Goal: Task Accomplishment & Management: Manage account settings

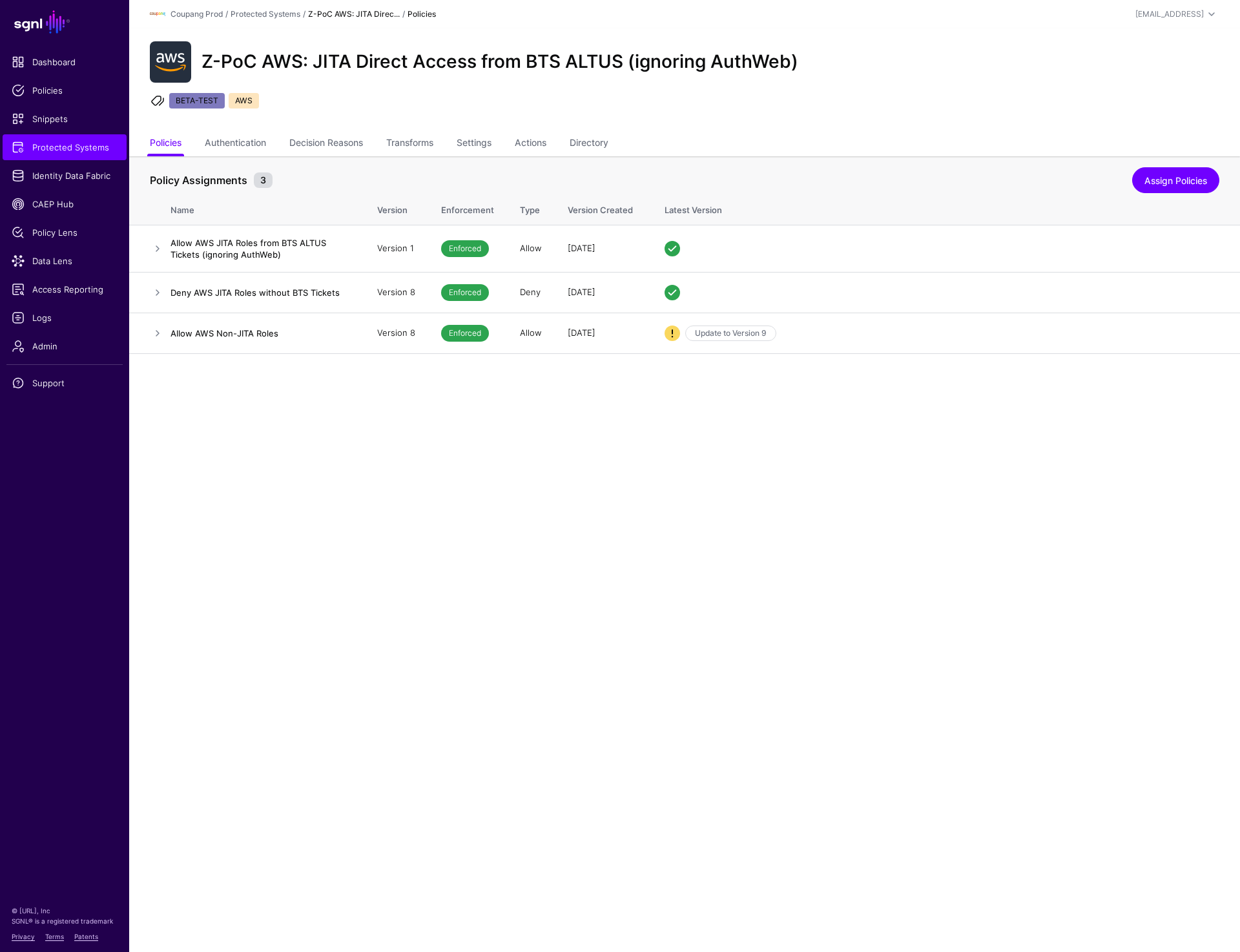
click at [653, 729] on main "SGNL Dashboard Policies Snippets Protected Systems Identity Data Fabric CAEP Hu…" at bounding box center [620, 476] width 1240 height 952
click at [157, 249] on link at bounding box center [157, 248] width 15 height 15
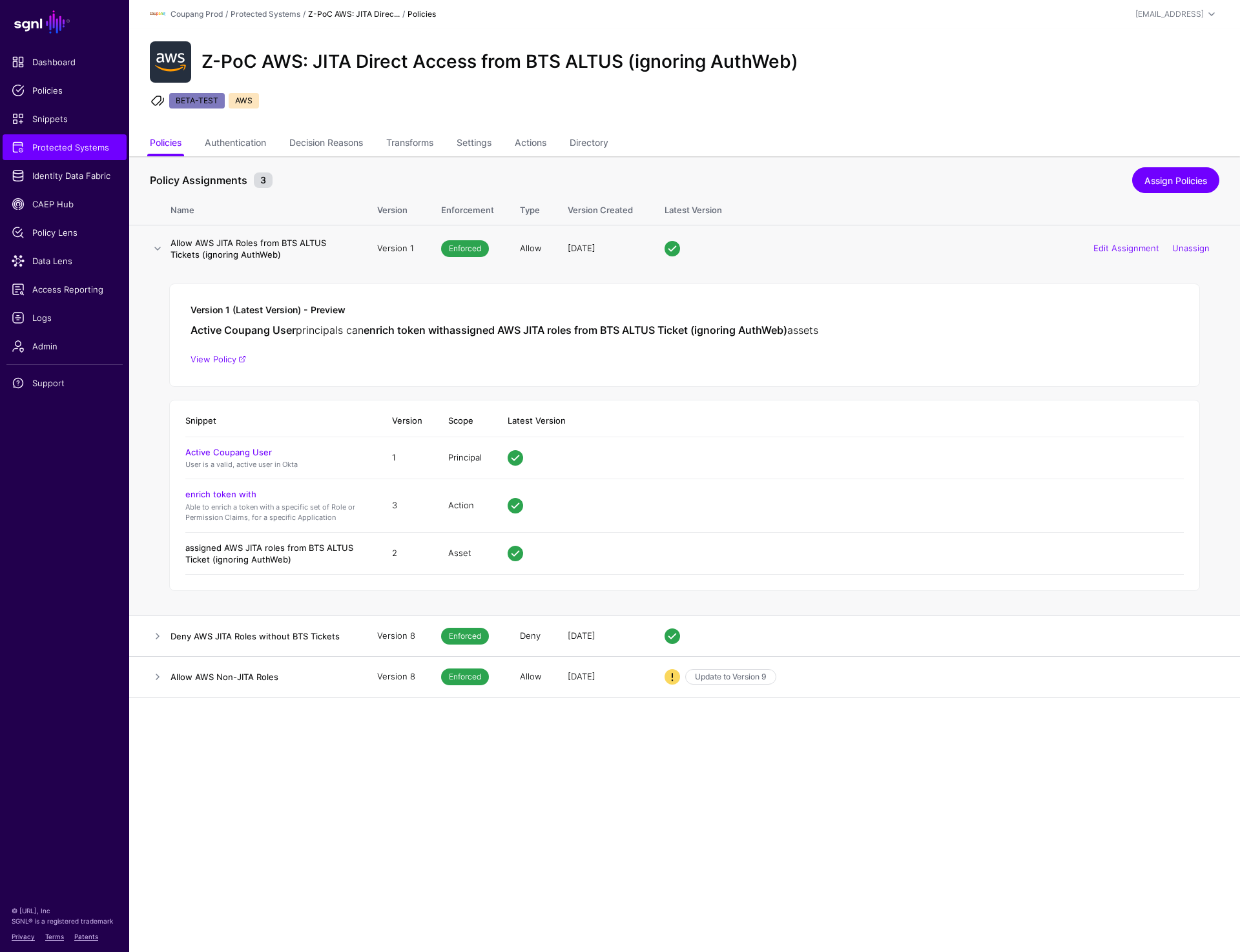
click at [284, 547] on link "assigned AWS JITA roles from BTS ALTUS Ticket (ignoring AuthWeb)" at bounding box center [269, 553] width 168 height 22
click at [217, 360] on link "View Policy" at bounding box center [218, 358] width 56 height 10
click at [478, 146] on link "Settings" at bounding box center [474, 144] width 35 height 25
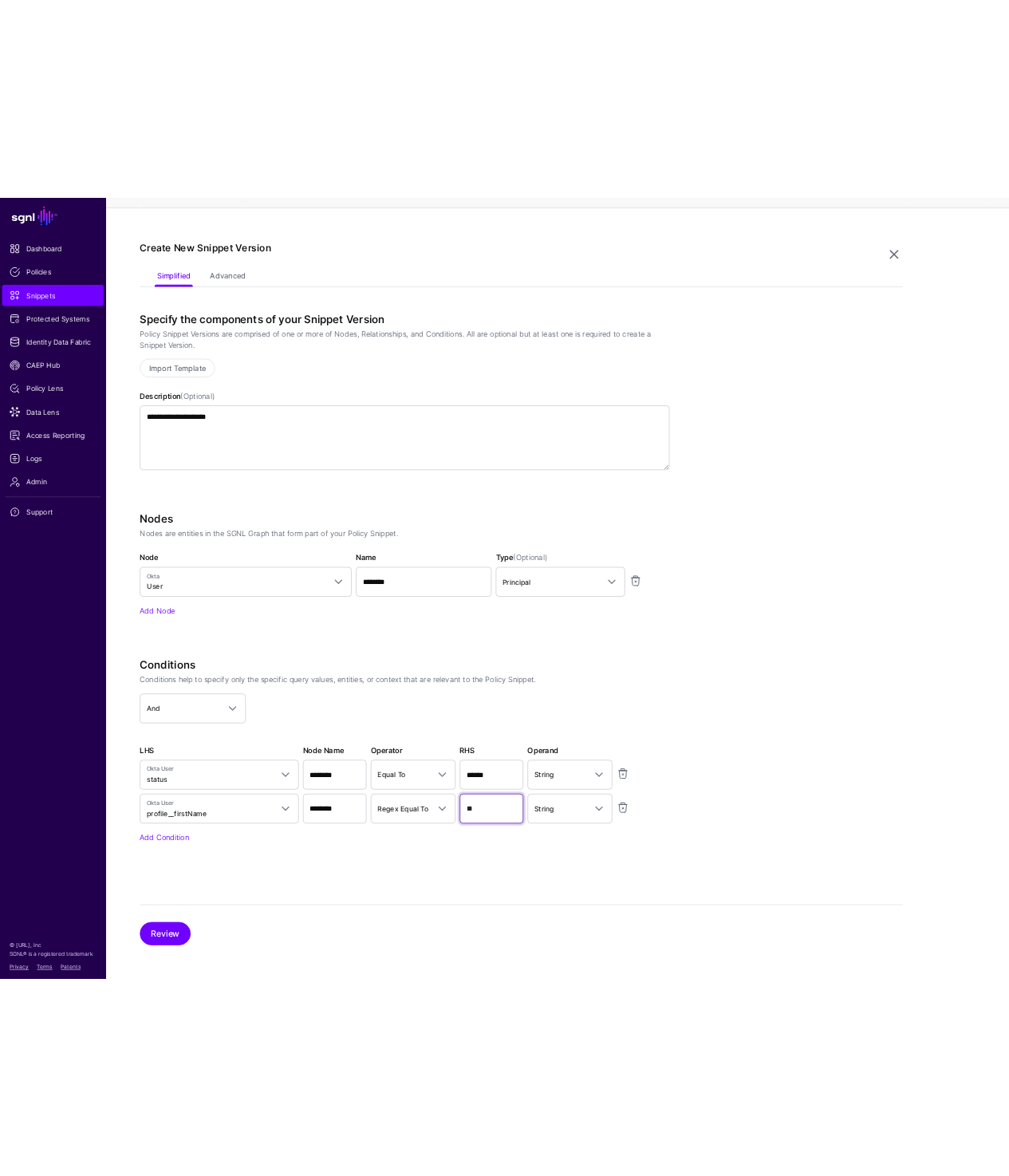
scroll to position [249, 0]
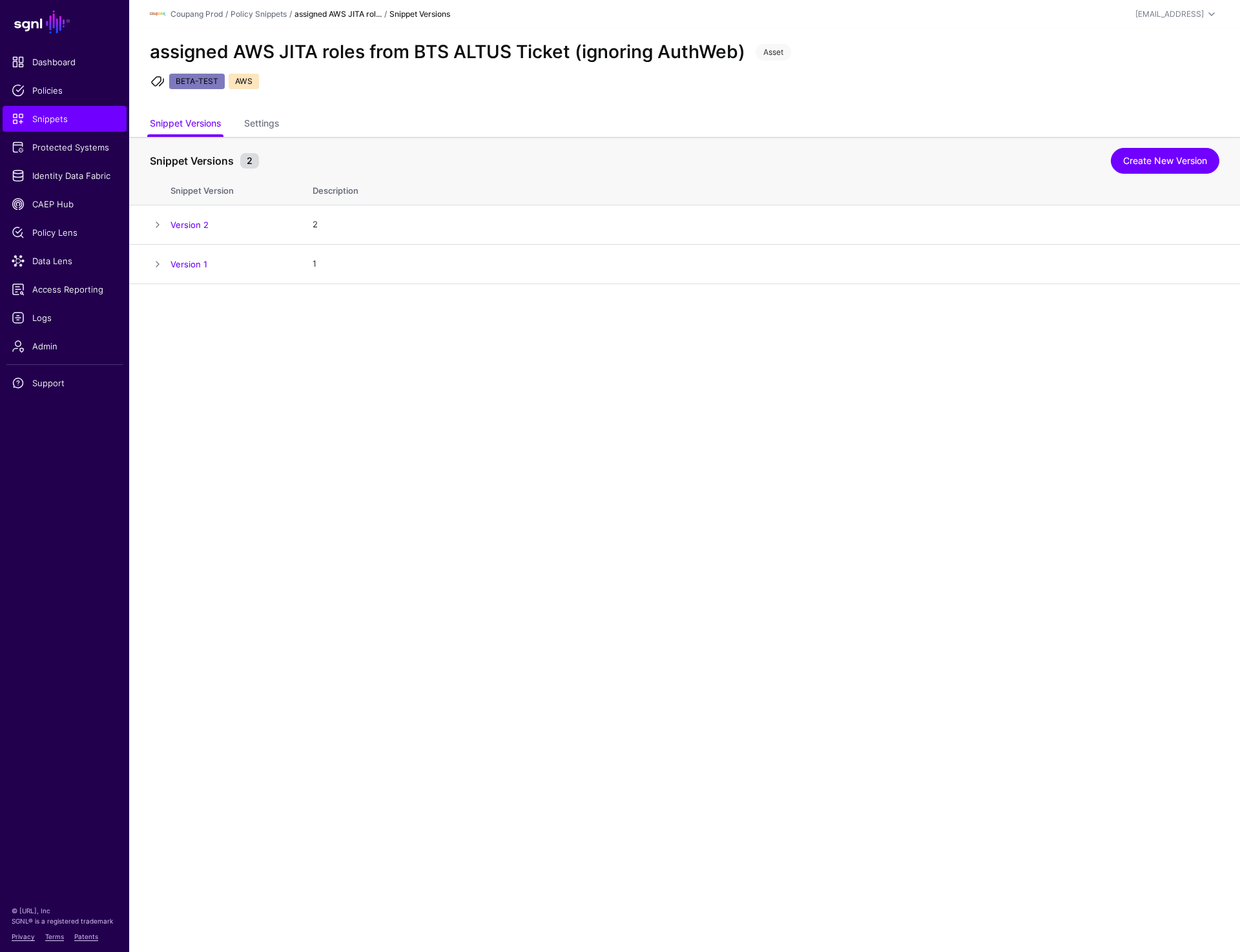
click at [1135, 174] on th "Description" at bounding box center [770, 189] width 940 height 33
click at [1135, 160] on link "Create New Version" at bounding box center [1165, 160] width 108 height 26
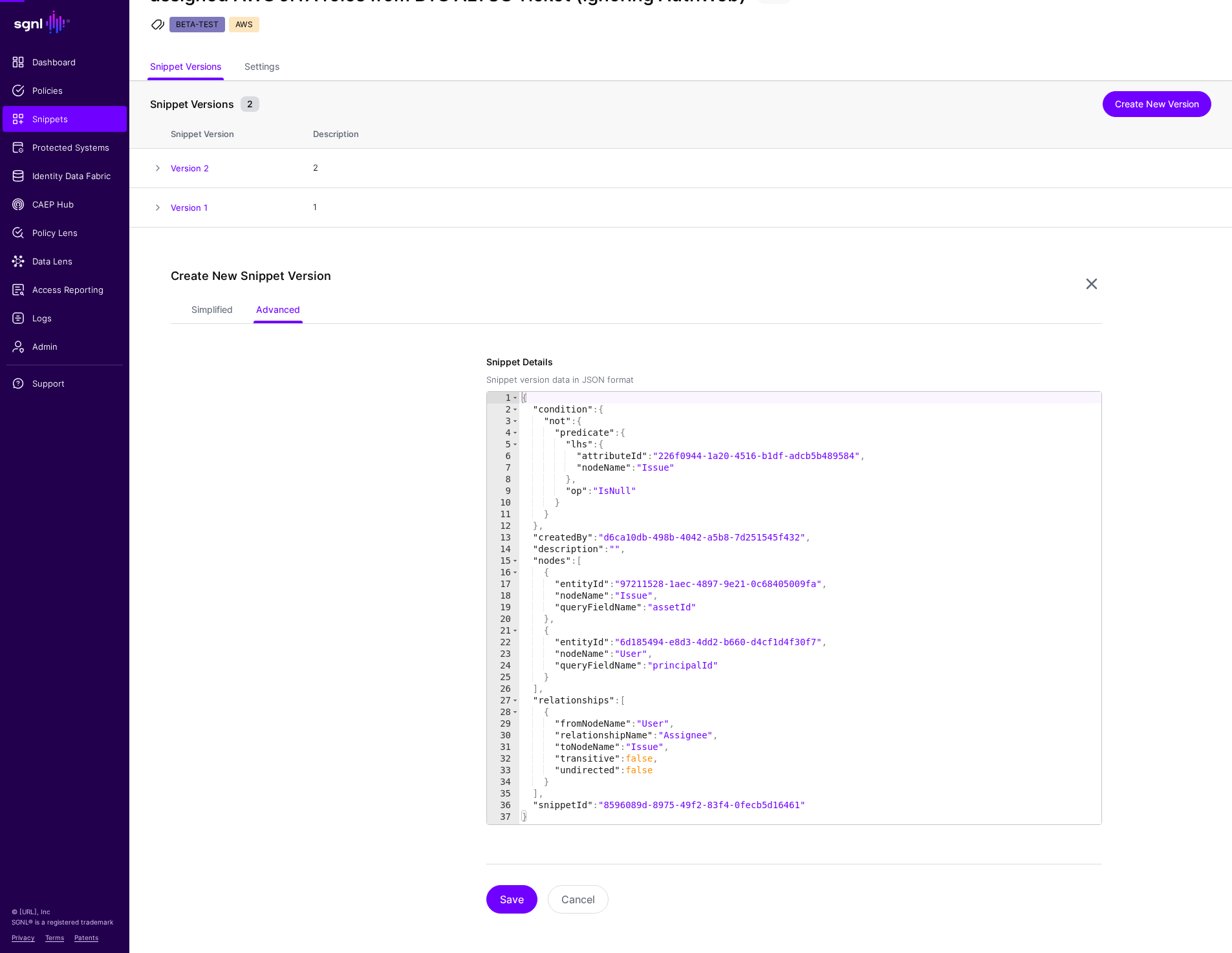
scroll to position [59, 0]
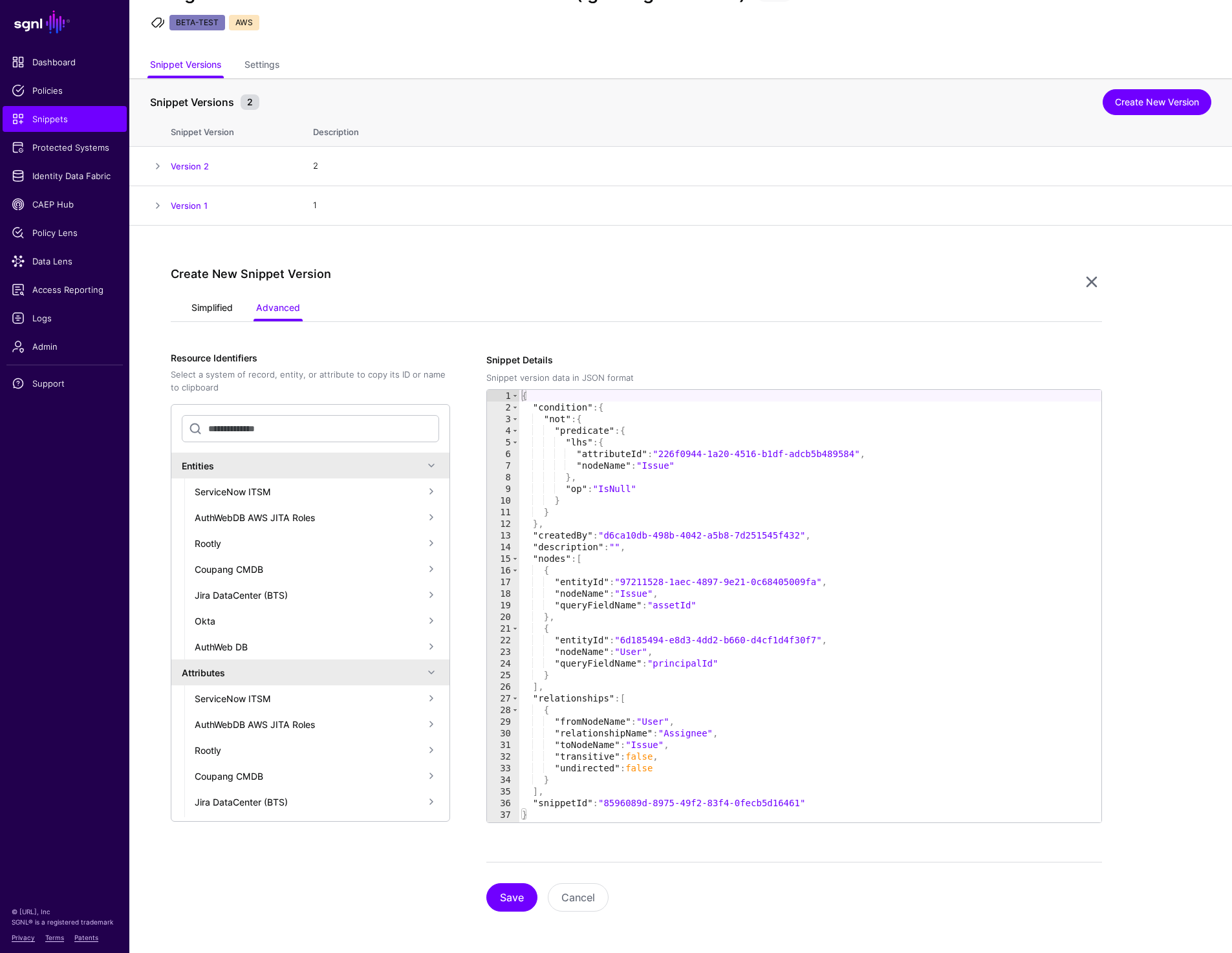
click at [204, 310] on link "Simplified" at bounding box center [212, 309] width 42 height 25
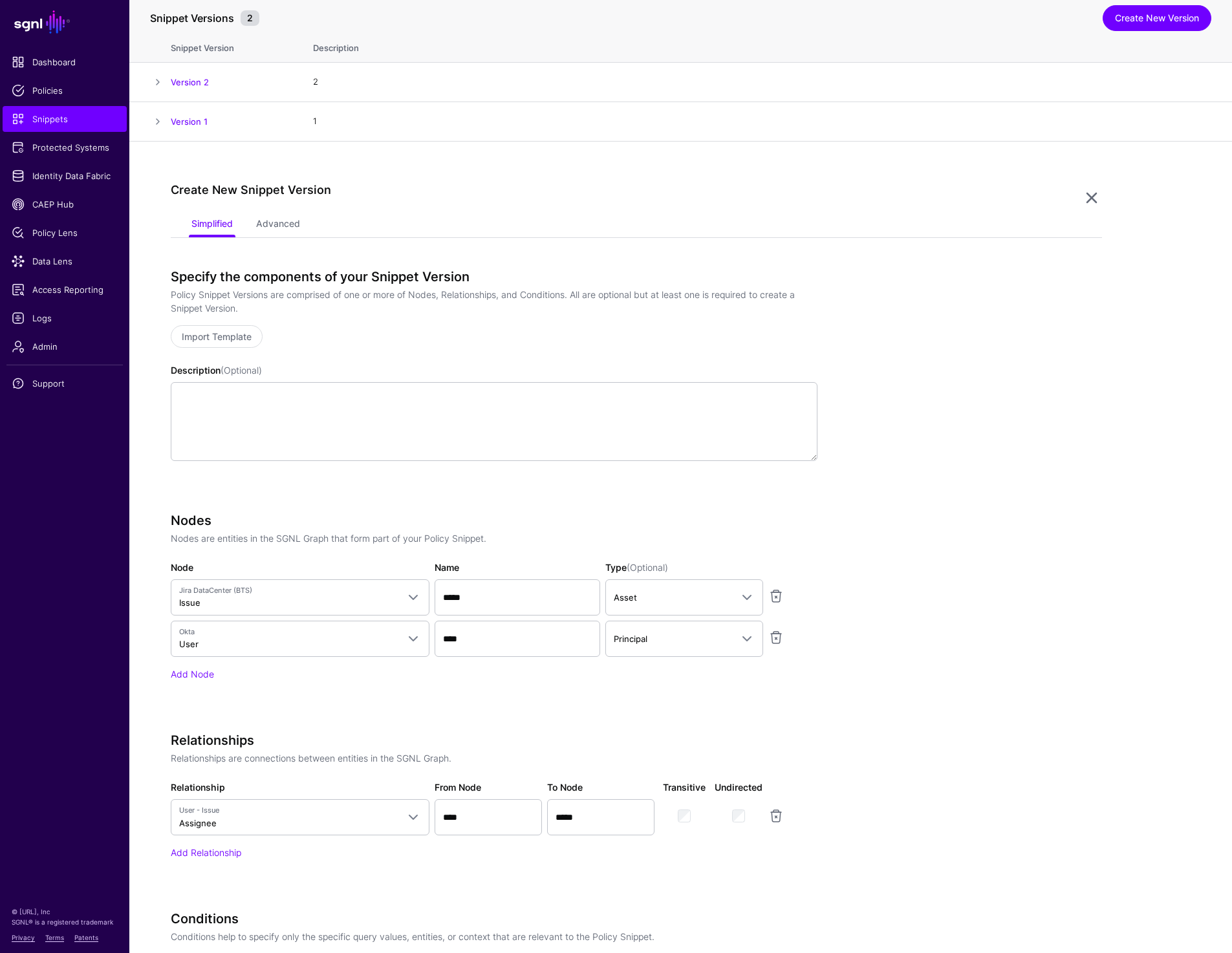
scroll to position [0, 0]
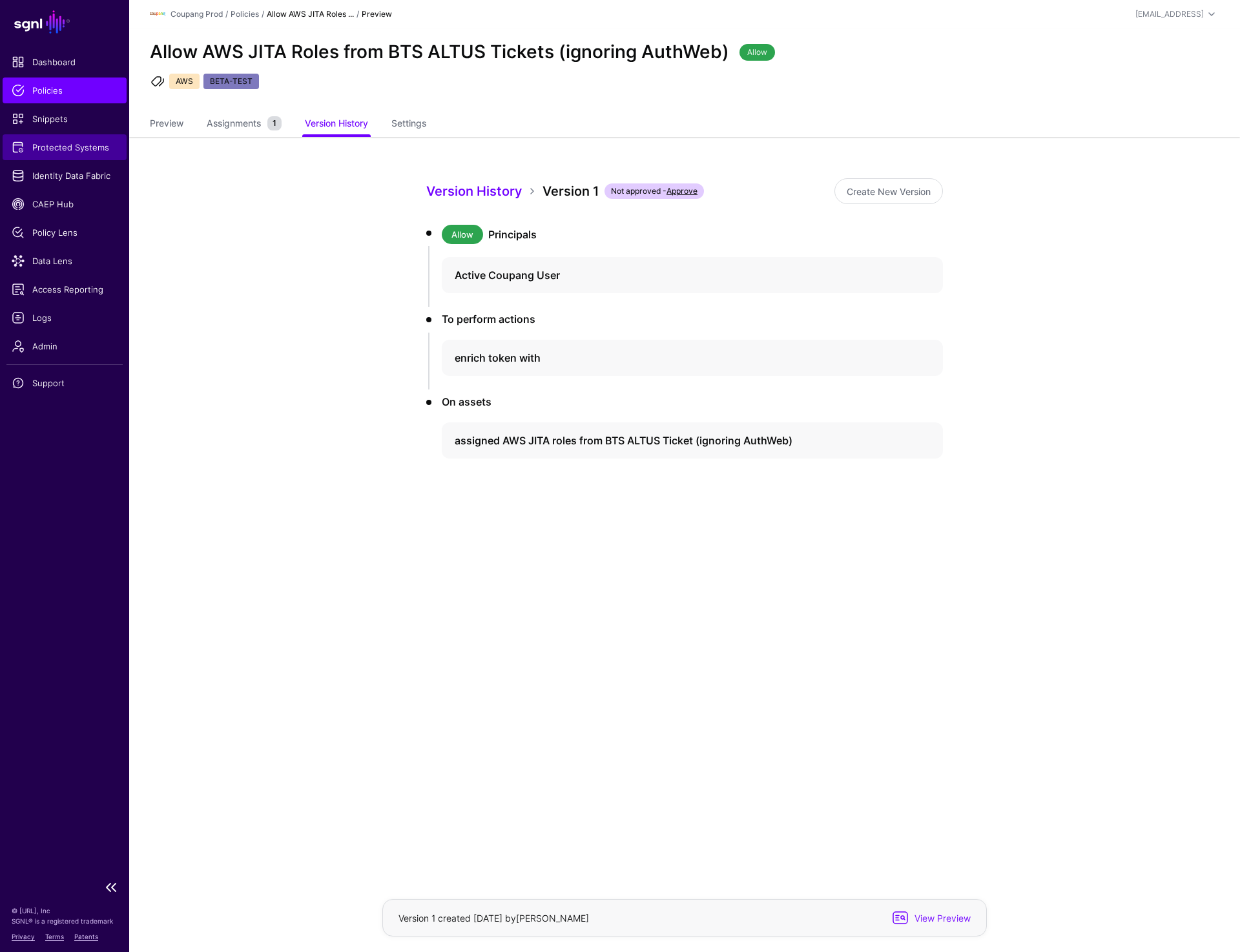
click at [49, 152] on span "Protected Systems" at bounding box center [64, 147] width 106 height 13
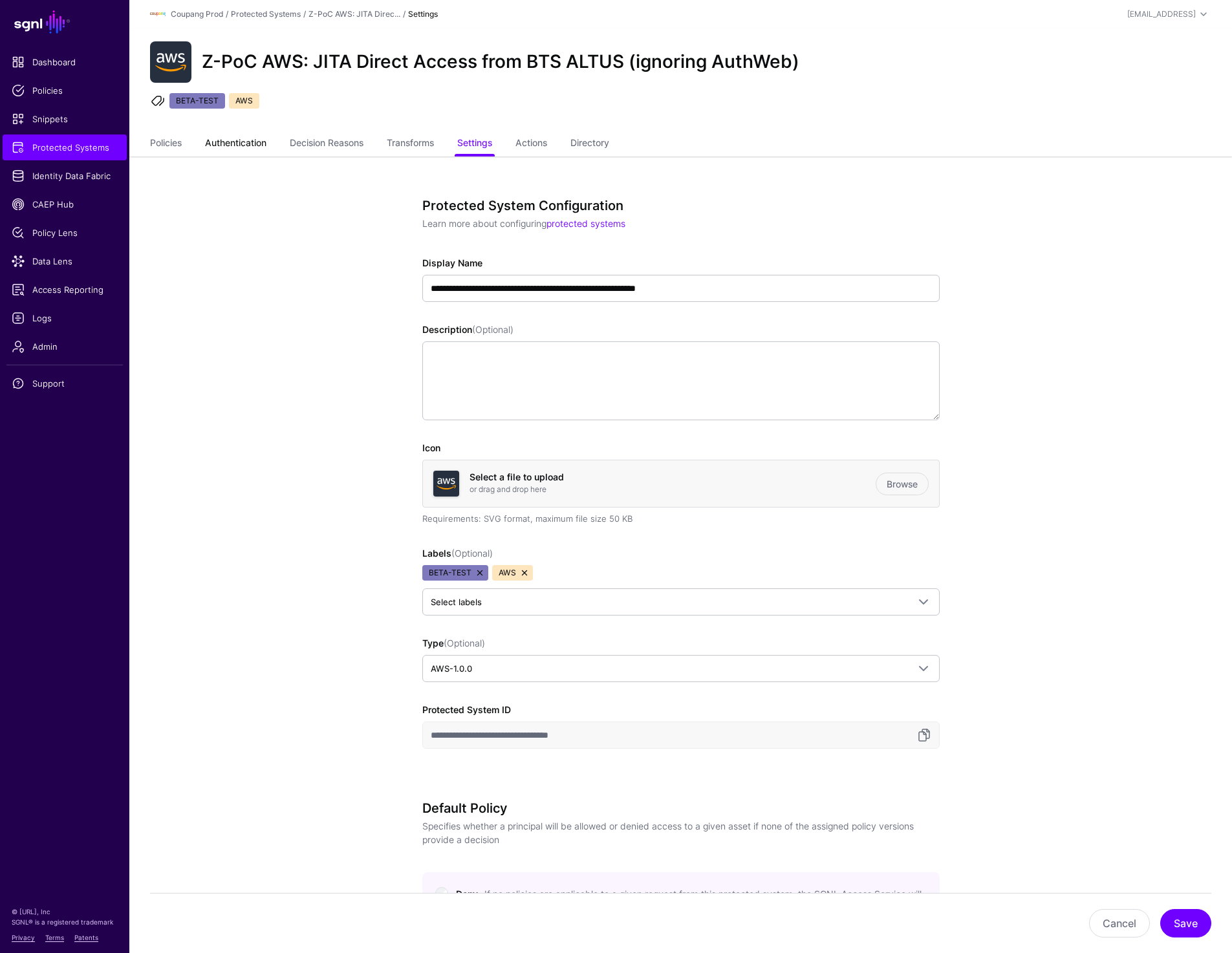
click at [249, 148] on link "Authentication" at bounding box center [236, 144] width 62 height 25
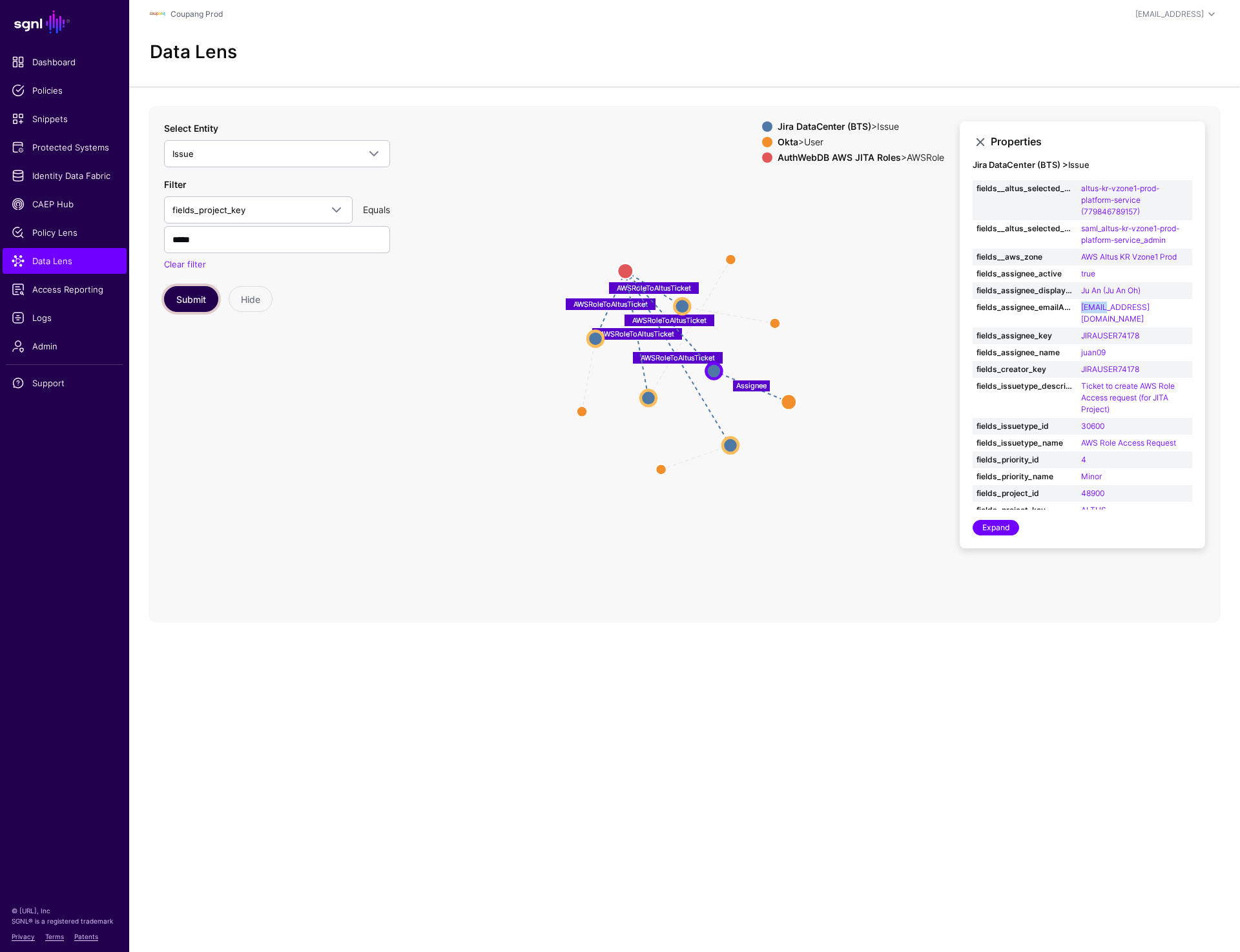
click at [198, 298] on button "Submit" at bounding box center [191, 299] width 54 height 26
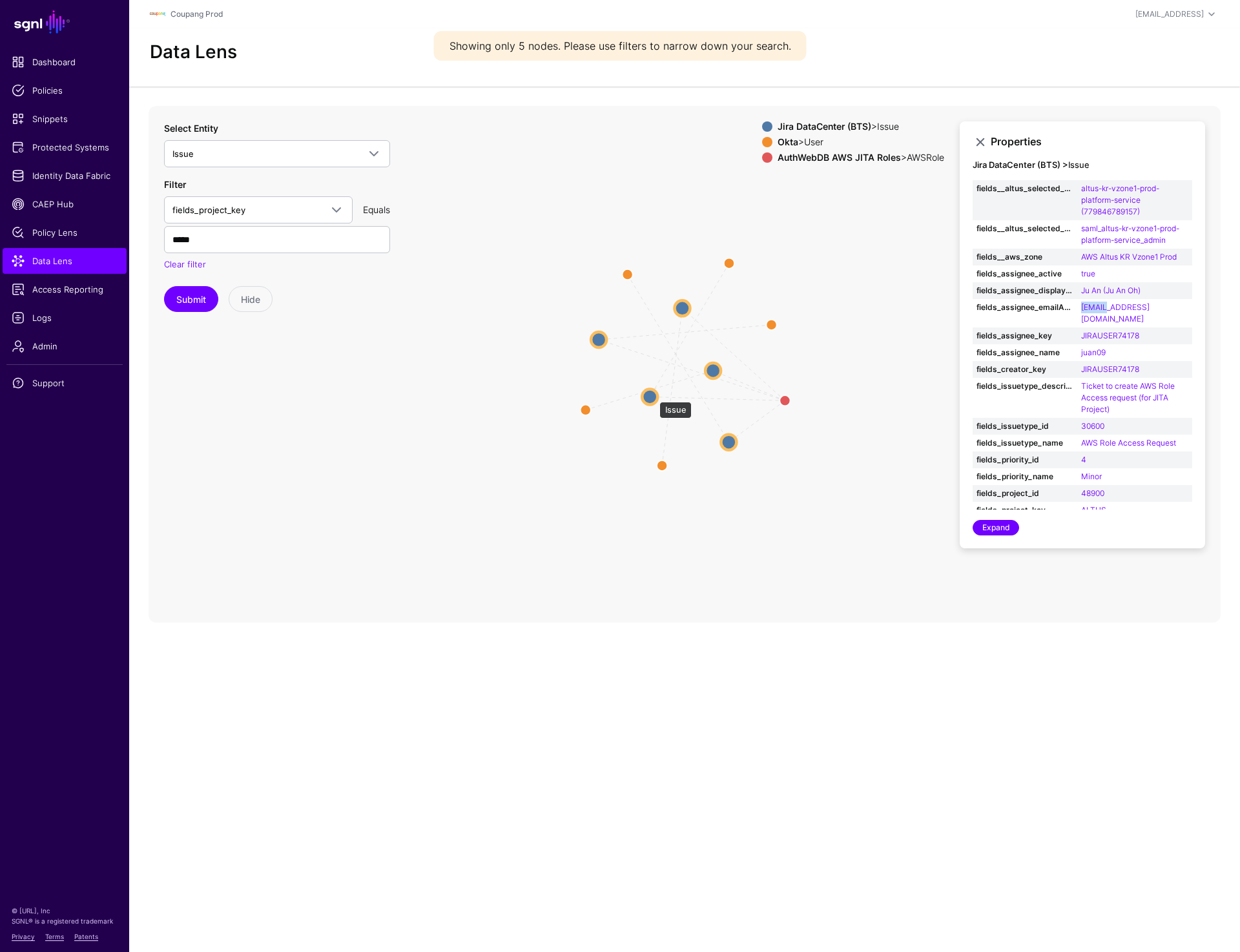
click at [653, 395] on circle at bounding box center [649, 396] width 15 height 15
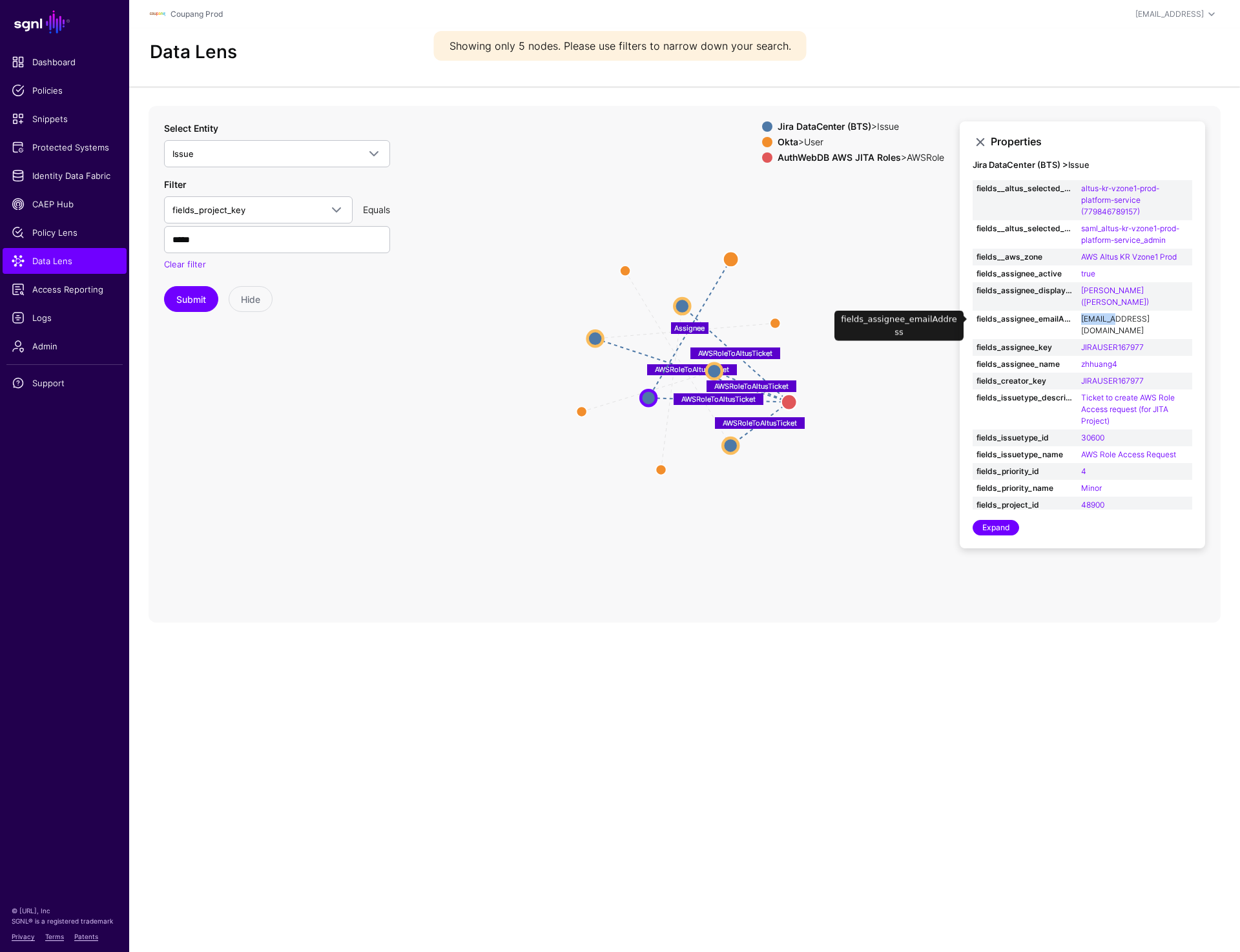
drag, startPoint x: 1079, startPoint y: 320, endPoint x: 1118, endPoint y: 320, distance: 39.0
click at [1118, 320] on td "zhhuang4@coupang.com" at bounding box center [1135, 325] width 115 height 28
copy link "zhhuang4"
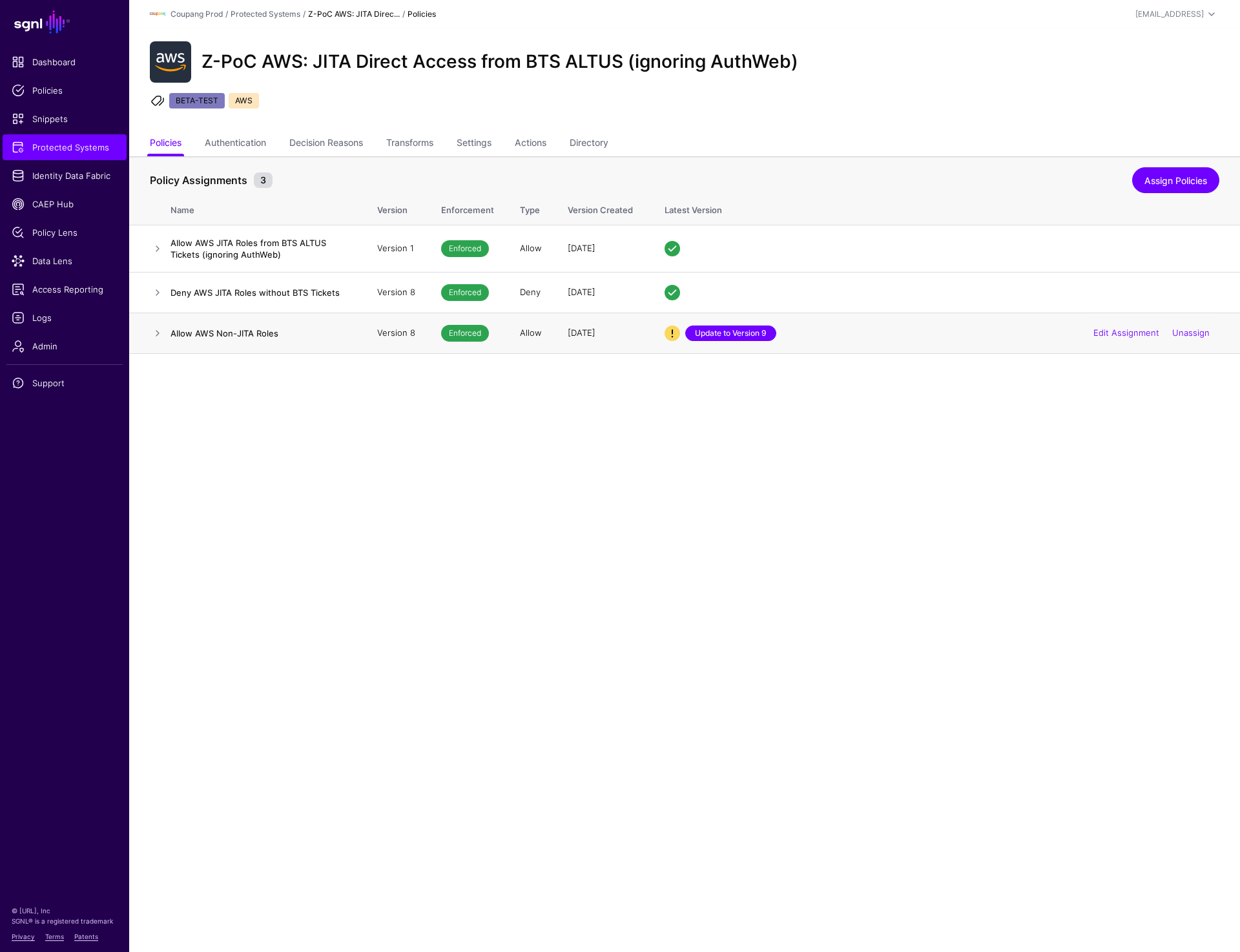
click at [714, 331] on link "Update to Version 9" at bounding box center [731, 333] width 91 height 15
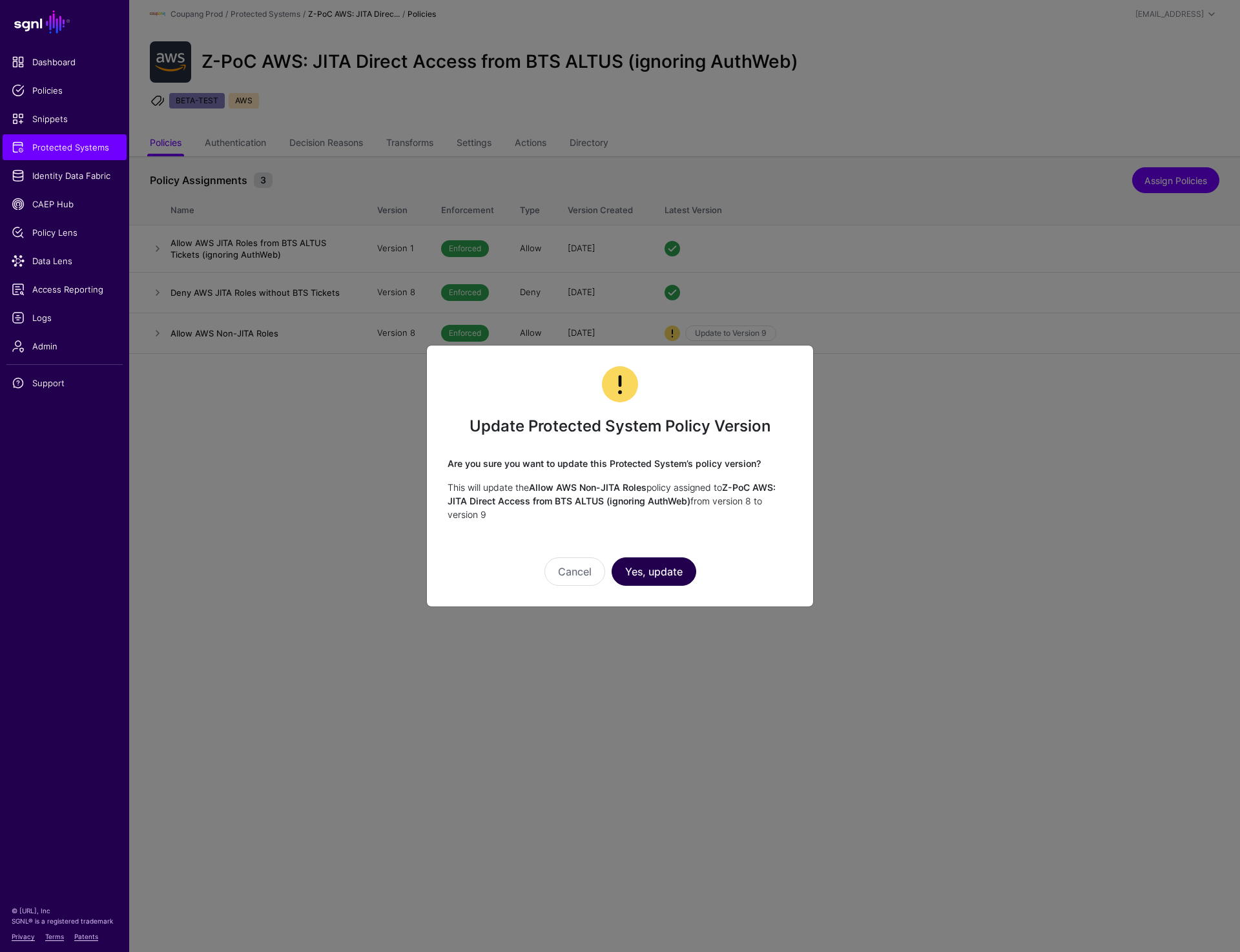
click at [649, 566] on button "Yes, update" at bounding box center [654, 572] width 85 height 28
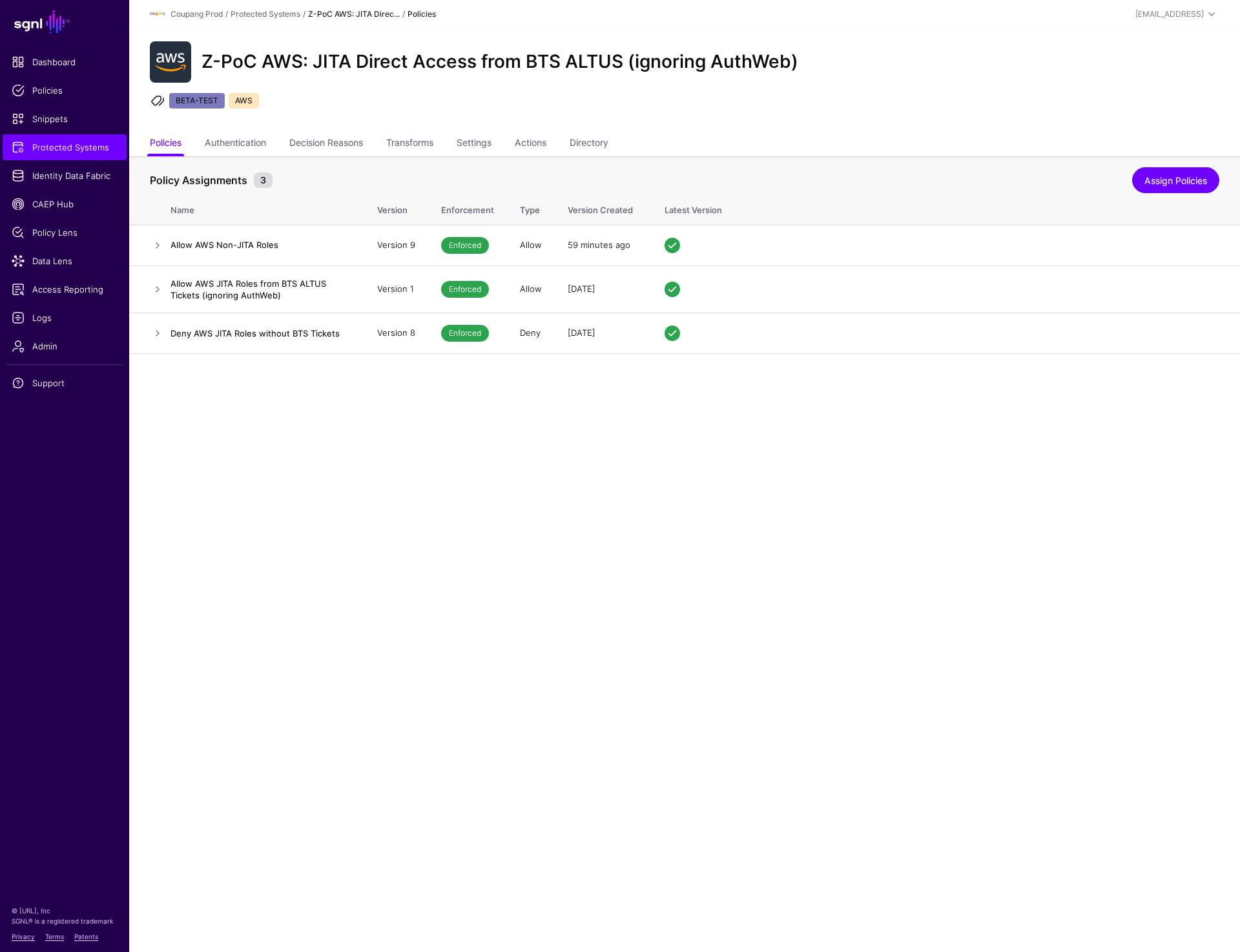
click at [524, 677] on main "SGNL Dashboard Policies Snippets Protected Systems Identity Data Fabric CAEP Hu…" at bounding box center [620, 476] width 1240 height 952
click at [149, 290] on td at bounding box center [150, 289] width 41 height 47
click at [151, 242] on link at bounding box center [157, 245] width 15 height 15
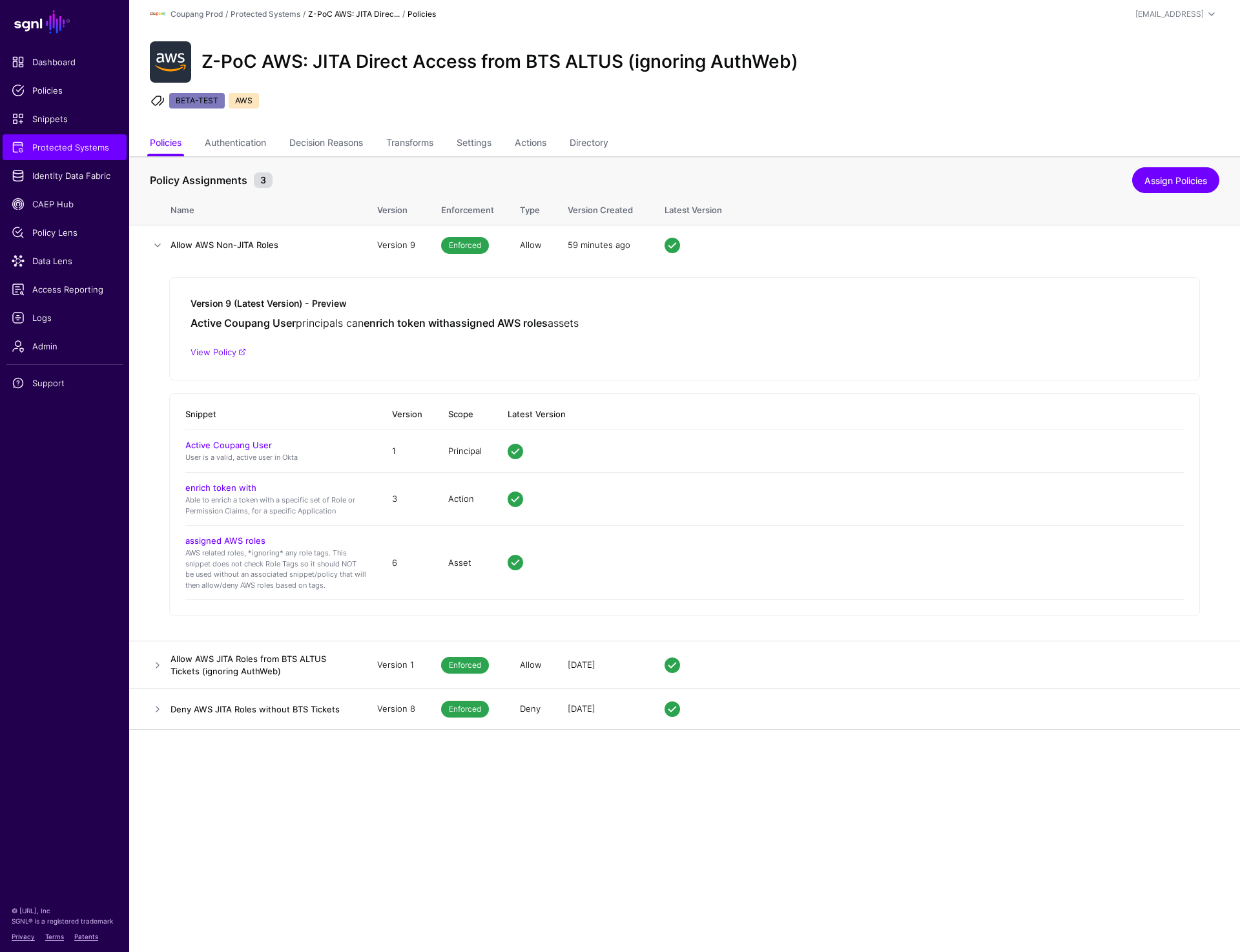
click at [288, 790] on main "SGNL Dashboard Policies Snippets Protected Systems Identity Data Fabric CAEP Hu…" at bounding box center [620, 476] width 1240 height 952
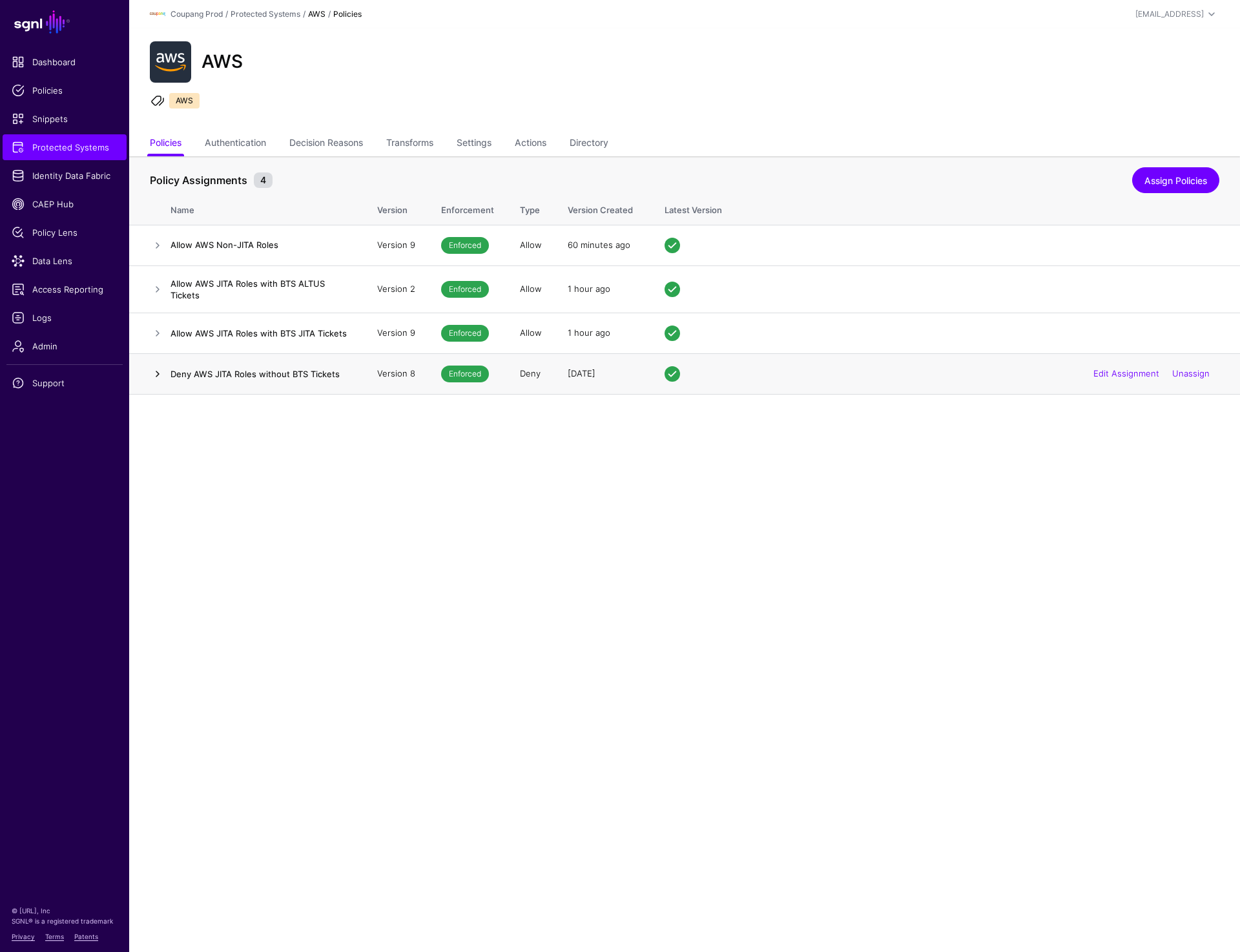
click at [156, 375] on link at bounding box center [157, 374] width 15 height 15
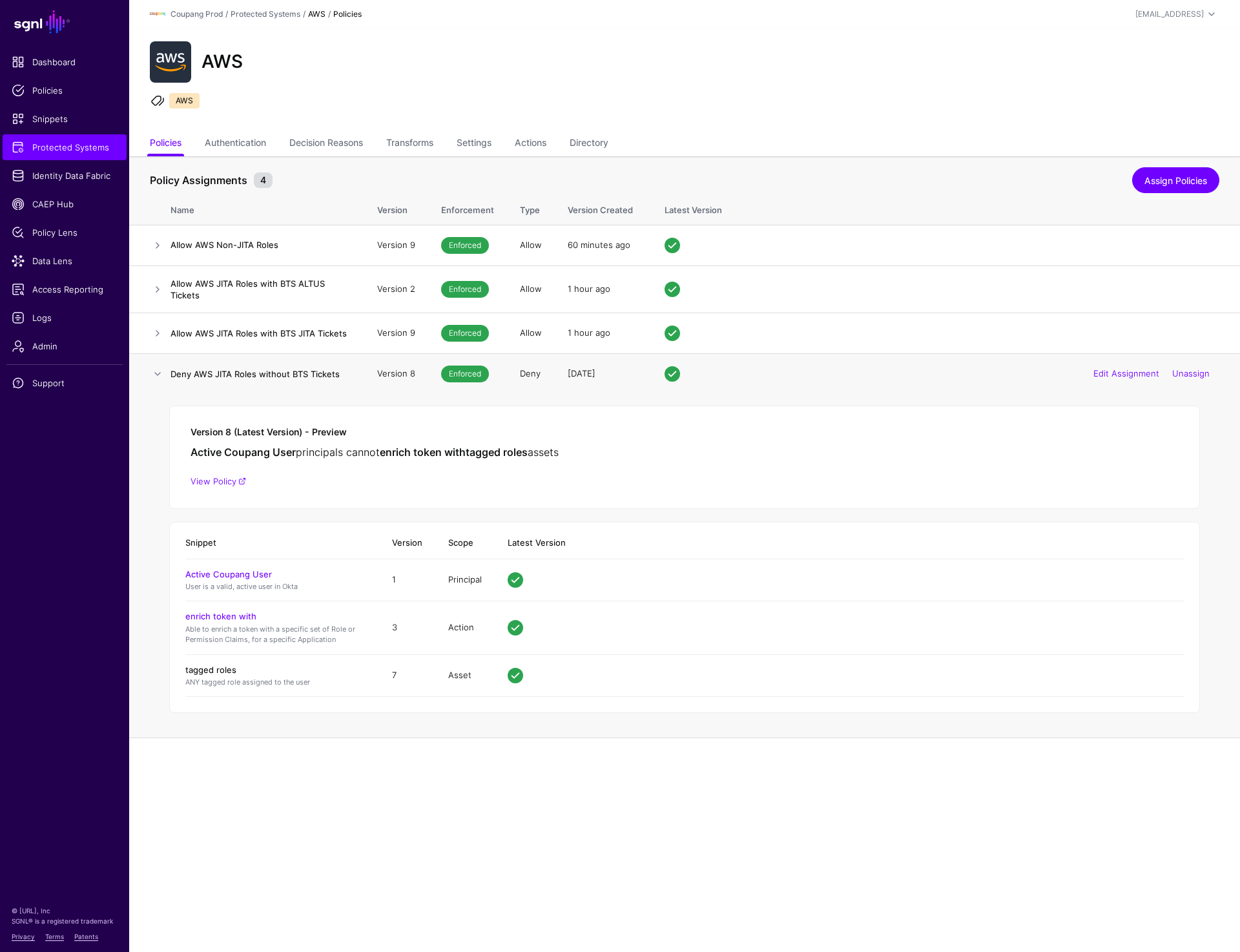
click at [207, 666] on link "tagged roles" at bounding box center [211, 669] width 51 height 10
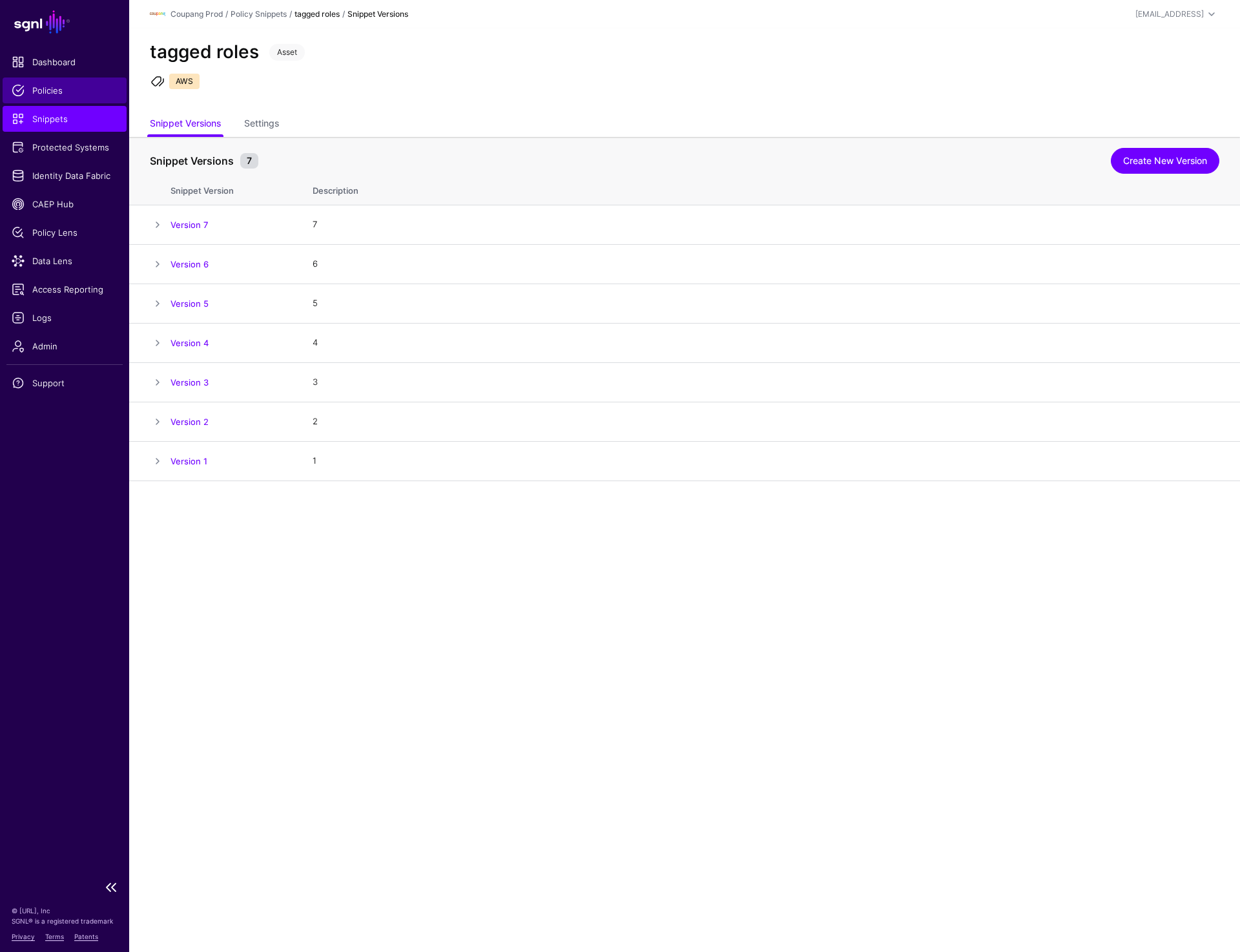
click at [58, 85] on span "Policies" at bounding box center [64, 90] width 106 height 13
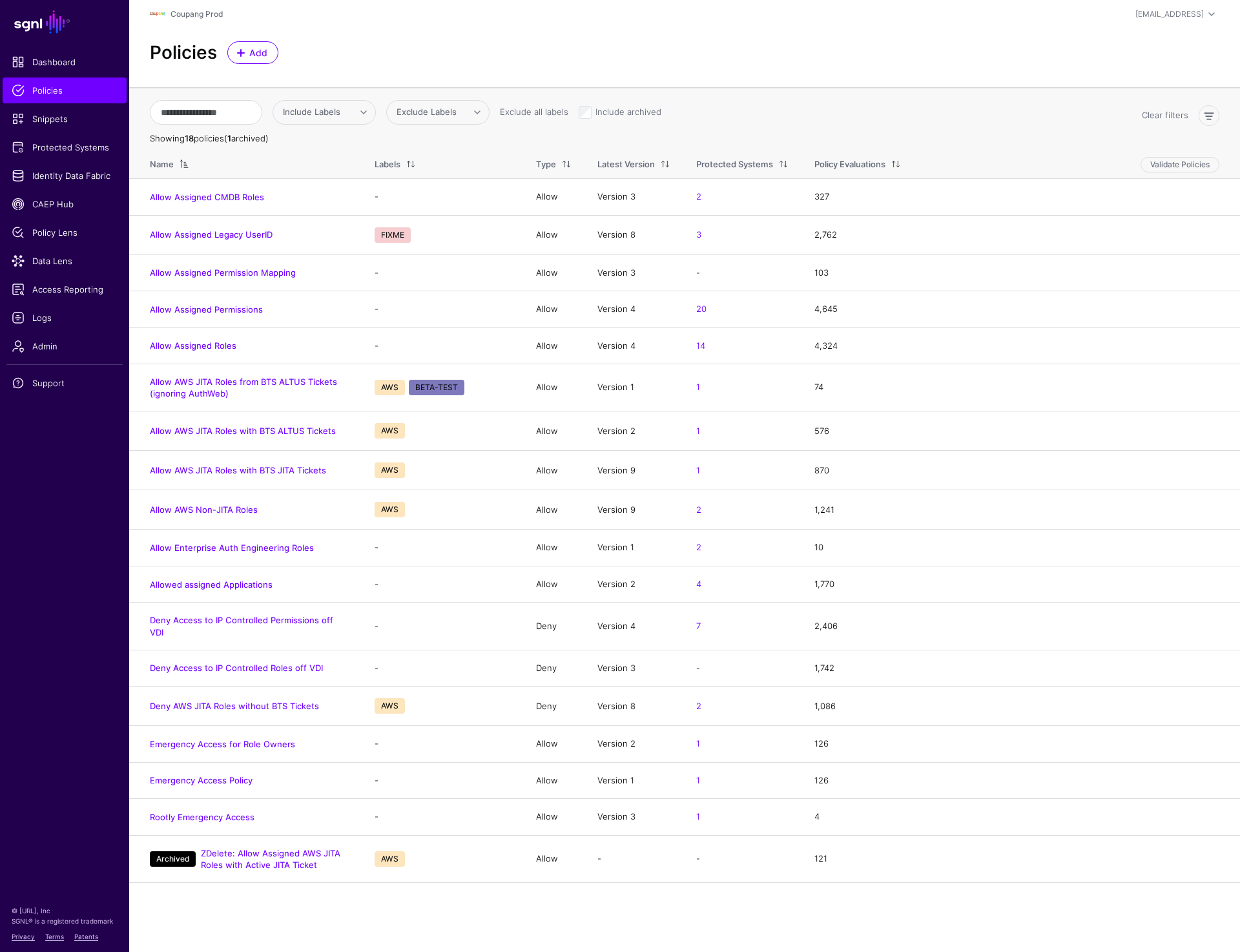
click at [461, 64] on div "Policies Add" at bounding box center [684, 53] width 1080 height 23
click at [57, 144] on span "Protected Systems" at bounding box center [64, 147] width 106 height 13
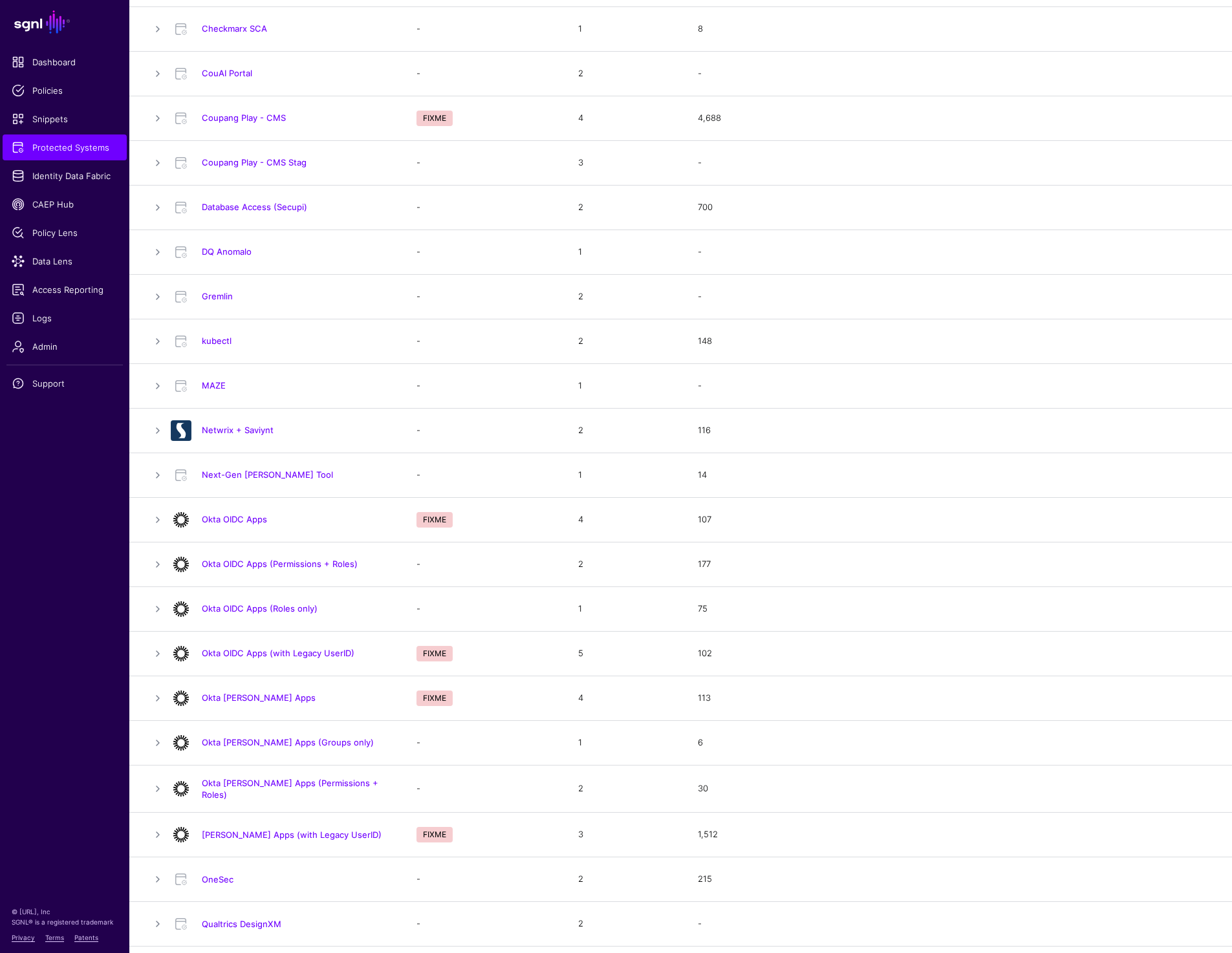
scroll to position [410, 0]
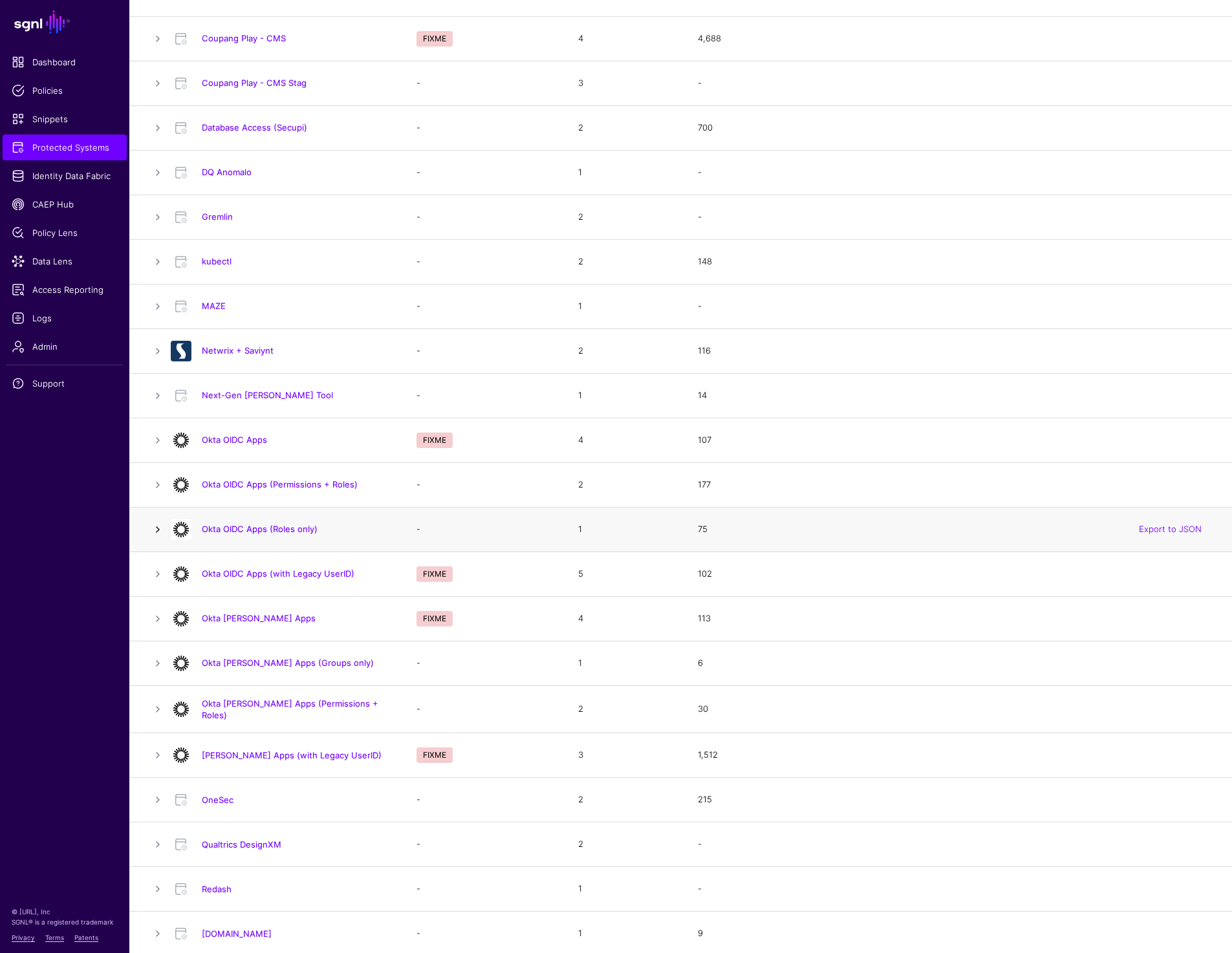
click at [163, 523] on link at bounding box center [157, 529] width 15 height 15
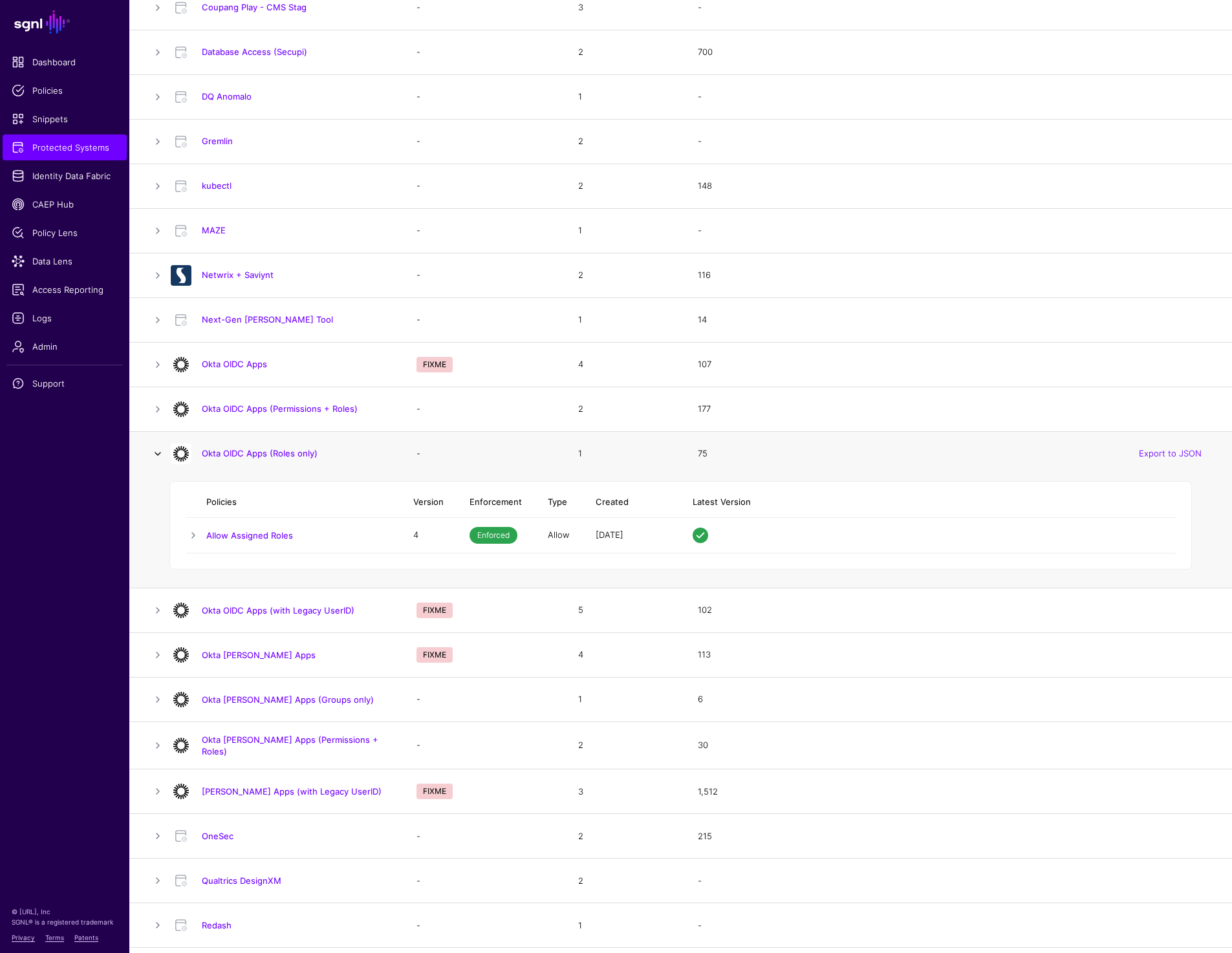
scroll to position [540, 0]
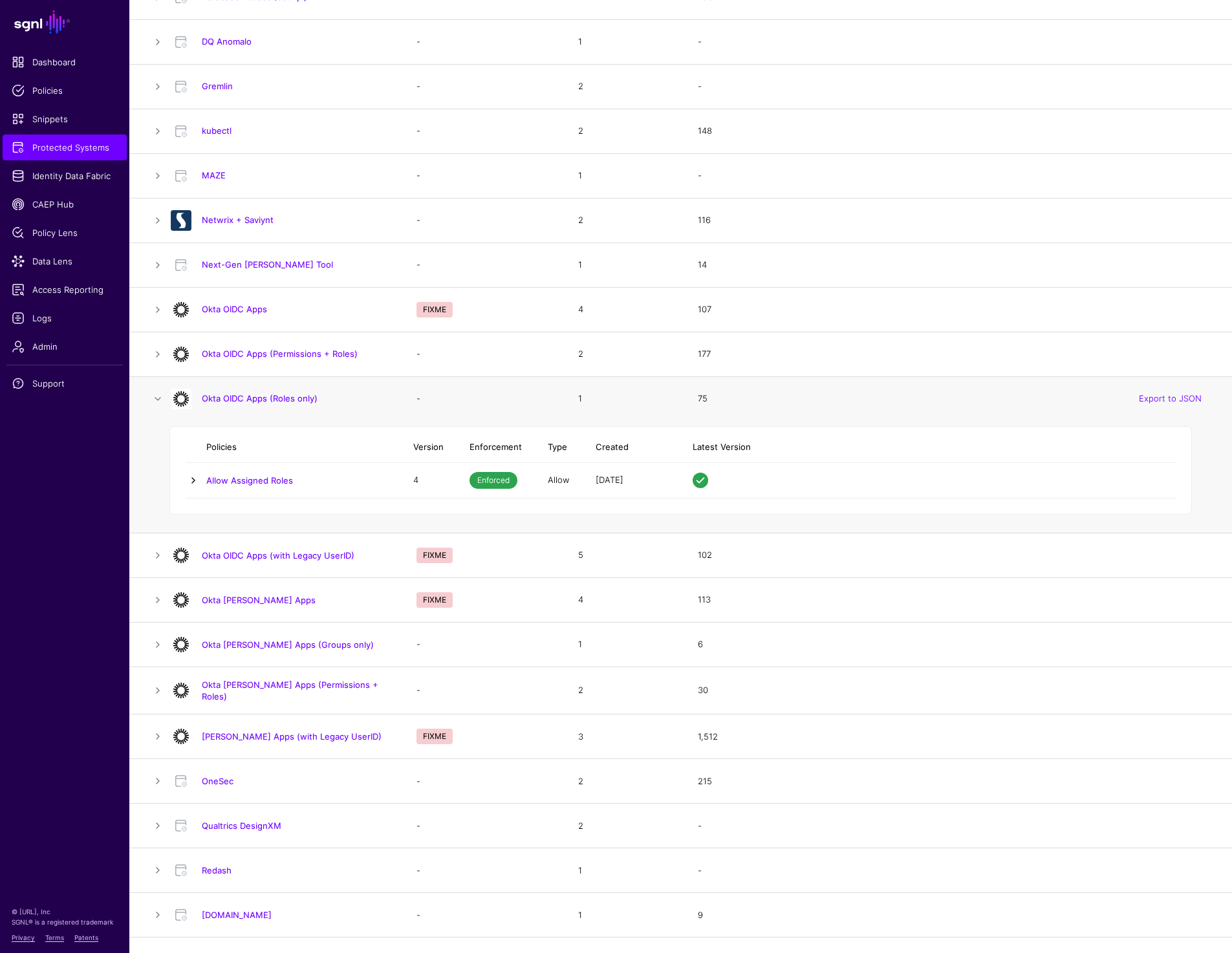
click at [189, 481] on link at bounding box center [193, 480] width 15 height 15
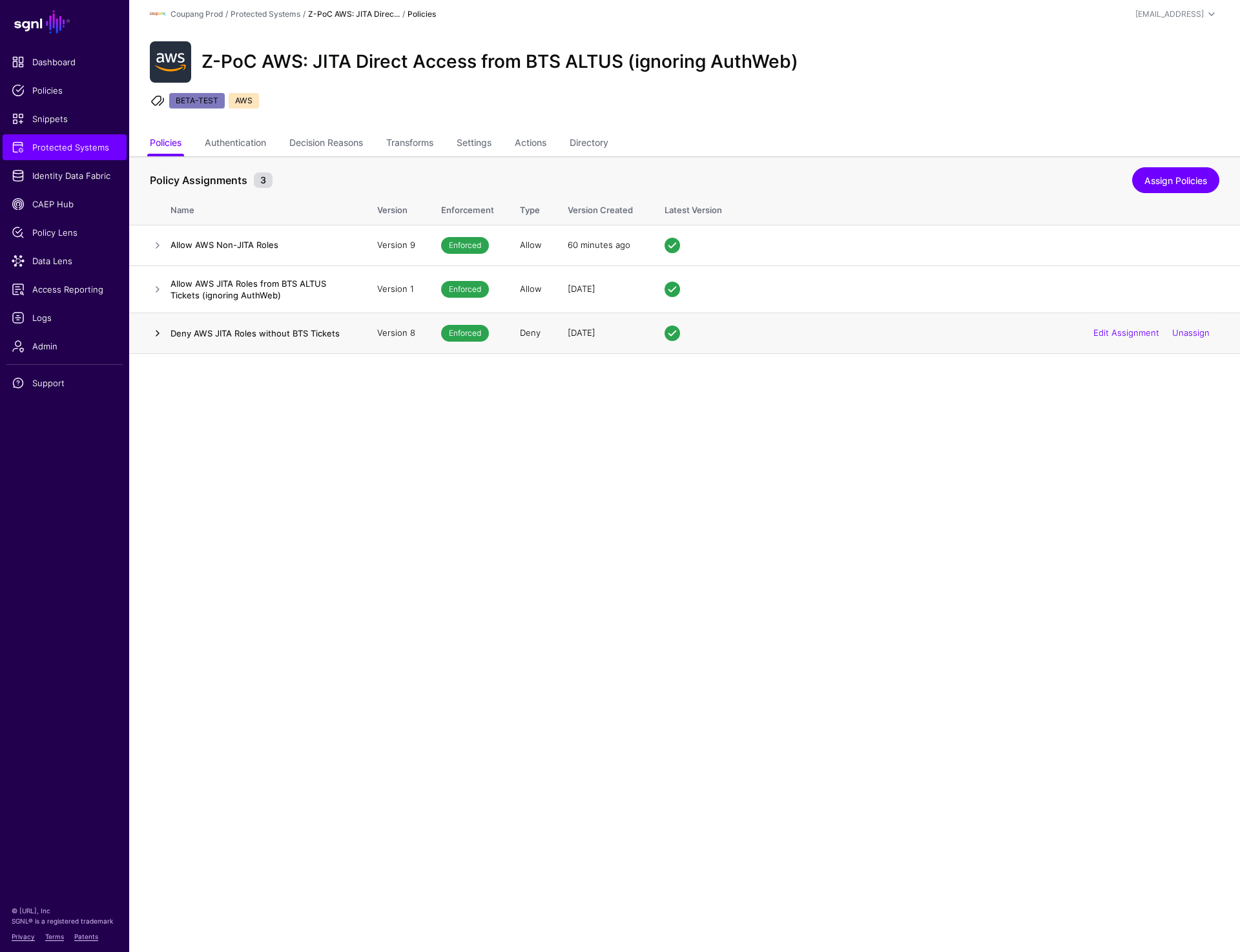
click at [158, 337] on link at bounding box center [157, 333] width 15 height 15
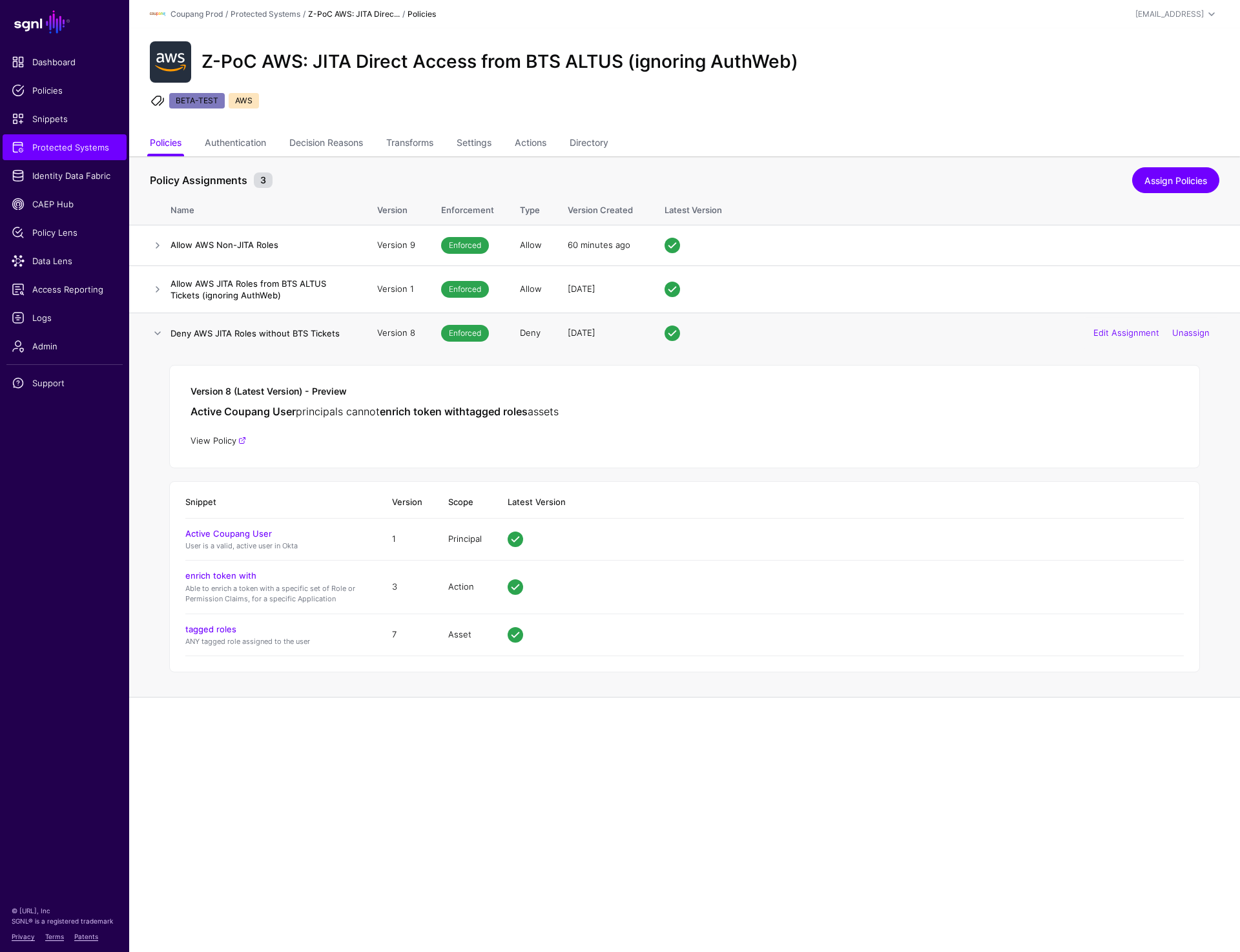
click at [220, 441] on link "View Policy" at bounding box center [218, 440] width 56 height 10
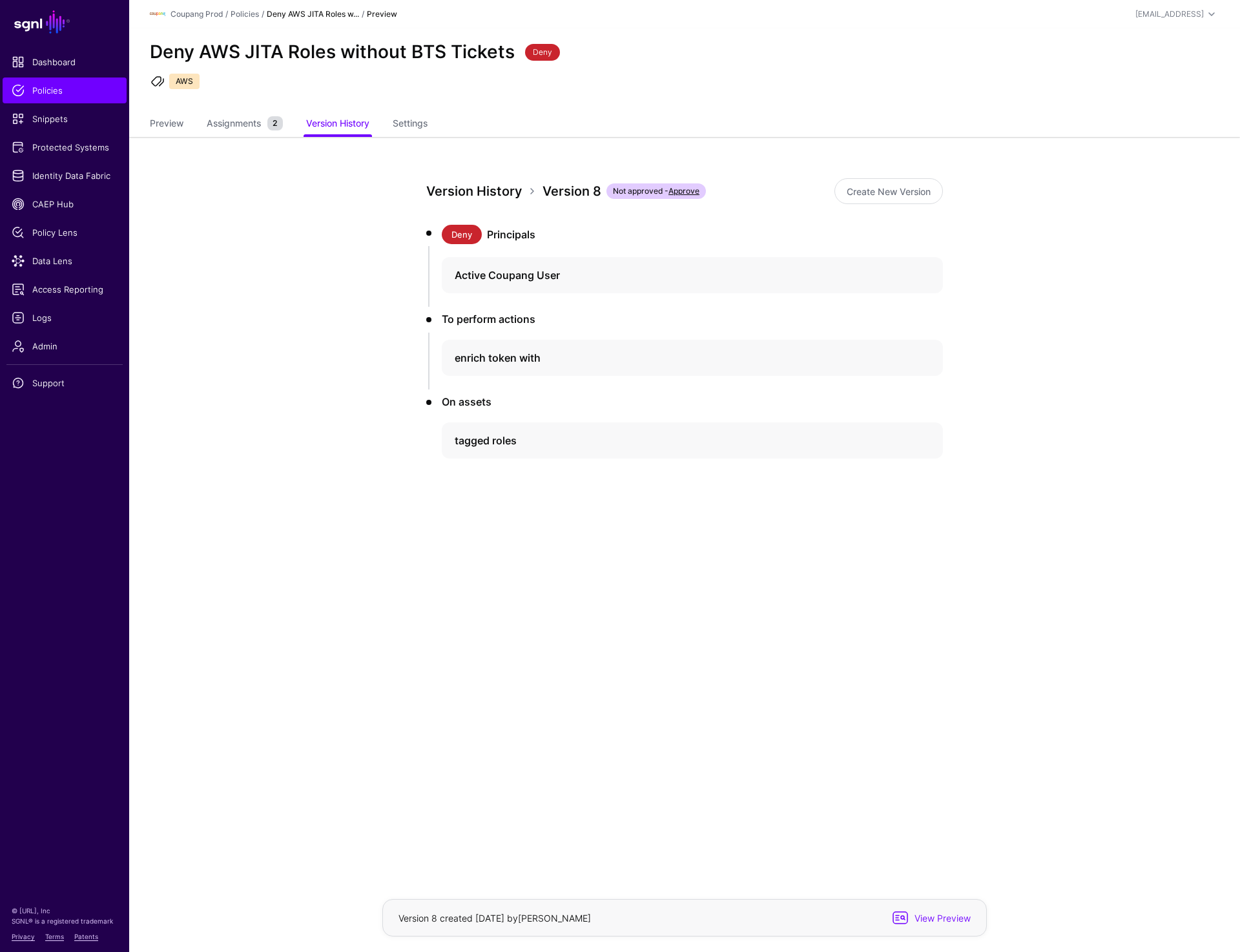
click at [486, 195] on link "Version History" at bounding box center [474, 191] width 96 height 15
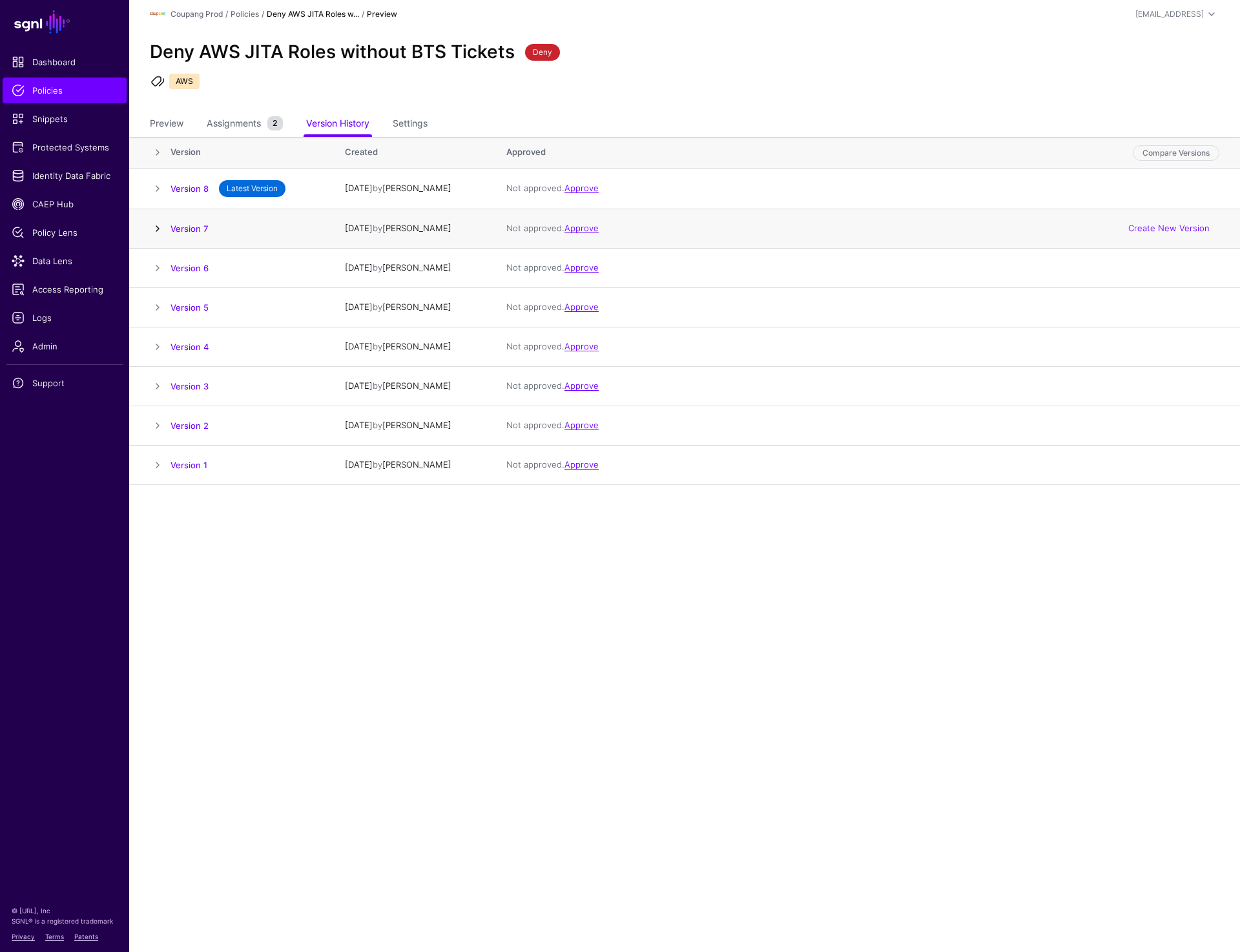
click at [154, 231] on link at bounding box center [157, 228] width 15 height 15
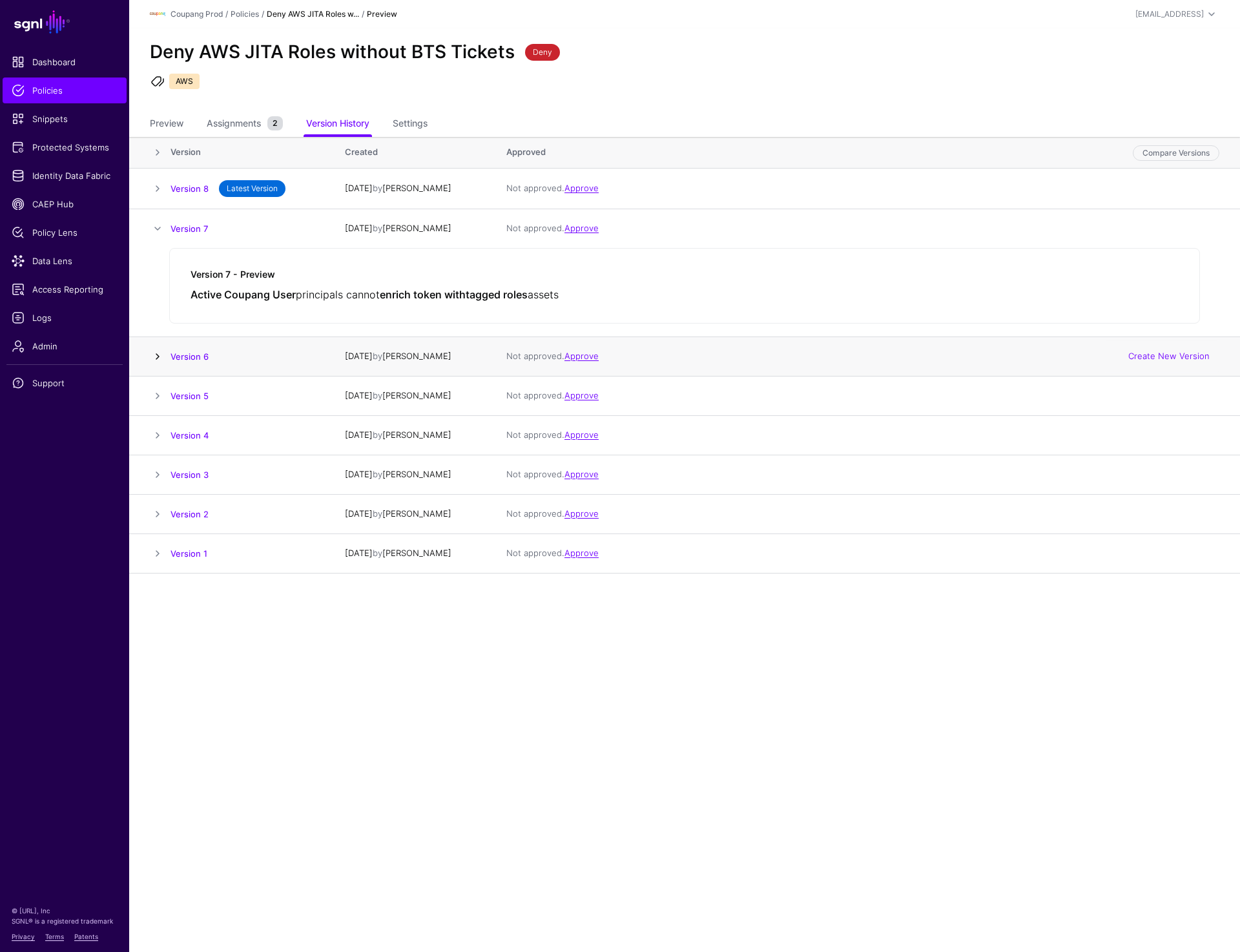
click at [154, 356] on link at bounding box center [157, 356] width 15 height 15
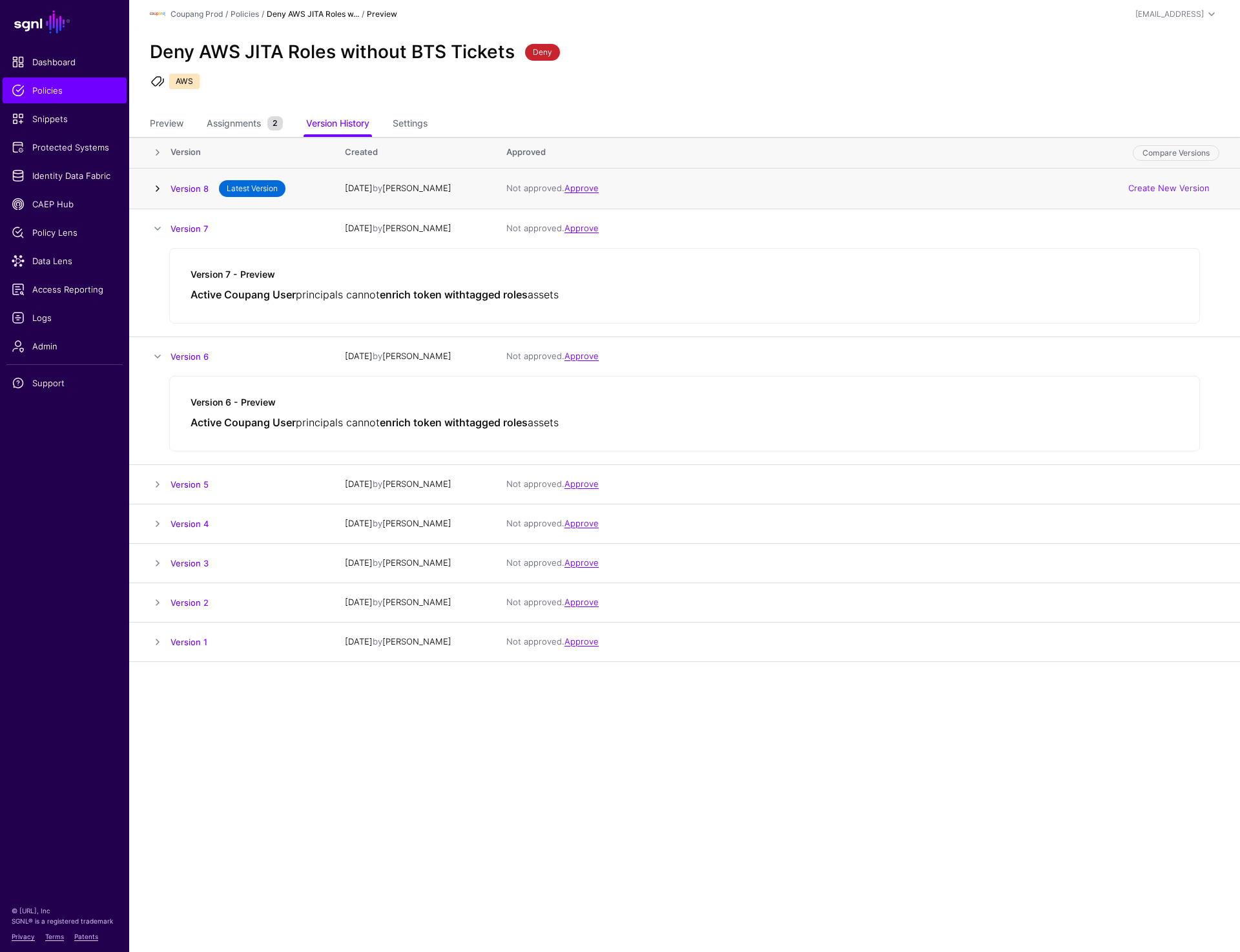
click at [157, 191] on link at bounding box center [157, 188] width 15 height 15
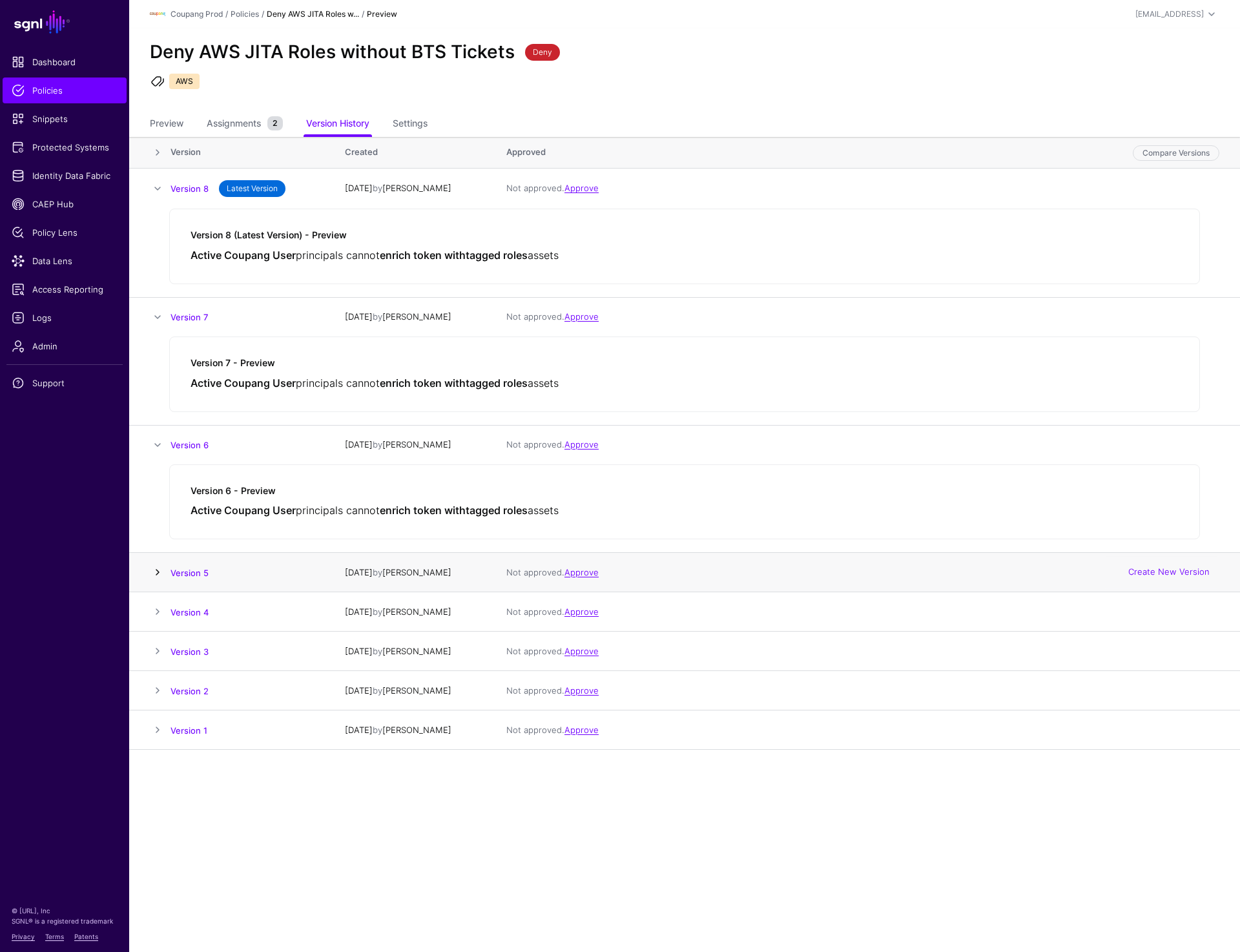
click at [153, 573] on link at bounding box center [157, 572] width 15 height 15
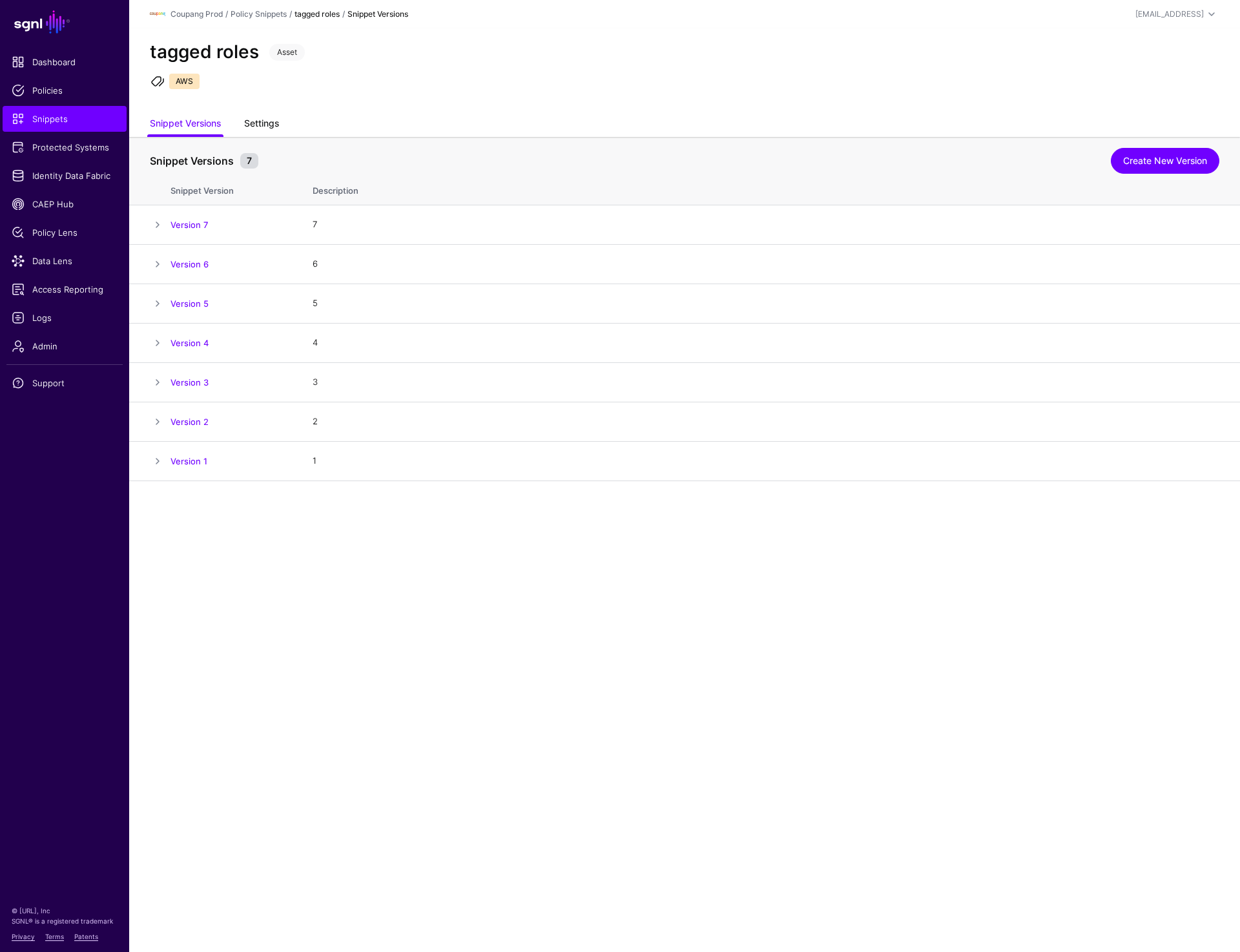
click at [274, 118] on link "Settings" at bounding box center [262, 124] width 35 height 25
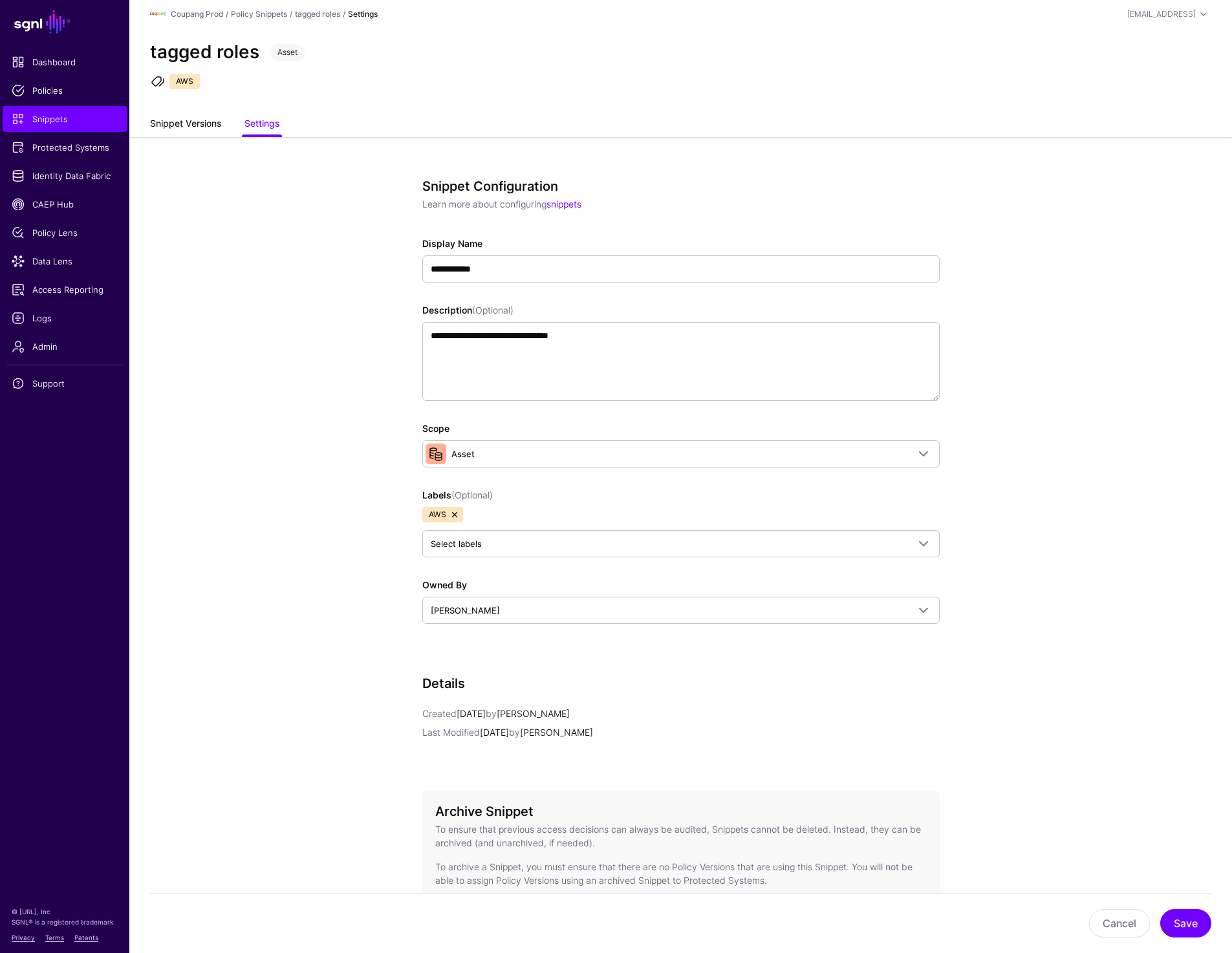
click at [169, 119] on link "Snippet Versions" at bounding box center [185, 124] width 71 height 25
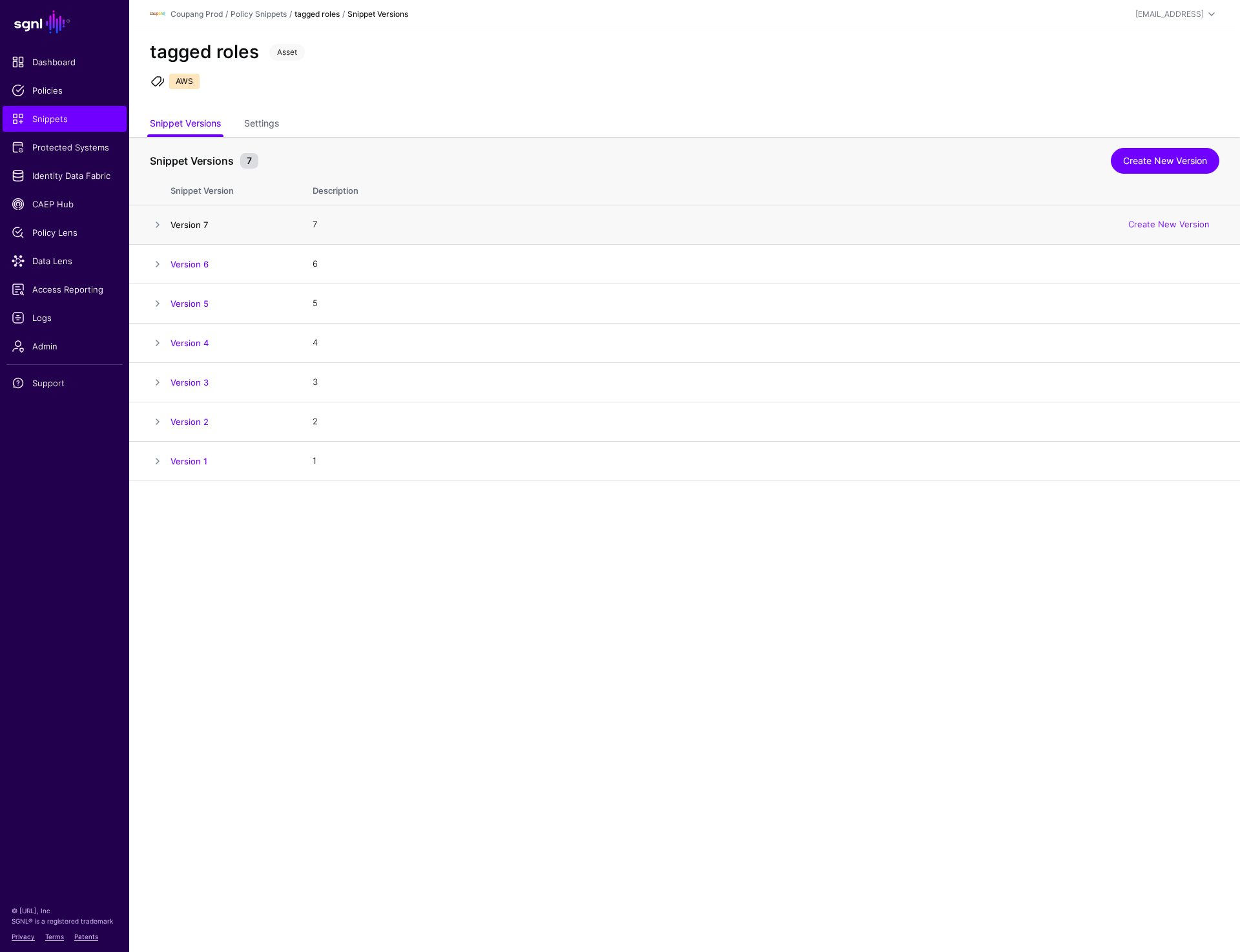
click at [199, 226] on link "Version 7" at bounding box center [189, 224] width 37 height 10
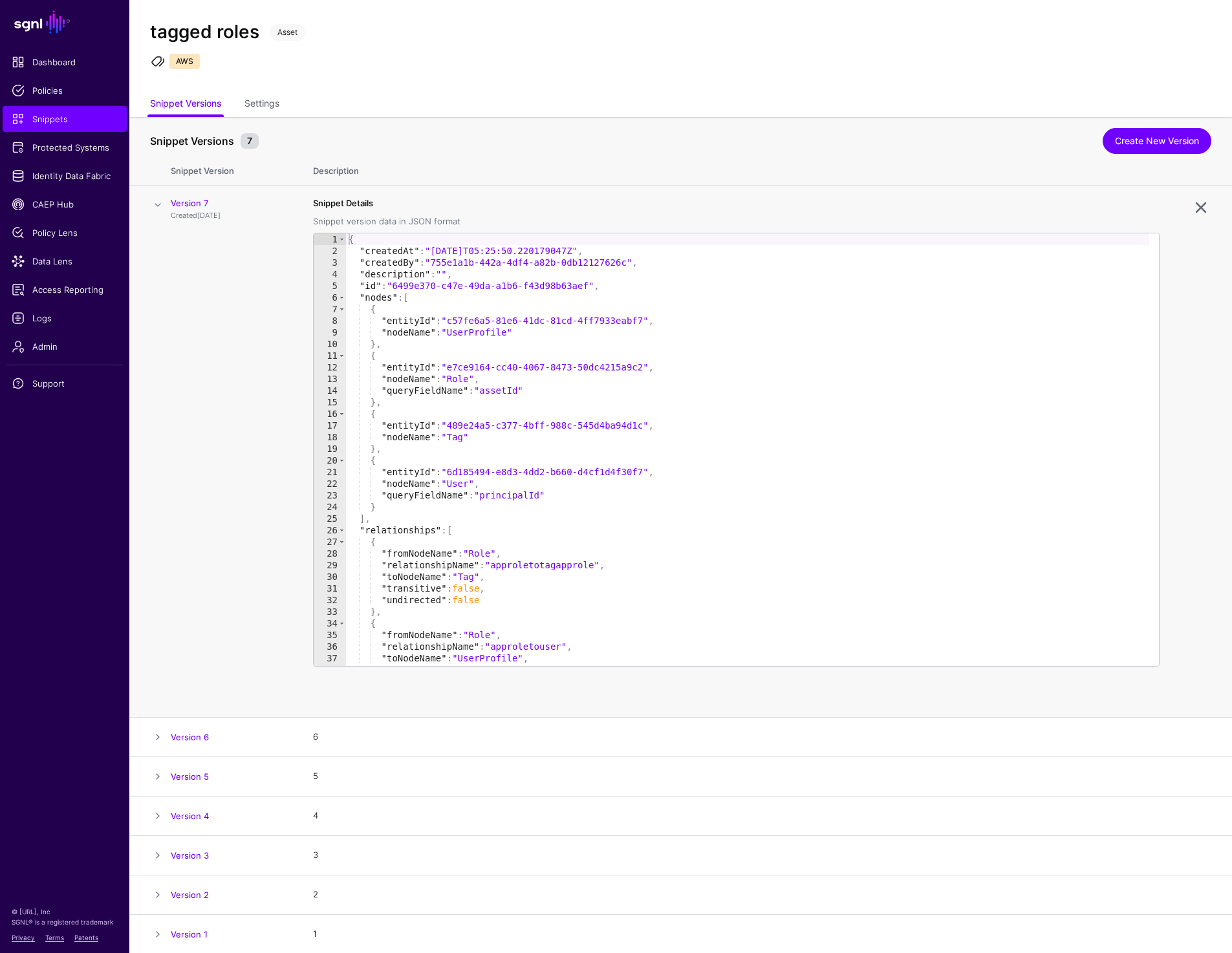
scroll to position [21, 0]
click at [1170, 134] on link "Create New Version" at bounding box center [1157, 139] width 108 height 26
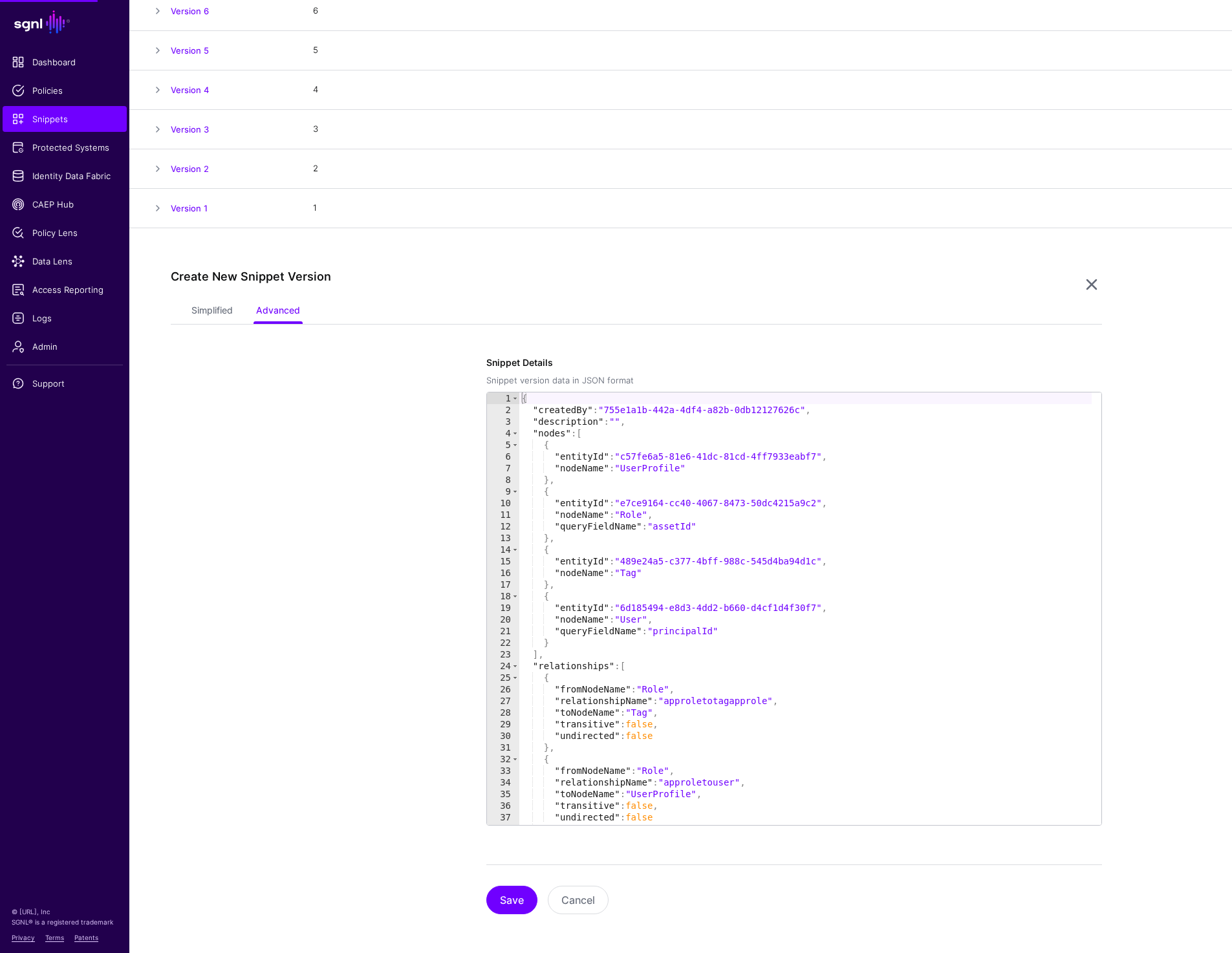
scroll to position [256, 0]
click at [215, 310] on link "Simplified" at bounding box center [212, 309] width 42 height 25
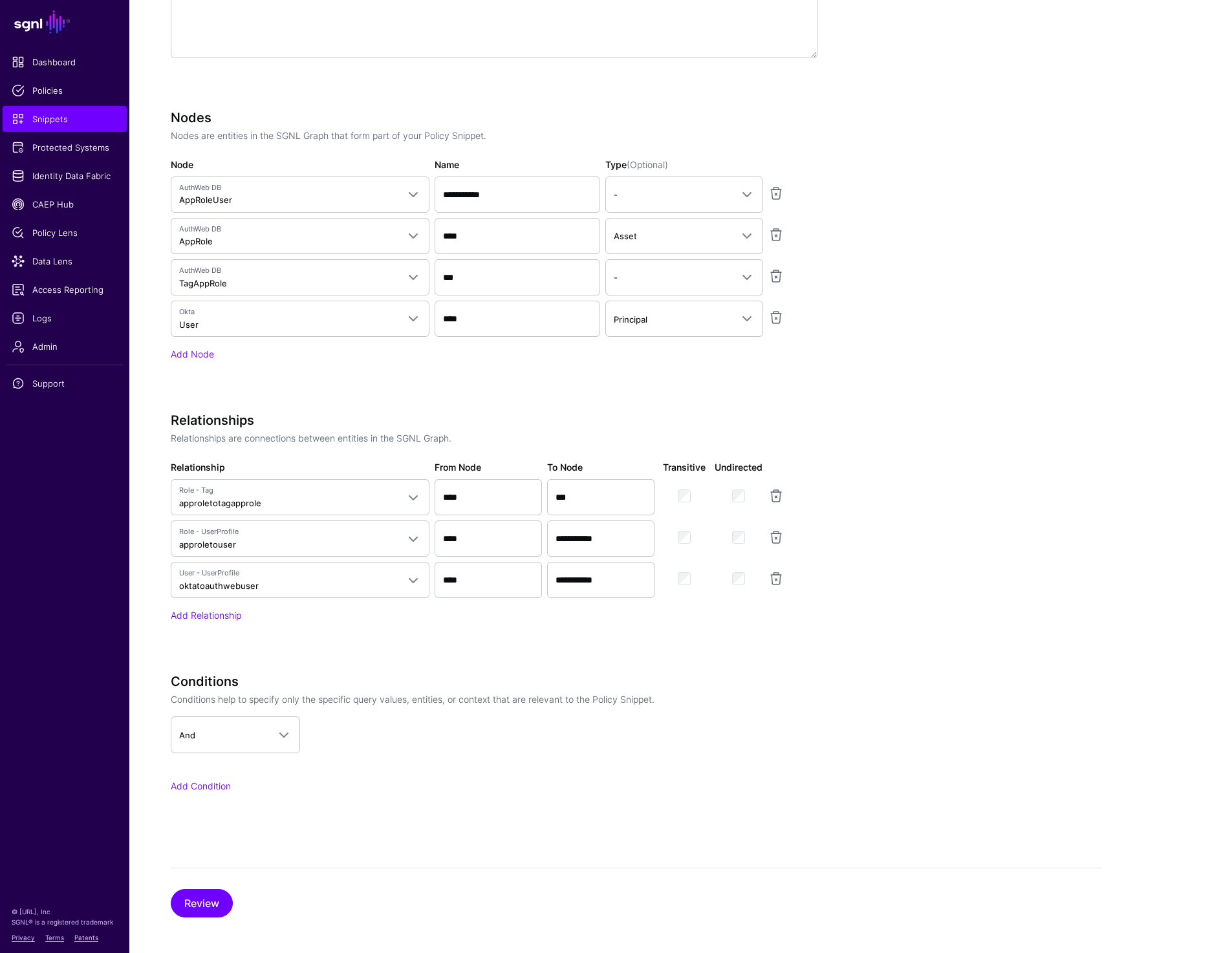
scroll to position [747, 0]
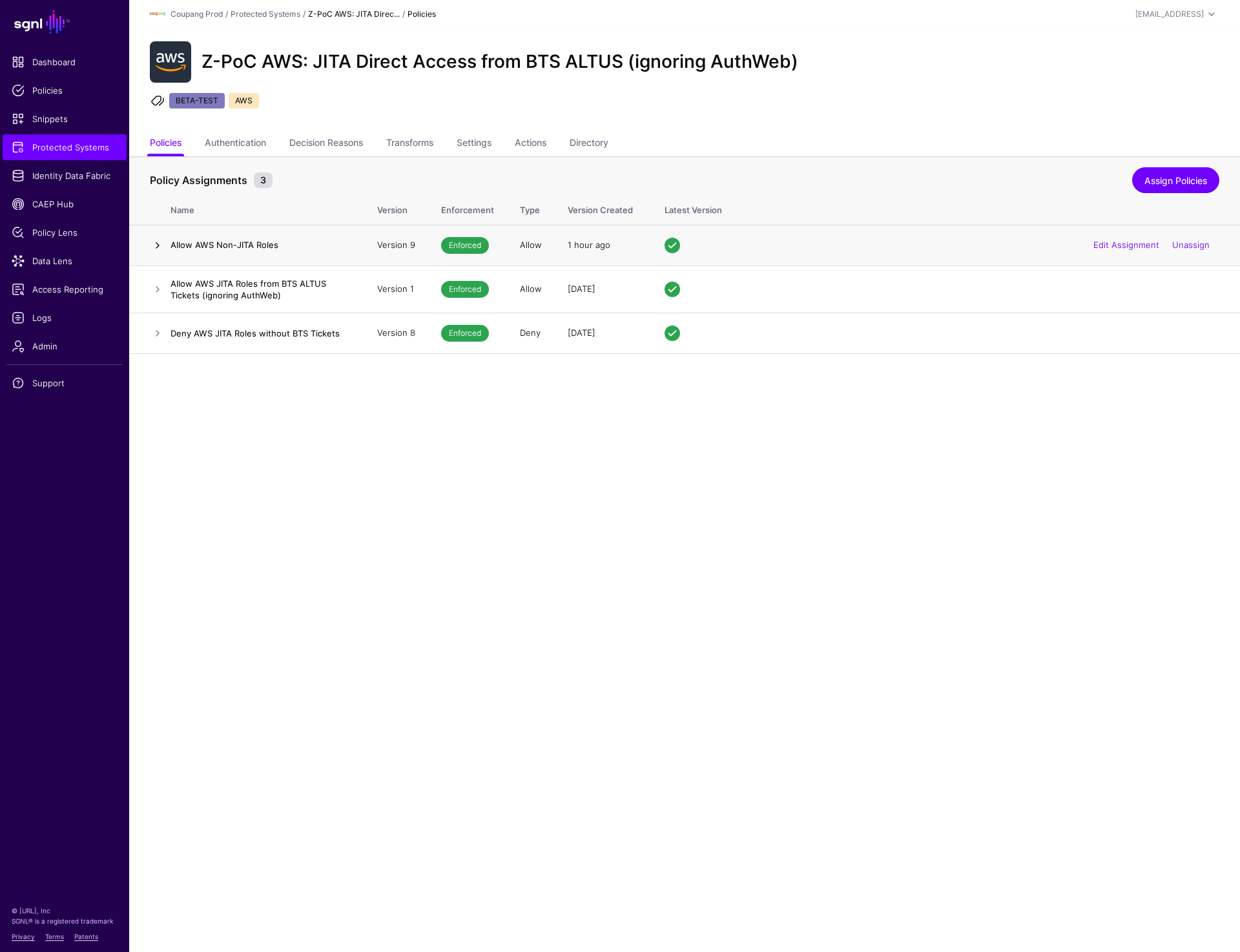
click at [155, 247] on link at bounding box center [157, 245] width 15 height 15
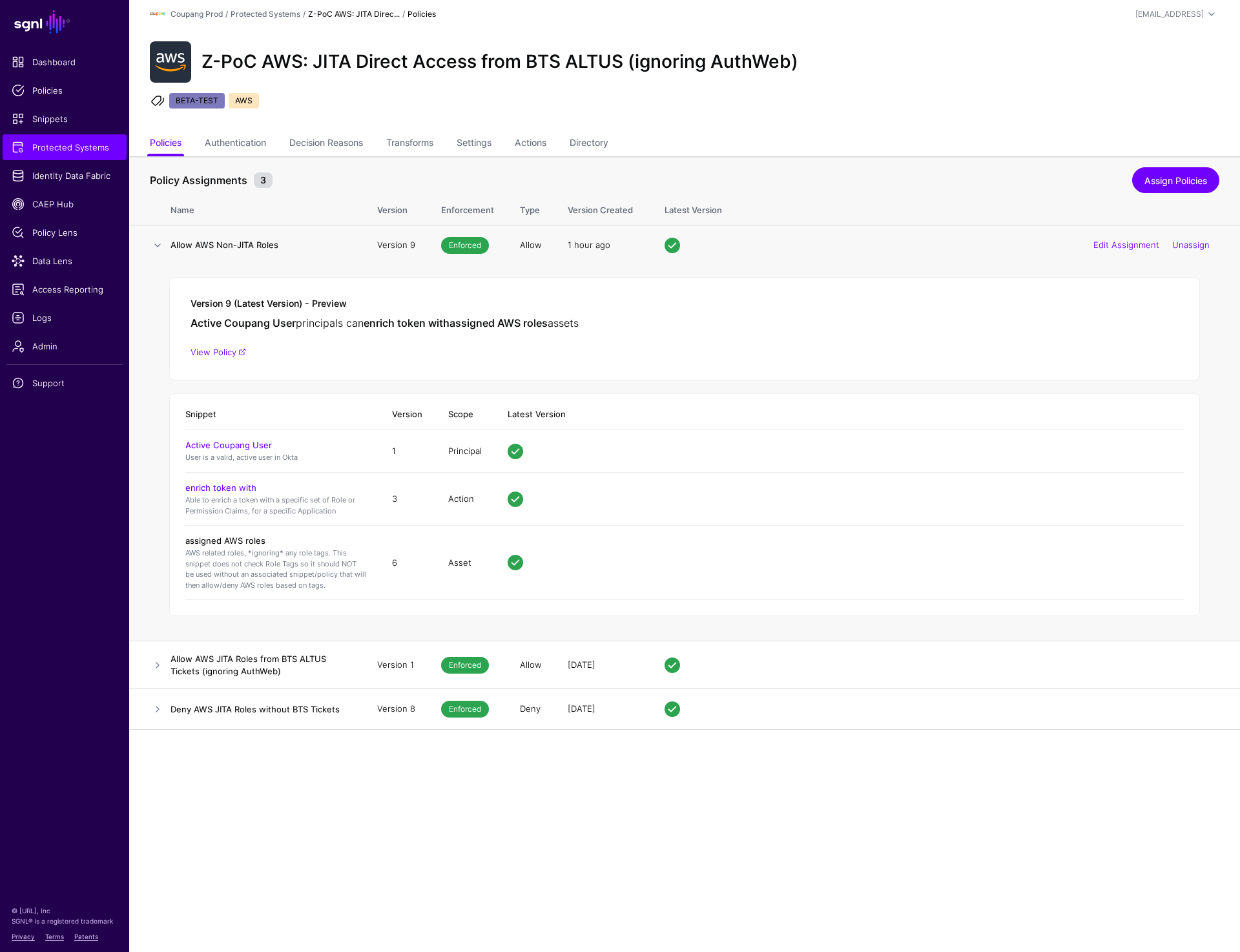
click at [217, 540] on link "assigned AWS roles" at bounding box center [225, 540] width 80 height 10
click at [152, 663] on link at bounding box center [157, 665] width 15 height 15
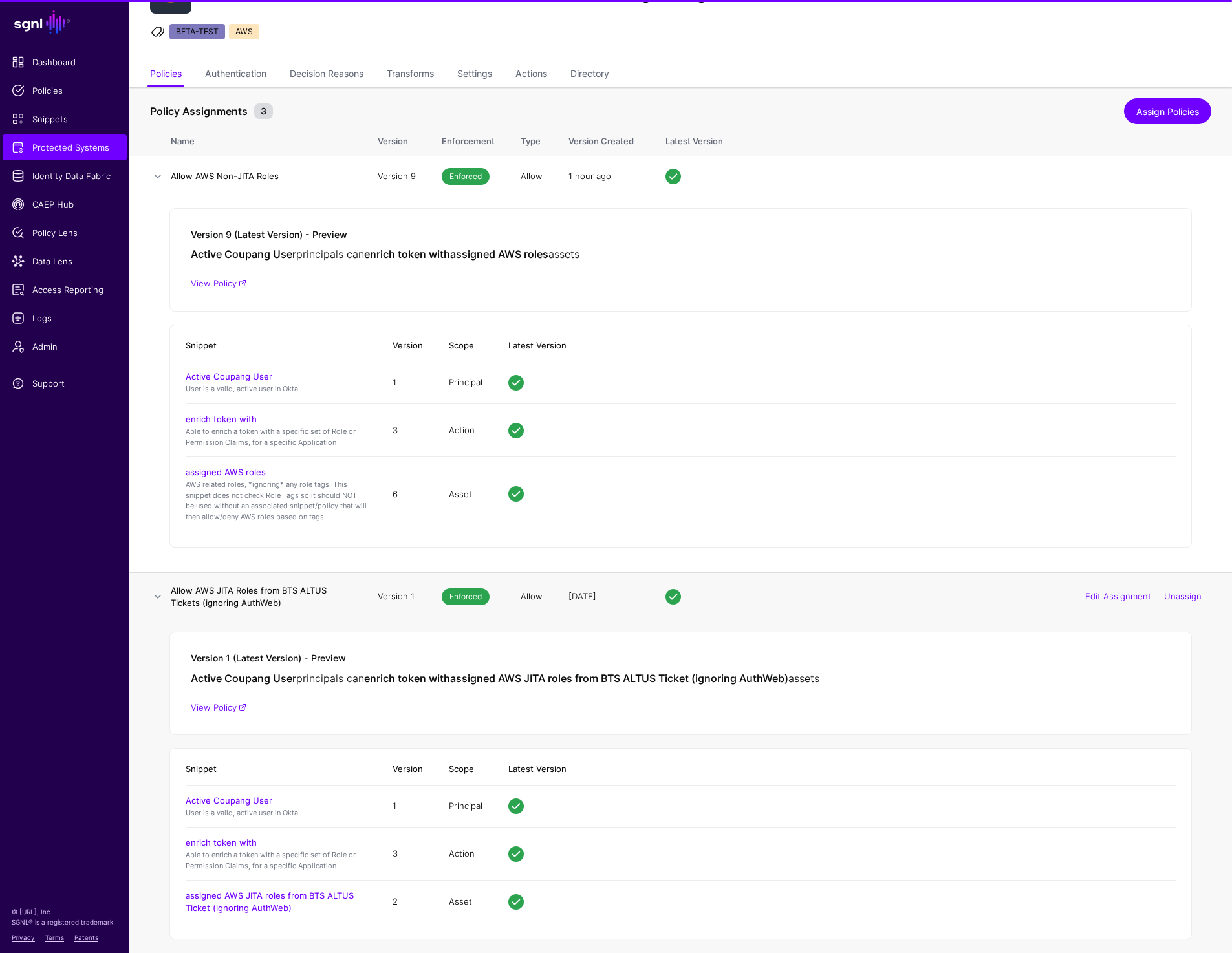
scroll to position [122, 0]
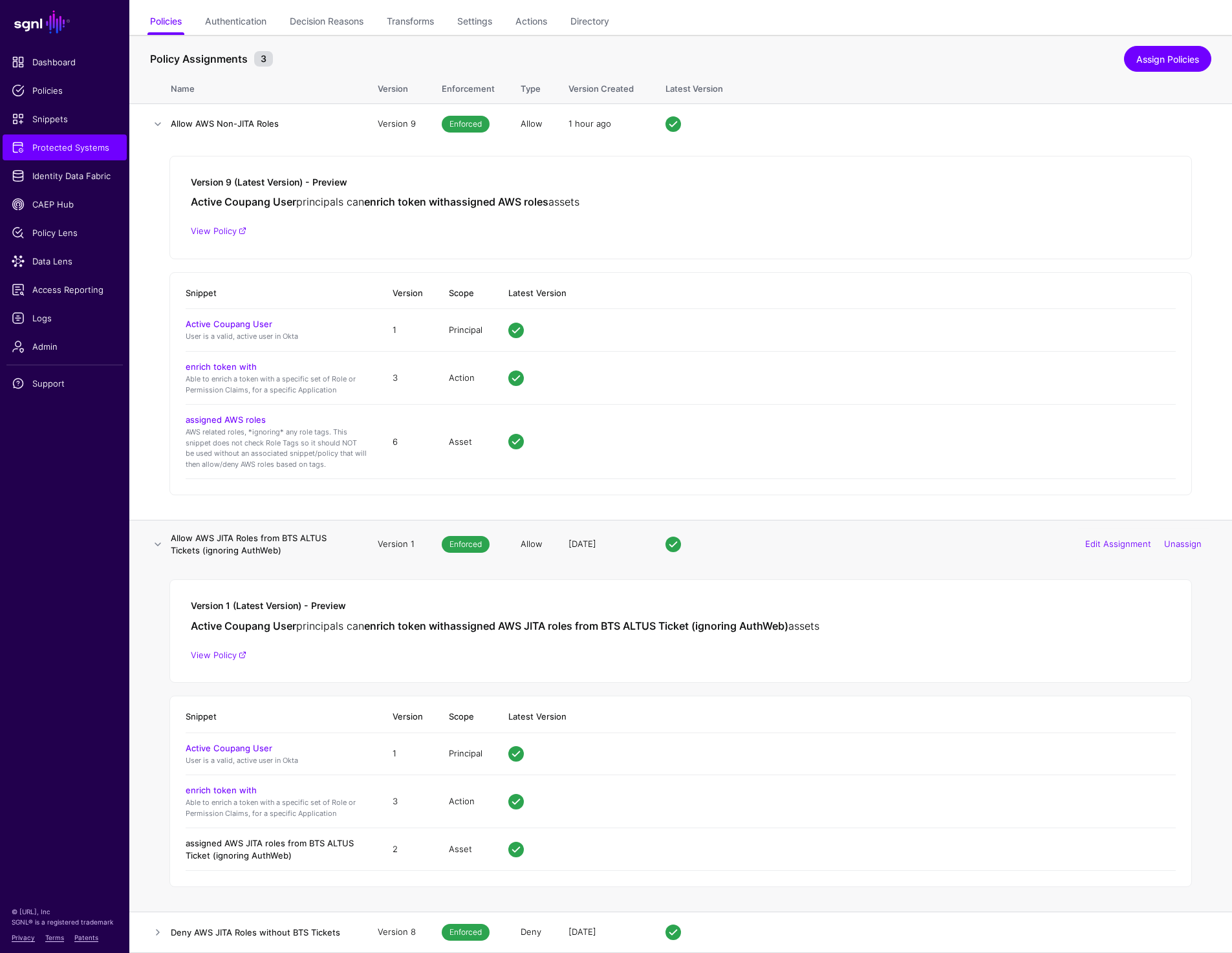
click at [226, 851] on link "assigned AWS JITA roles from BTS ALTUS Ticket (ignoring AuthWeb)" at bounding box center [269, 849] width 168 height 22
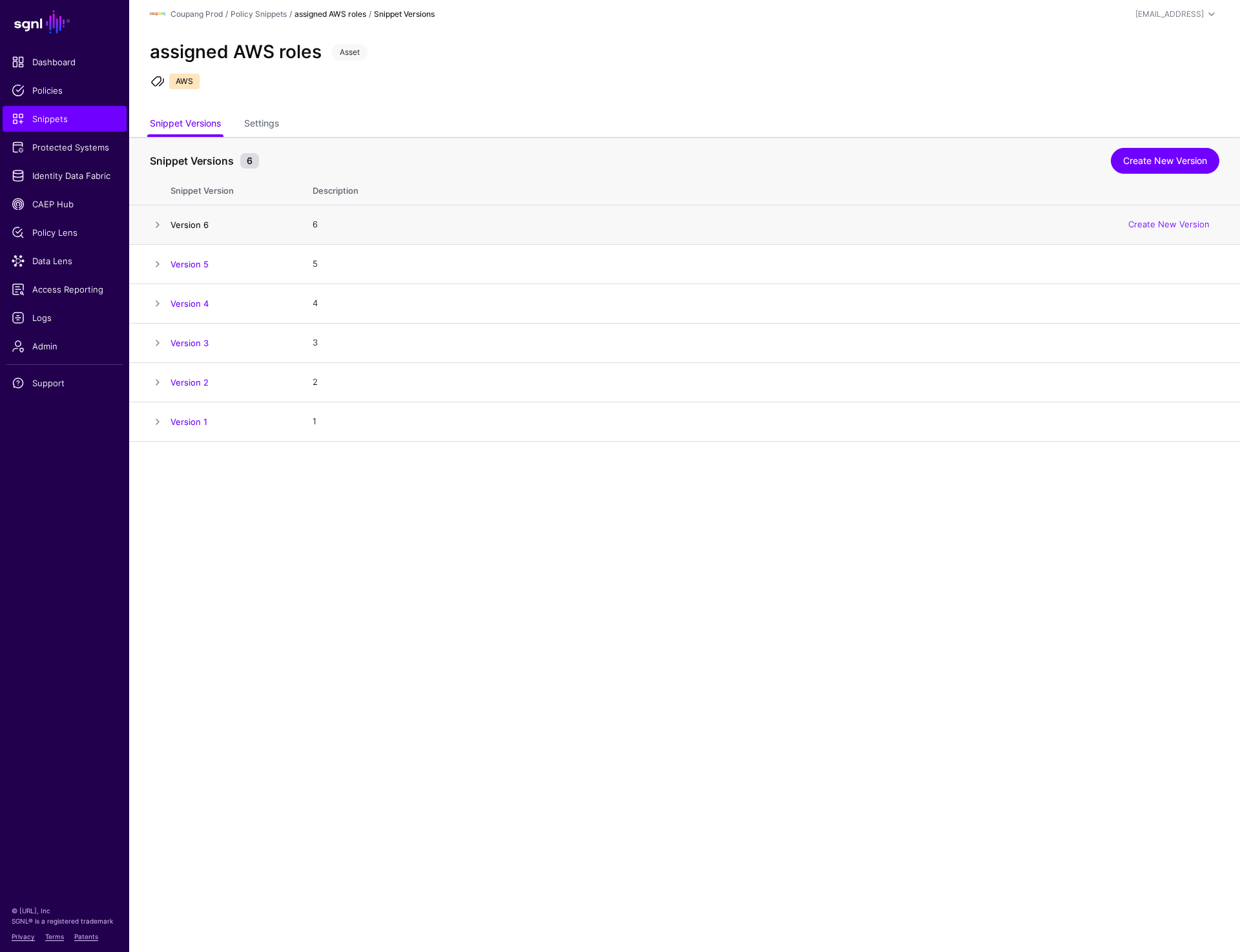
click at [179, 219] on link "Version 6" at bounding box center [189, 224] width 38 height 10
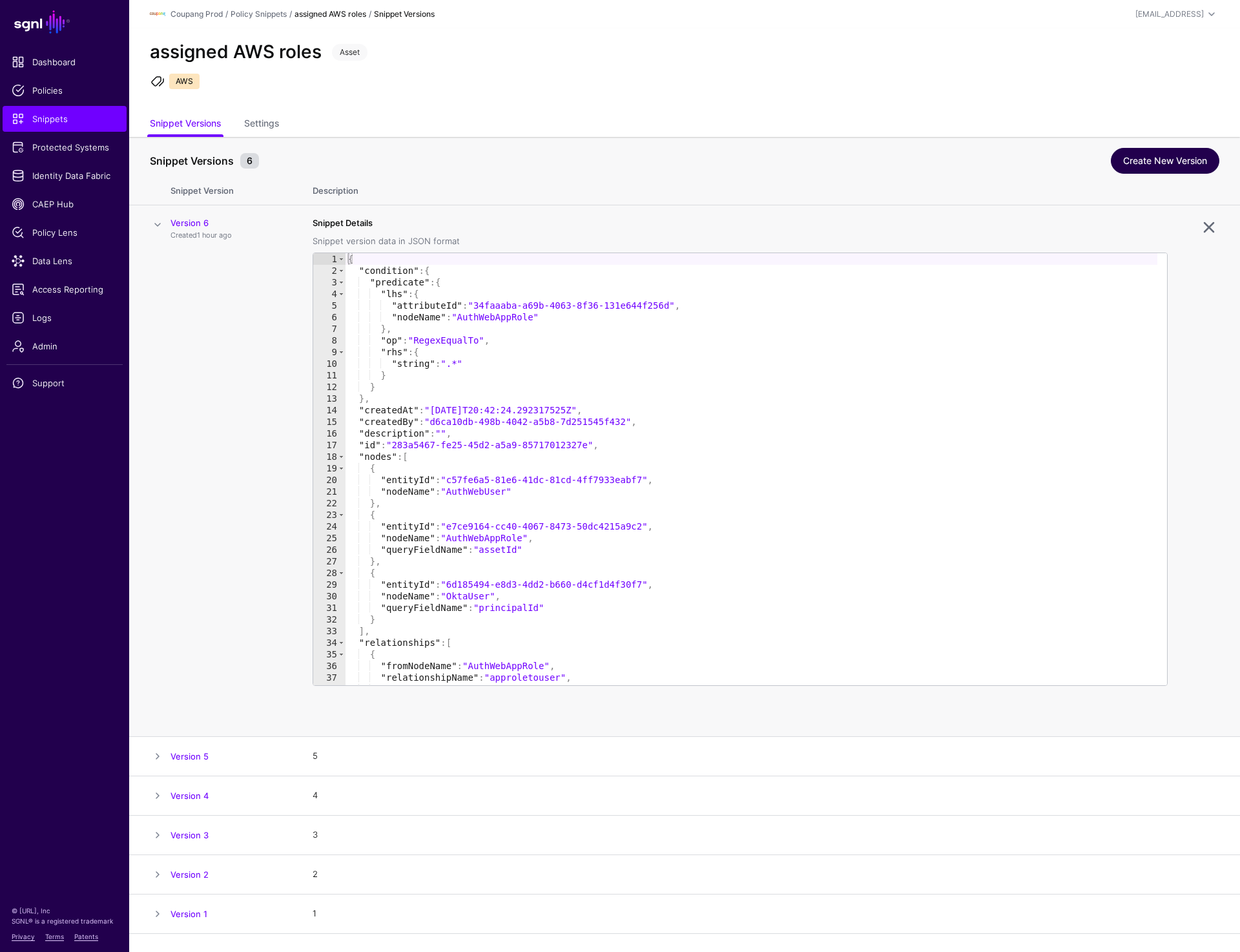
click at [1146, 162] on link "Create New Version" at bounding box center [1165, 160] width 108 height 26
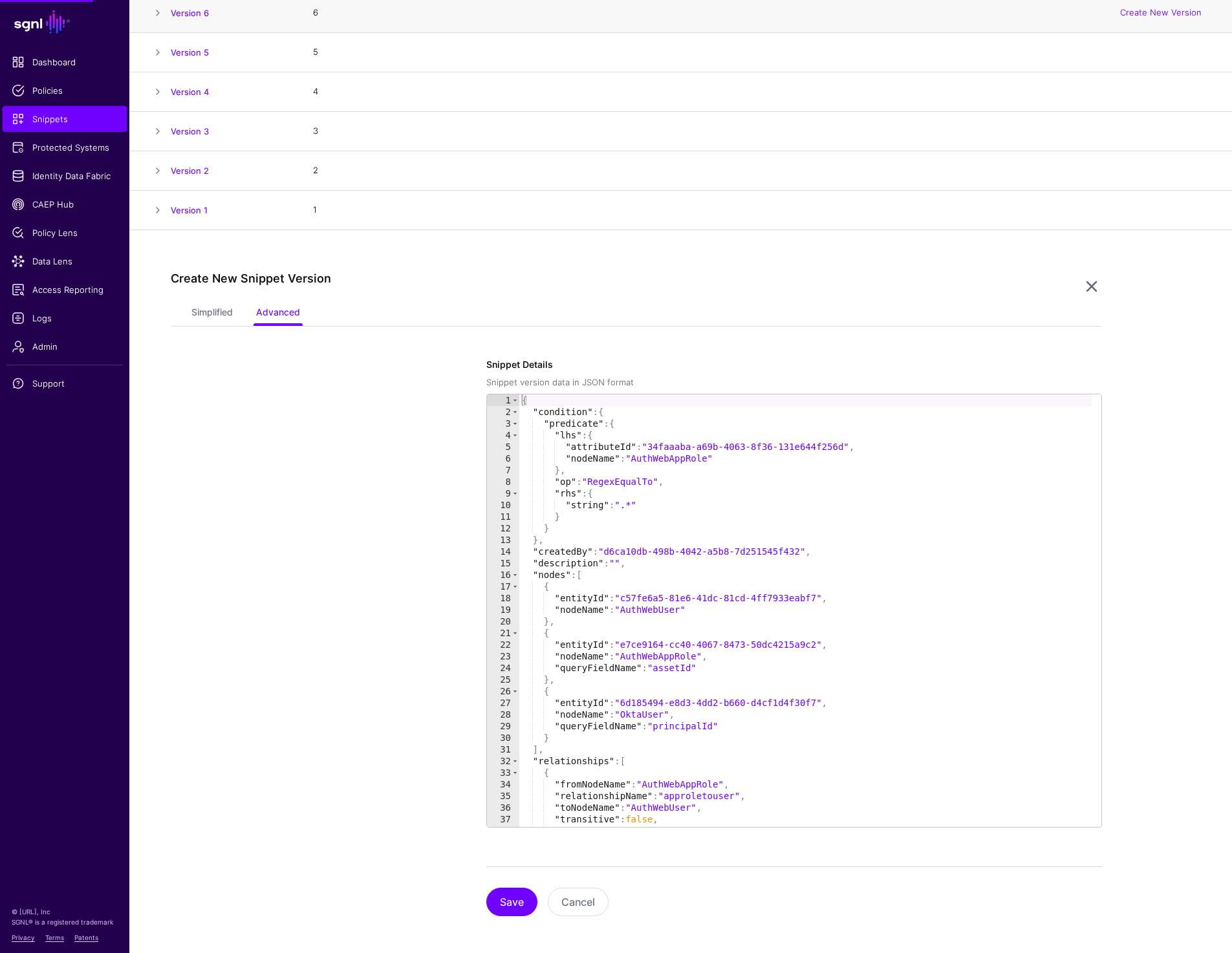
scroll to position [217, 0]
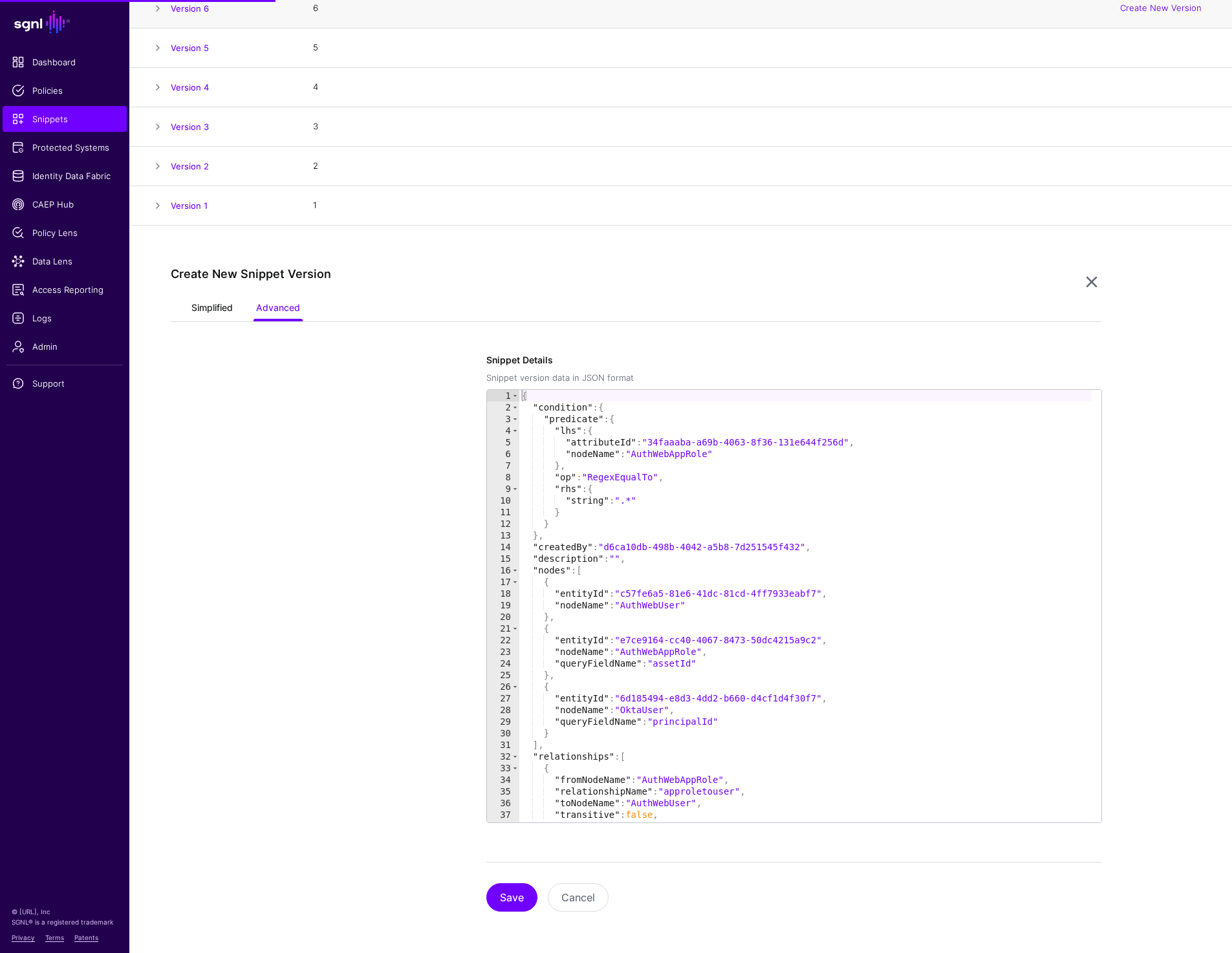
click at [208, 308] on link "Simplified" at bounding box center [212, 309] width 42 height 25
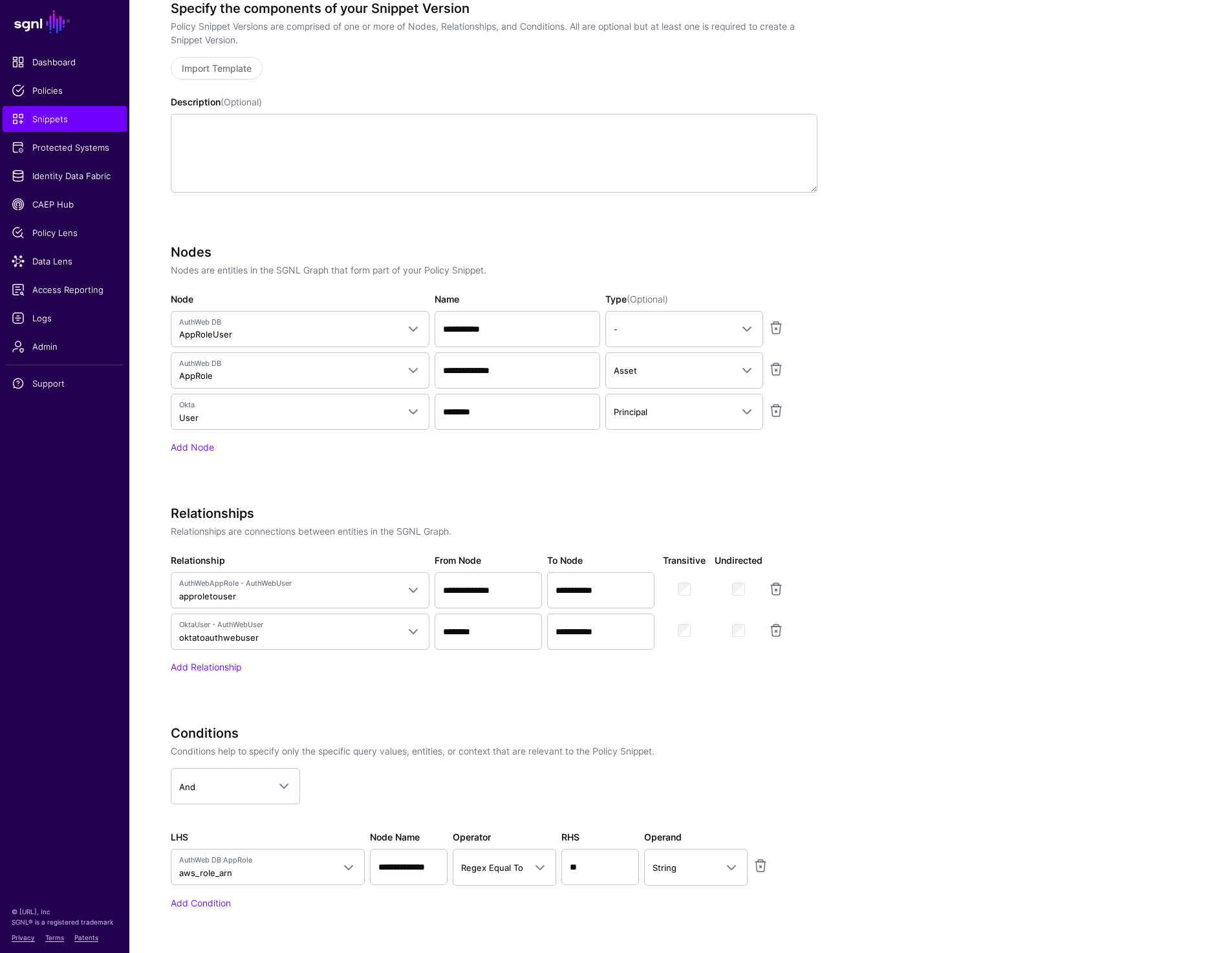
scroll to position [690, 0]
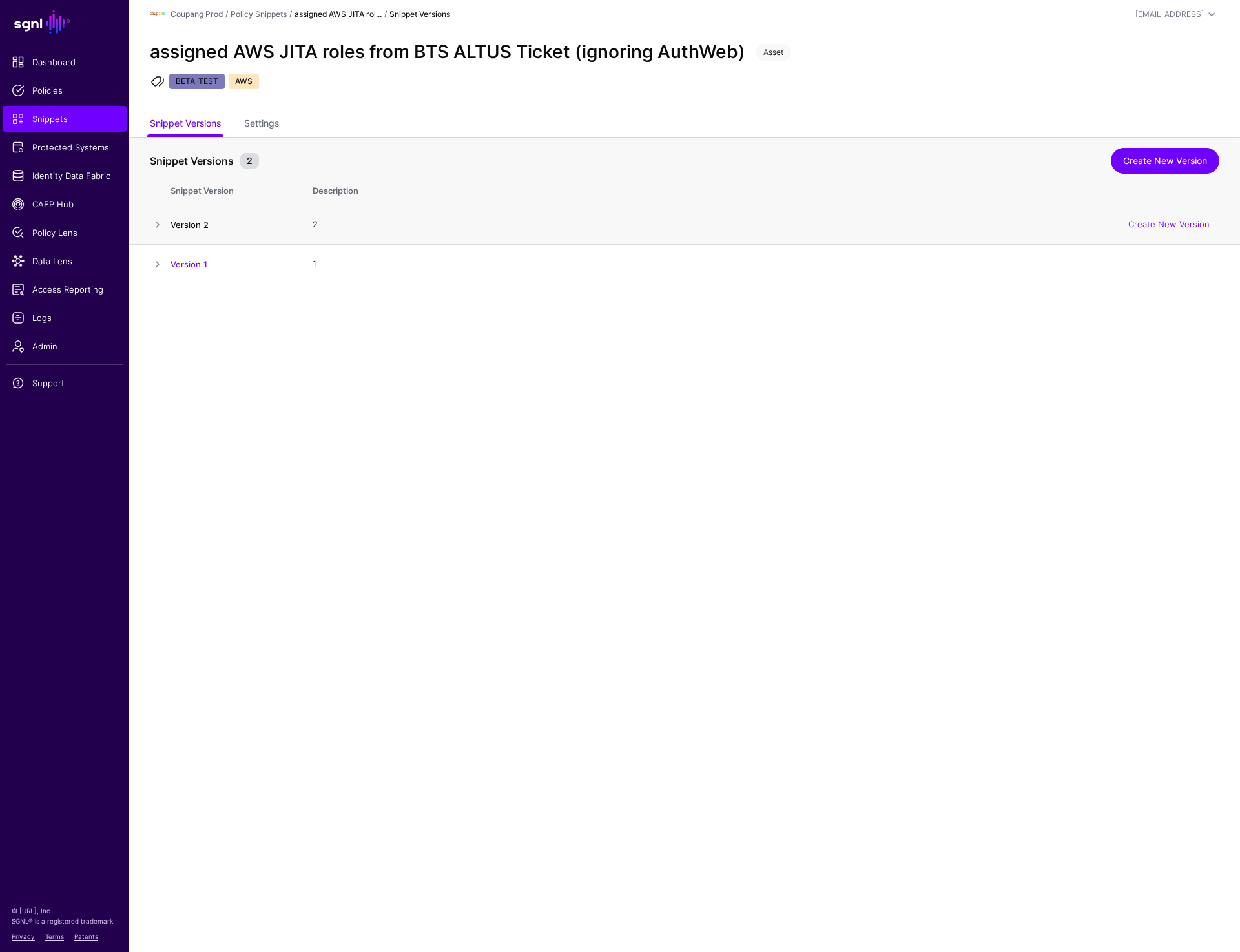
click at [193, 226] on link "Version 2" at bounding box center [189, 224] width 38 height 10
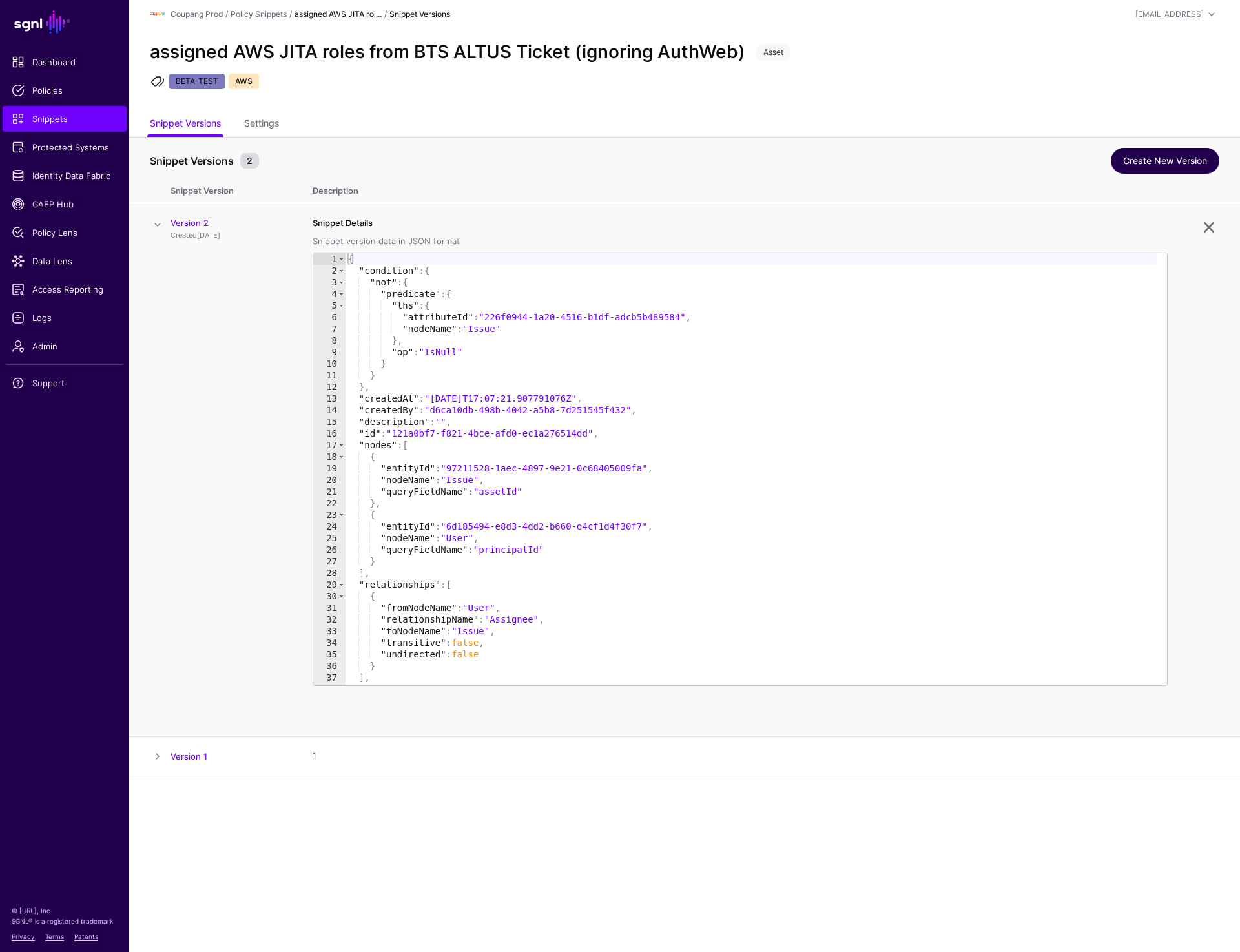
click at [1123, 155] on link "Create New Version" at bounding box center [1165, 160] width 108 height 26
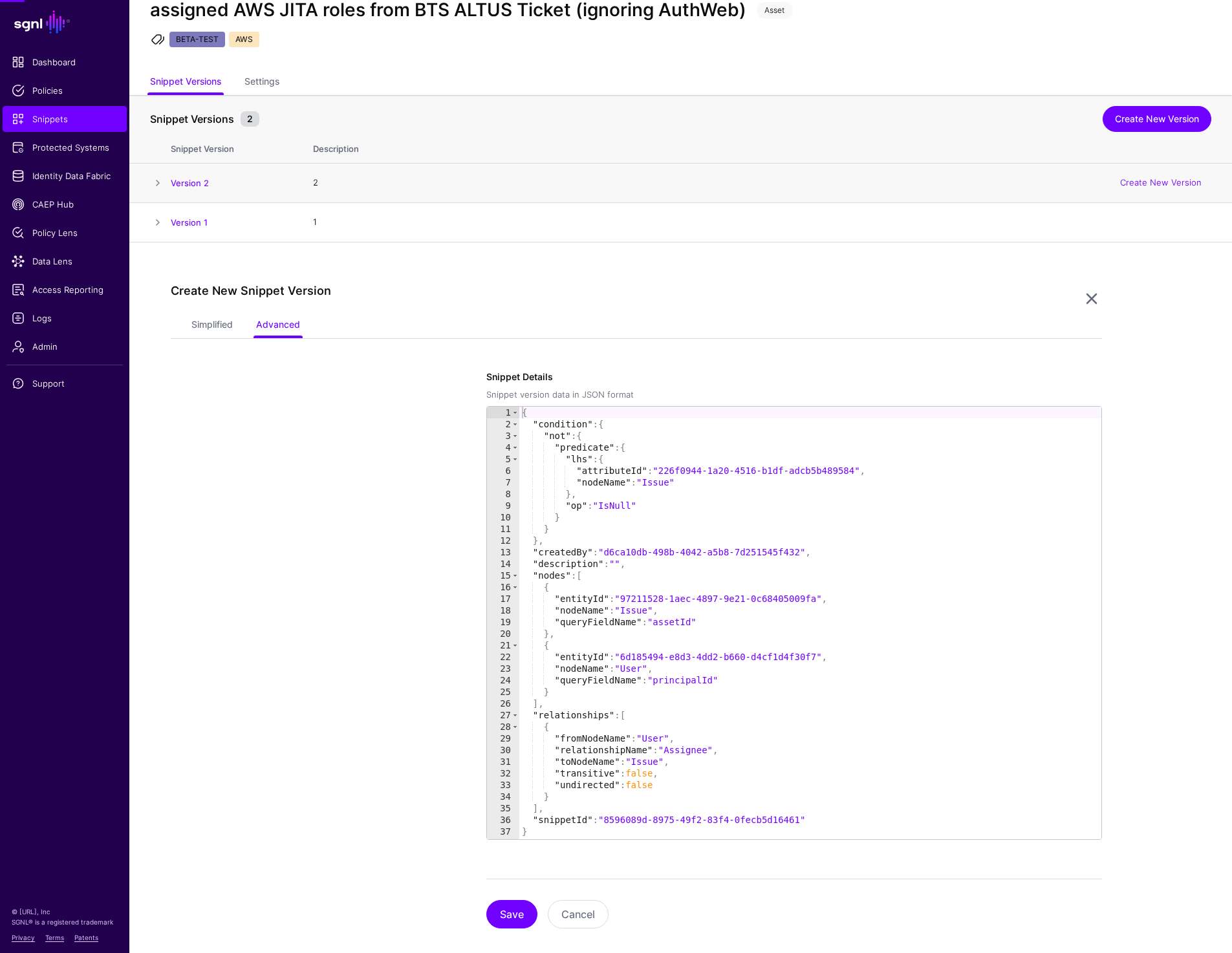
scroll to position [59, 0]
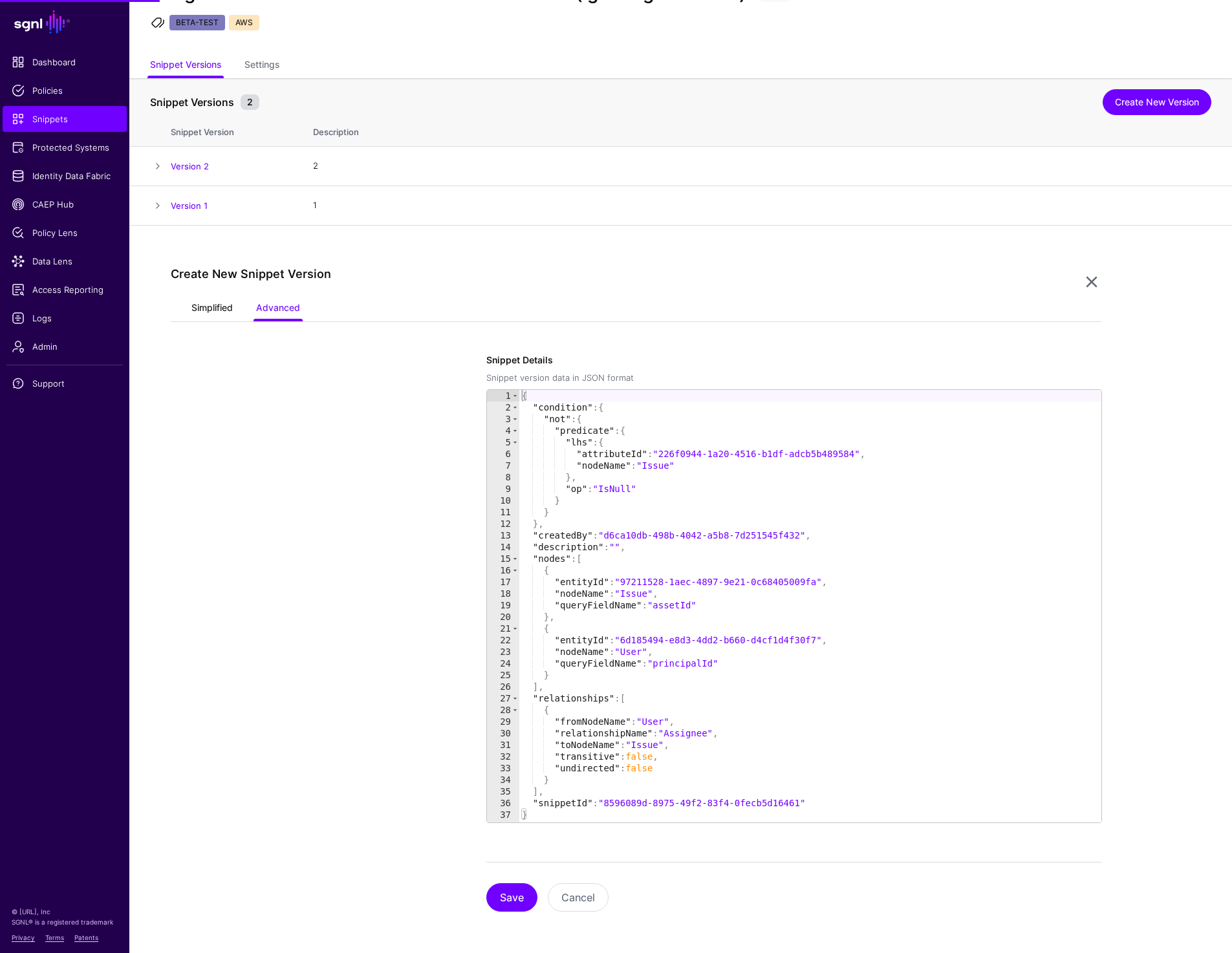
click at [204, 313] on link "Simplified" at bounding box center [212, 309] width 42 height 25
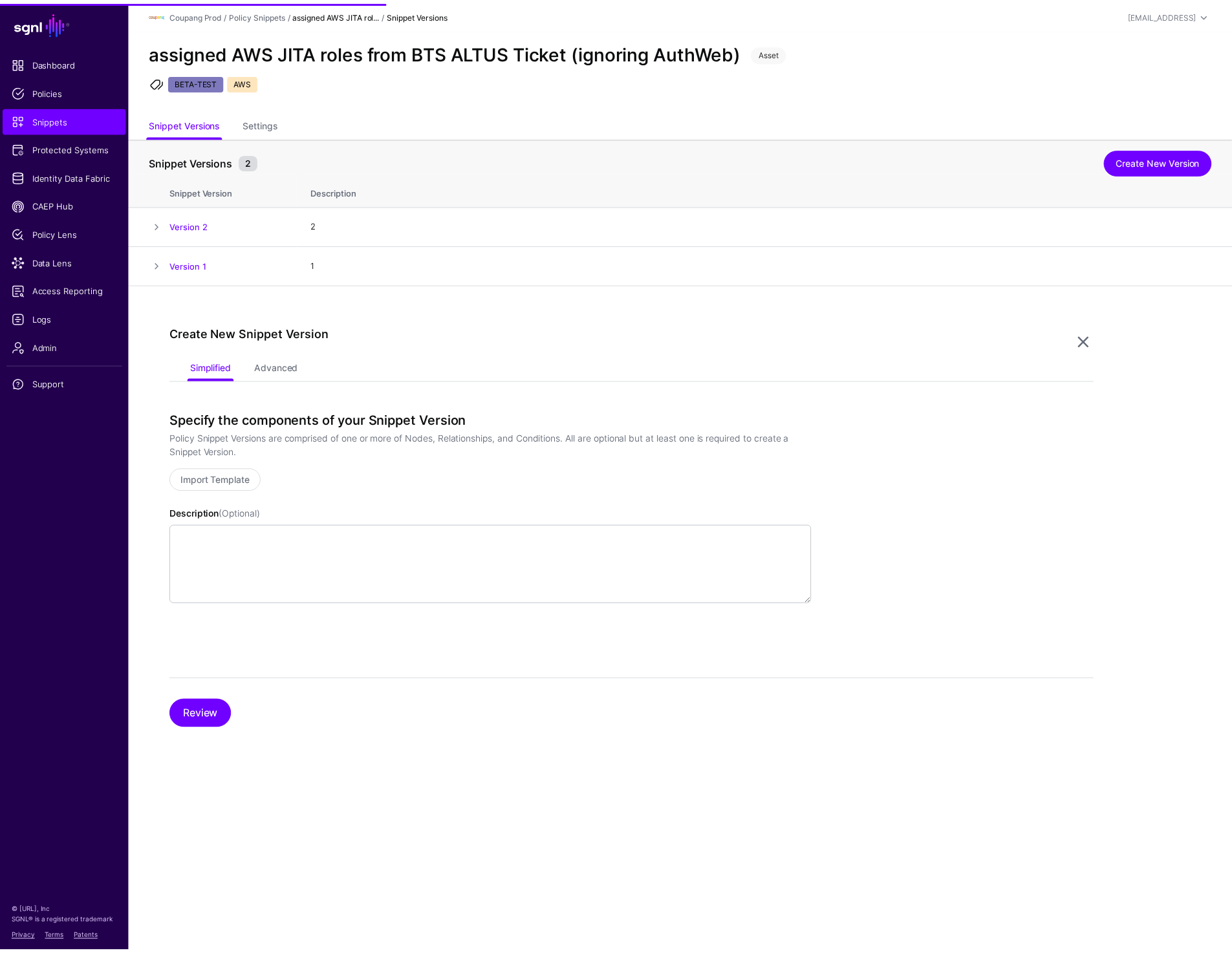
scroll to position [450, 0]
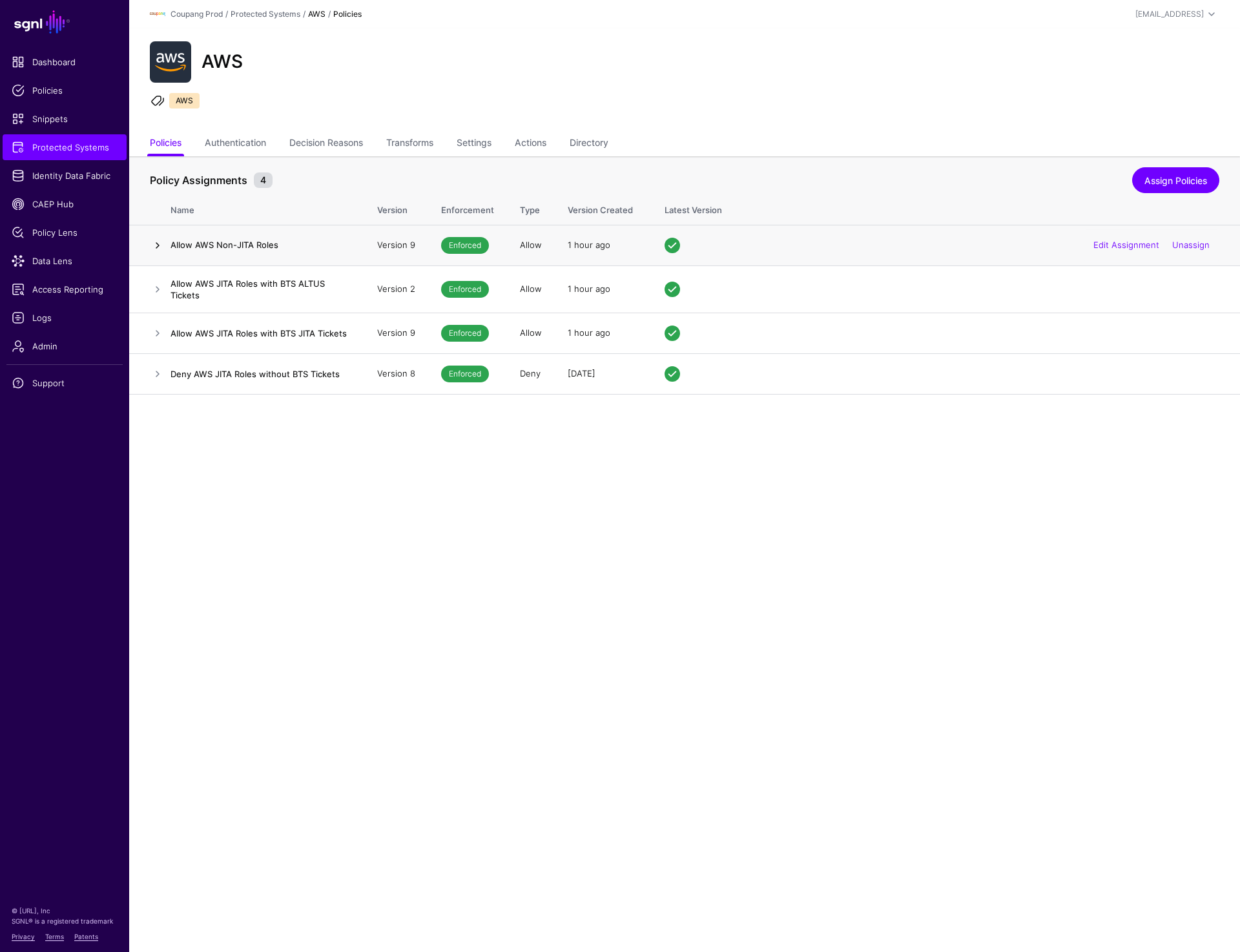
click at [154, 246] on link at bounding box center [157, 245] width 15 height 15
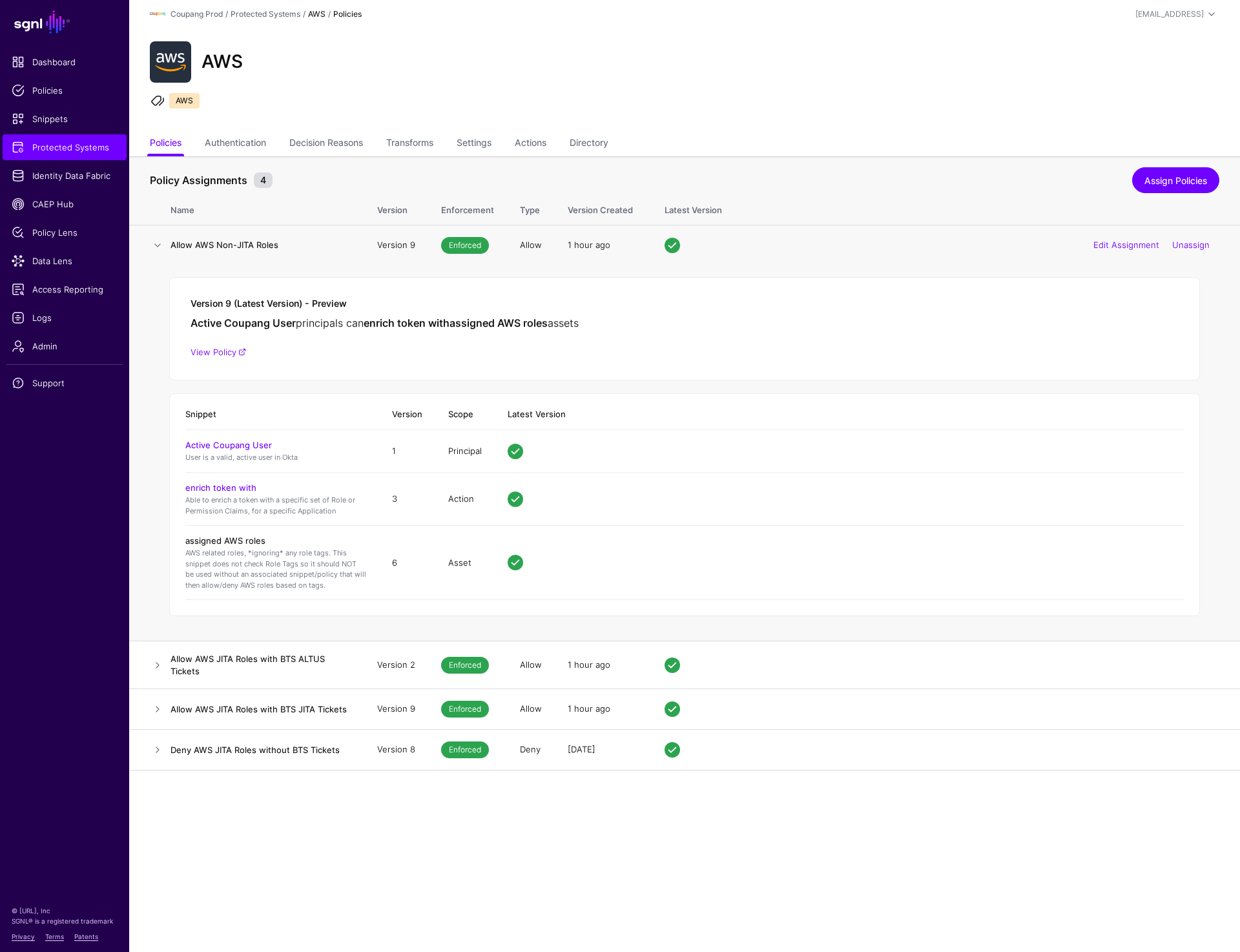
click at [250, 540] on link "assigned AWS roles" at bounding box center [225, 540] width 80 height 10
click at [153, 668] on link at bounding box center [157, 665] width 15 height 15
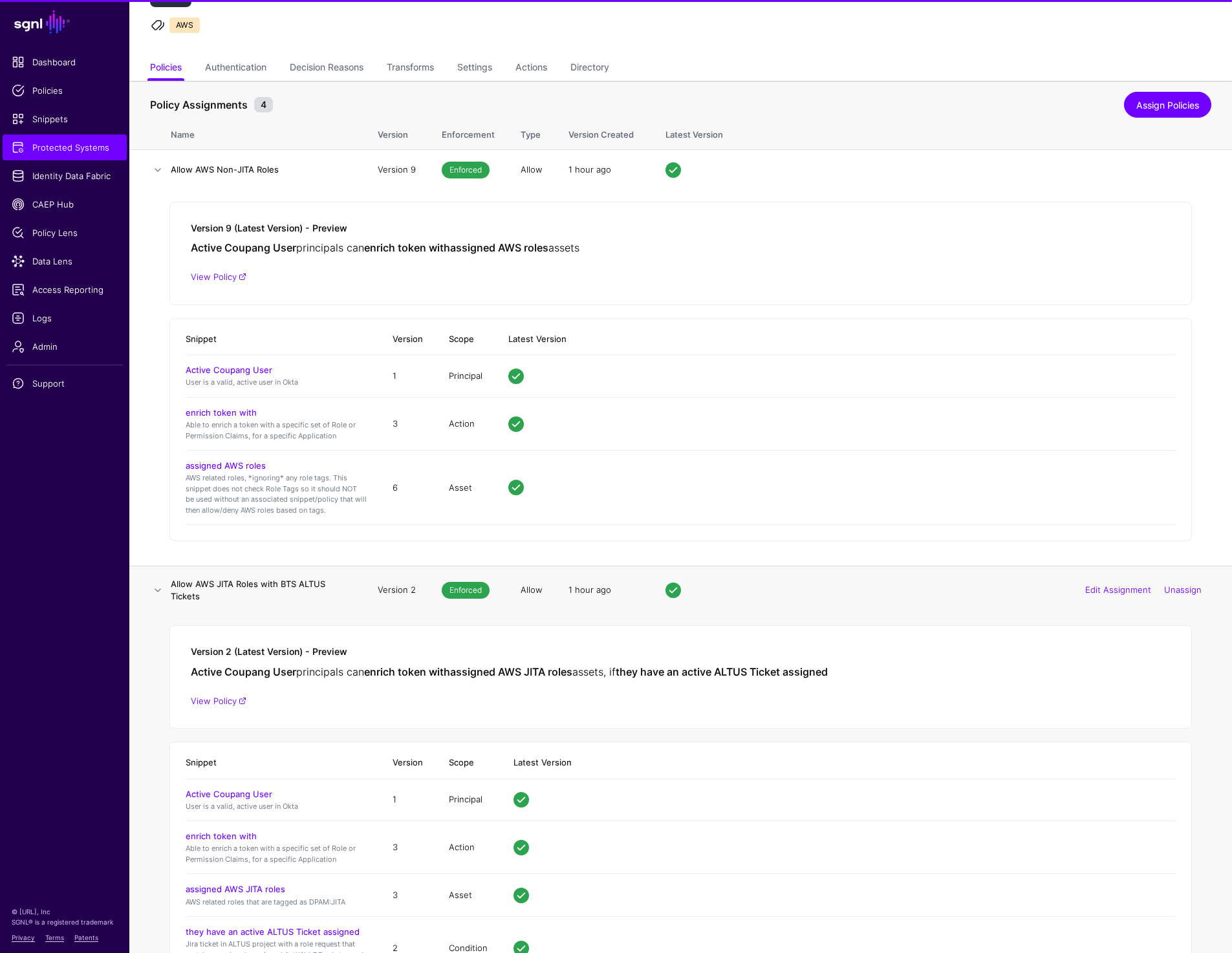
scroll to position [226, 0]
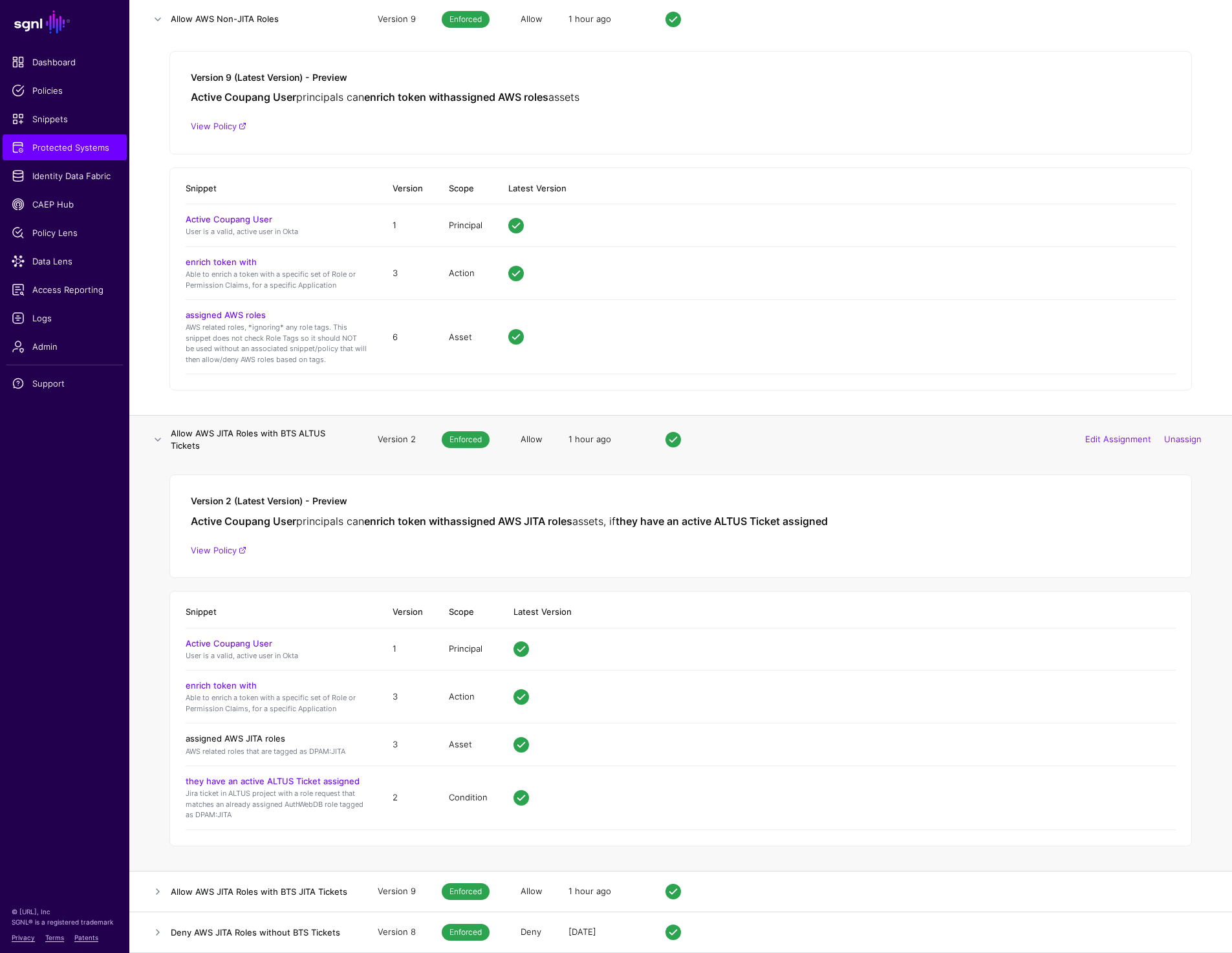
click at [248, 740] on link "assigned AWS JITA roles" at bounding box center [235, 738] width 100 height 10
click at [256, 777] on link "they have an active ALTUS Ticket assigned" at bounding box center [273, 780] width 174 height 10
click at [159, 885] on link at bounding box center [157, 891] width 15 height 15
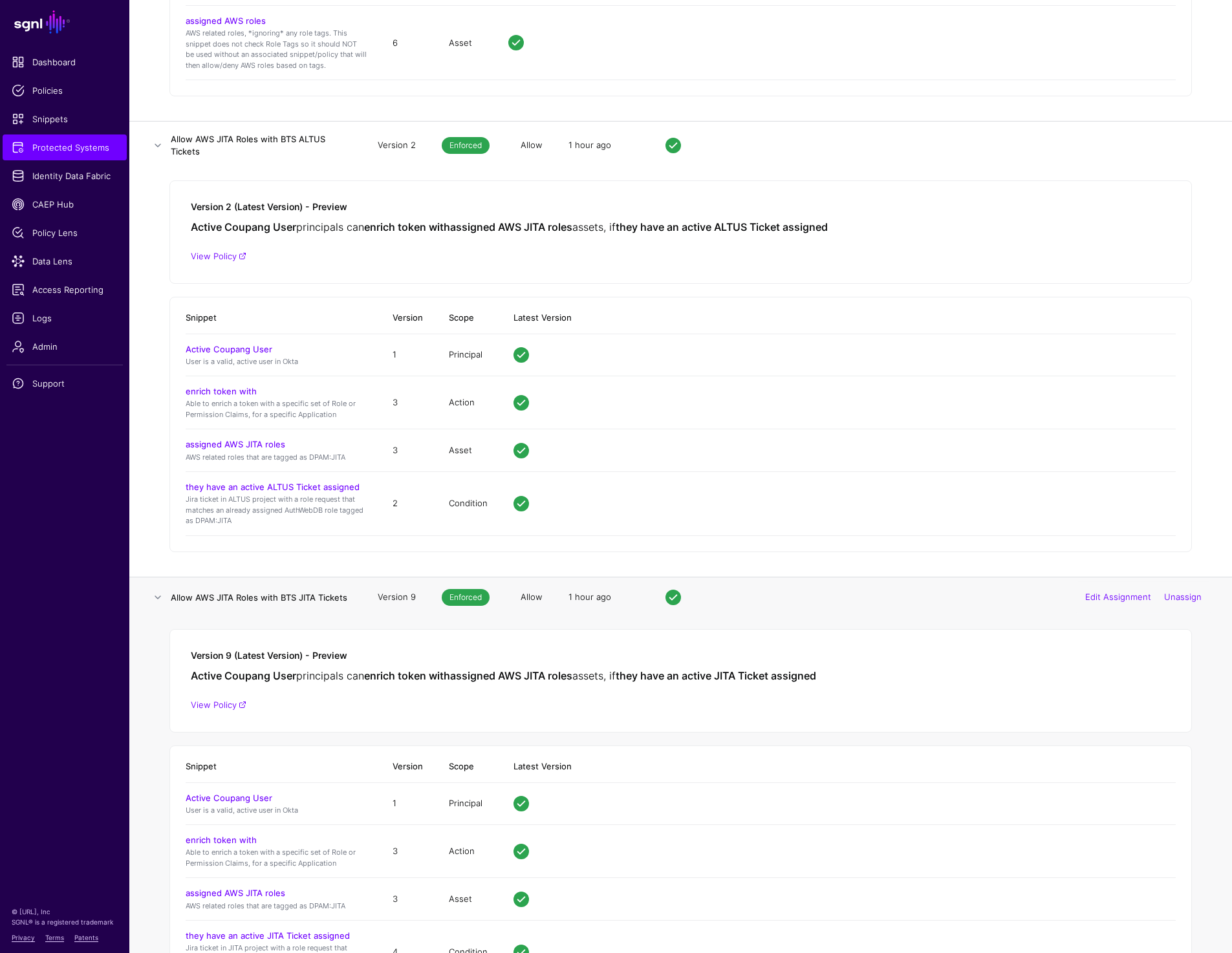
scroll to position [634, 0]
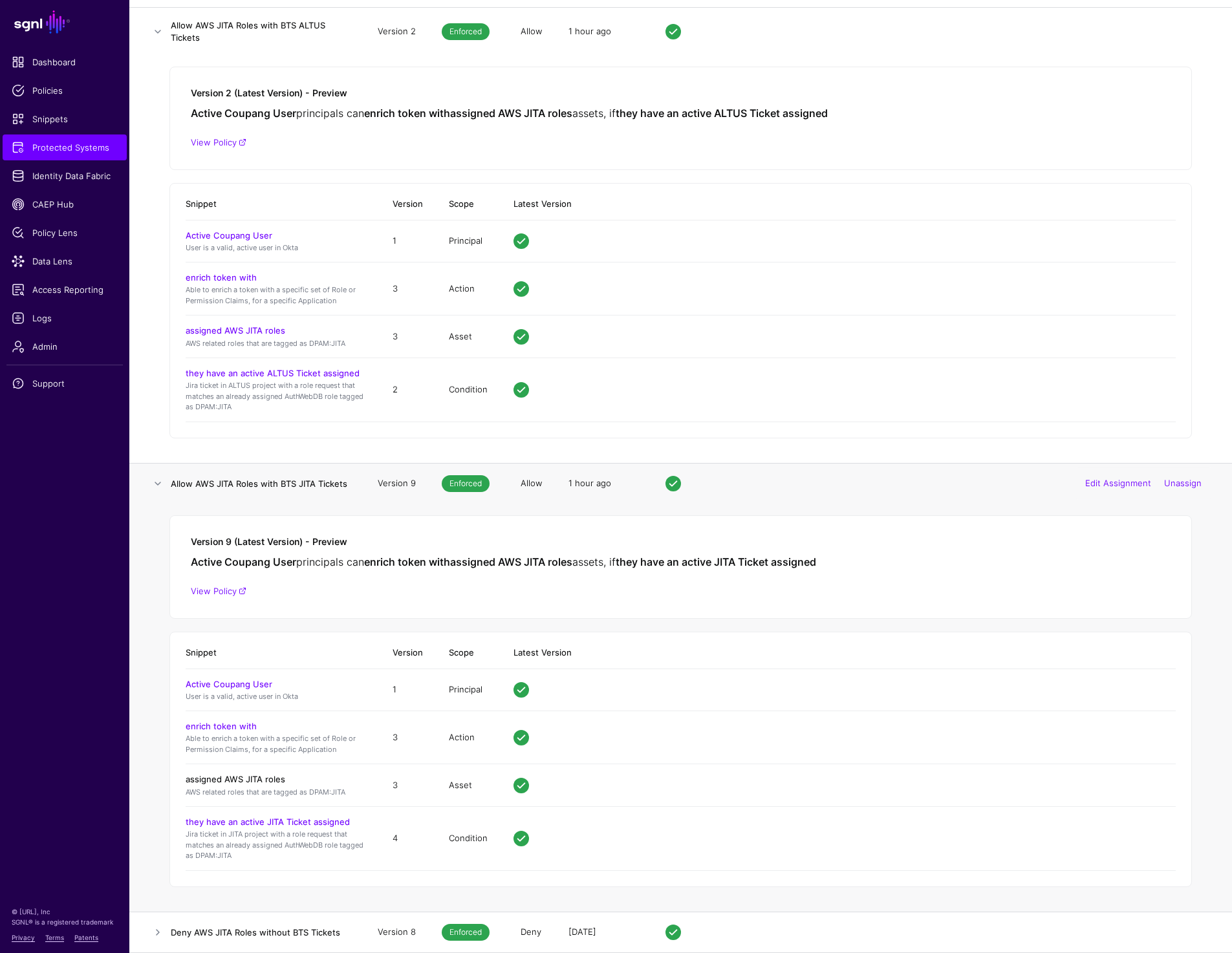
click at [254, 779] on link "assigned AWS JITA roles" at bounding box center [235, 778] width 100 height 10
click at [283, 824] on link "they have an active JITA Ticket assigned" at bounding box center [267, 821] width 164 height 10
click at [161, 930] on link at bounding box center [157, 932] width 15 height 15
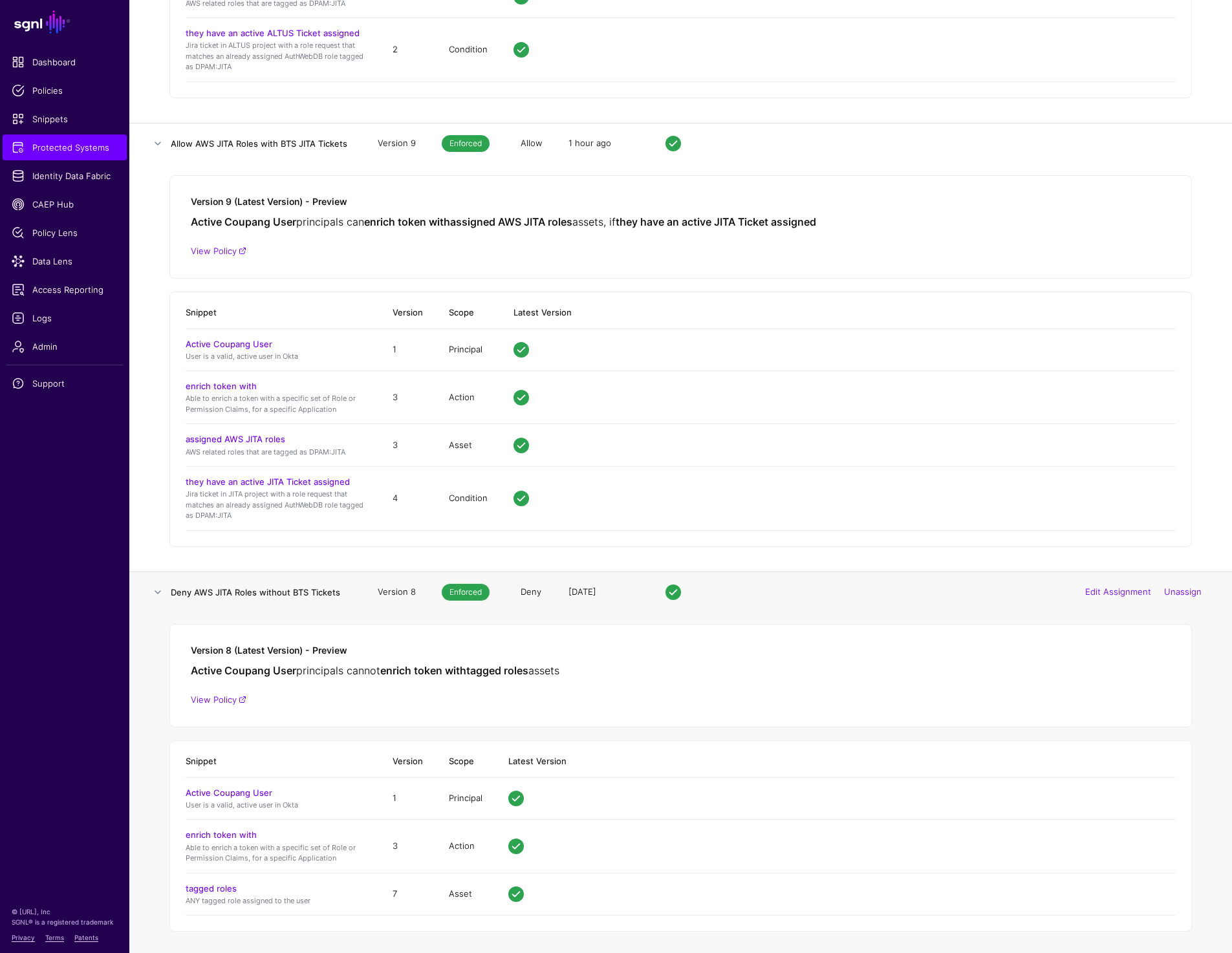
scroll to position [978, 0]
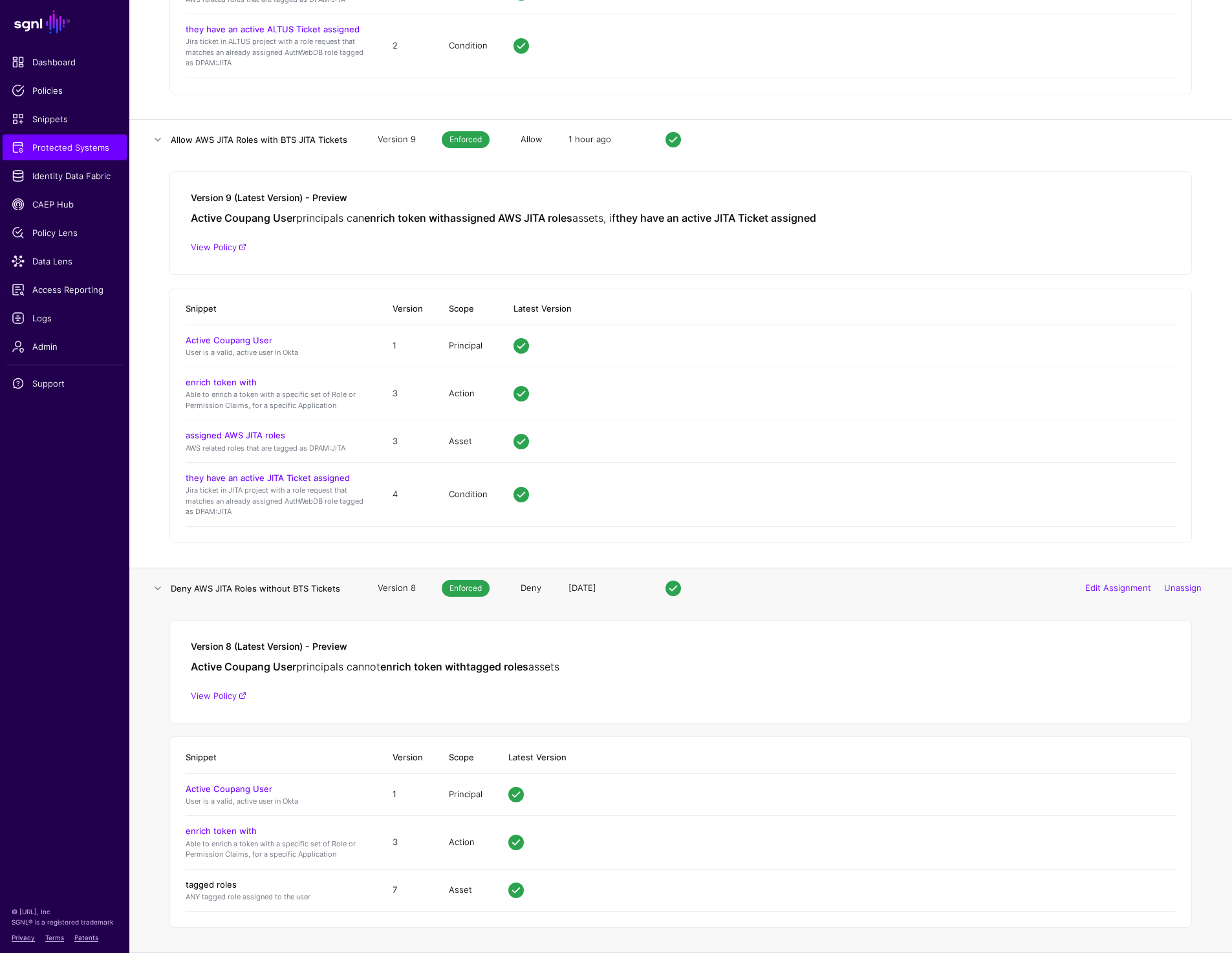
click at [220, 879] on link "tagged roles" at bounding box center [211, 884] width 51 height 10
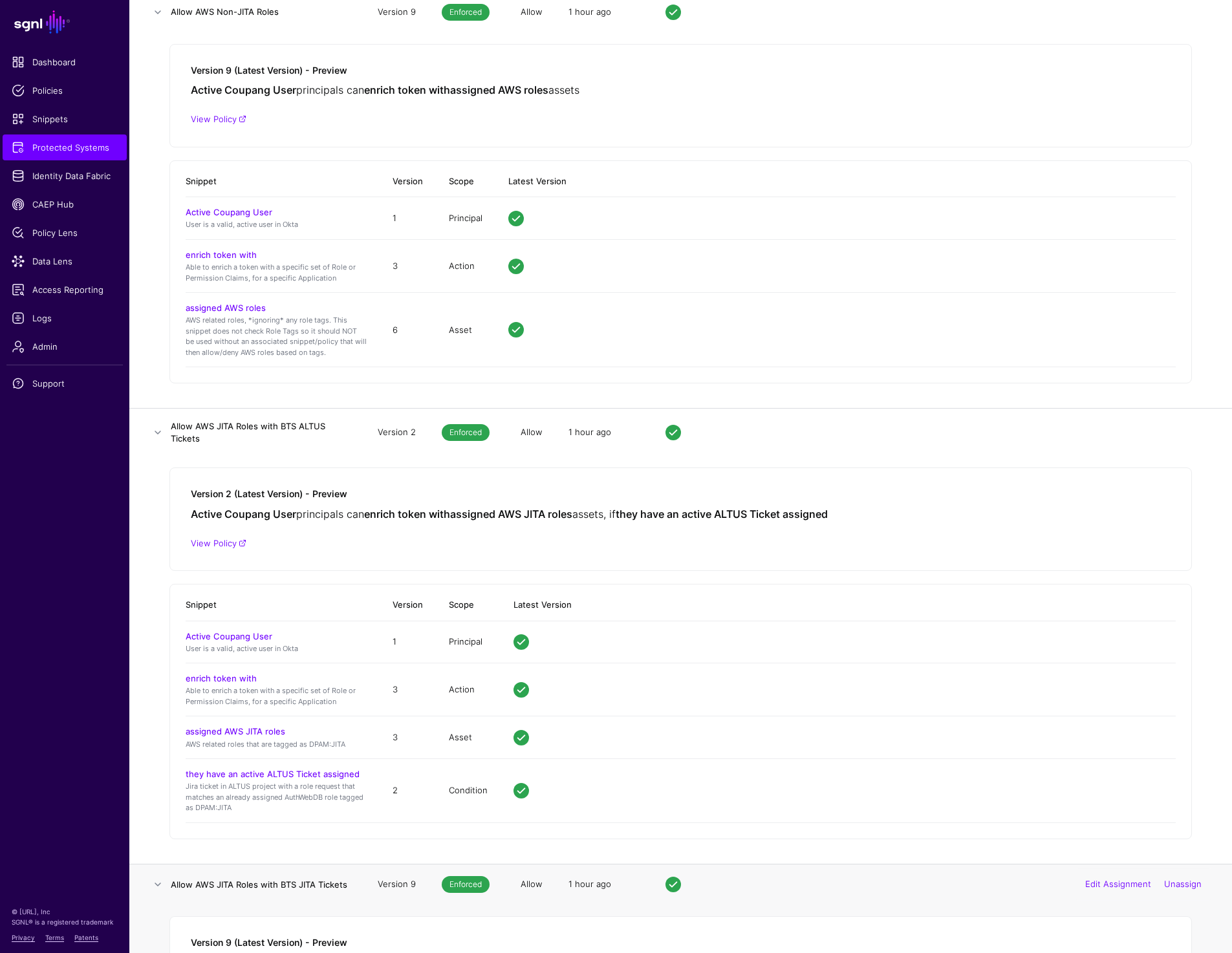
scroll to position [0, 0]
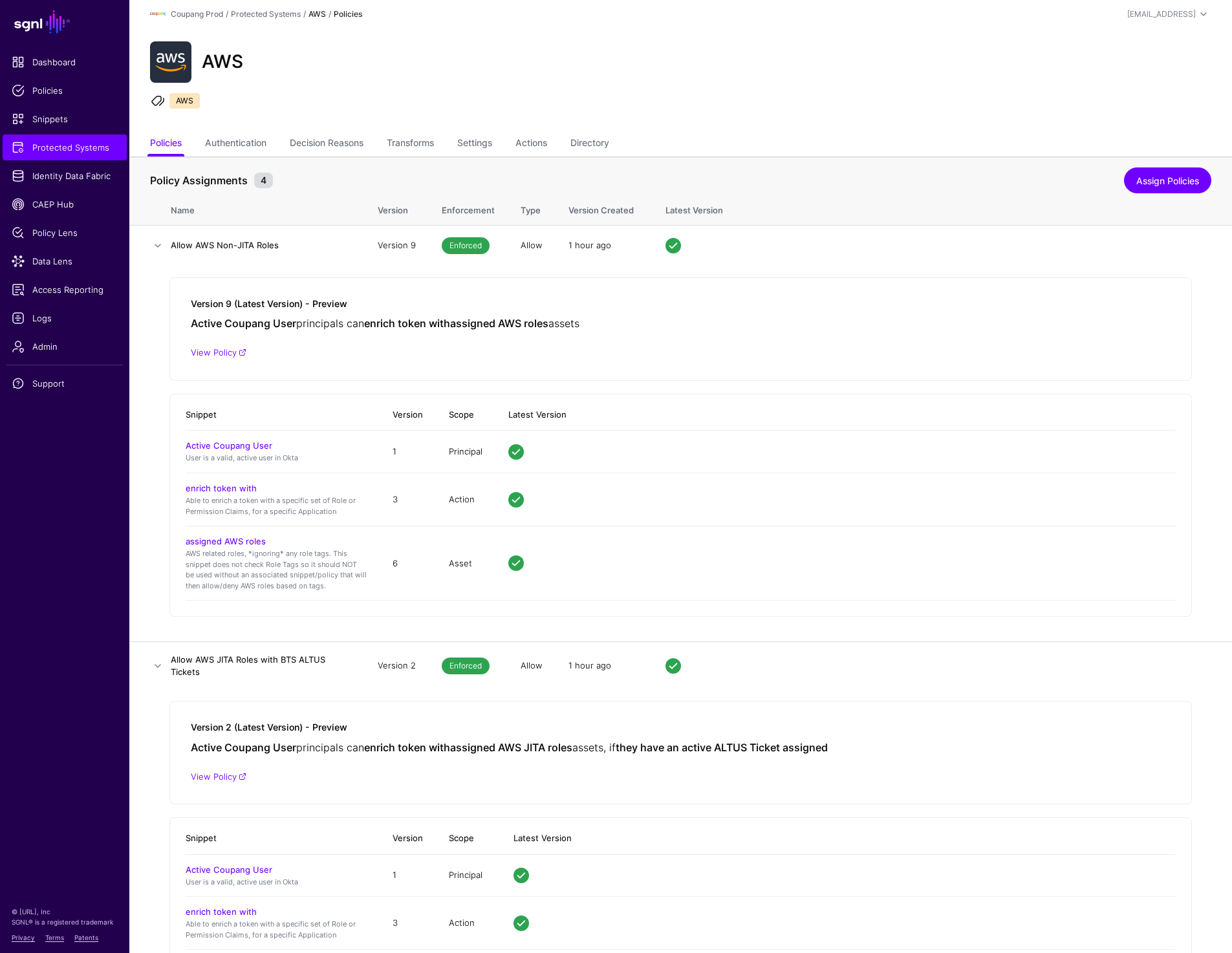
click at [500, 141] on ul "Policies Authentication Decision Reasons Transforms Settings Actions Directory" at bounding box center [680, 144] width 1061 height 25
click at [488, 145] on link "Settings" at bounding box center [475, 144] width 35 height 25
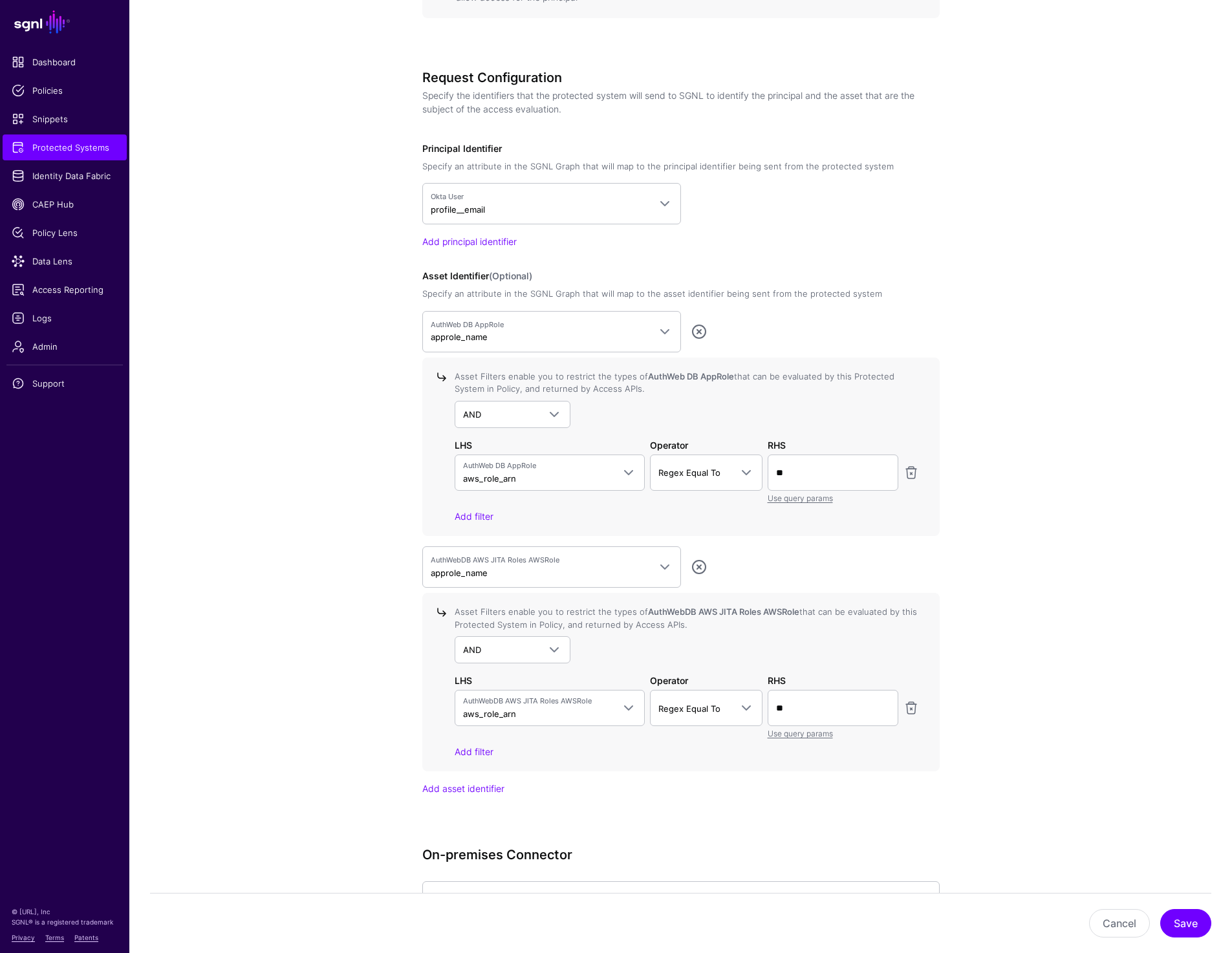
scroll to position [972, 0]
click at [94, 177] on span "Identity Data Fabric" at bounding box center [64, 175] width 106 height 13
click at [970, 34] on div "**********" at bounding box center [681, 242] width 600 height 2116
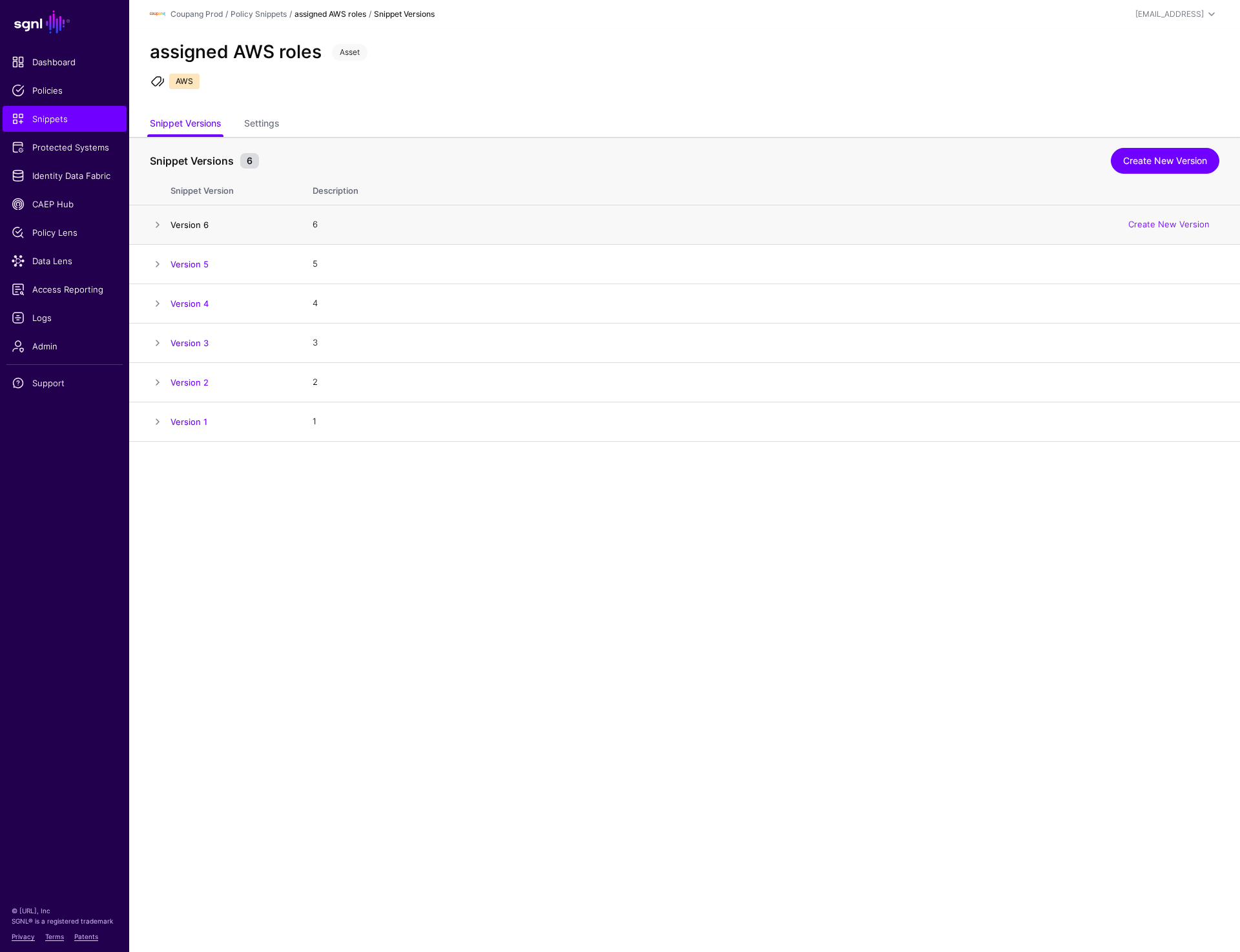
click at [199, 225] on link "Version 6" at bounding box center [189, 224] width 38 height 10
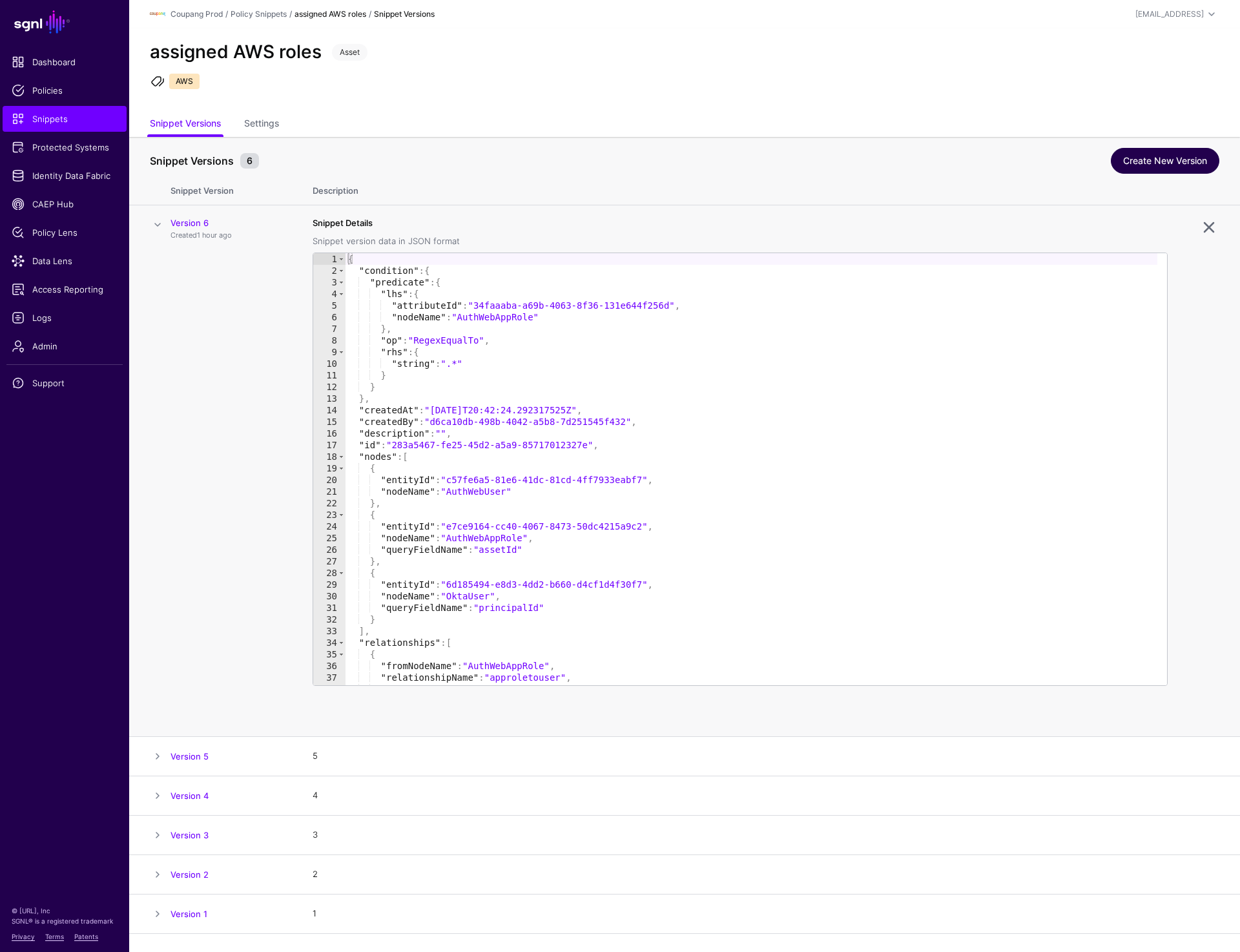
click at [1170, 153] on link "Create New Version" at bounding box center [1165, 160] width 108 height 26
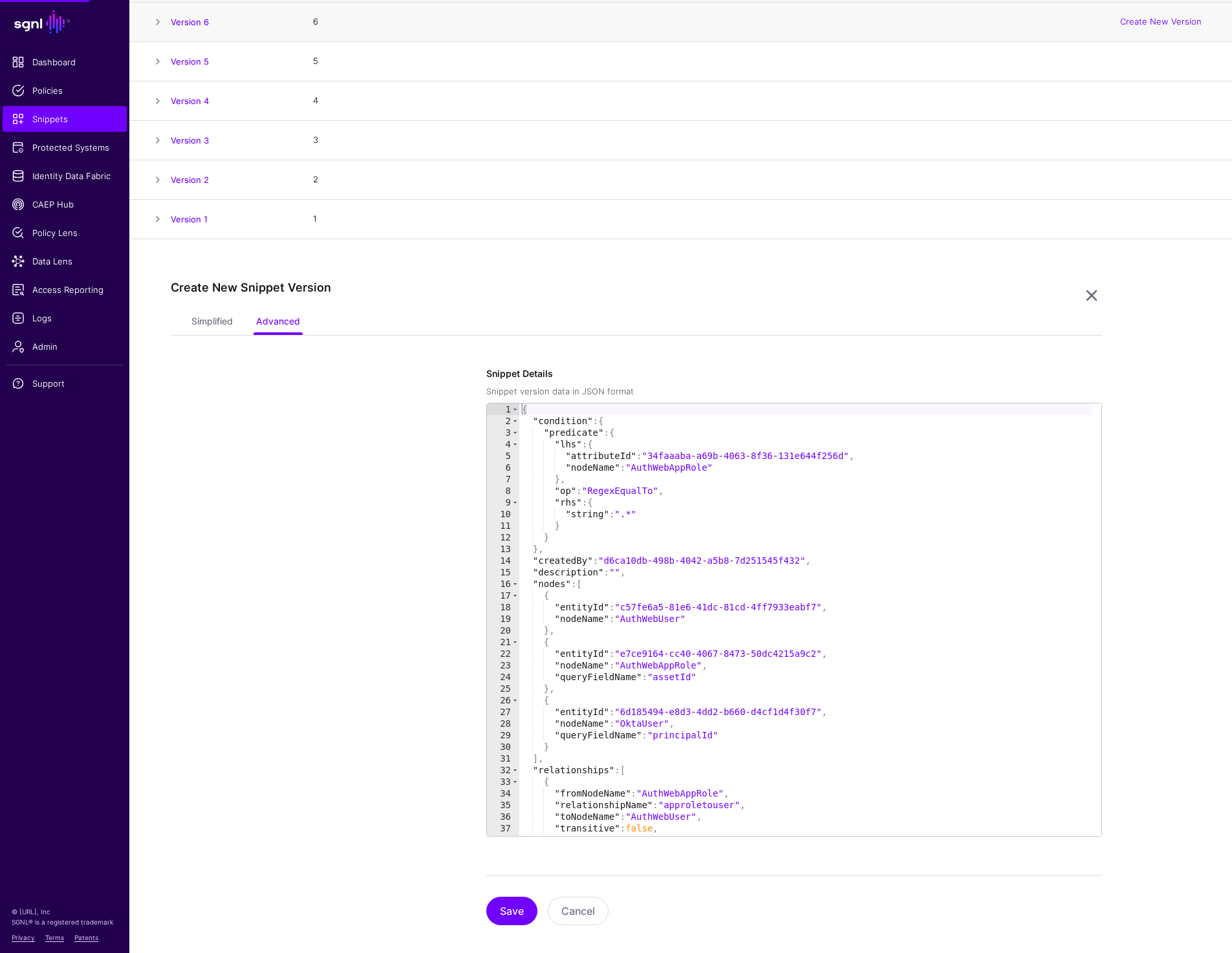
scroll to position [217, 0]
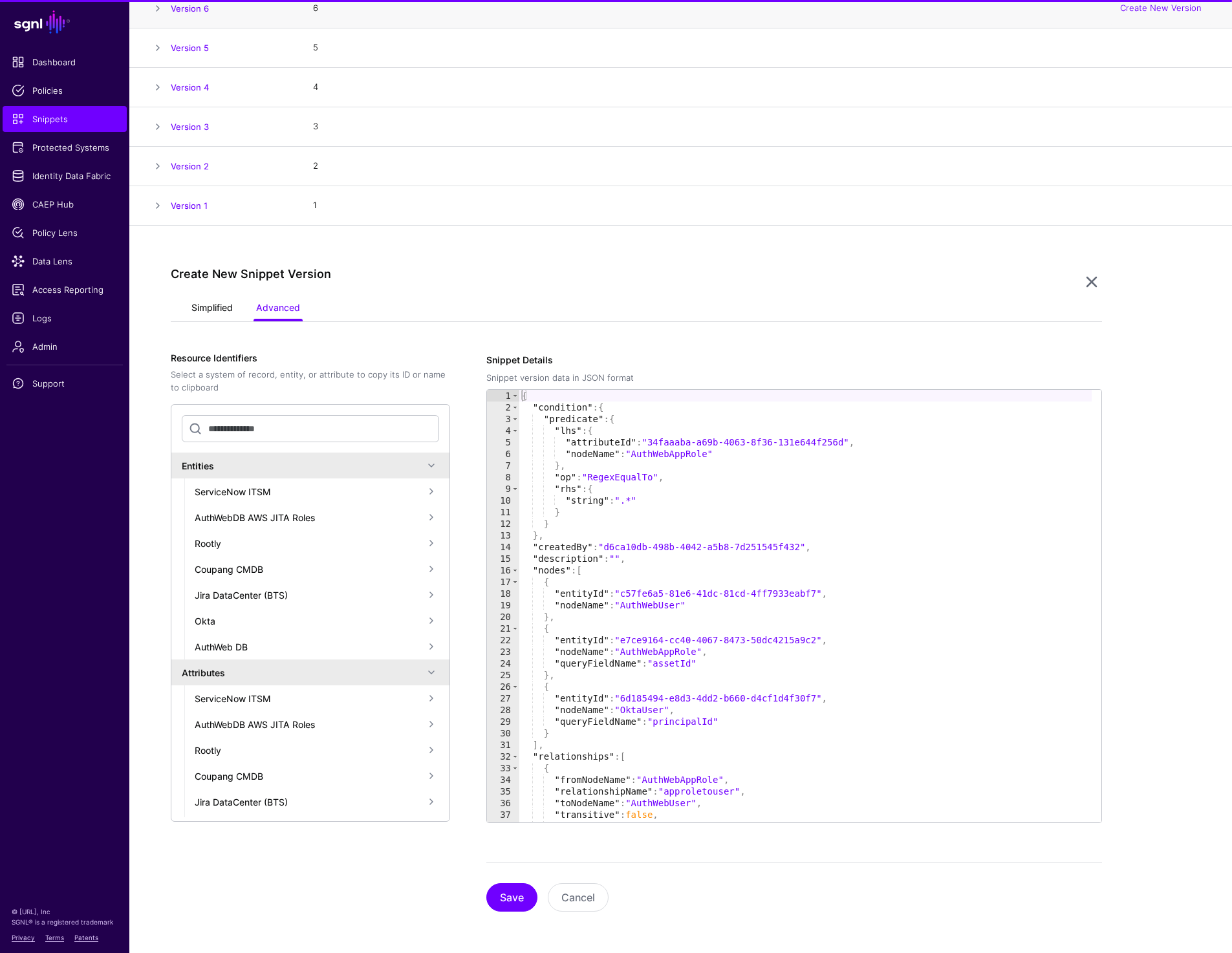
click at [198, 306] on link "Simplified" at bounding box center [212, 309] width 42 height 25
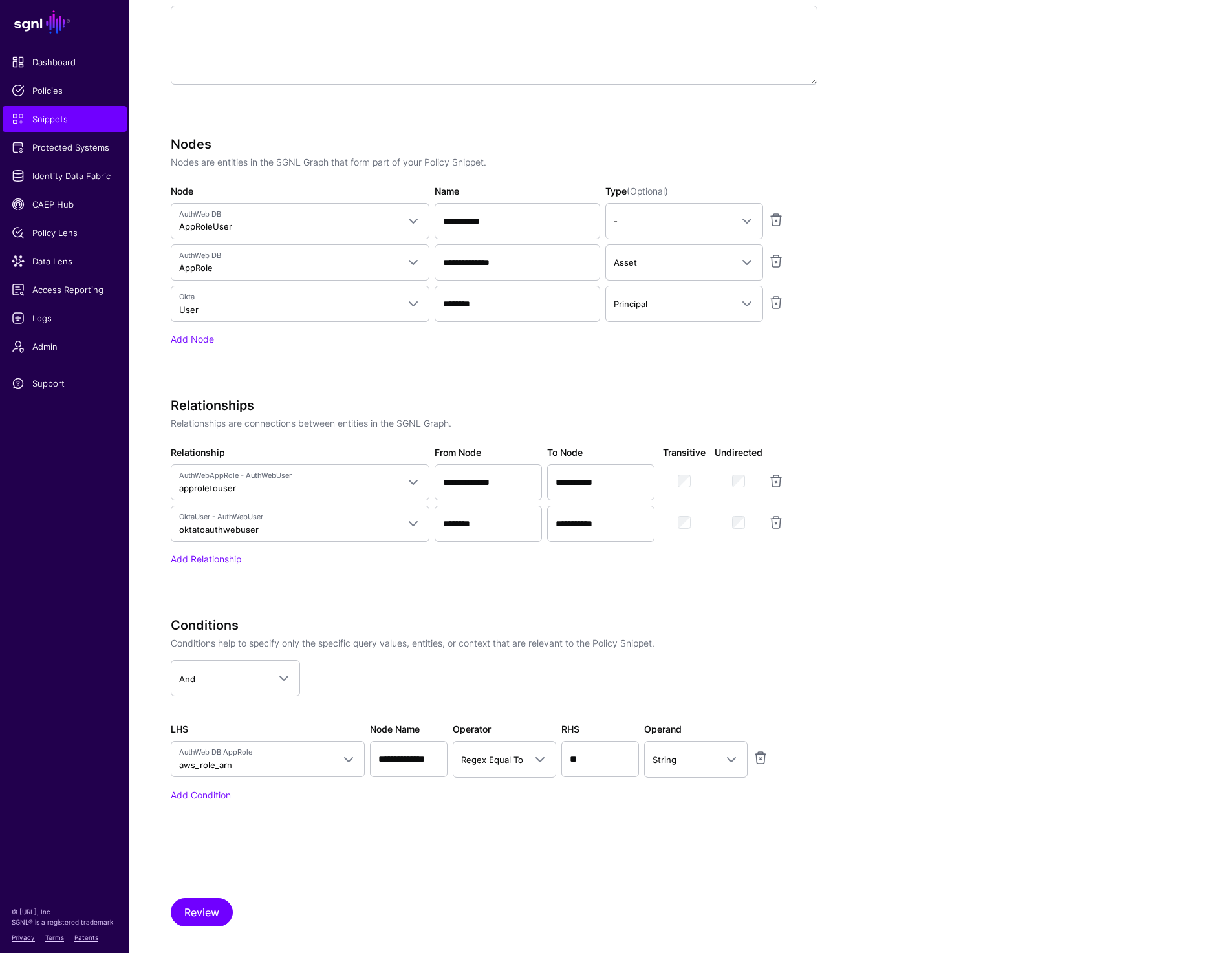
scroll to position [690, 0]
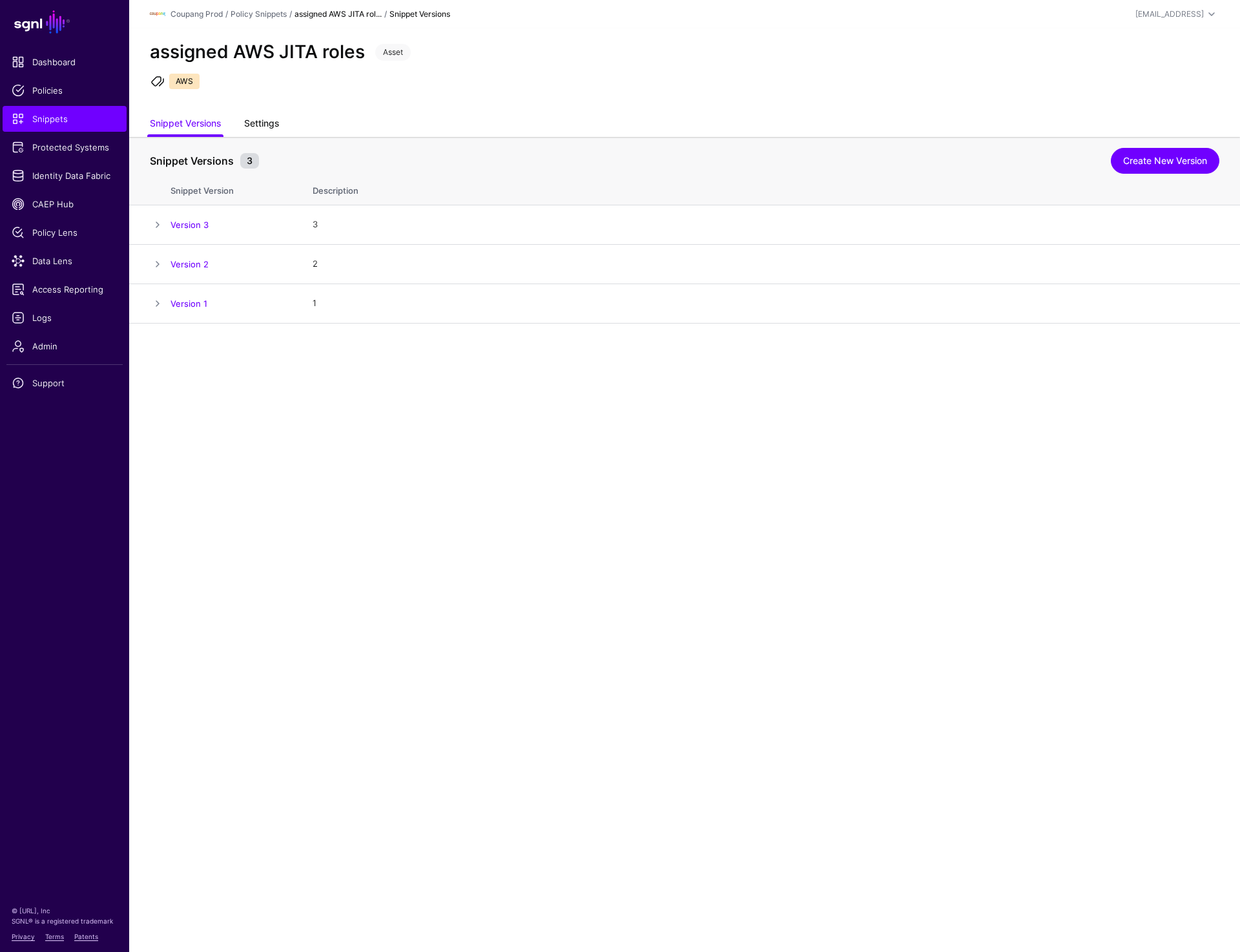
click at [257, 122] on link "Settings" at bounding box center [262, 124] width 35 height 25
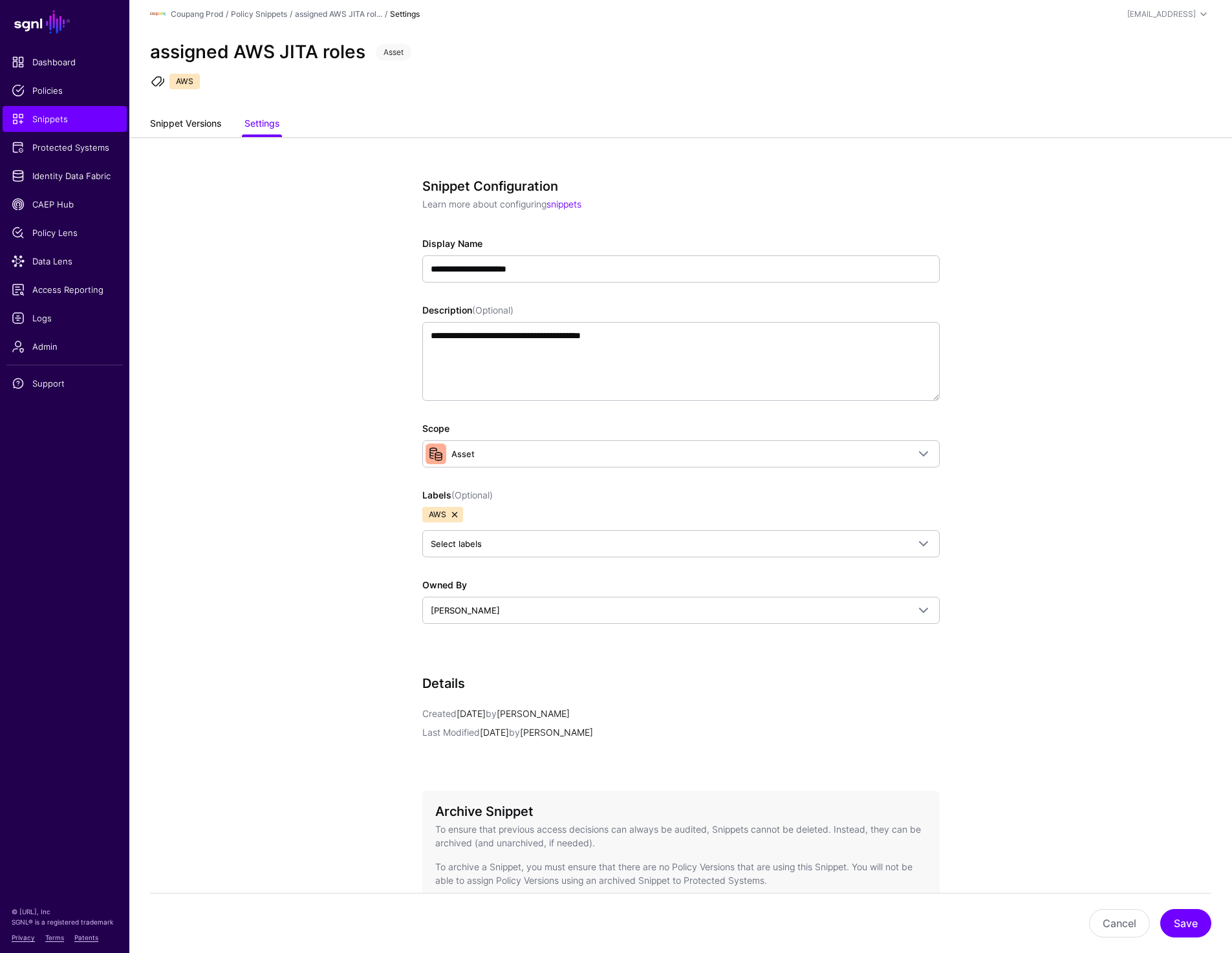
click at [195, 119] on link "Snippet Versions" at bounding box center [185, 124] width 71 height 25
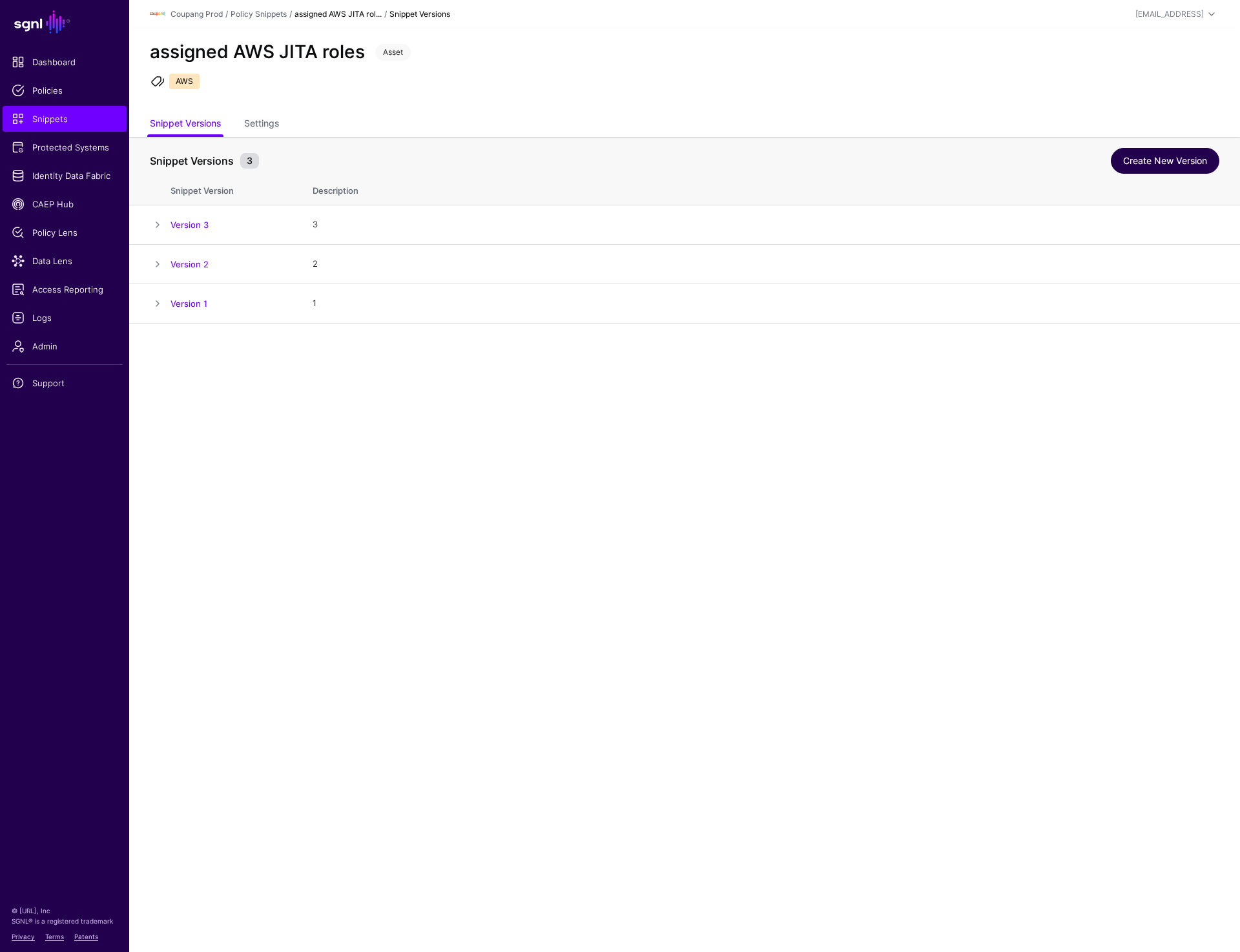
click at [1134, 156] on link "Create New Version" at bounding box center [1165, 160] width 108 height 26
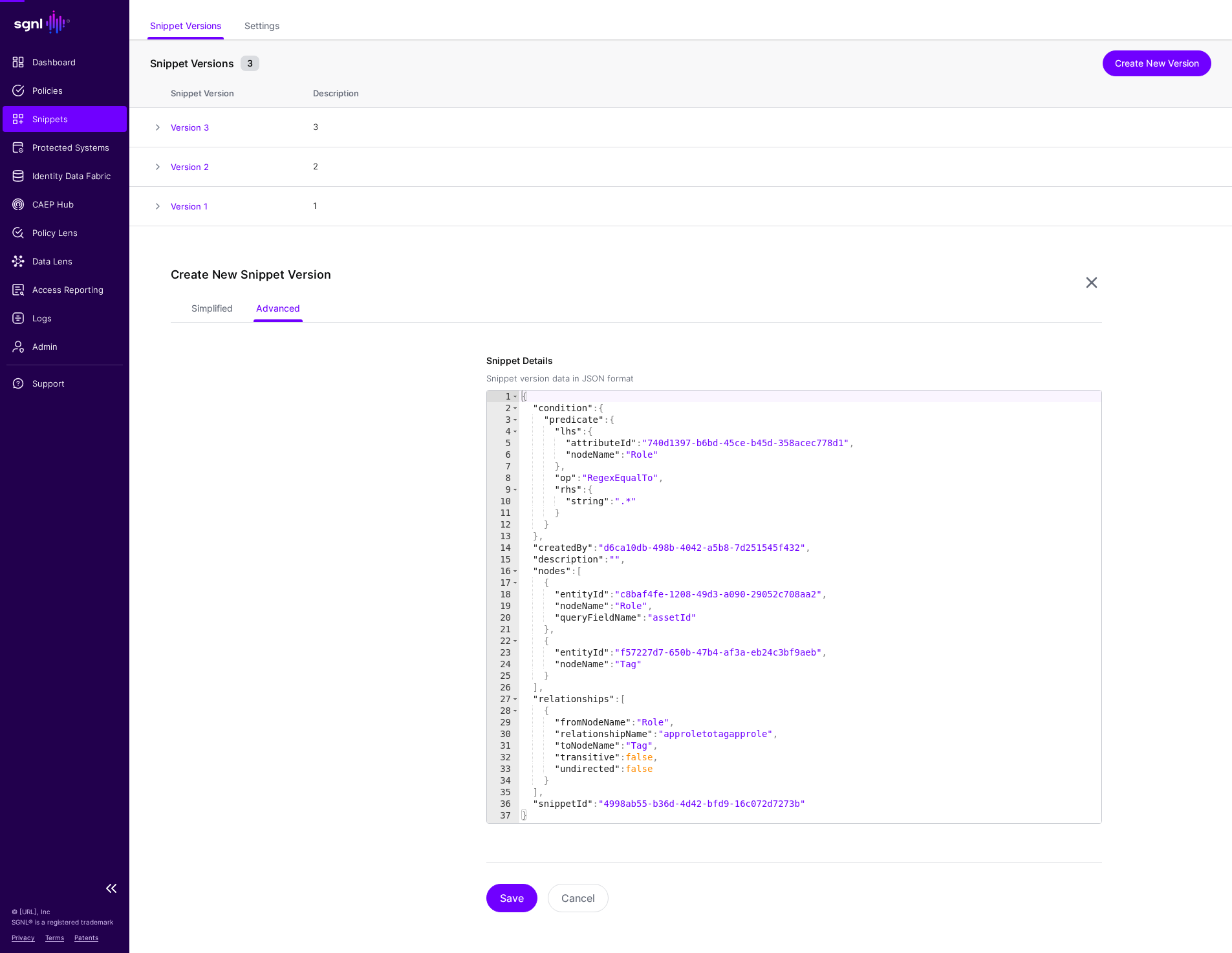
scroll to position [98, 0]
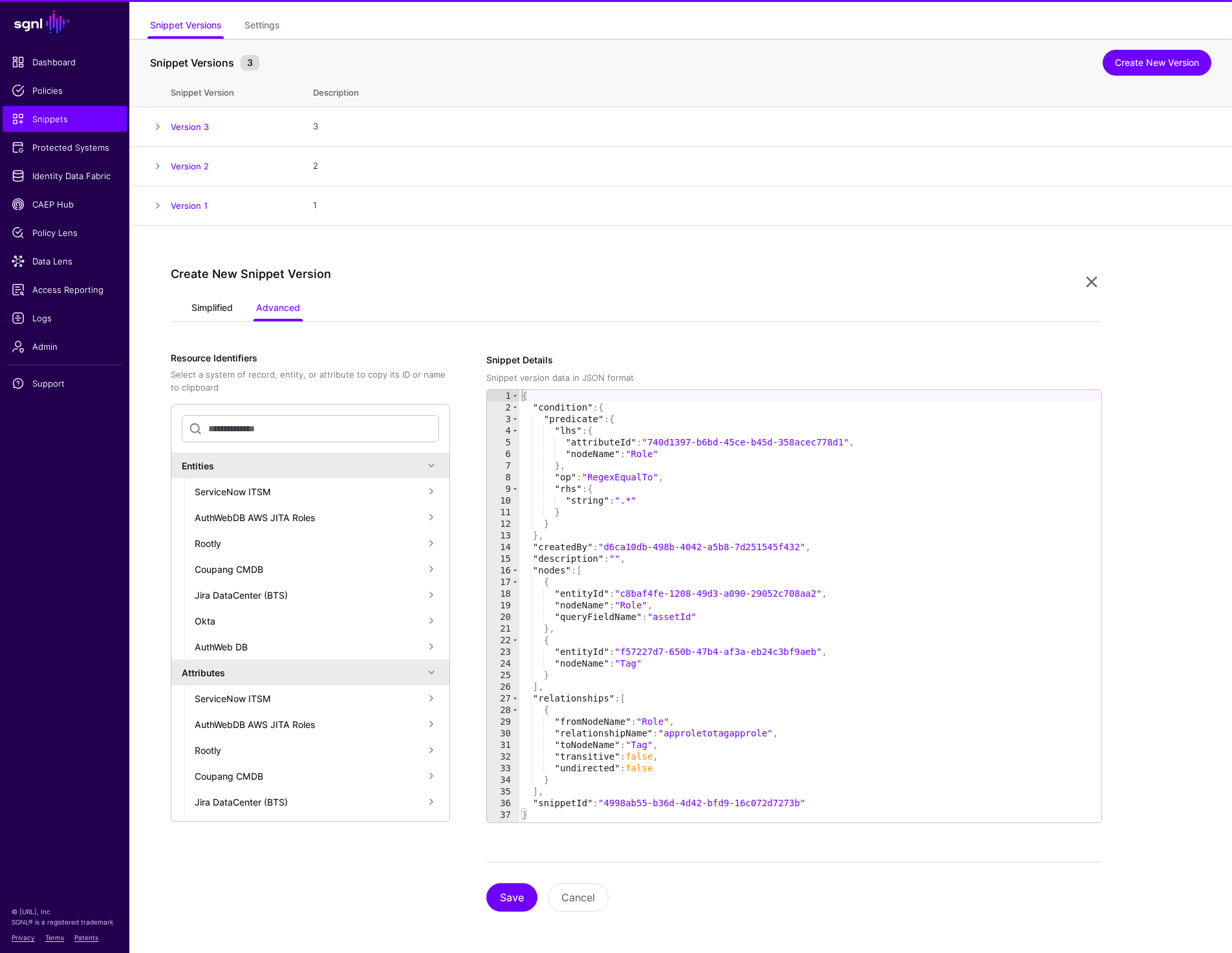
click at [206, 313] on link "Simplified" at bounding box center [212, 309] width 42 height 25
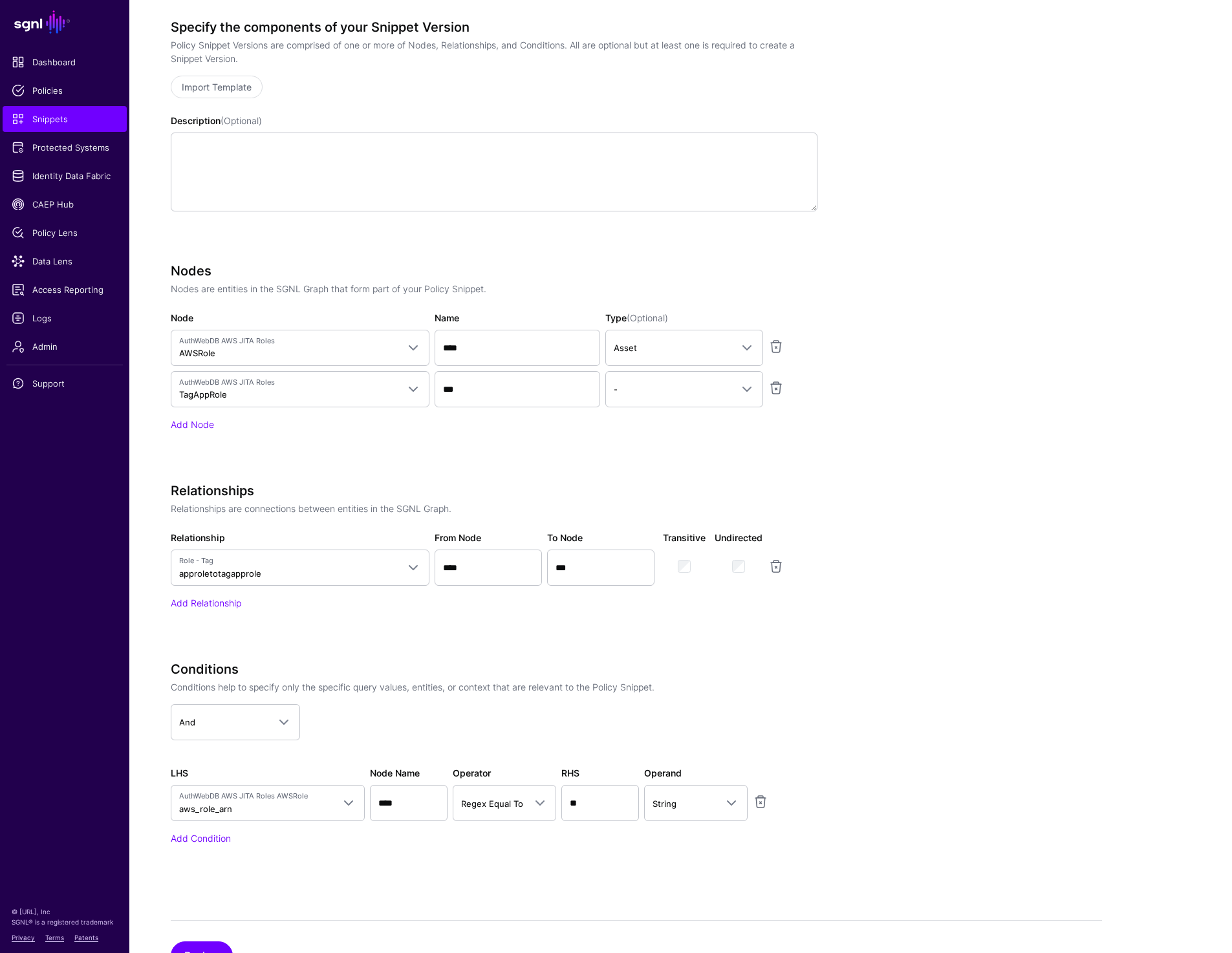
scroll to position [489, 0]
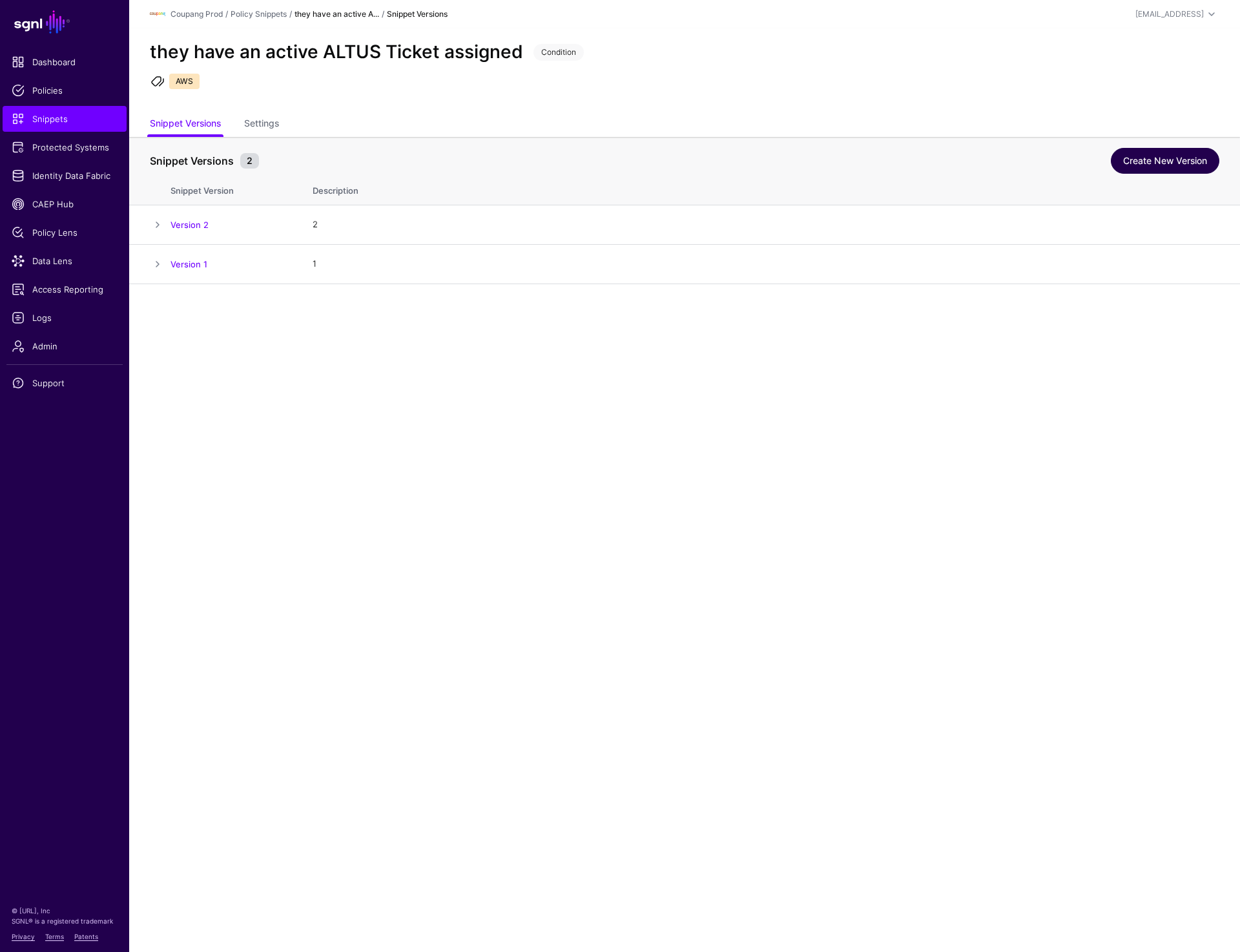
click at [1162, 165] on link "Create New Version" at bounding box center [1165, 160] width 108 height 26
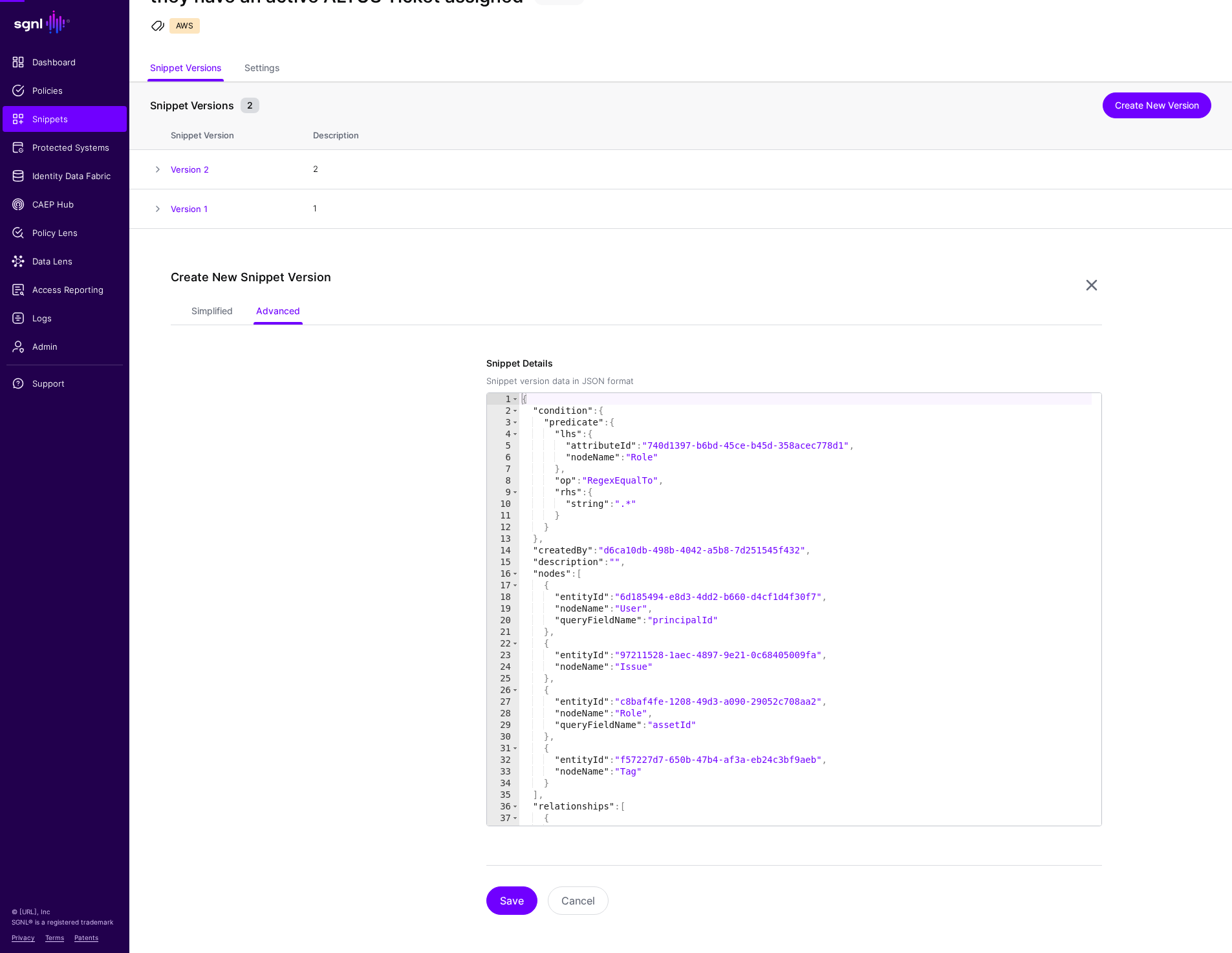
scroll to position [59, 0]
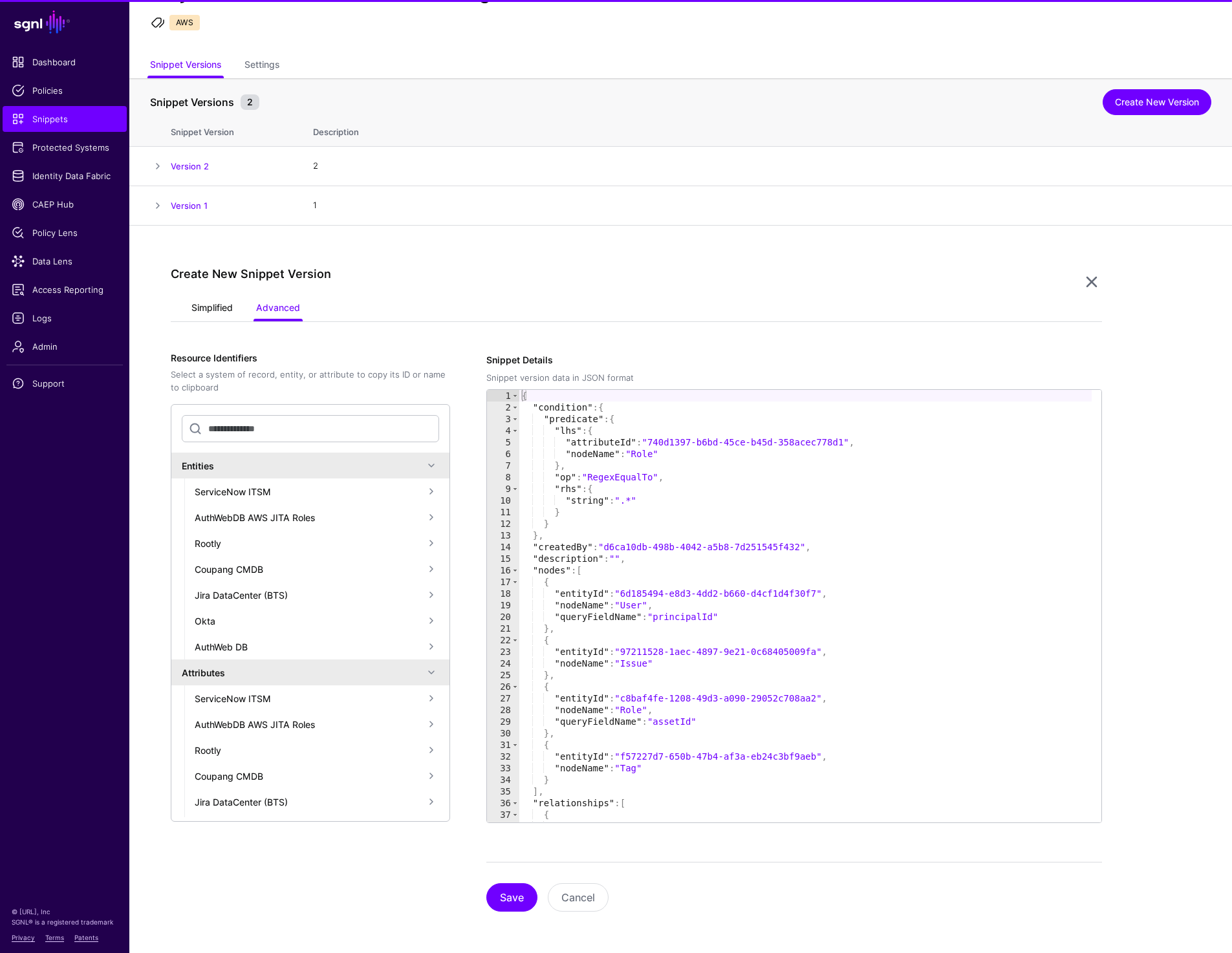
click at [206, 312] on link "Simplified" at bounding box center [212, 309] width 42 height 25
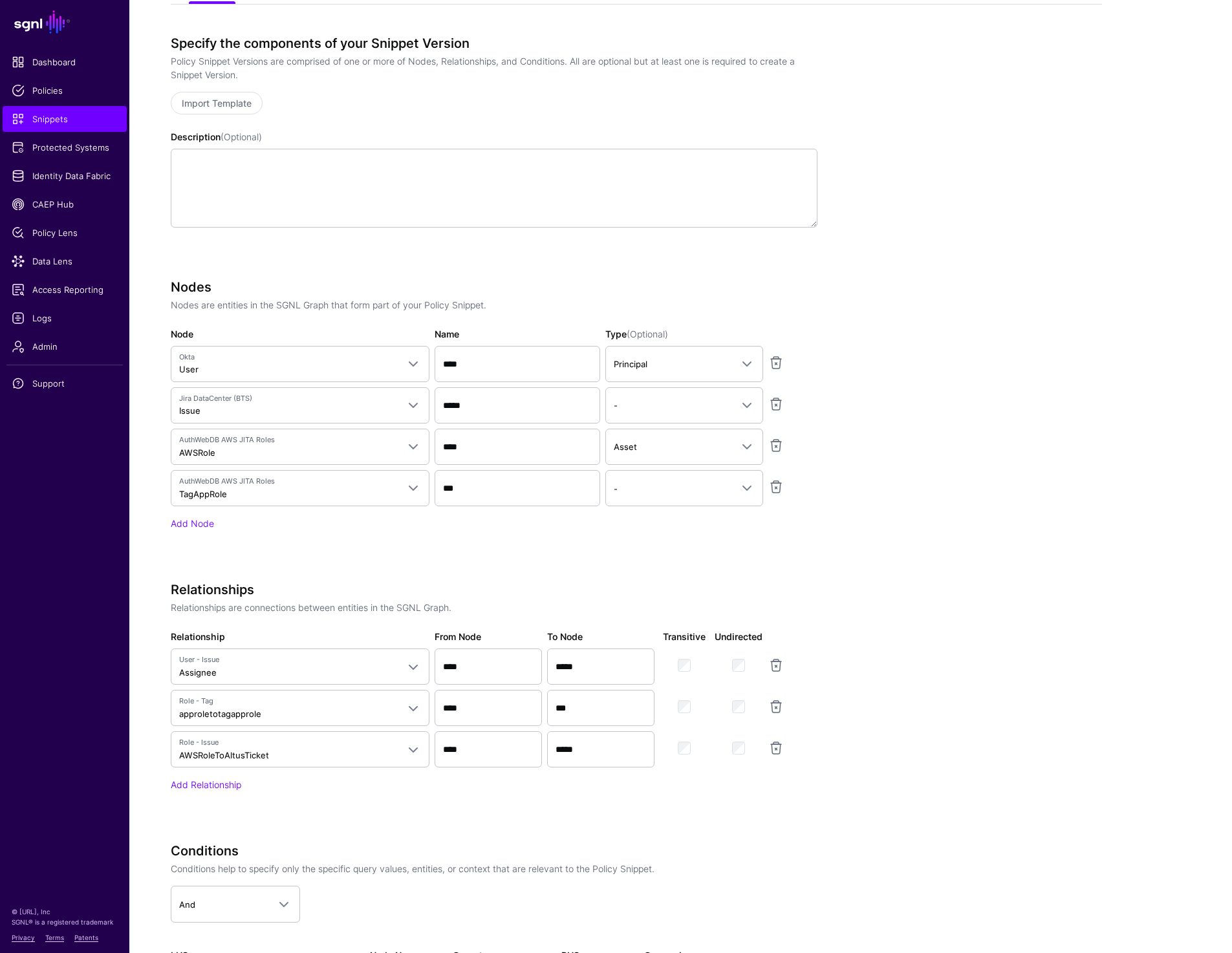
scroll to position [615, 0]
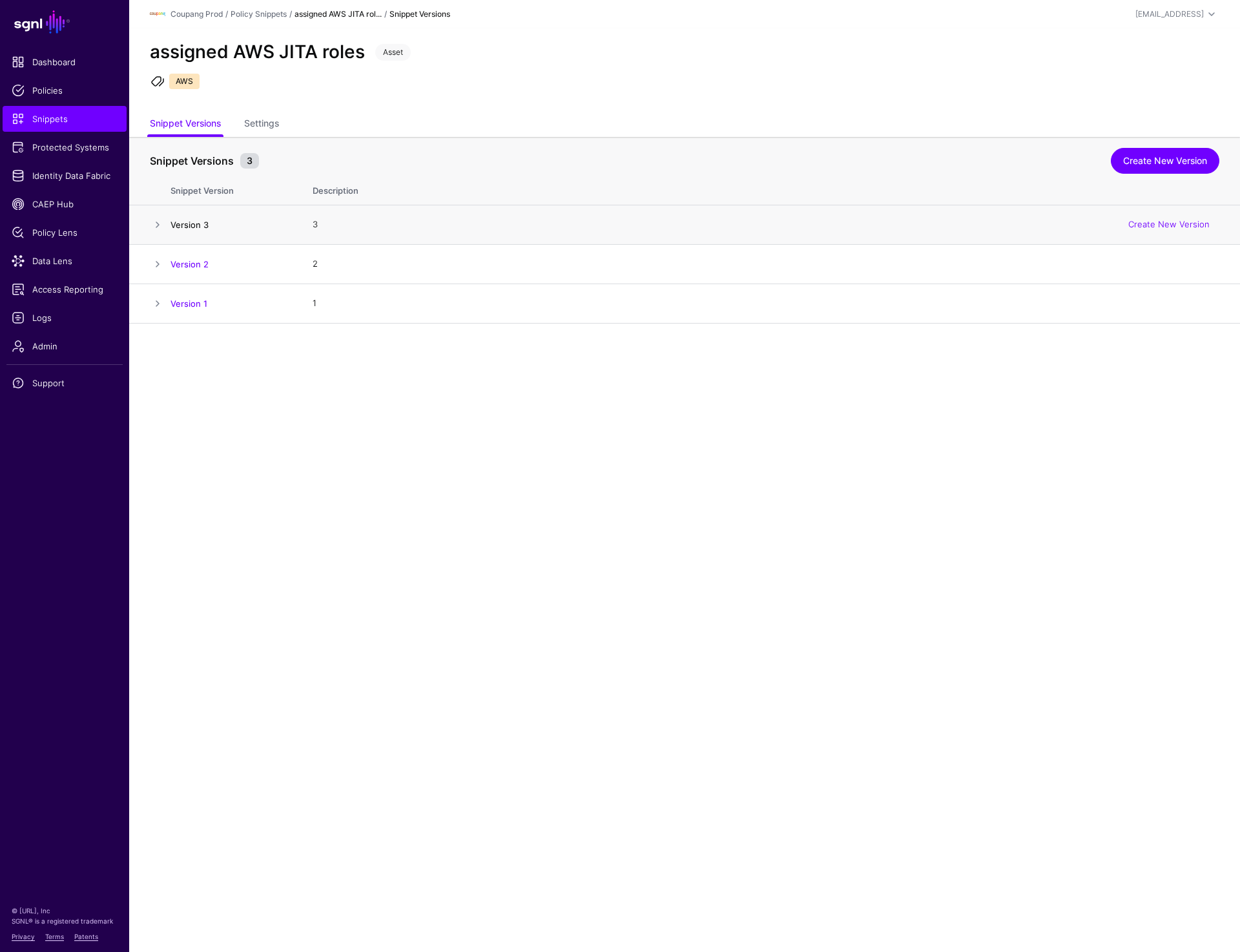
click at [202, 227] on link "Version 3" at bounding box center [189, 224] width 38 height 10
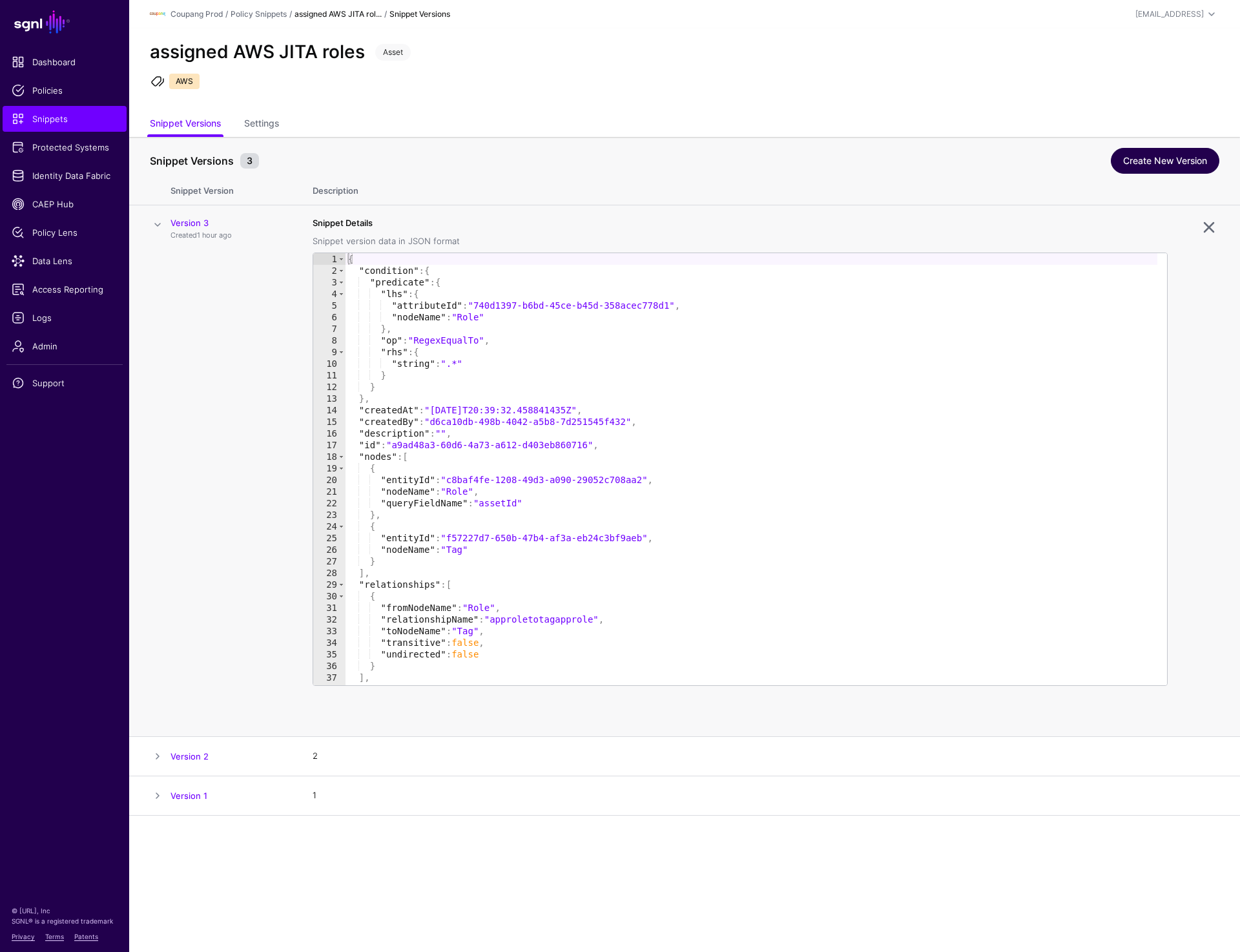
click at [1177, 162] on link "Create New Version" at bounding box center [1165, 160] width 108 height 26
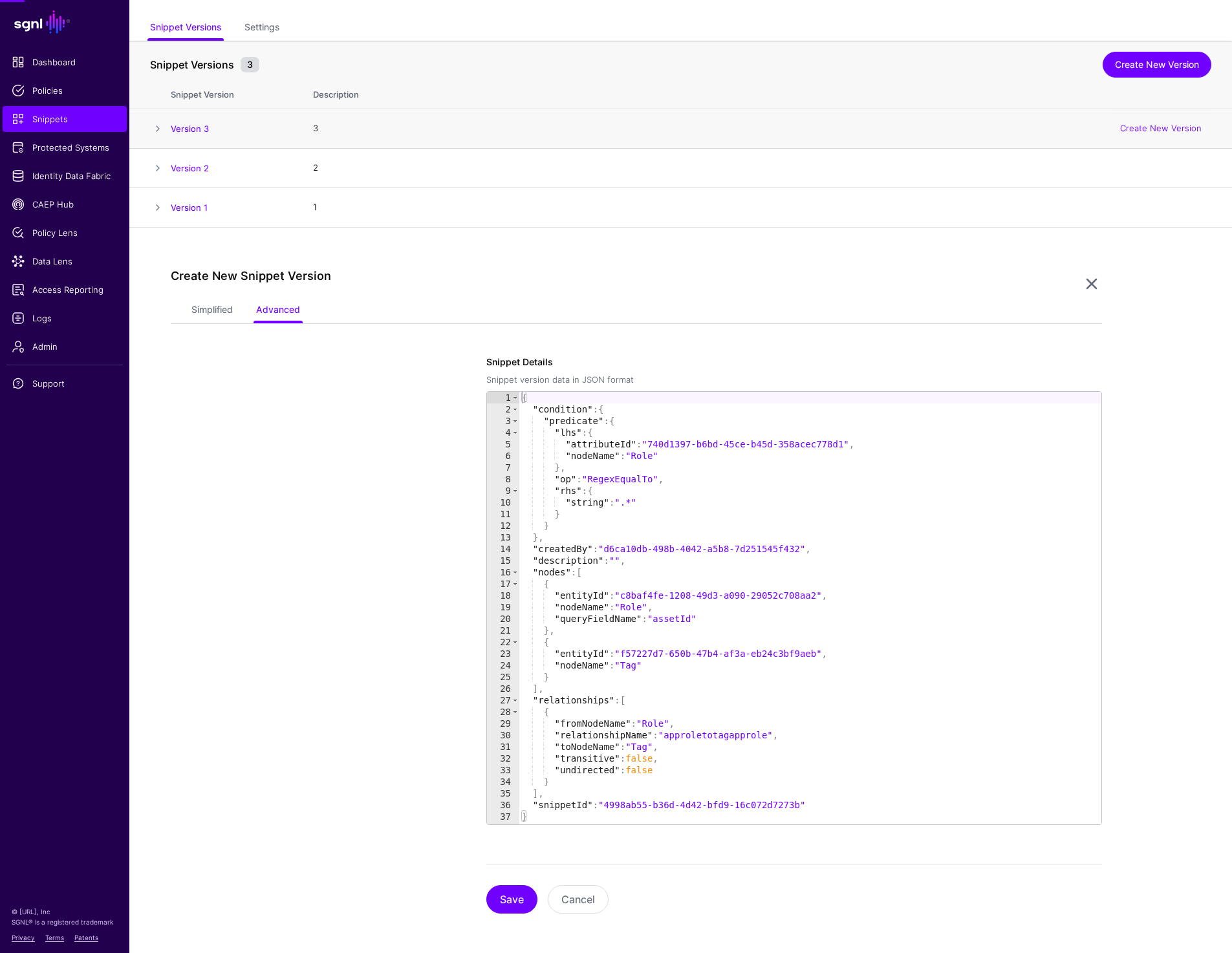
scroll to position [98, 0]
click at [220, 312] on link "Simplified" at bounding box center [212, 309] width 42 height 25
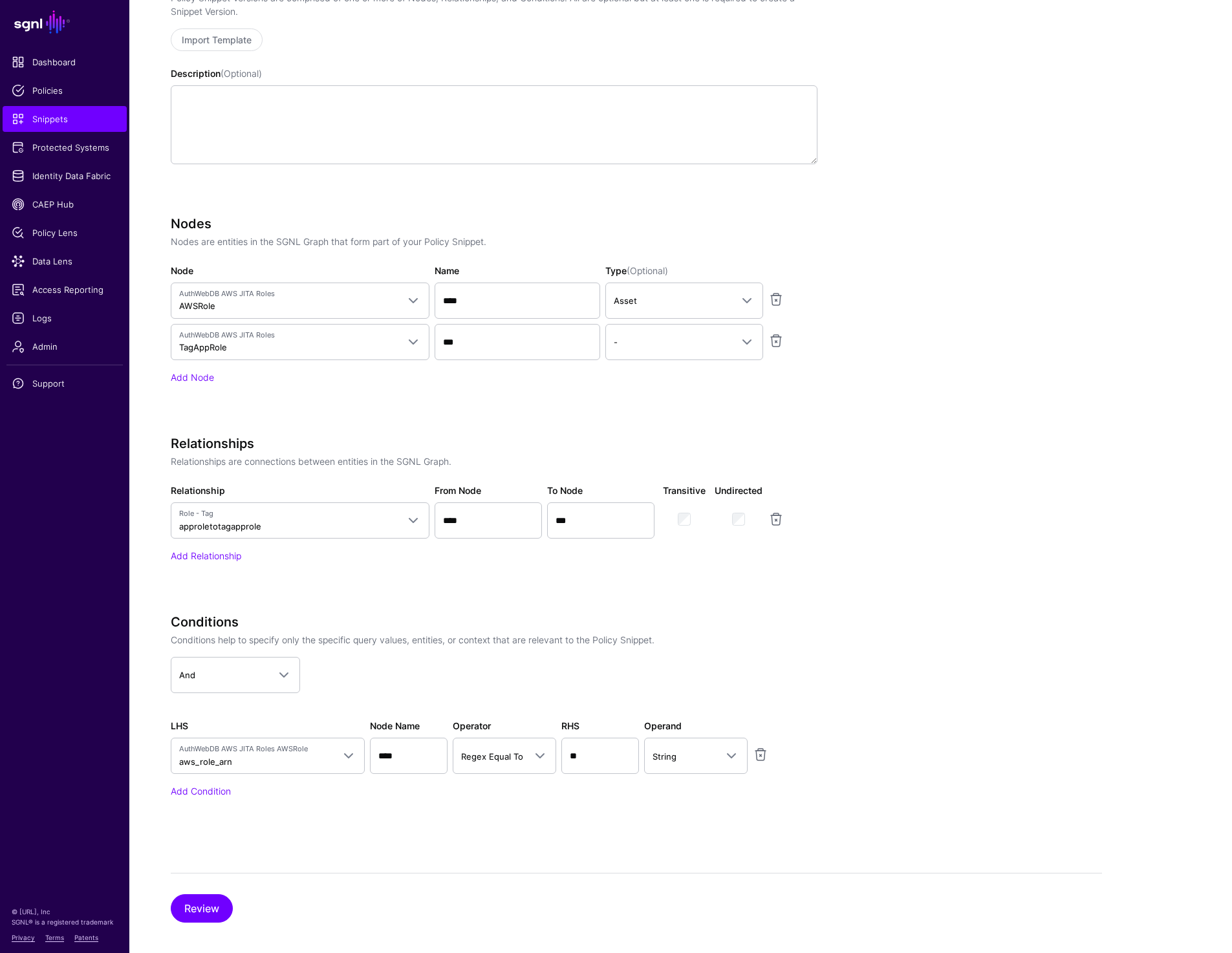
scroll to position [489, 0]
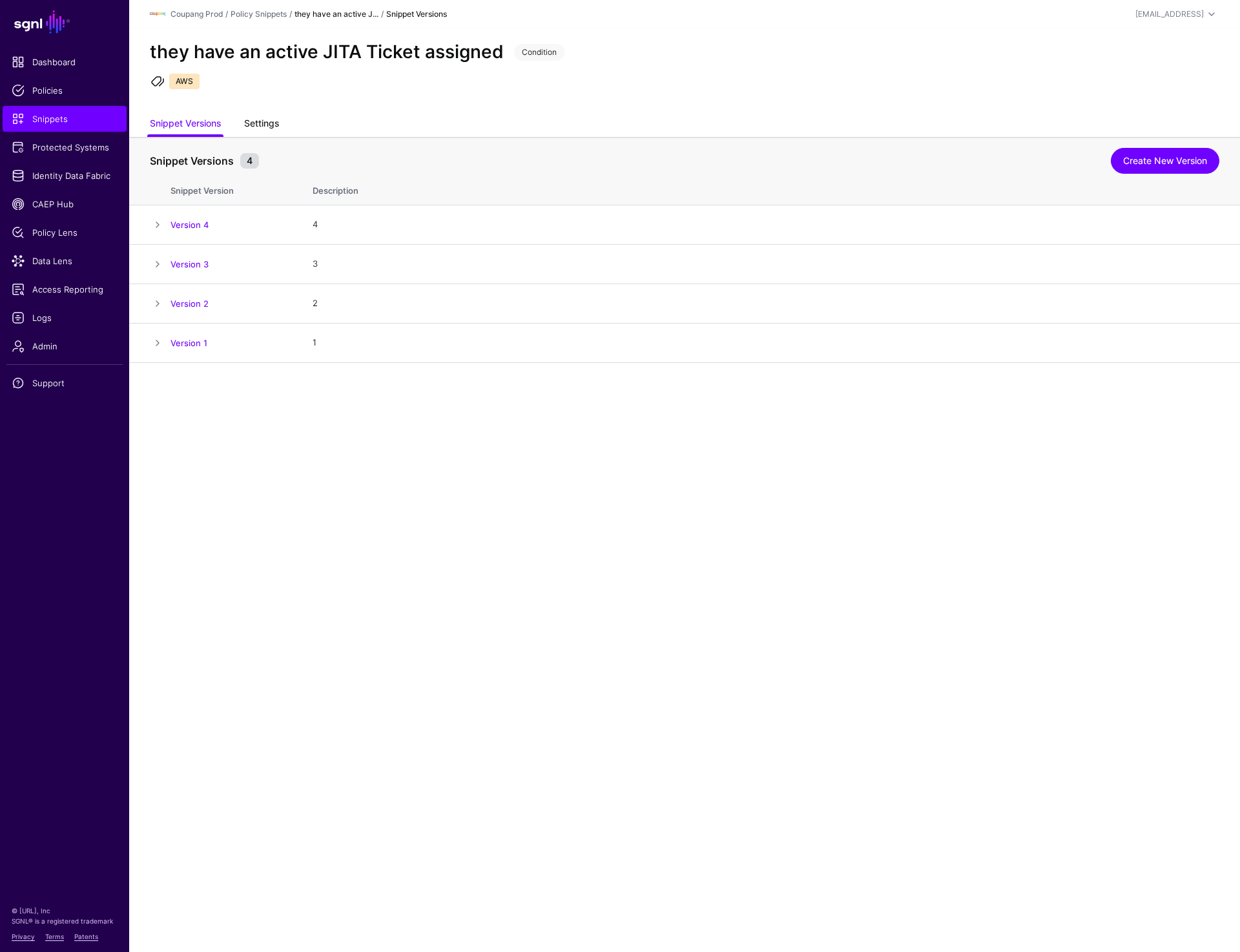
click at [270, 120] on link "Settings" at bounding box center [262, 124] width 35 height 25
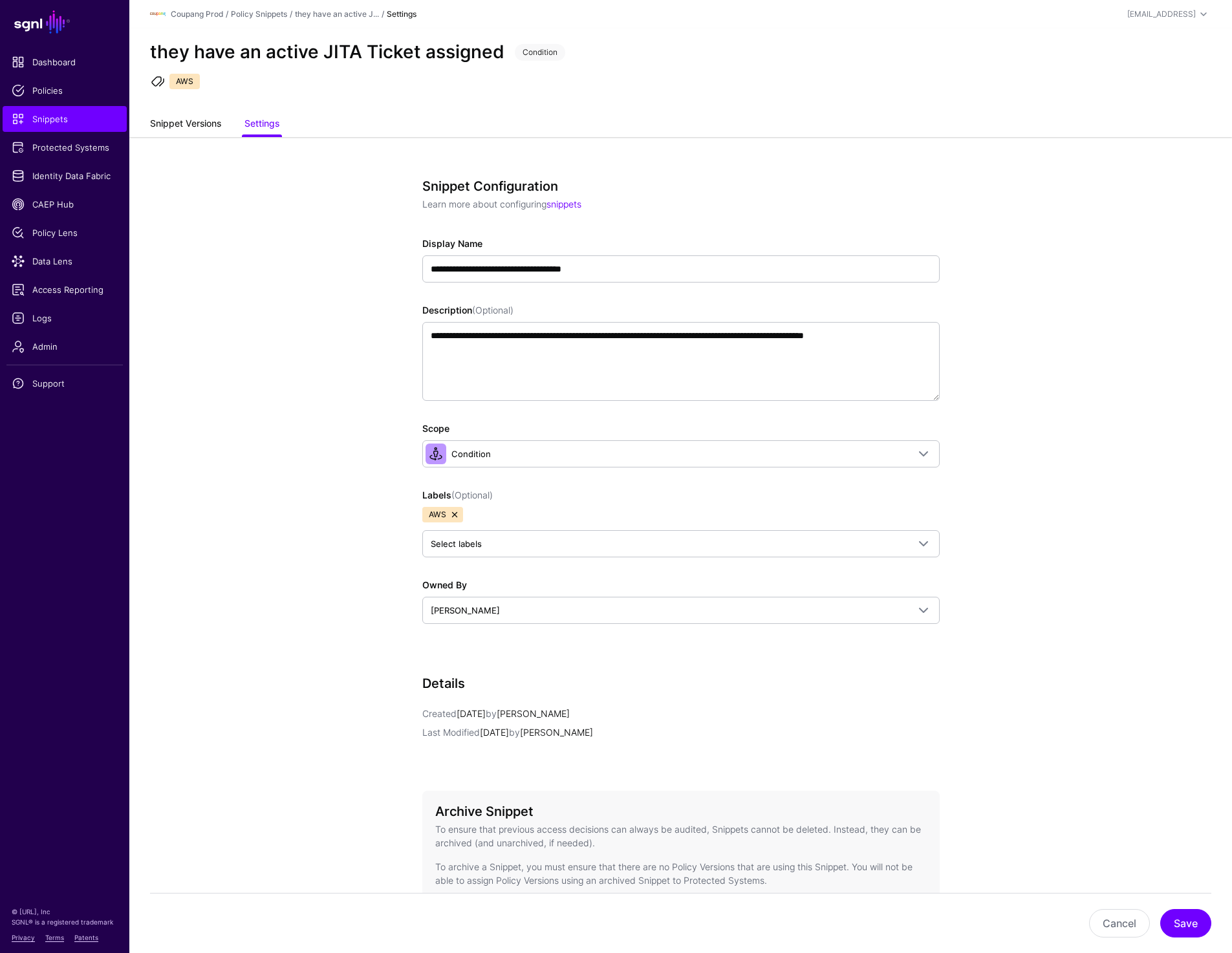
click at [203, 133] on link "Snippet Versions" at bounding box center [185, 124] width 71 height 25
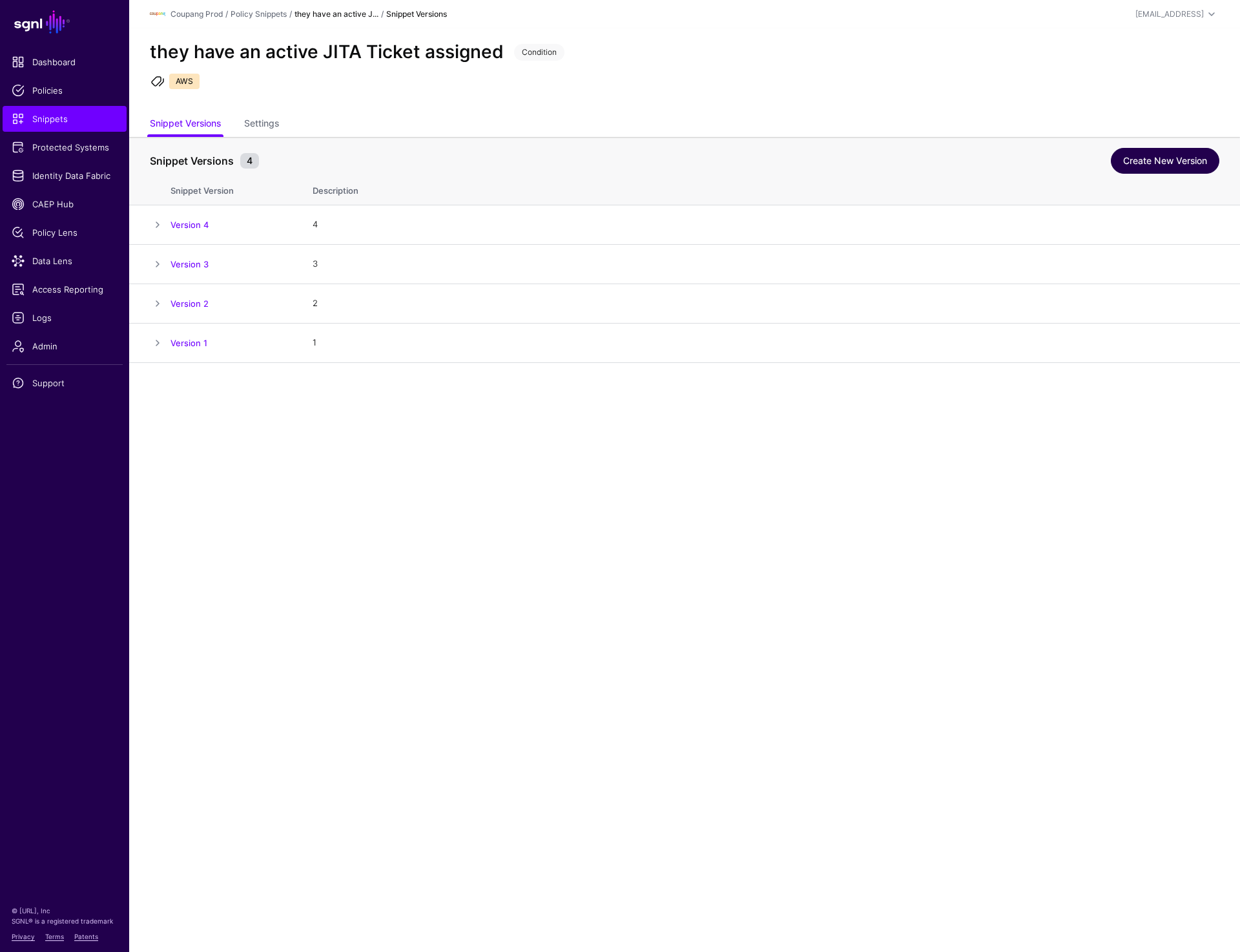
click at [1140, 155] on link "Create New Version" at bounding box center [1165, 160] width 108 height 26
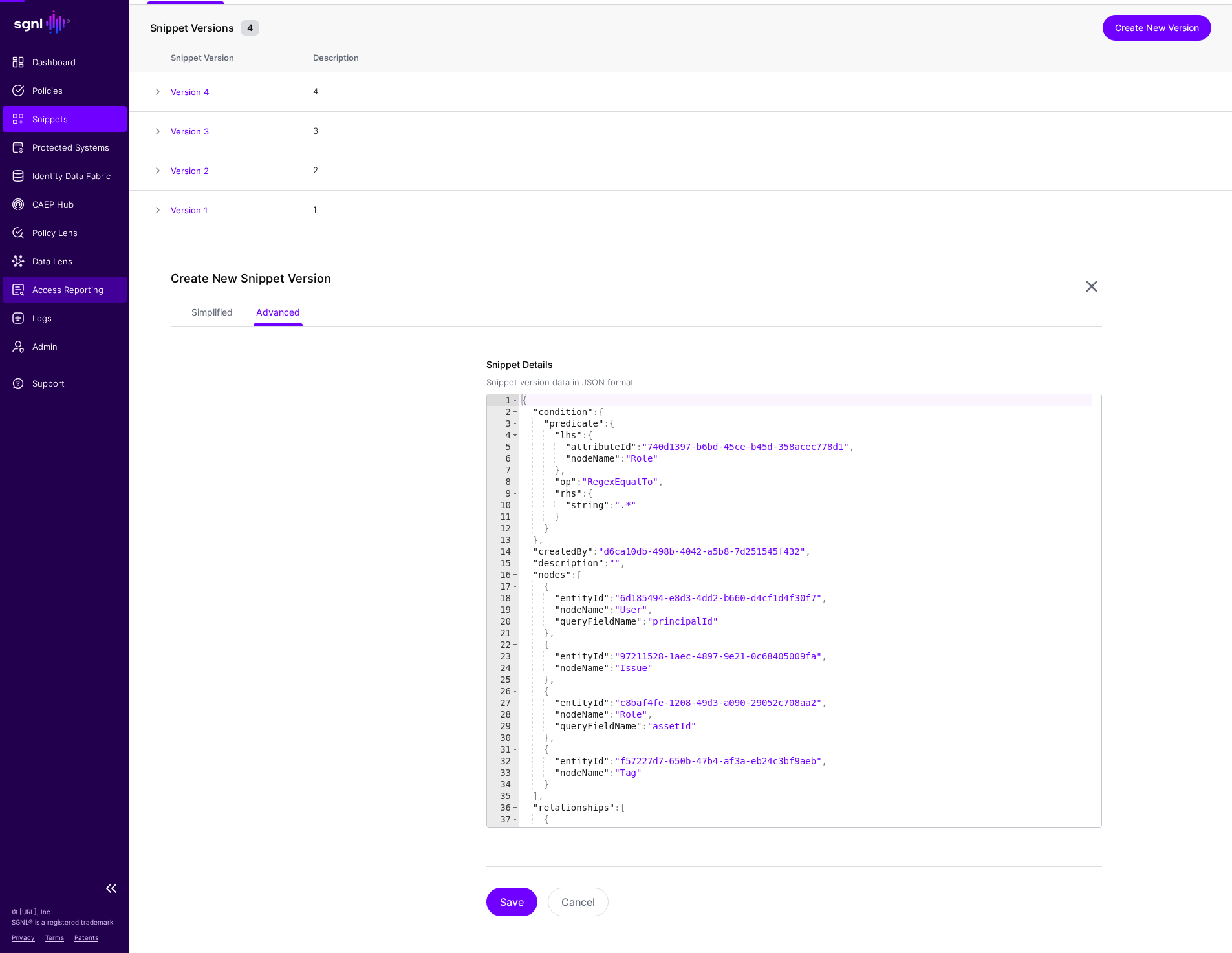
scroll to position [138, 0]
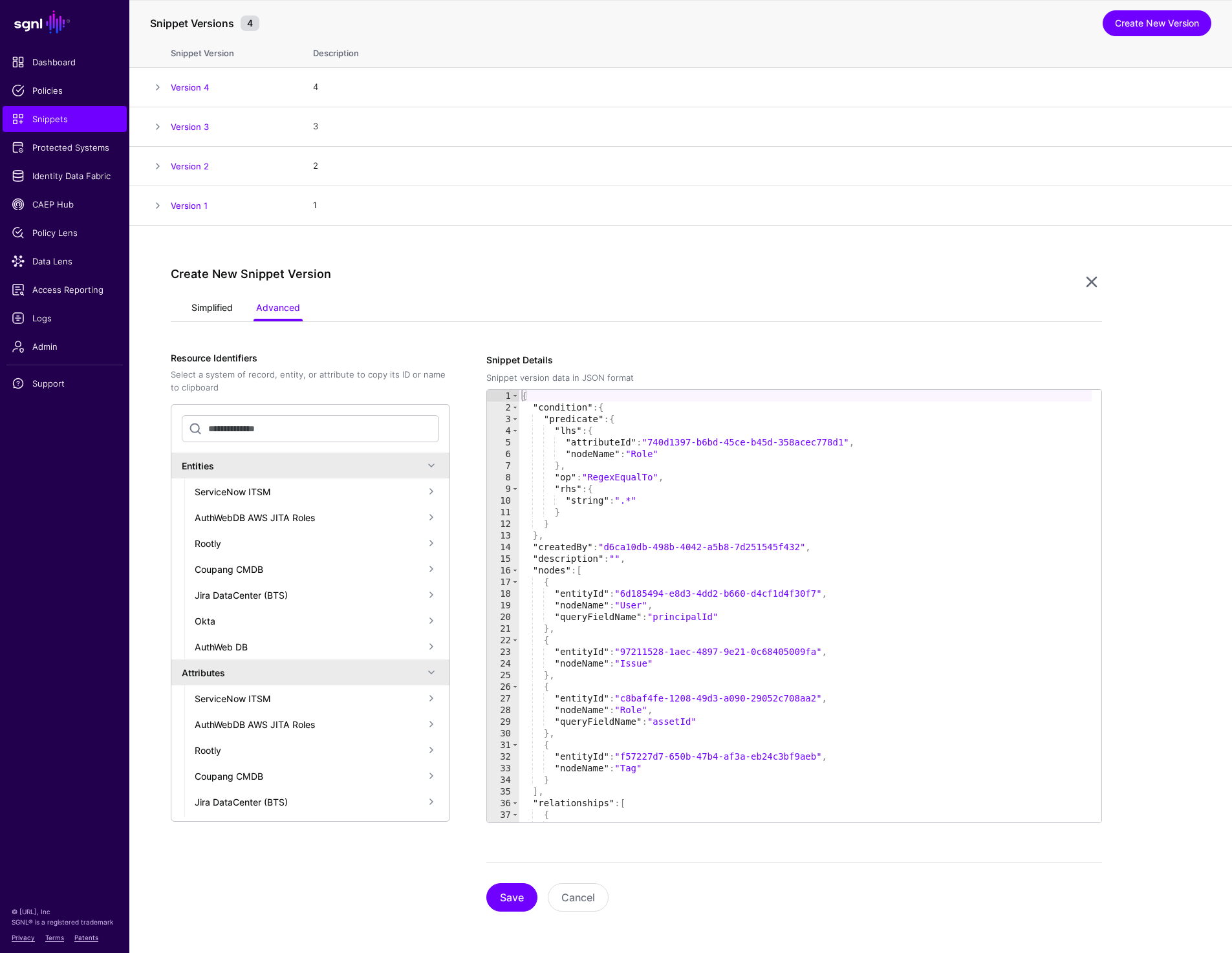
click at [207, 307] on link "Simplified" at bounding box center [212, 309] width 42 height 25
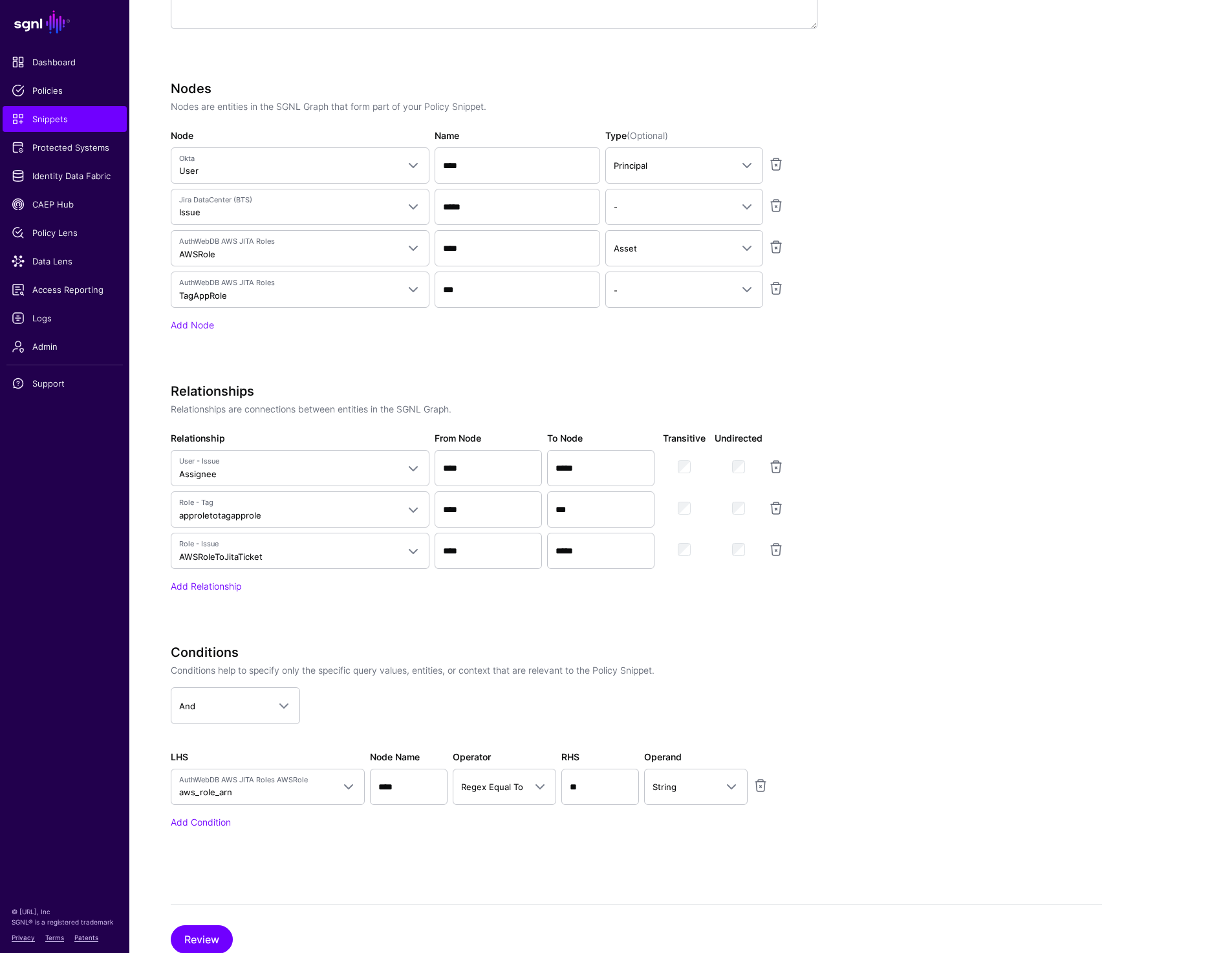
scroll to position [694, 0]
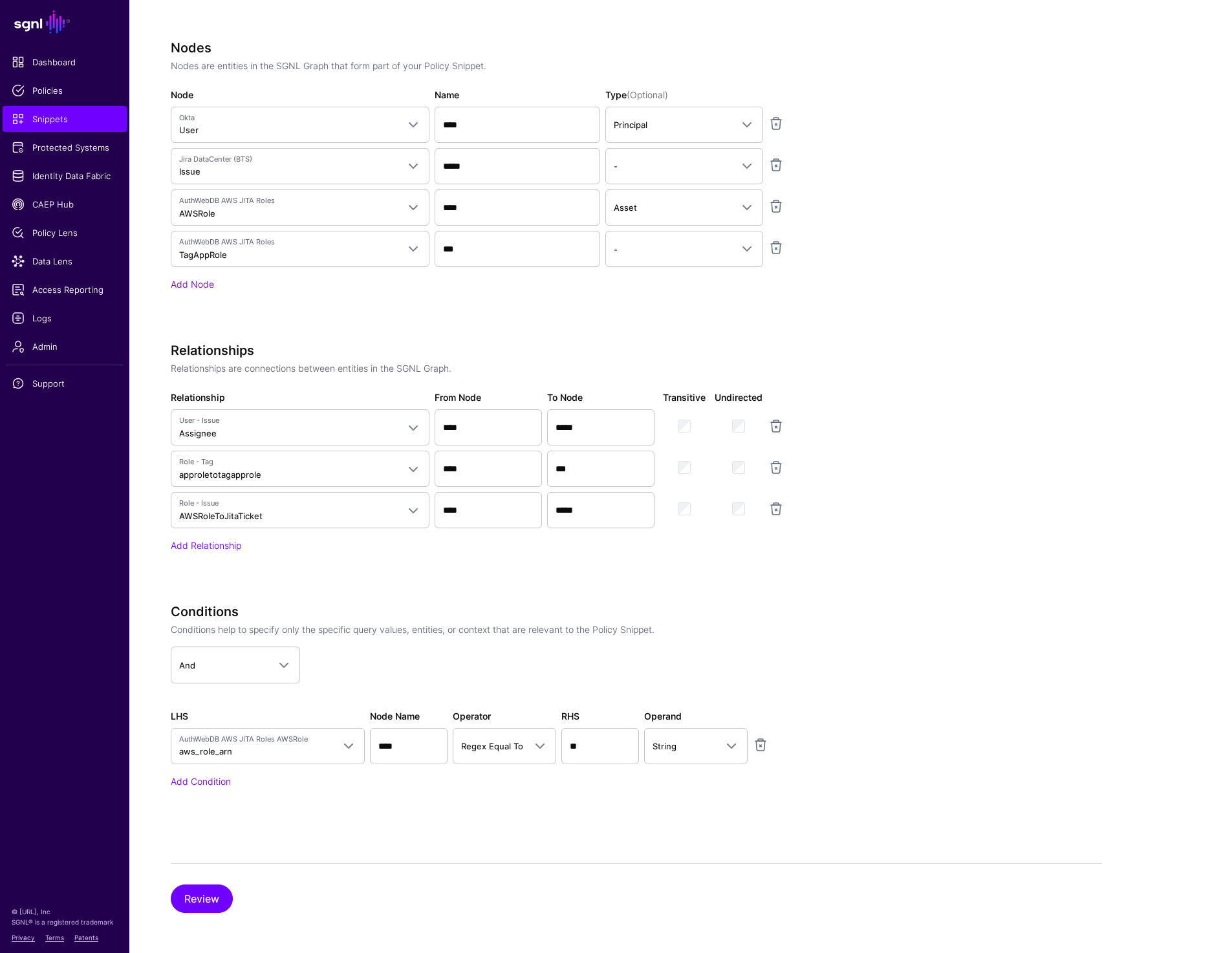
click at [1022, 474] on app-snippets-creator "Specify the components of your Snippet Version Policy Snippet Versions are comp…" at bounding box center [636, 311] width 931 height 1028
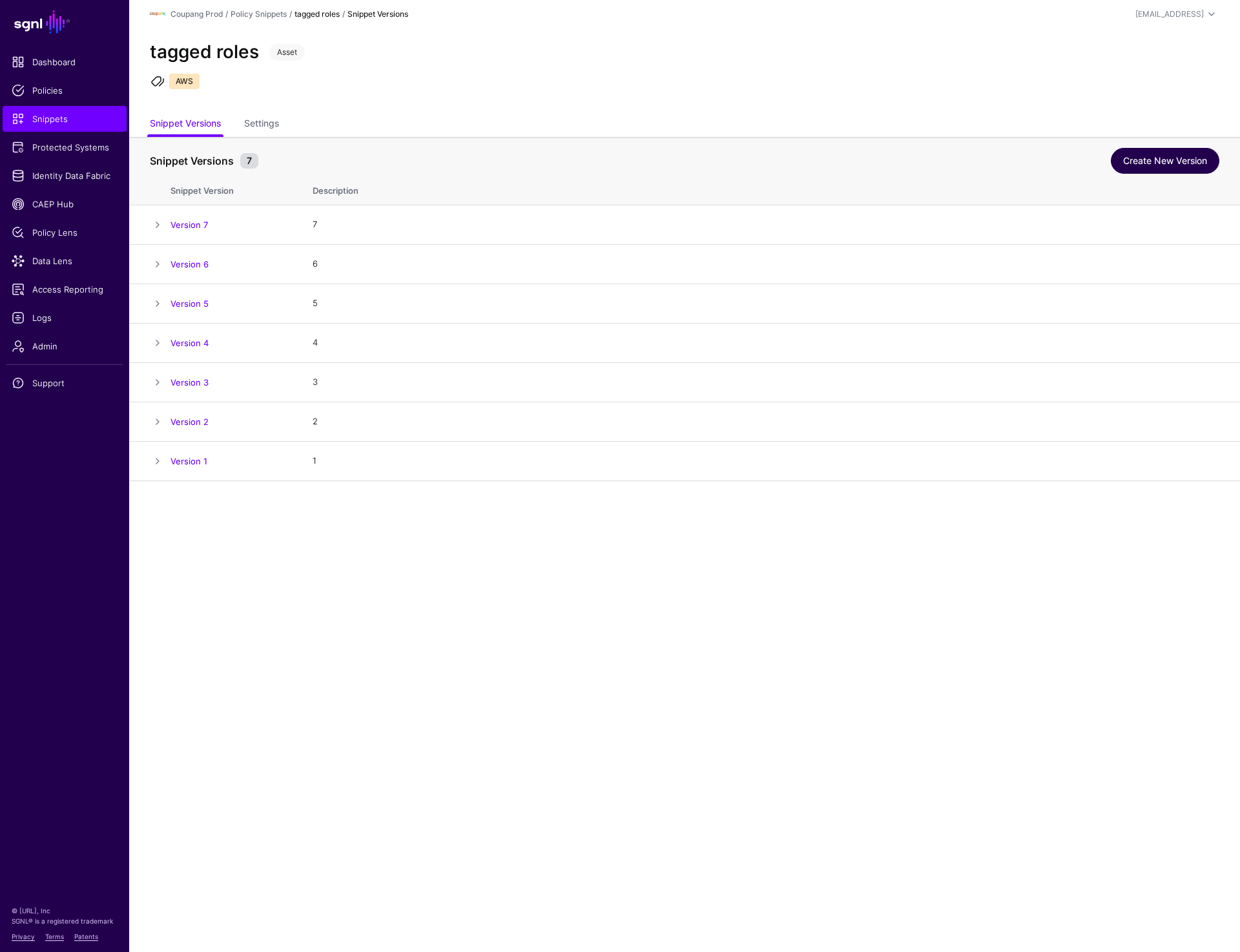
click at [1130, 153] on link "Create New Version" at bounding box center [1165, 160] width 108 height 26
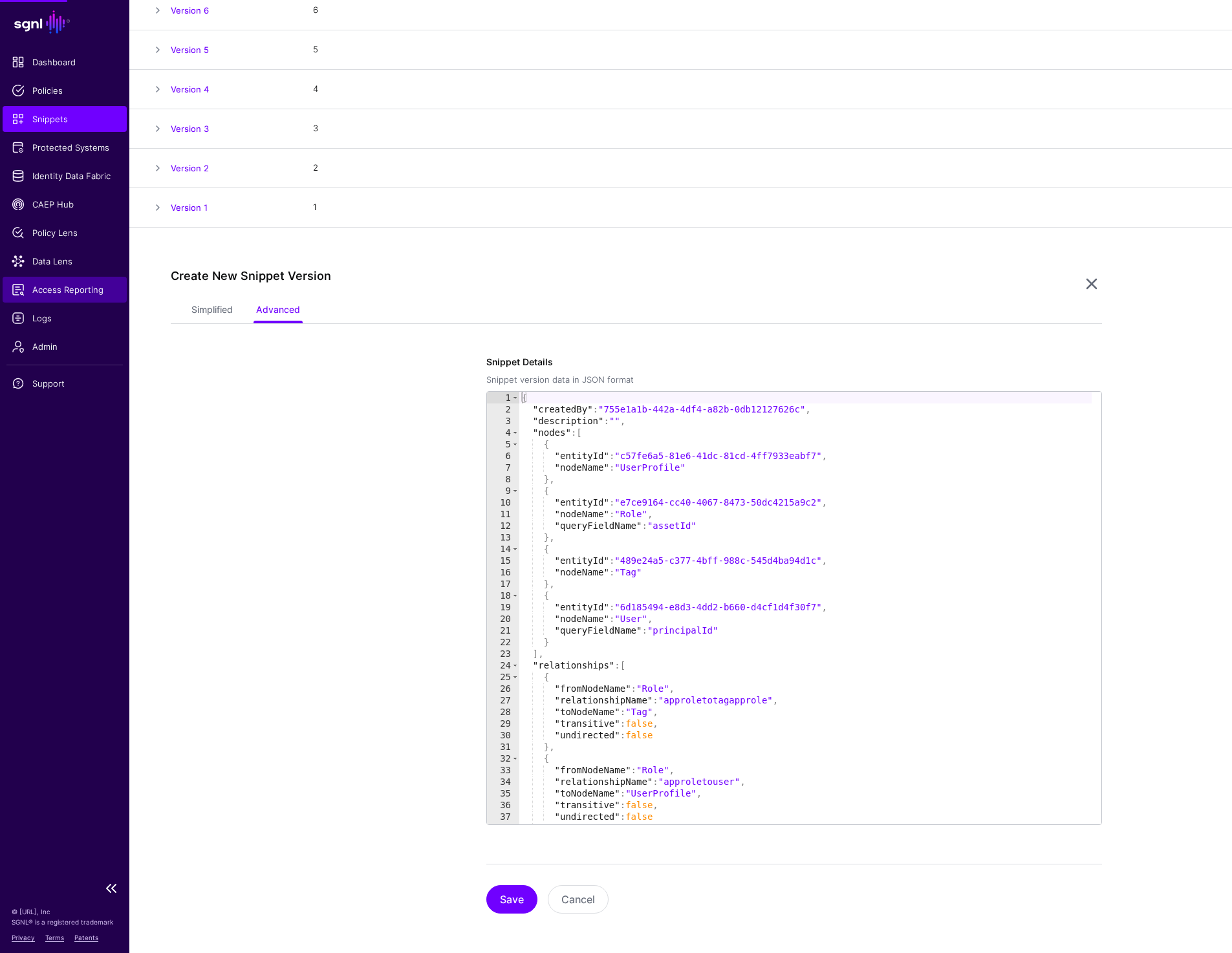
scroll to position [256, 0]
click at [201, 316] on link "Simplified" at bounding box center [212, 309] width 42 height 25
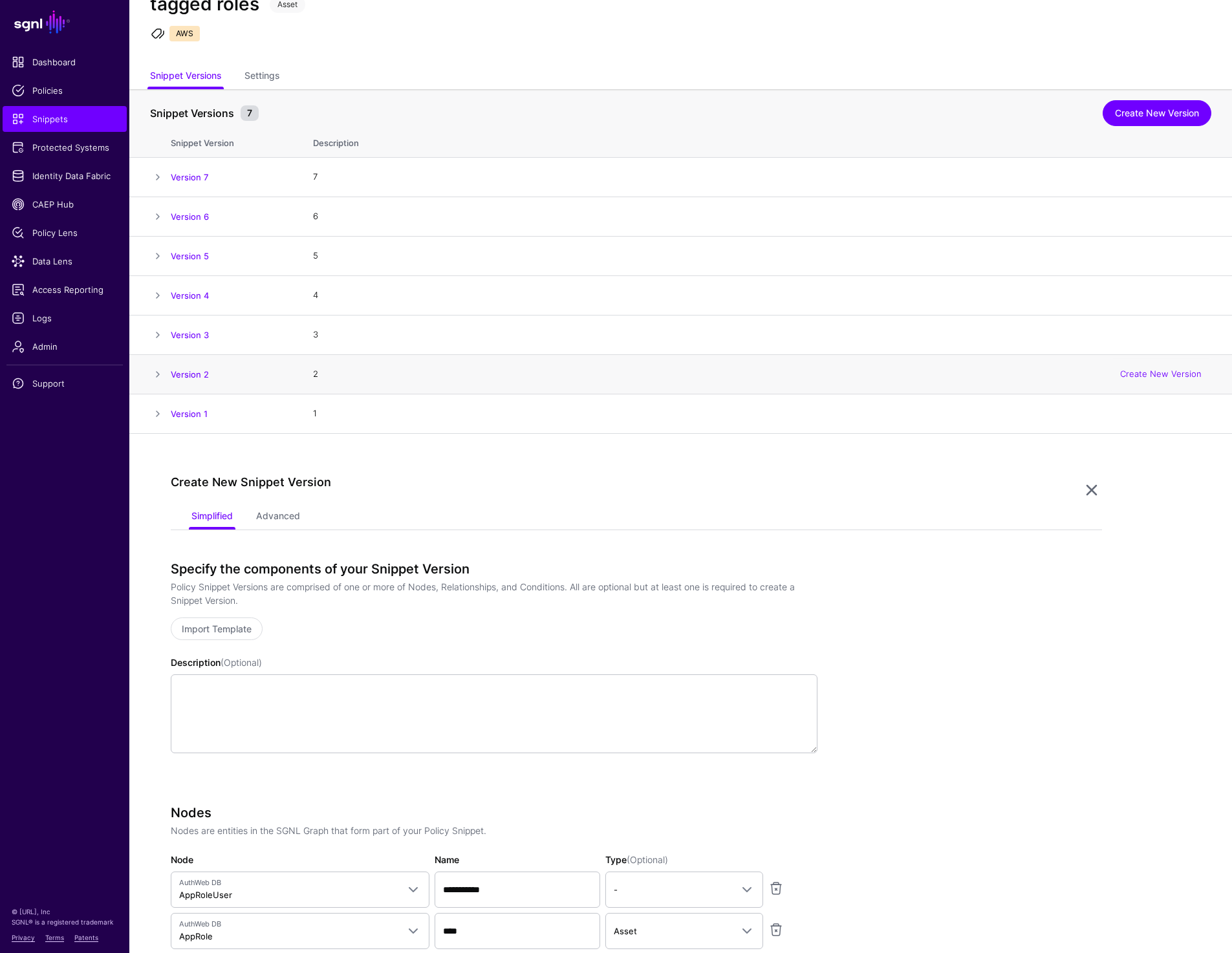
scroll to position [0, 0]
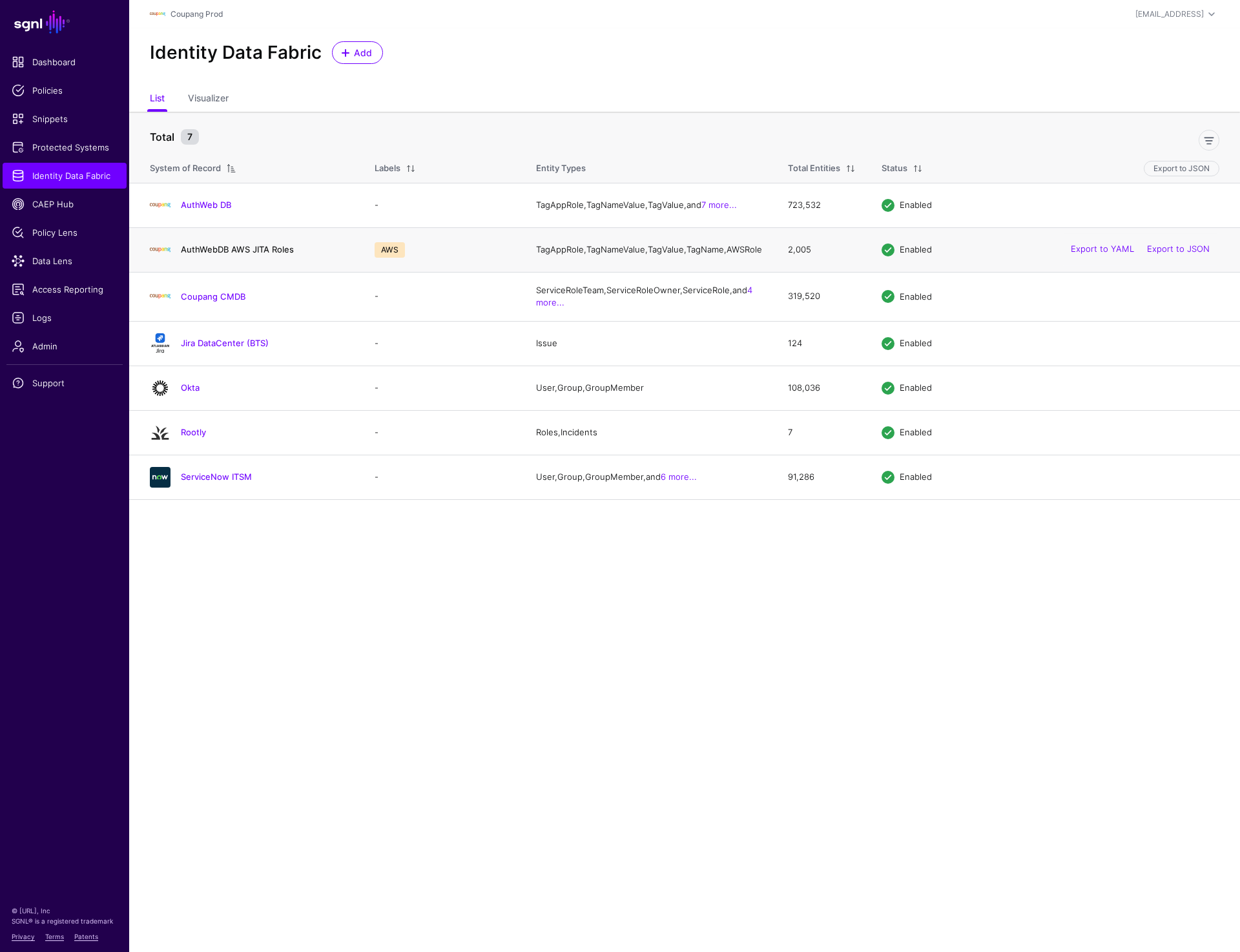
click at [234, 255] on link "AuthWebDB AWS JITA Roles" at bounding box center [237, 249] width 113 height 10
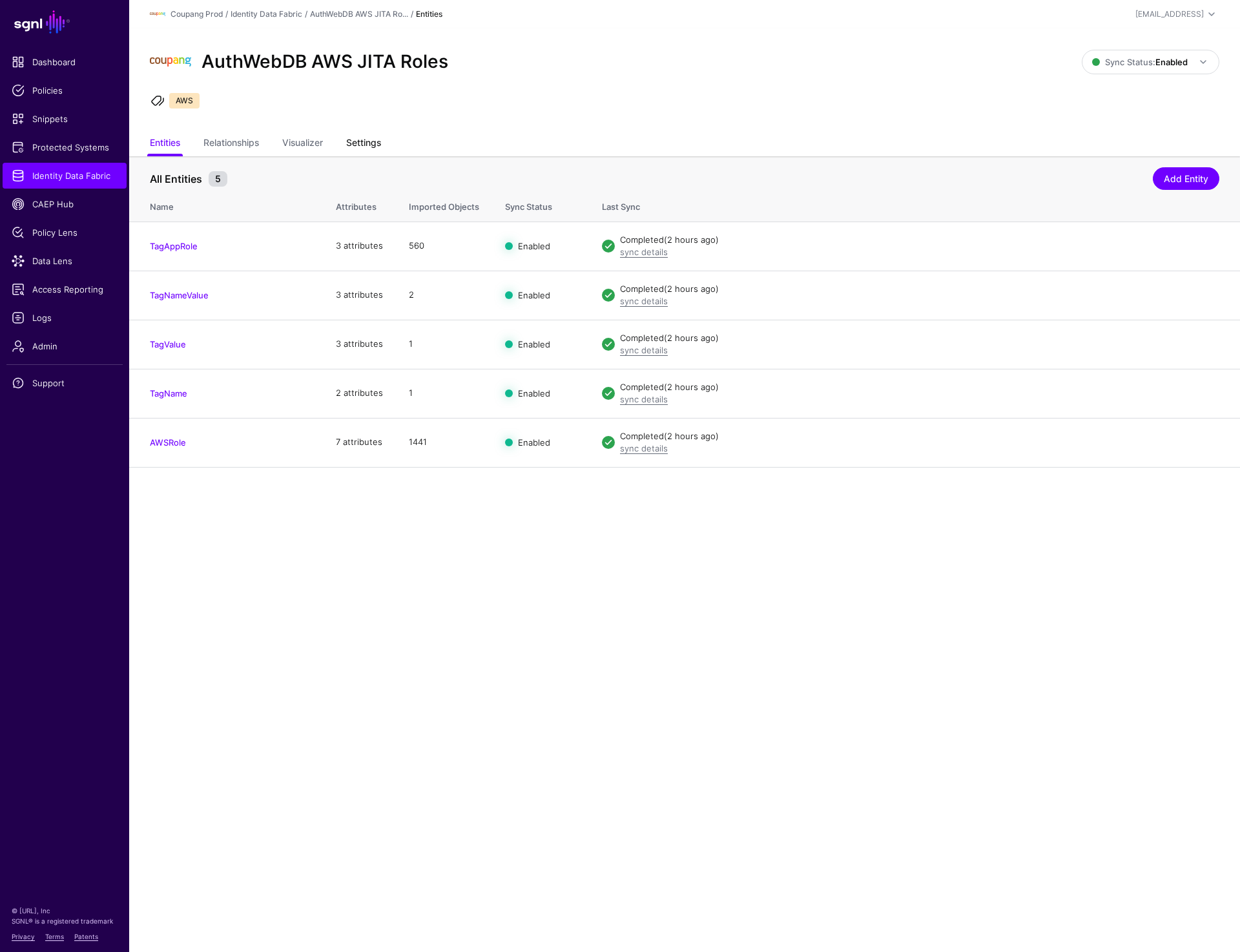
click at [375, 136] on link "Settings" at bounding box center [364, 144] width 35 height 25
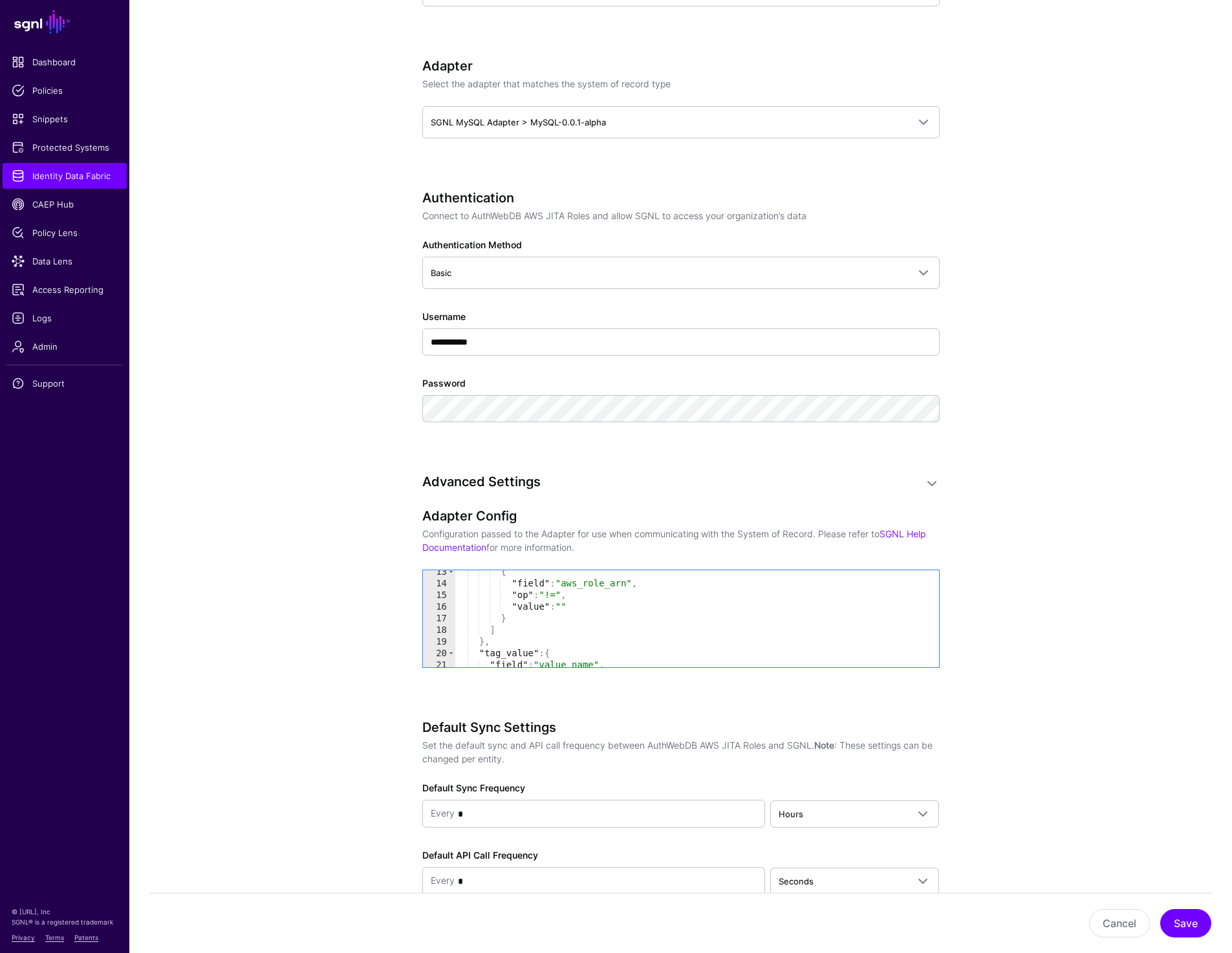
scroll to position [145, 0]
click at [1068, 380] on app-datasources-details-form "**********" at bounding box center [680, 413] width 1103 height 1968
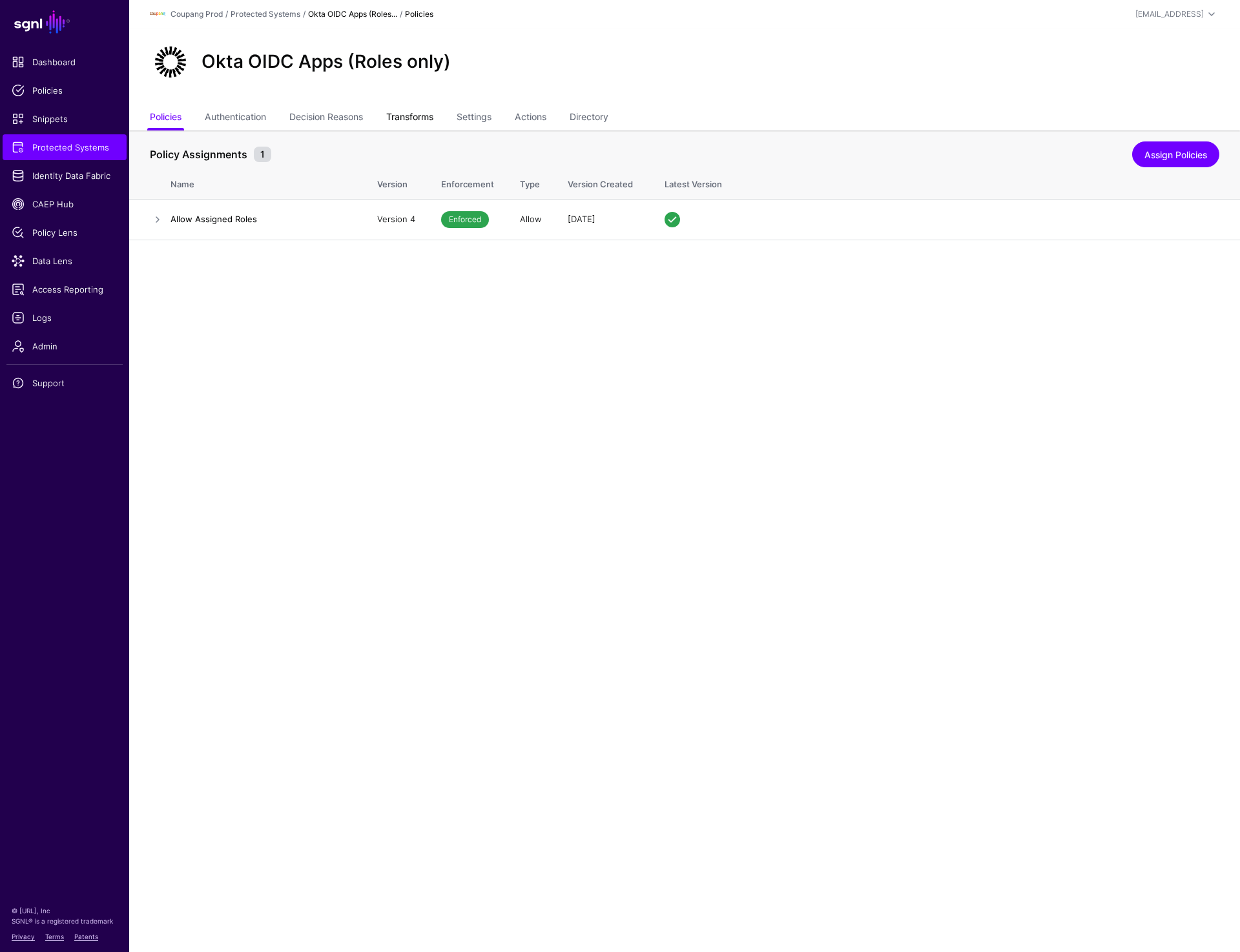
click at [410, 115] on link "Transforms" at bounding box center [410, 118] width 47 height 25
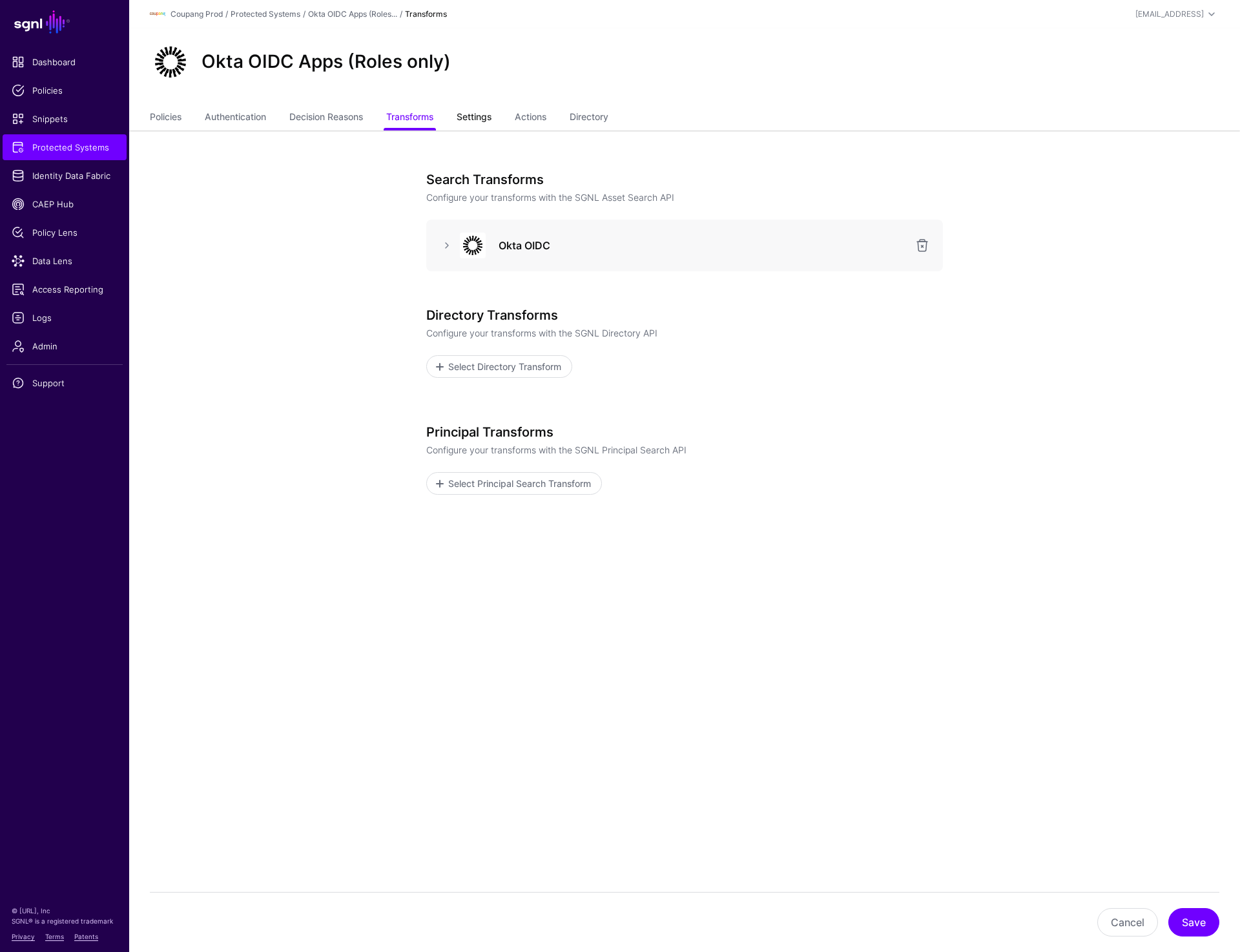
click at [473, 112] on link "Settings" at bounding box center [474, 118] width 35 height 25
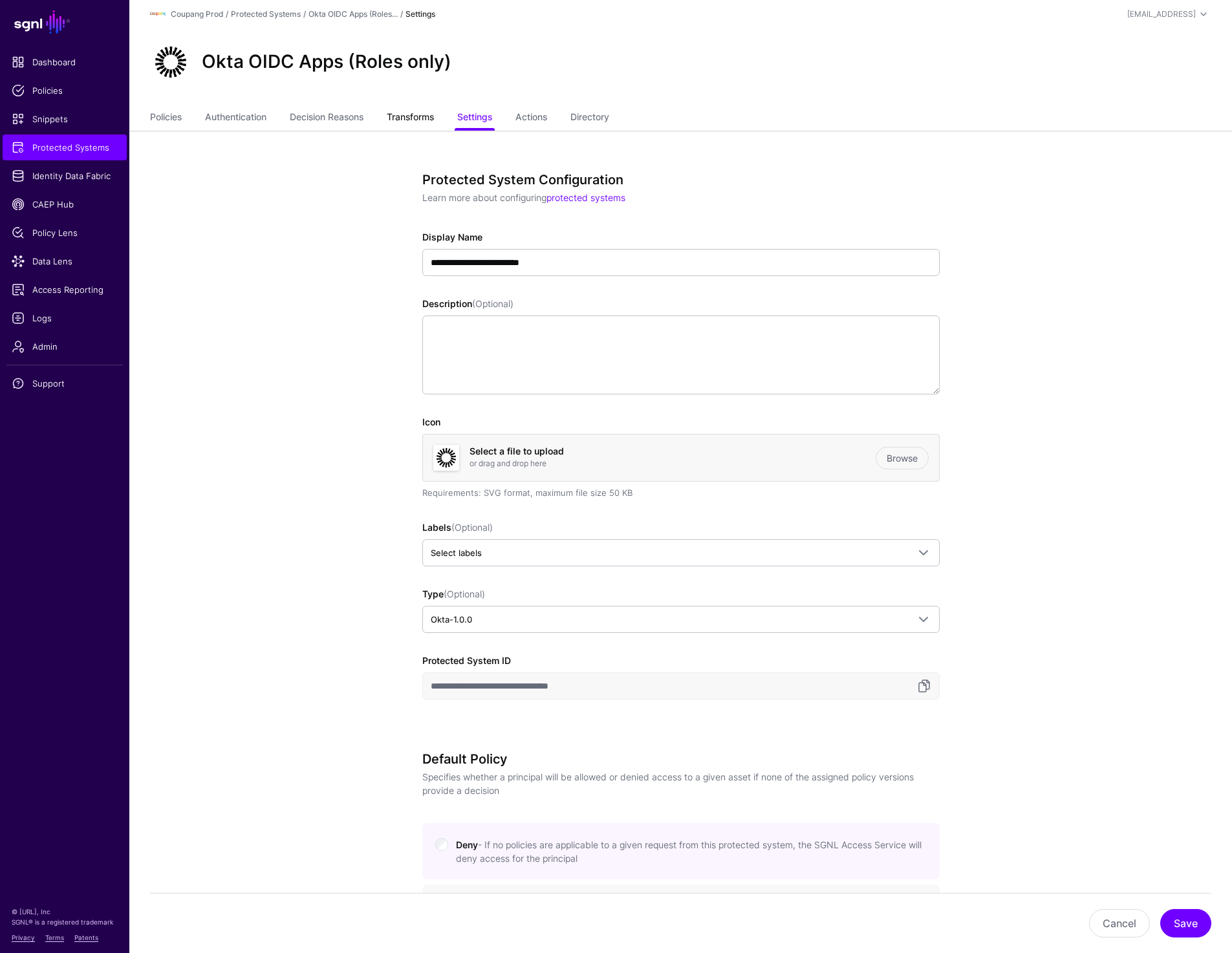
click at [418, 120] on link "Transforms" at bounding box center [410, 118] width 48 height 25
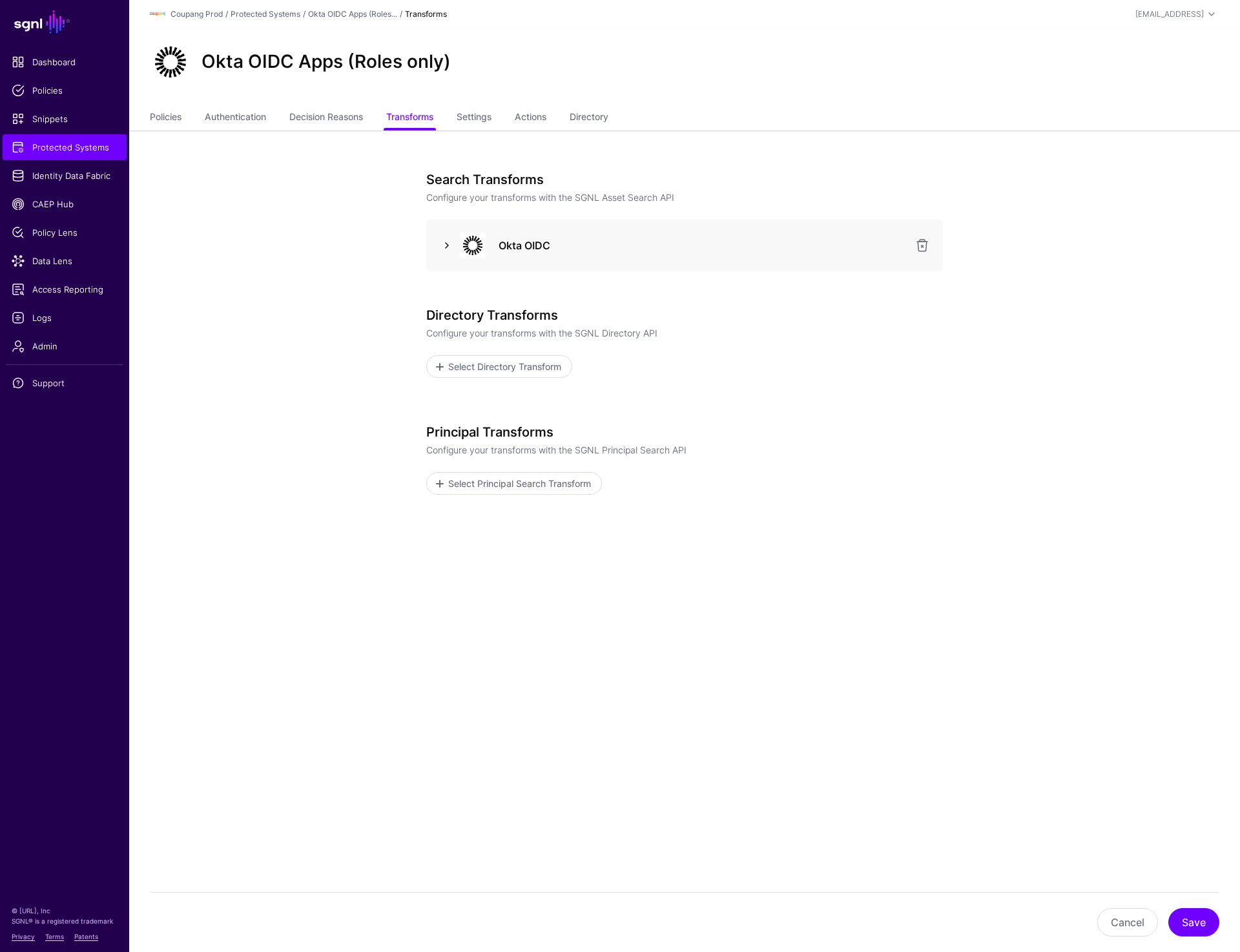
click at [443, 241] on link at bounding box center [447, 245] width 15 height 15
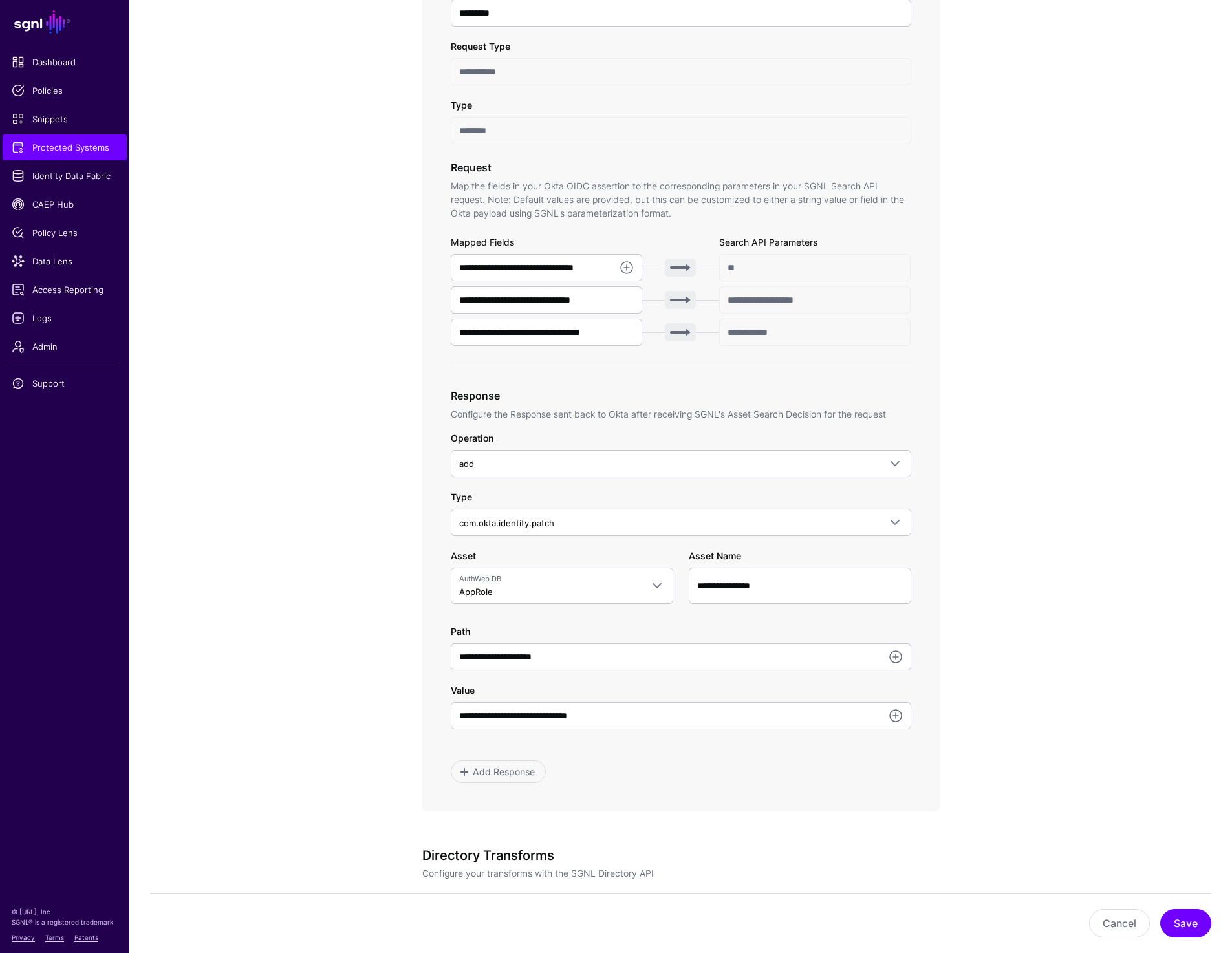
scroll to position [298, 0]
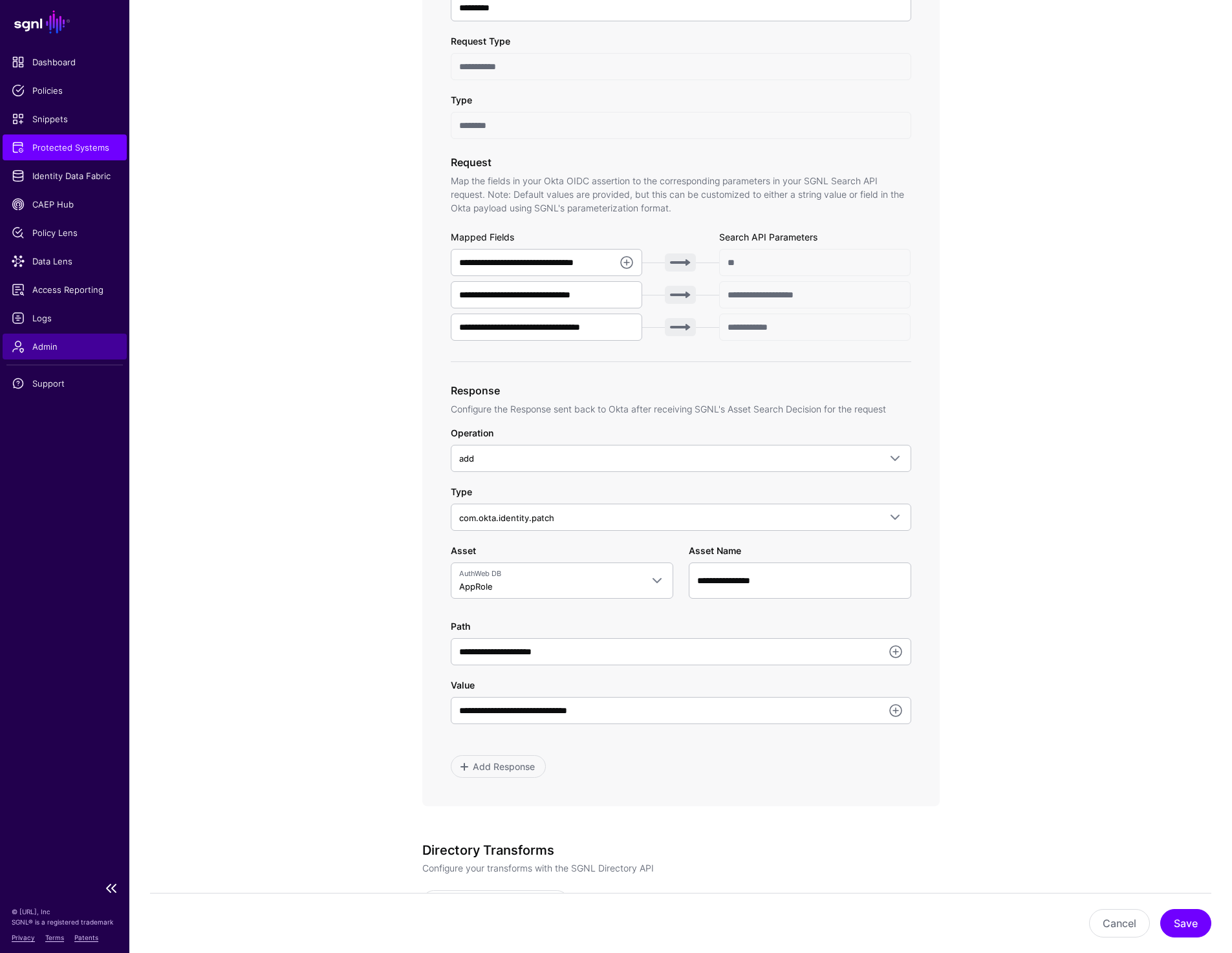
click at [67, 355] on link "Admin" at bounding box center [64, 346] width 124 height 26
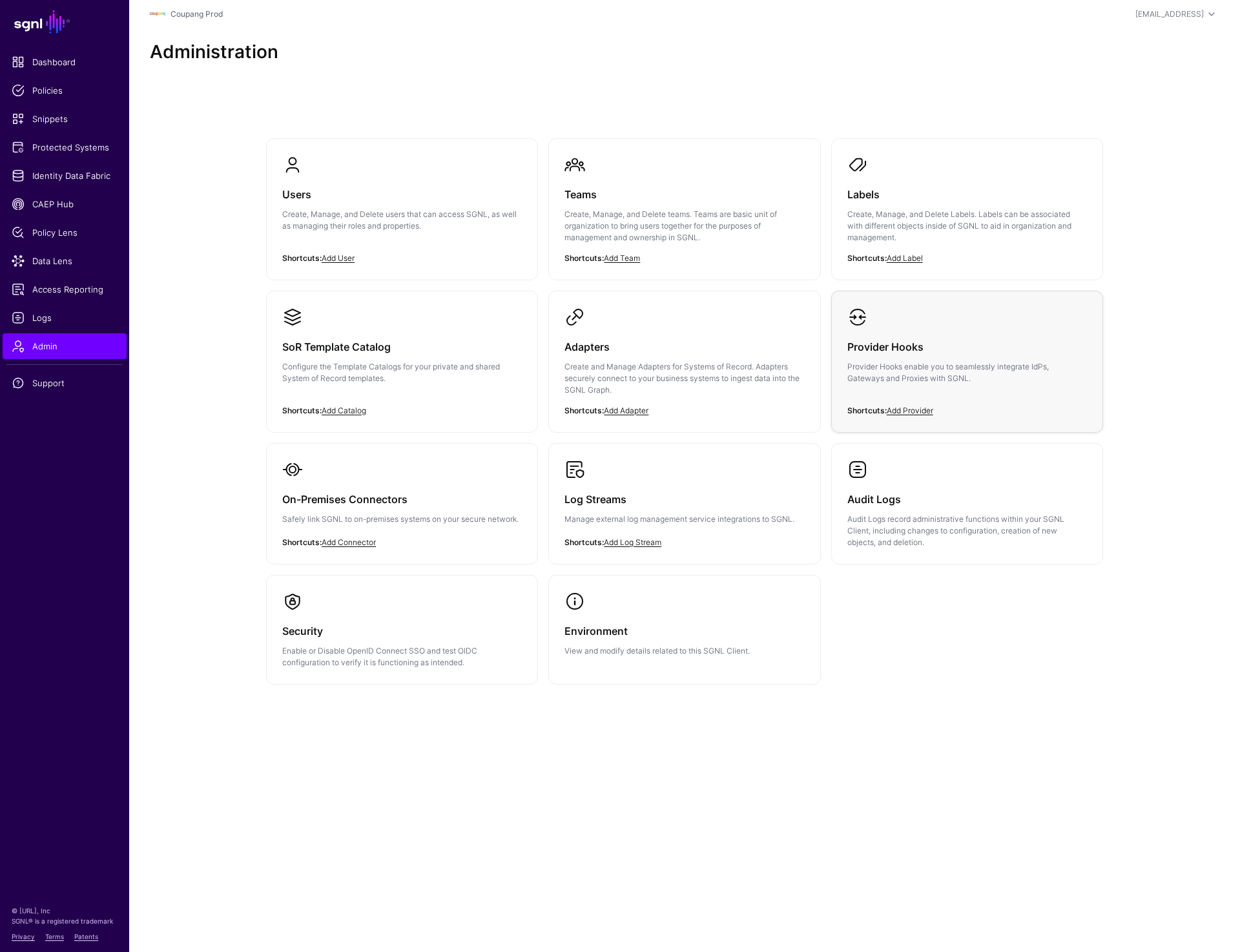
click at [924, 350] on h3 "Provider Hooks" at bounding box center [967, 346] width 239 height 18
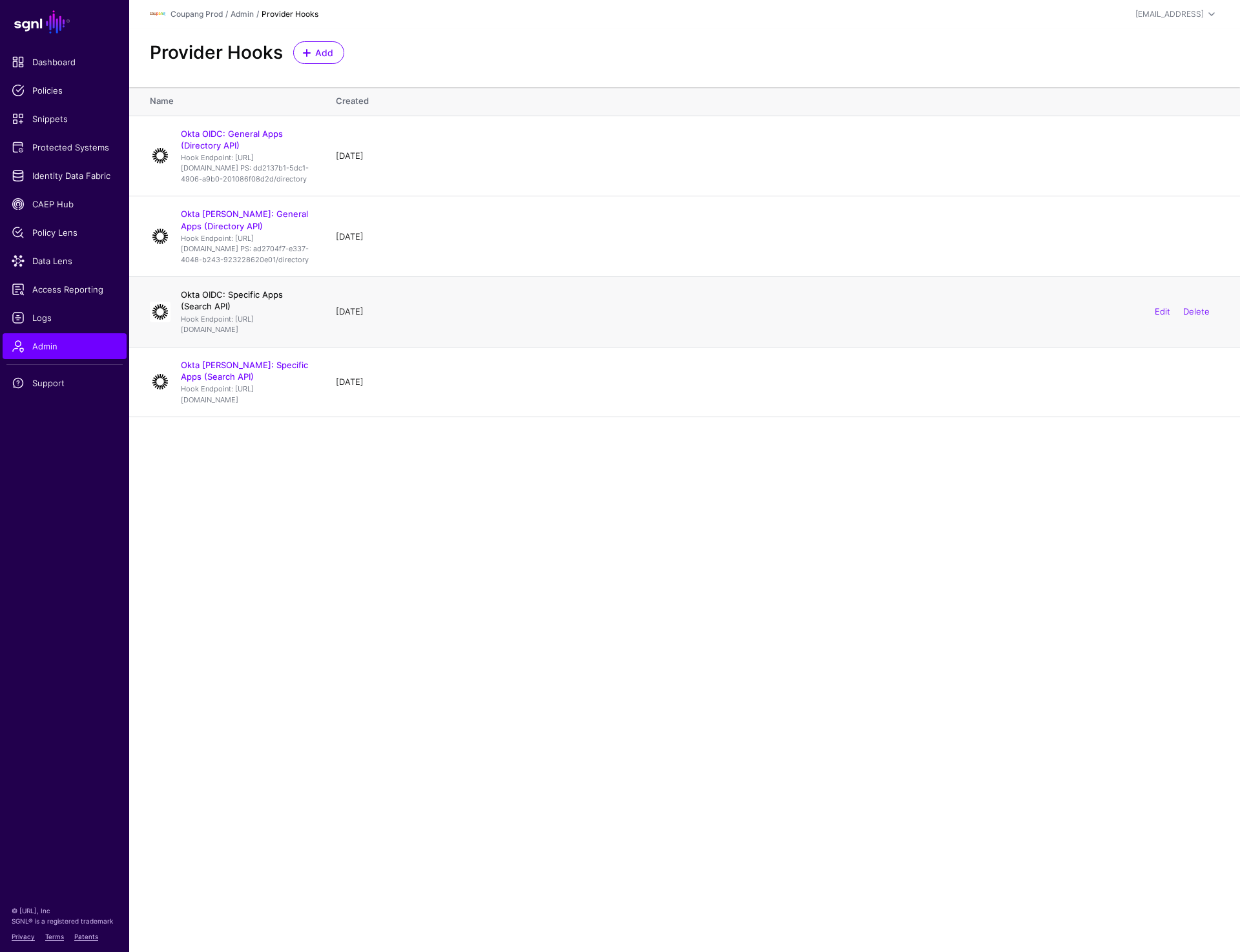
click at [254, 312] on link "Okta OIDC: Specific Apps (Search API)" at bounding box center [231, 300] width 102 height 22
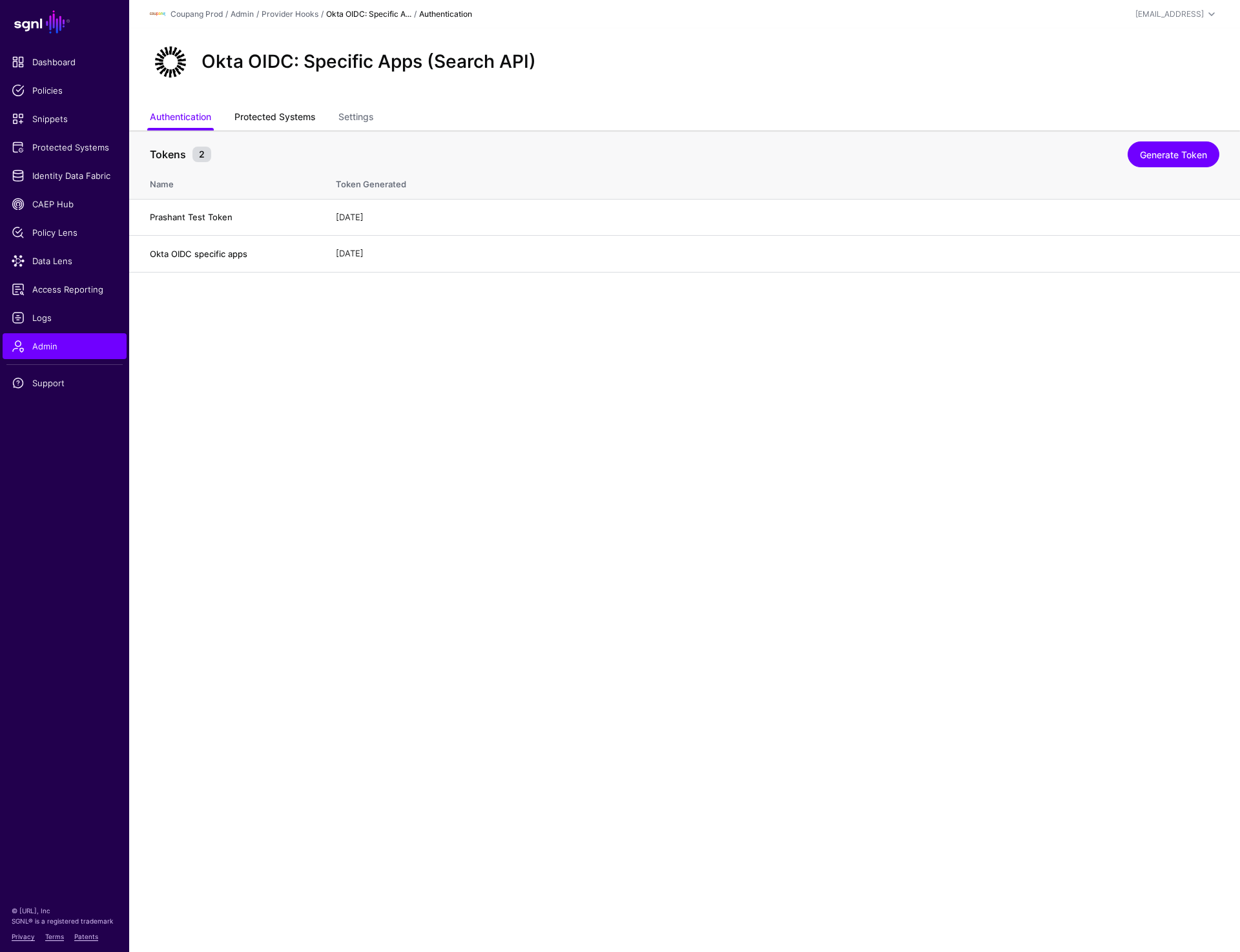
click at [260, 114] on link "Protected Systems" at bounding box center [275, 118] width 81 height 25
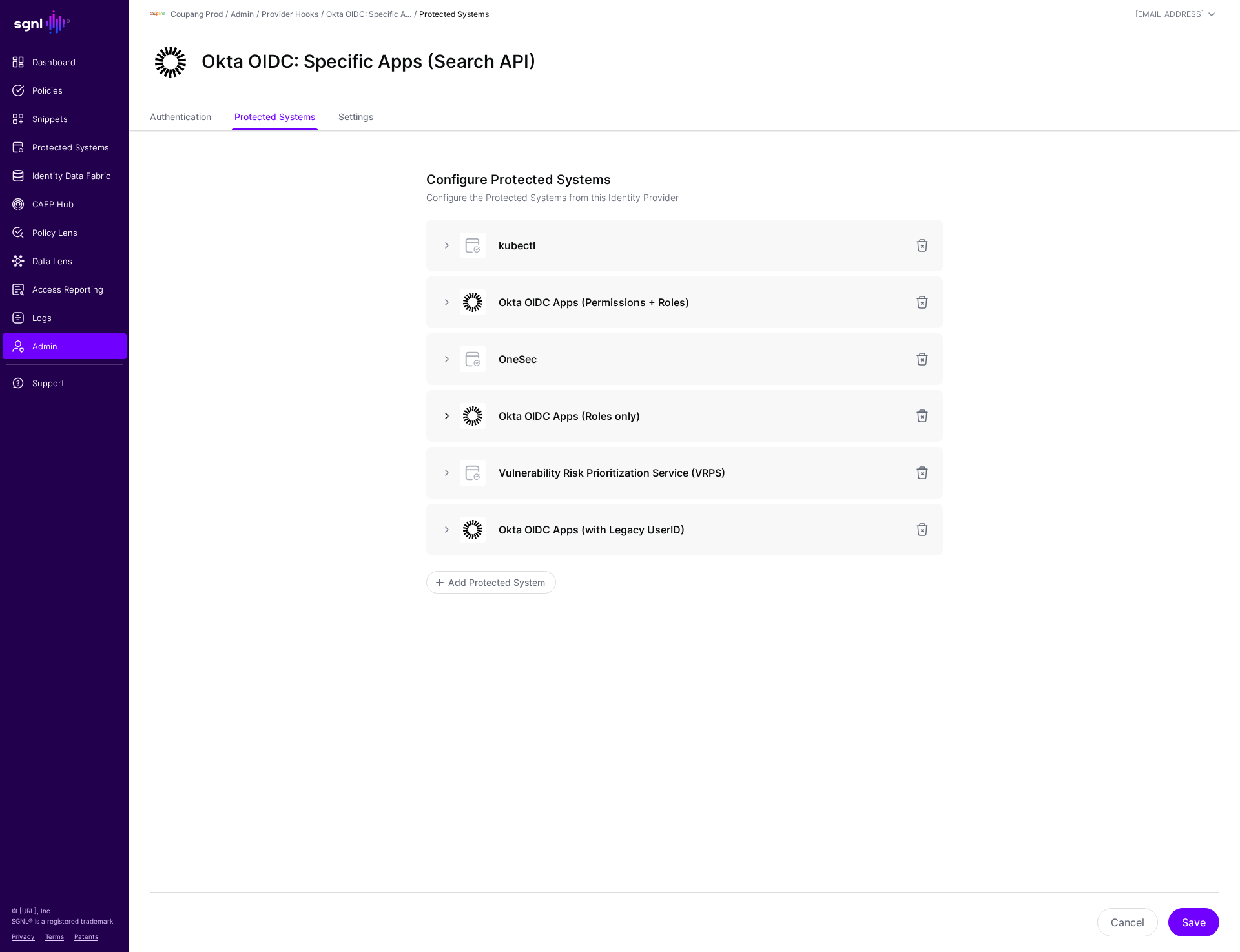
click at [445, 416] on link at bounding box center [447, 415] width 15 height 15
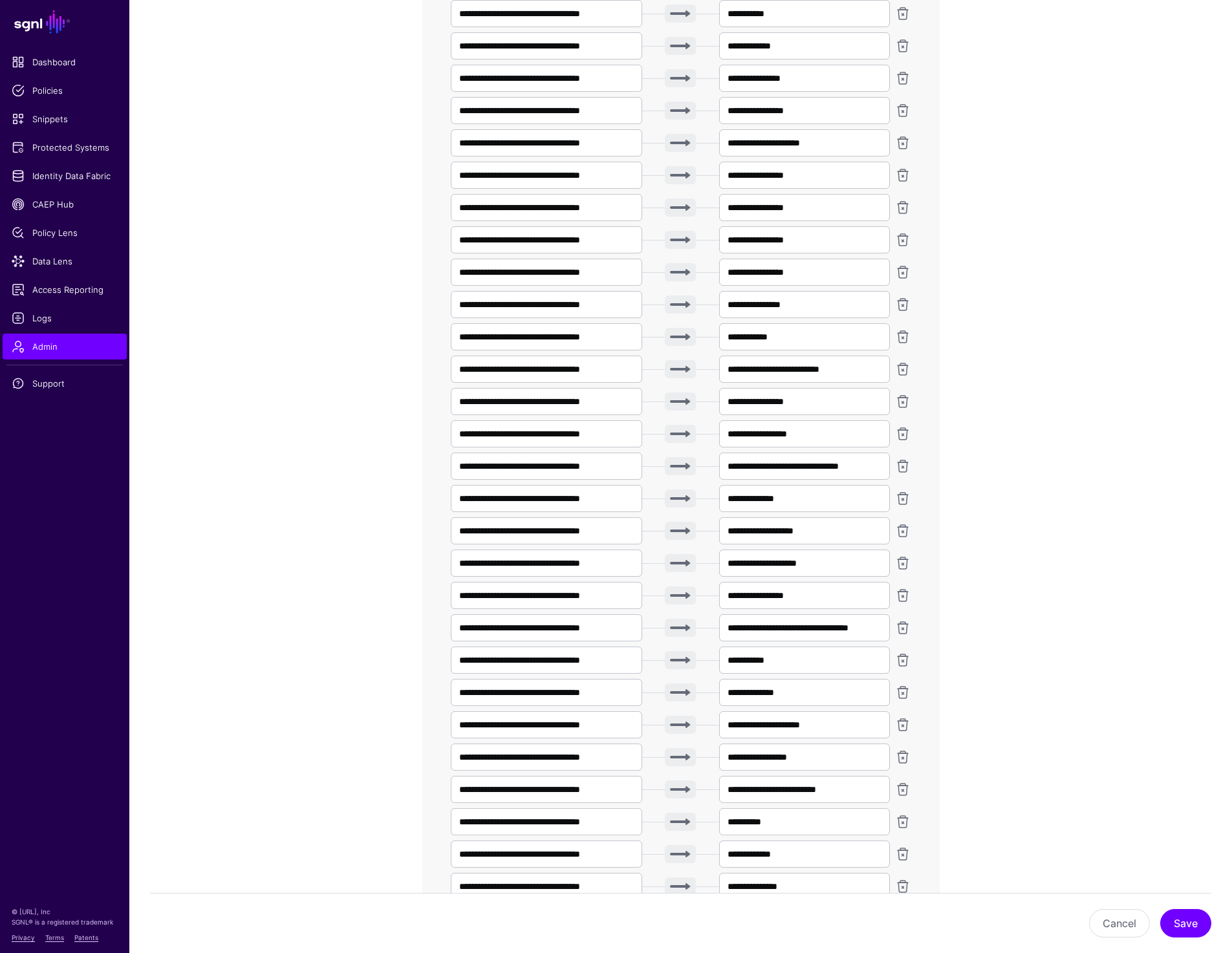
scroll to position [1883, 0]
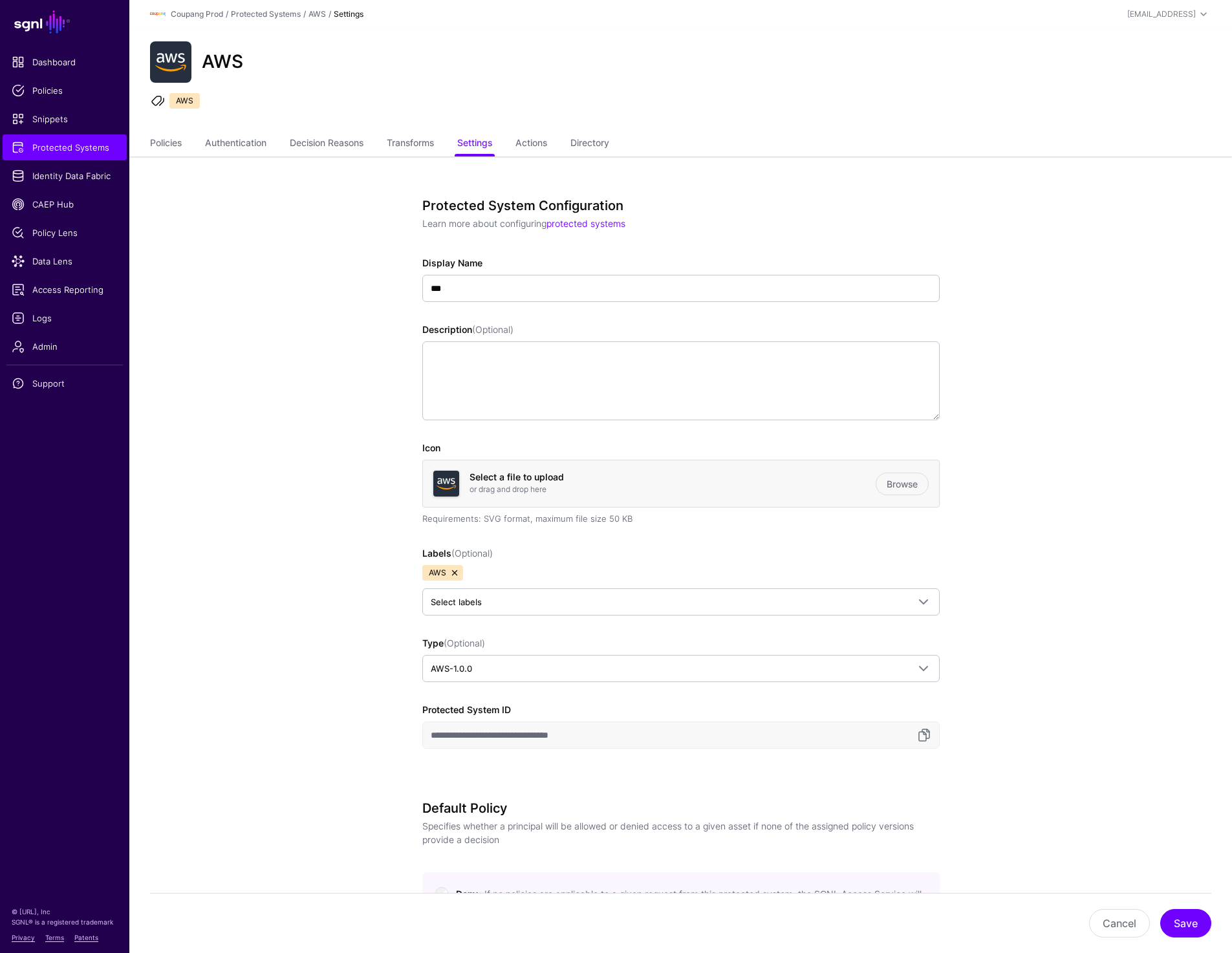
click at [1021, 116] on div "AWS AWS" at bounding box center [680, 80] width 1103 height 104
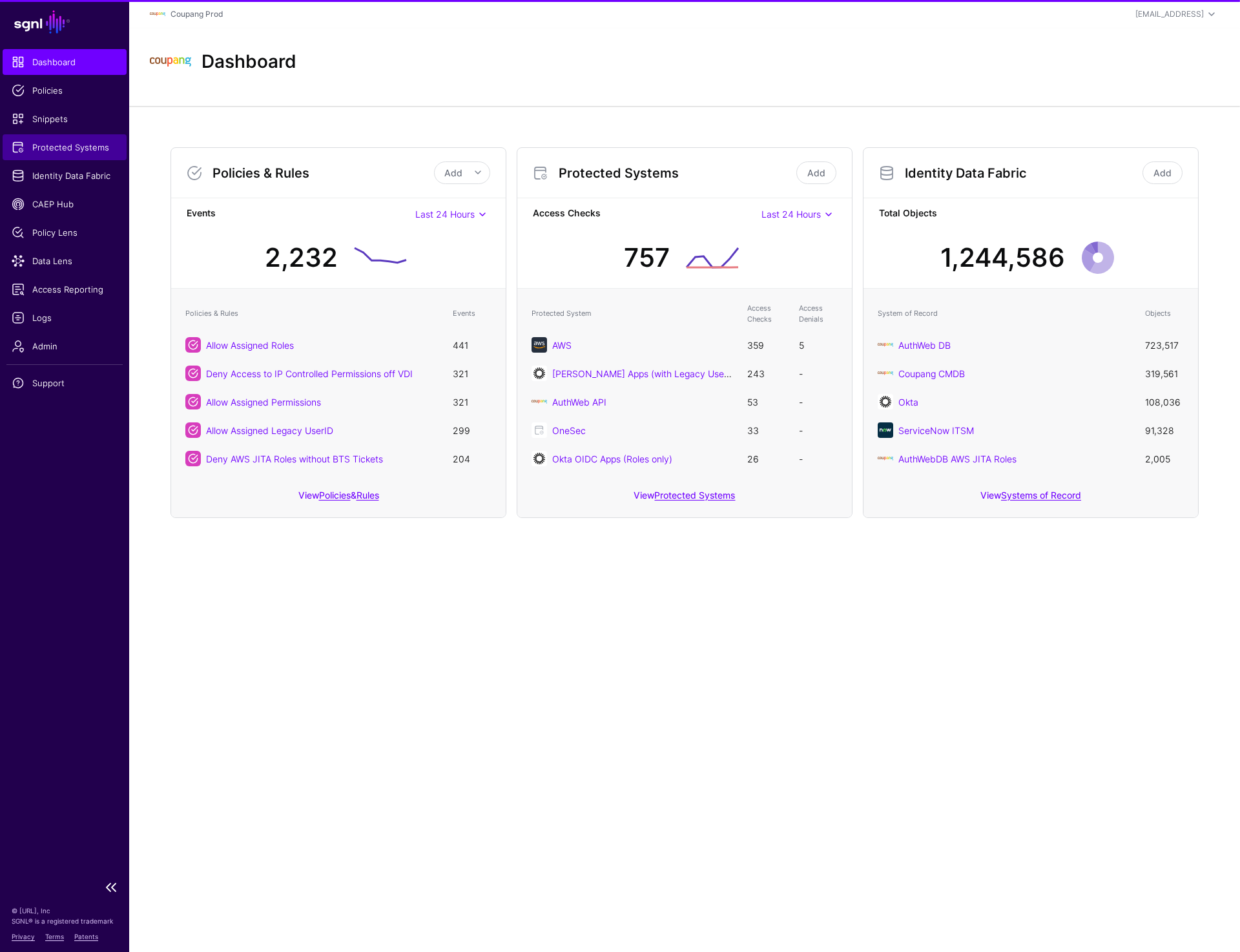
click at [46, 146] on span "Protected Systems" at bounding box center [64, 147] width 106 height 13
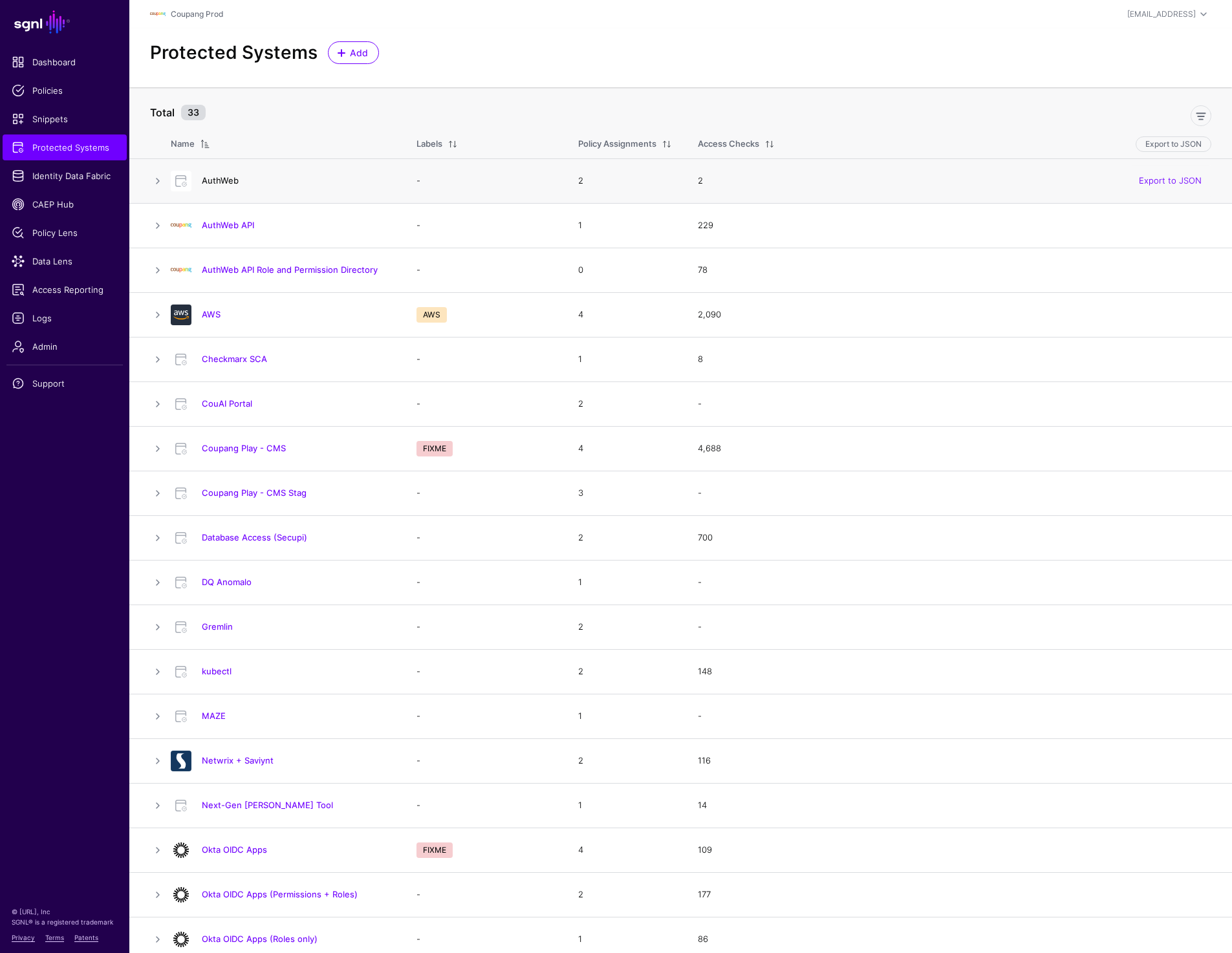
click at [226, 181] on link "AuthWeb" at bounding box center [220, 180] width 37 height 10
click at [293, 270] on link "AuthWeb API Role and Permission Directory" at bounding box center [289, 269] width 176 height 10
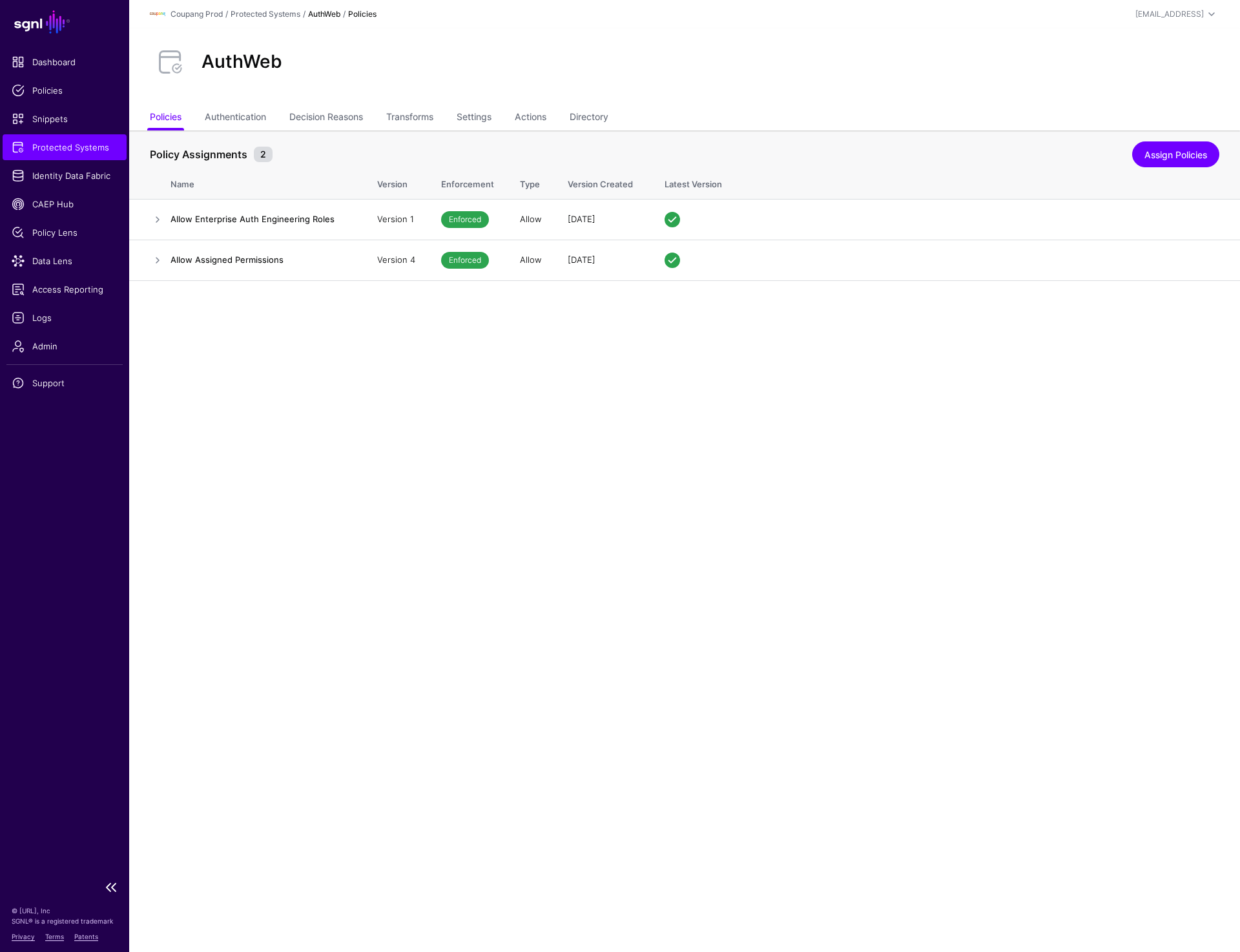
click at [78, 147] on span "Protected Systems" at bounding box center [64, 147] width 106 height 13
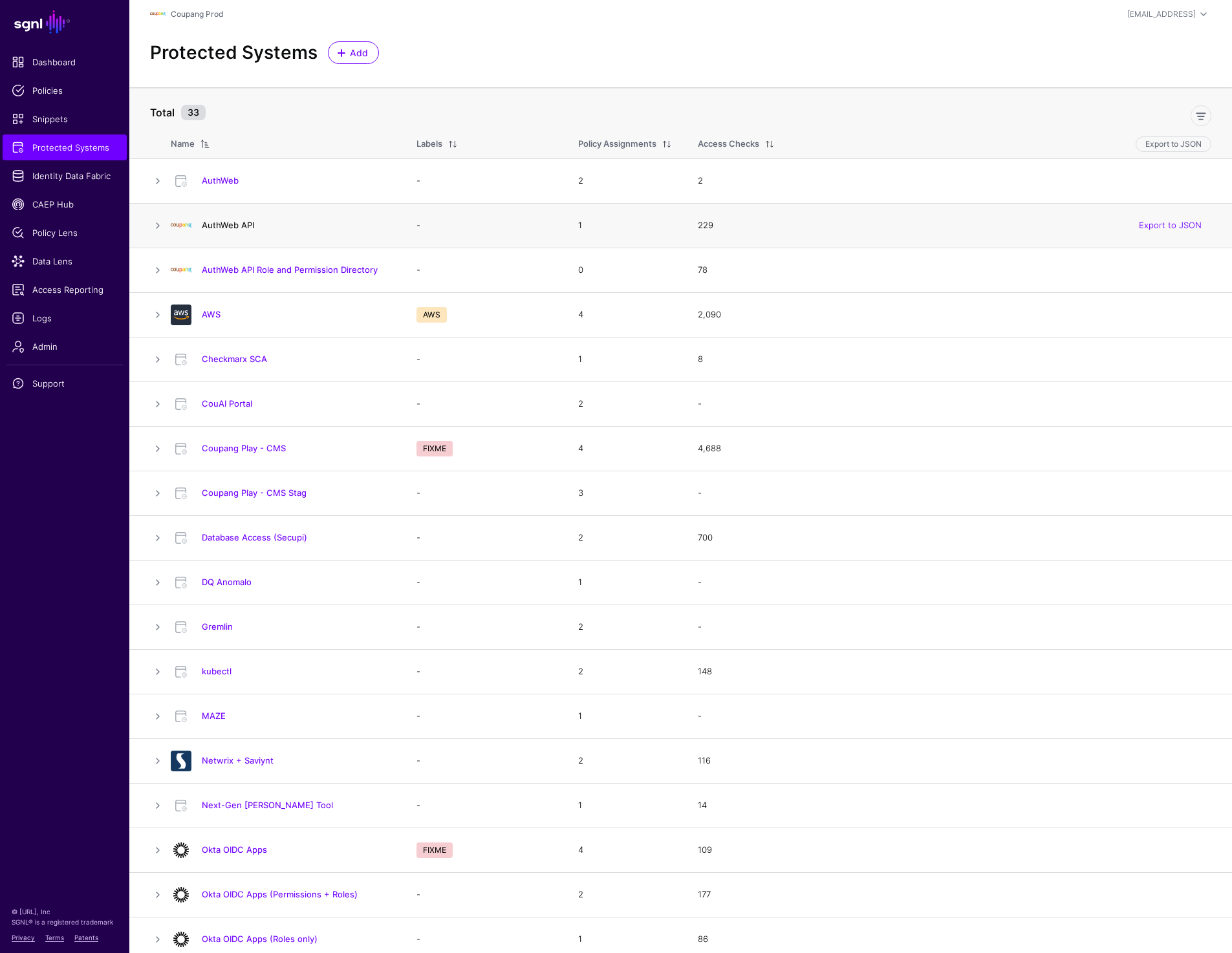
click at [242, 225] on link "AuthWeb API" at bounding box center [228, 224] width 52 height 10
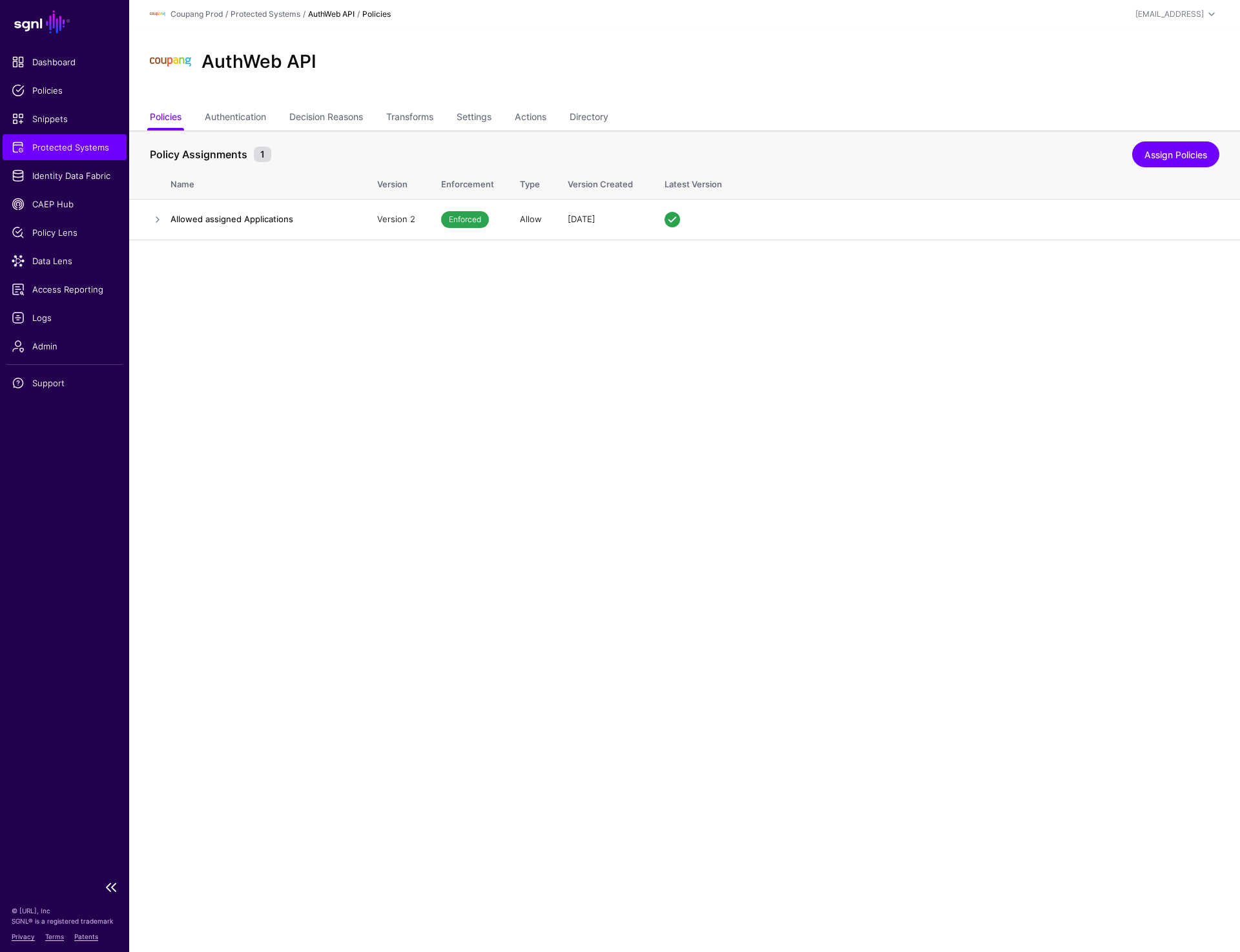
click at [65, 152] on span "Protected Systems" at bounding box center [64, 147] width 106 height 13
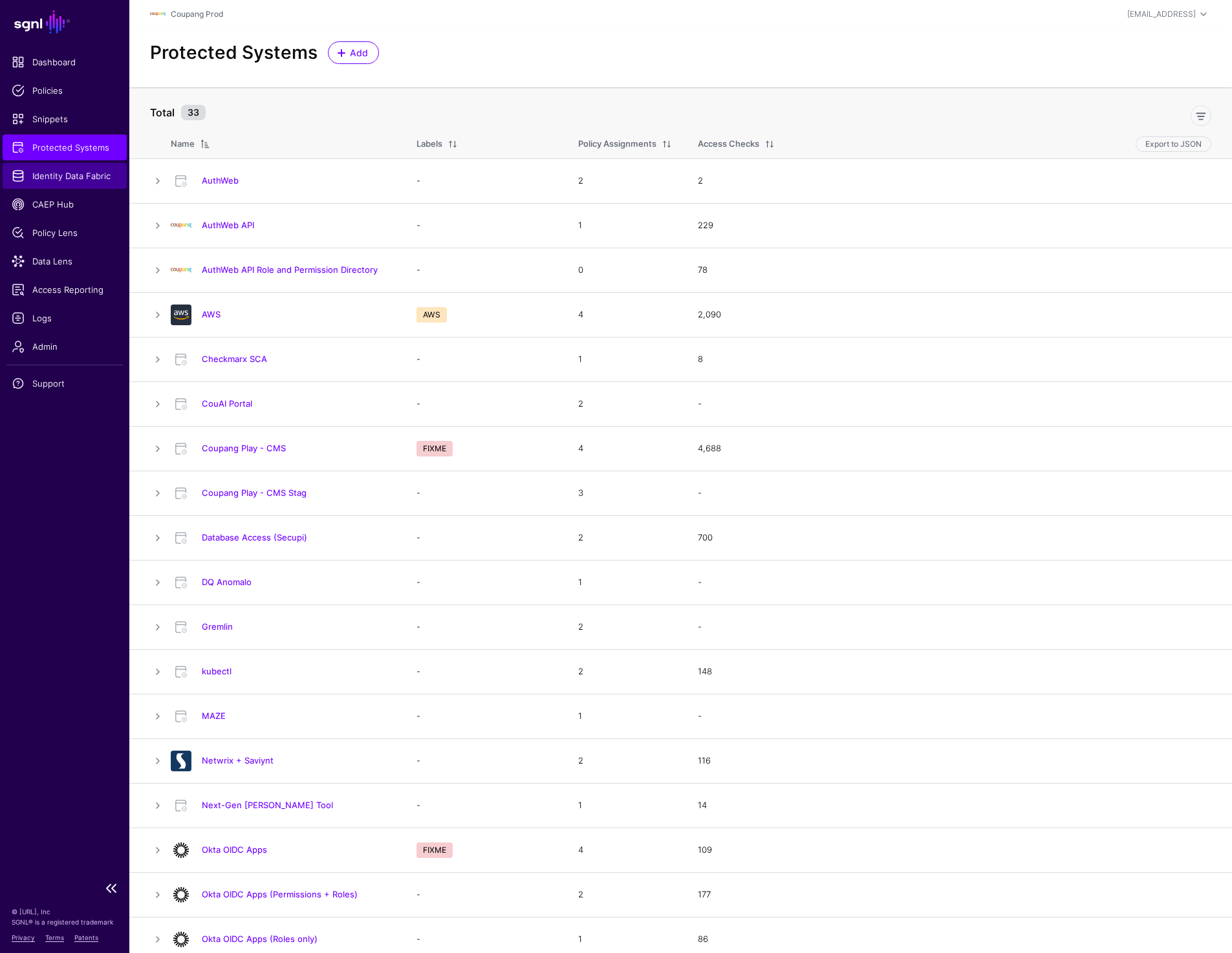
click at [72, 175] on span "Identity Data Fabric" at bounding box center [64, 175] width 106 height 13
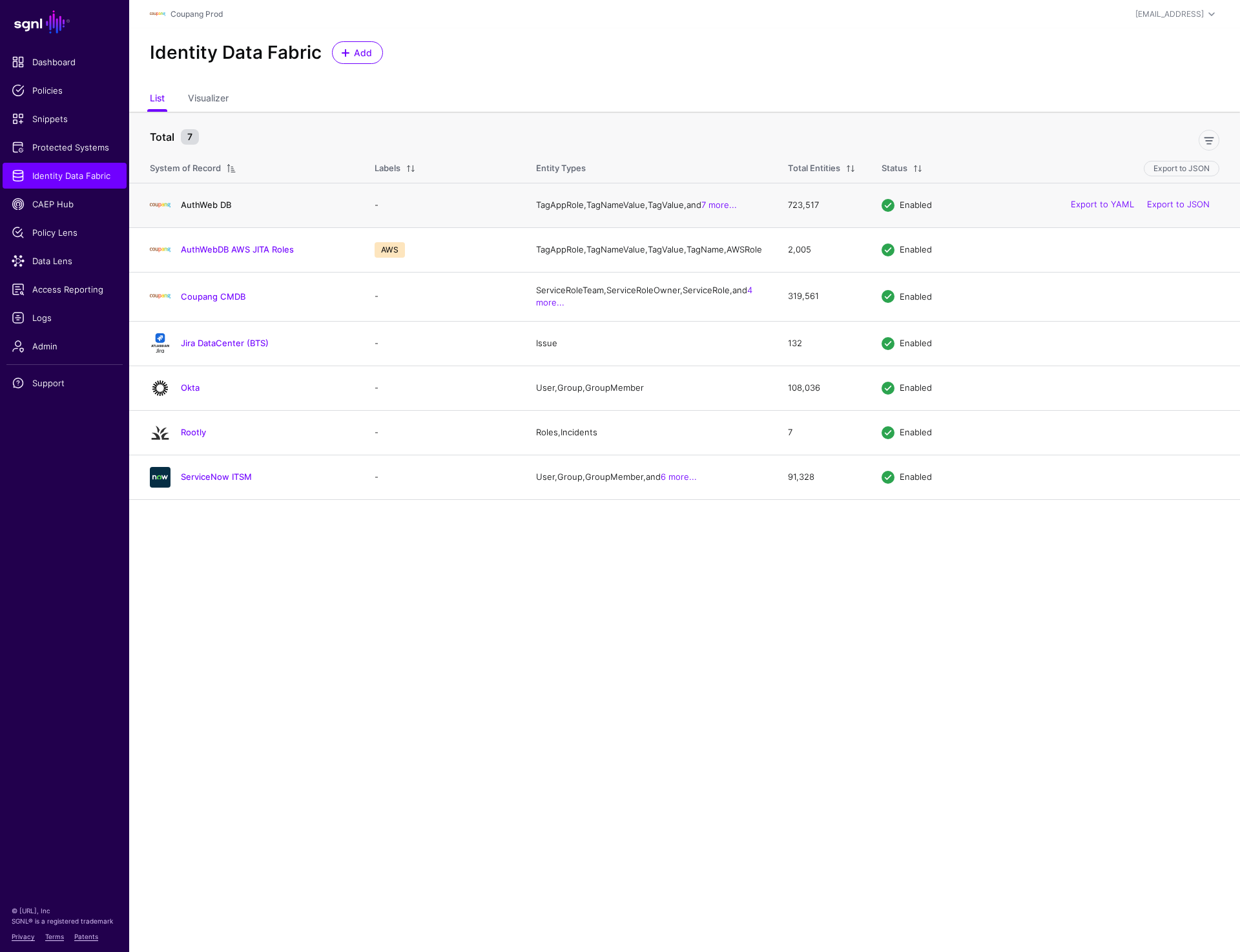
click at [216, 205] on link "AuthWeb DB" at bounding box center [205, 204] width 50 height 10
click at [236, 251] on link "AuthWebDB AWS JITA Roles" at bounding box center [237, 249] width 113 height 10
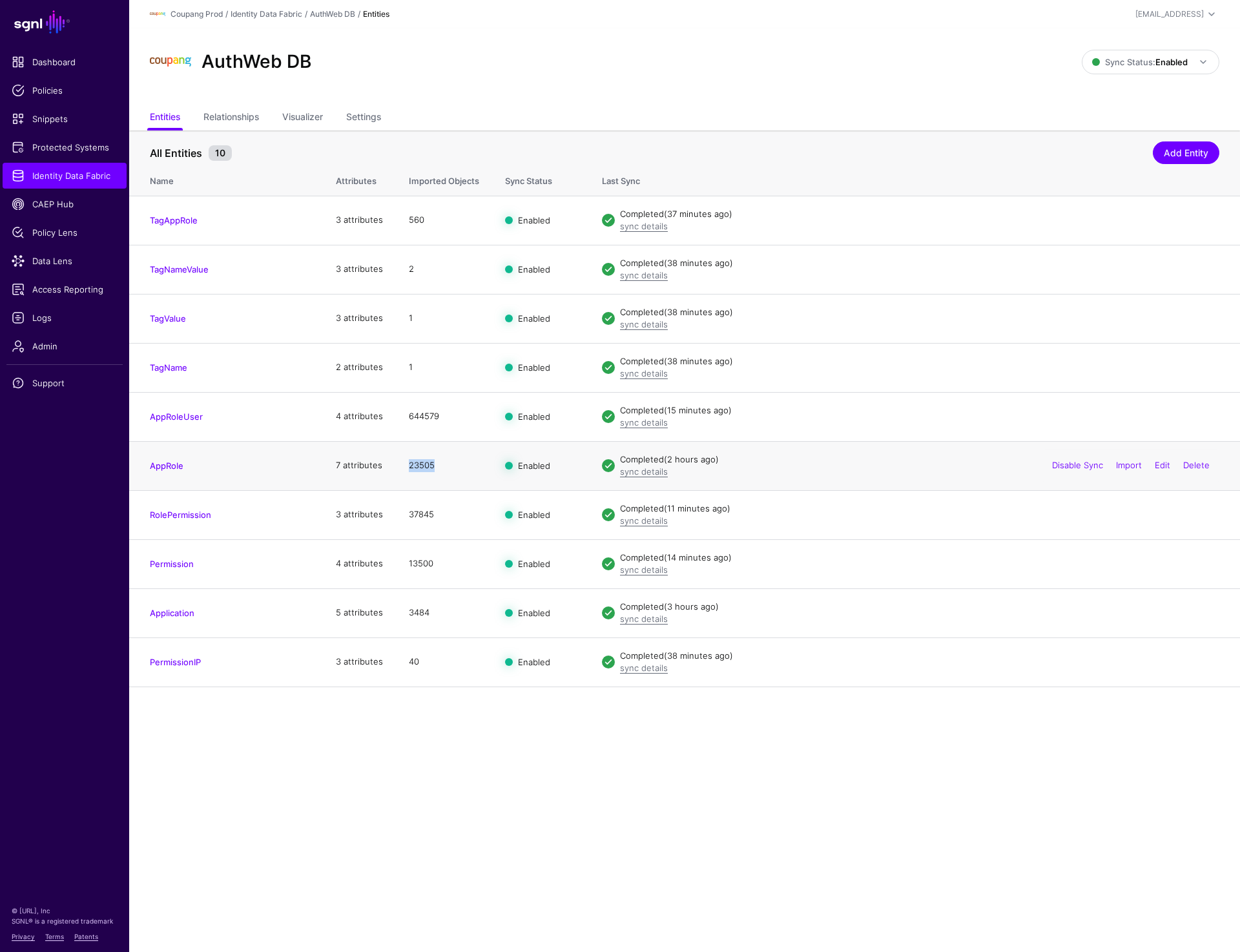
drag, startPoint x: 398, startPoint y: 462, endPoint x: 449, endPoint y: 462, distance: 51.0
click at [449, 462] on td "23505" at bounding box center [444, 465] width 96 height 49
click at [369, 126] on link "Settings" at bounding box center [364, 118] width 35 height 25
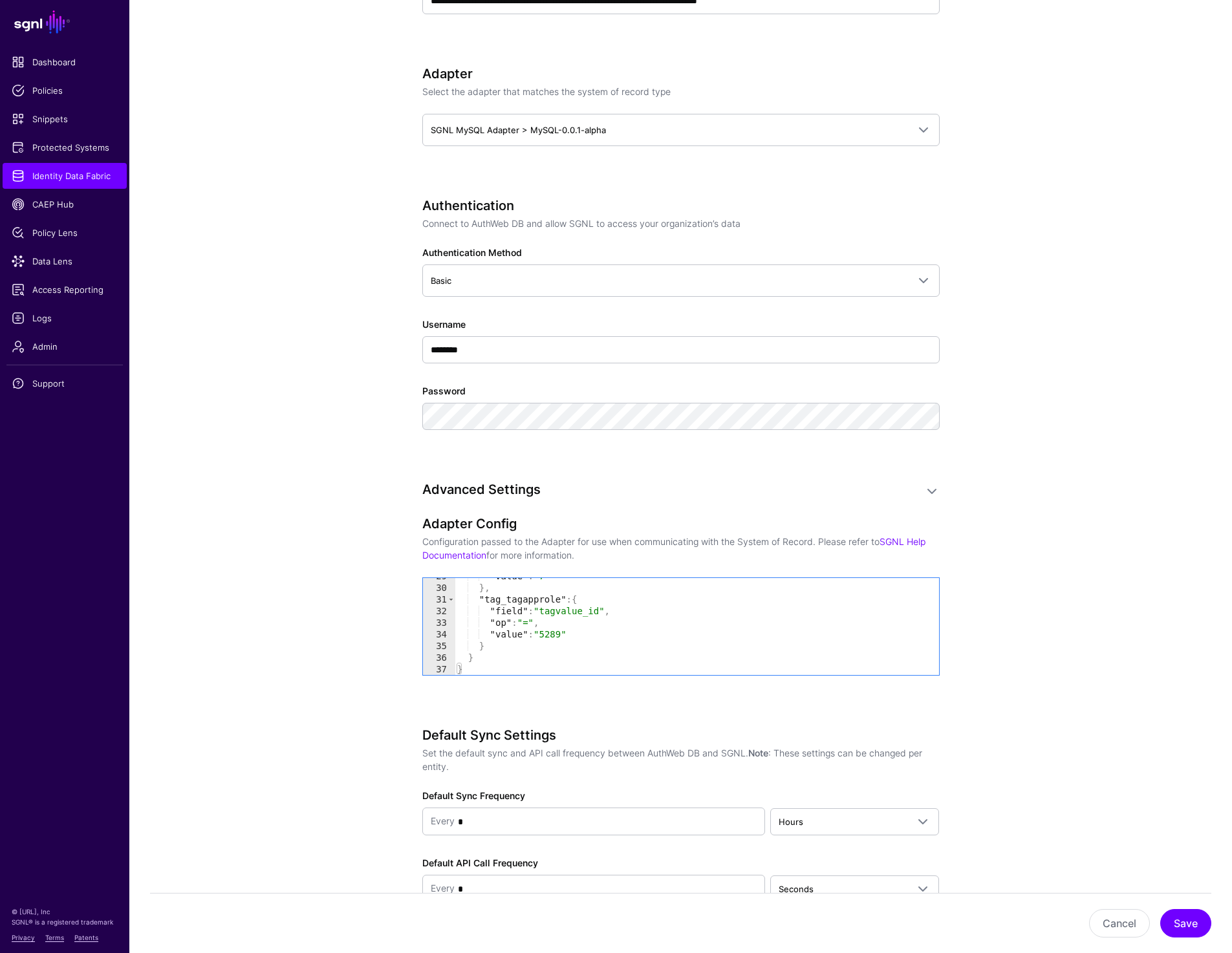
scroll to position [726, 0]
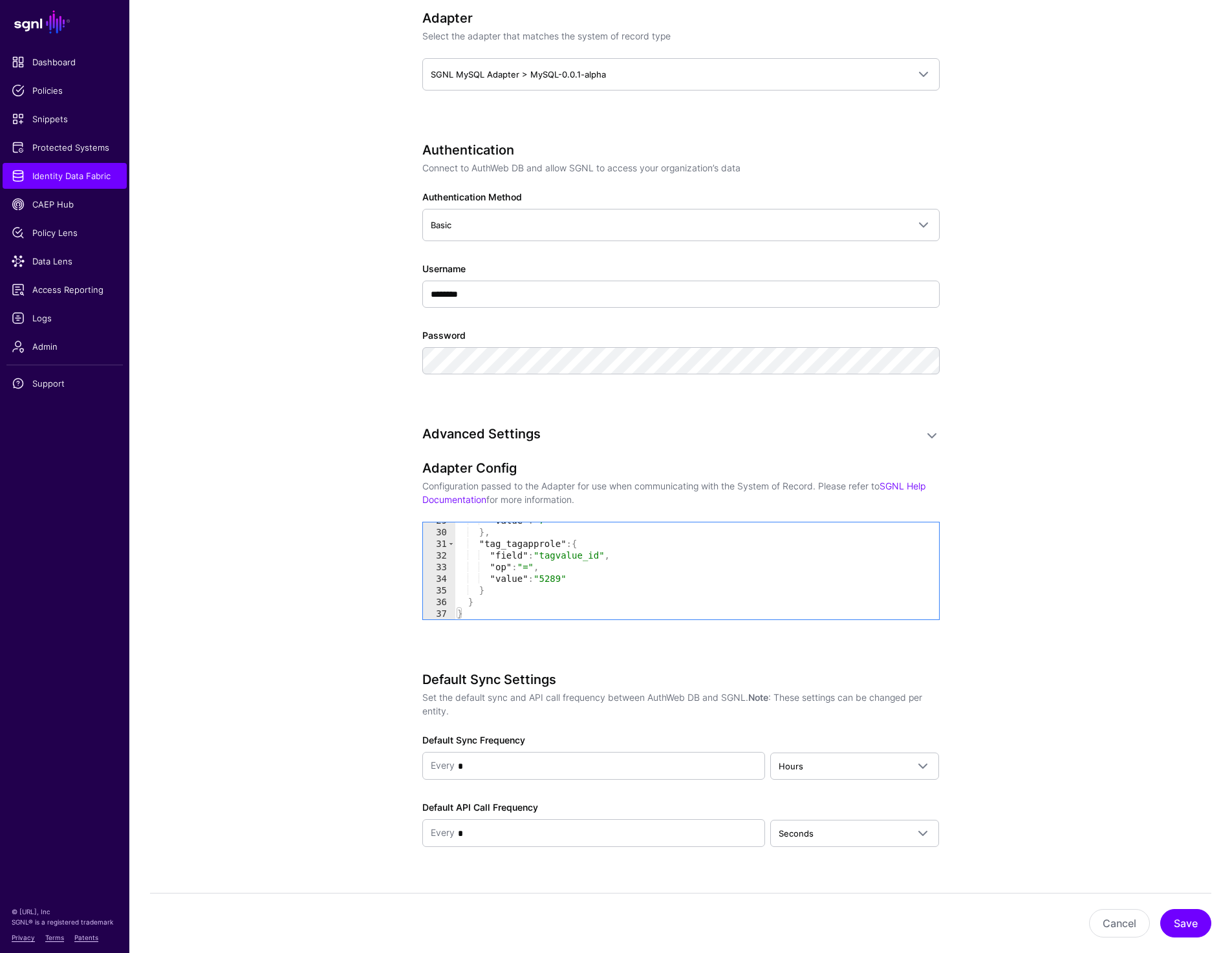
type textarea "**********"
click at [601, 578] on div ""value" : "7" } , "tag_tagapprole" : { "field" : "tagvalue_id" , "op" : "=" , "…" at bounding box center [692, 575] width 474 height 120
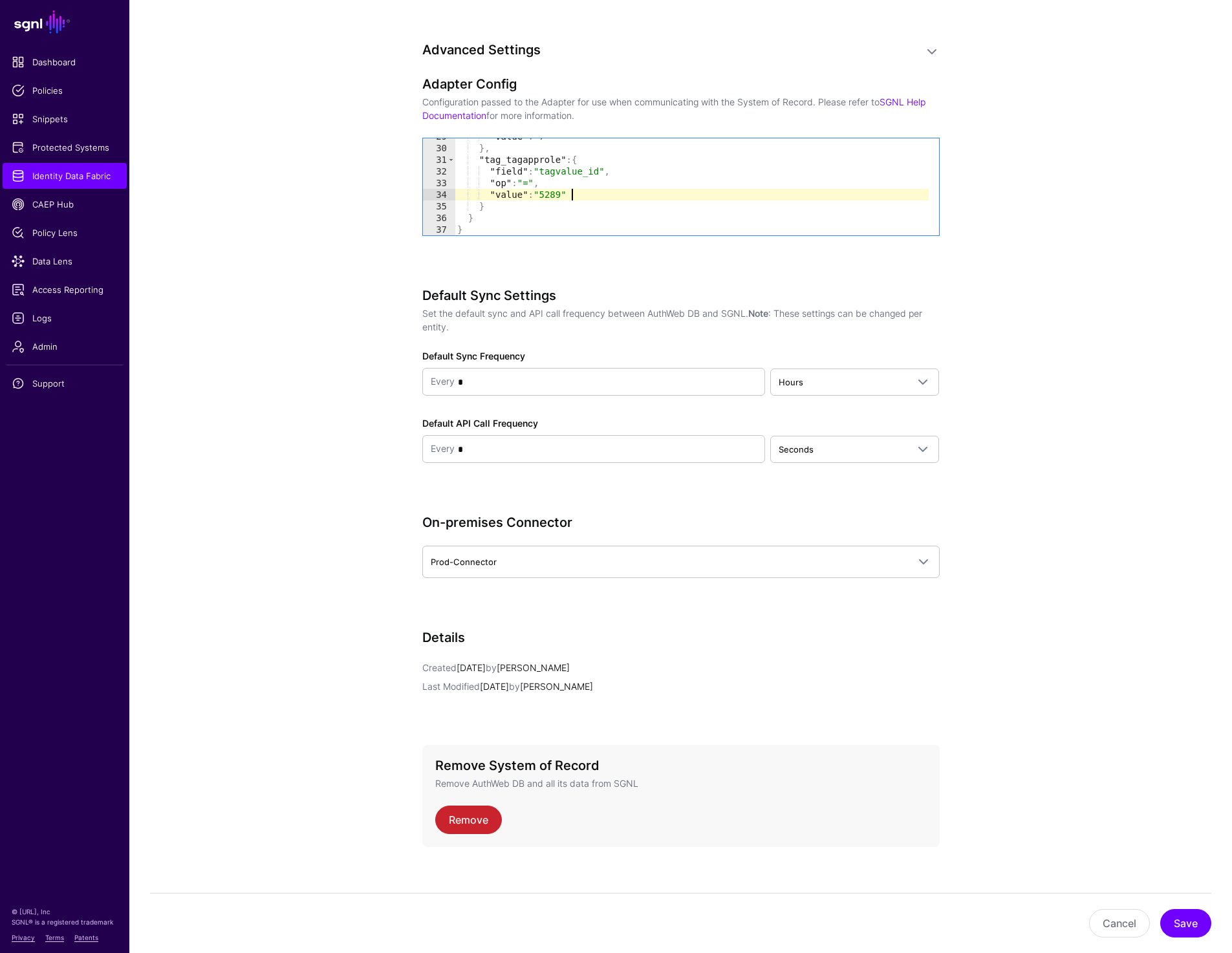
scroll to position [1121, 0]
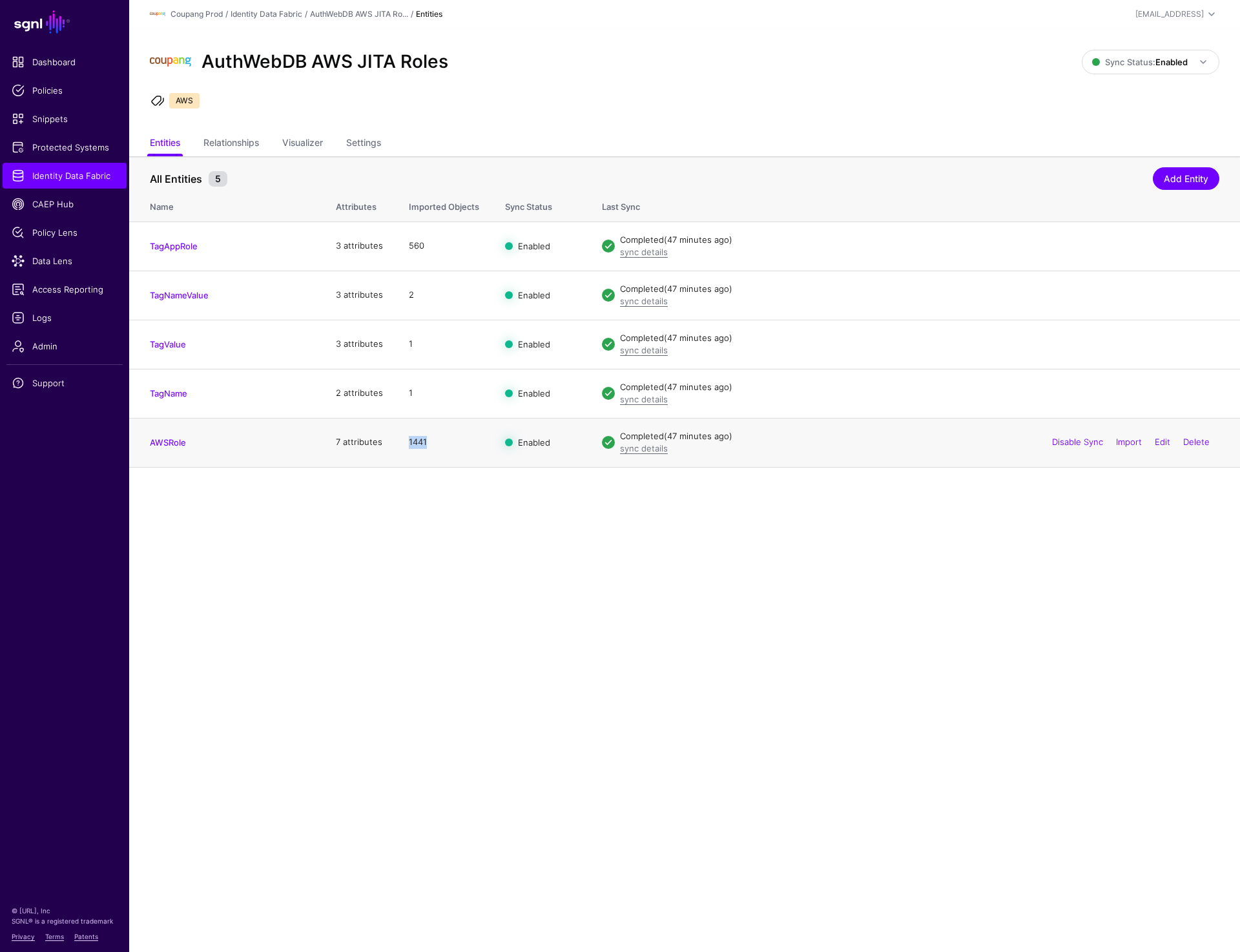
drag, startPoint x: 394, startPoint y: 444, endPoint x: 463, endPoint y: 444, distance: 69.0
click at [463, 444] on td "1441" at bounding box center [444, 442] width 96 height 49
drag, startPoint x: 229, startPoint y: 62, endPoint x: 489, endPoint y: 62, distance: 260.0
click at [489, 62] on div "AuthWebDB AWS JITA Roles" at bounding box center [615, 62] width 942 height 41
drag, startPoint x: 404, startPoint y: 444, endPoint x: 435, endPoint y: 444, distance: 31.0
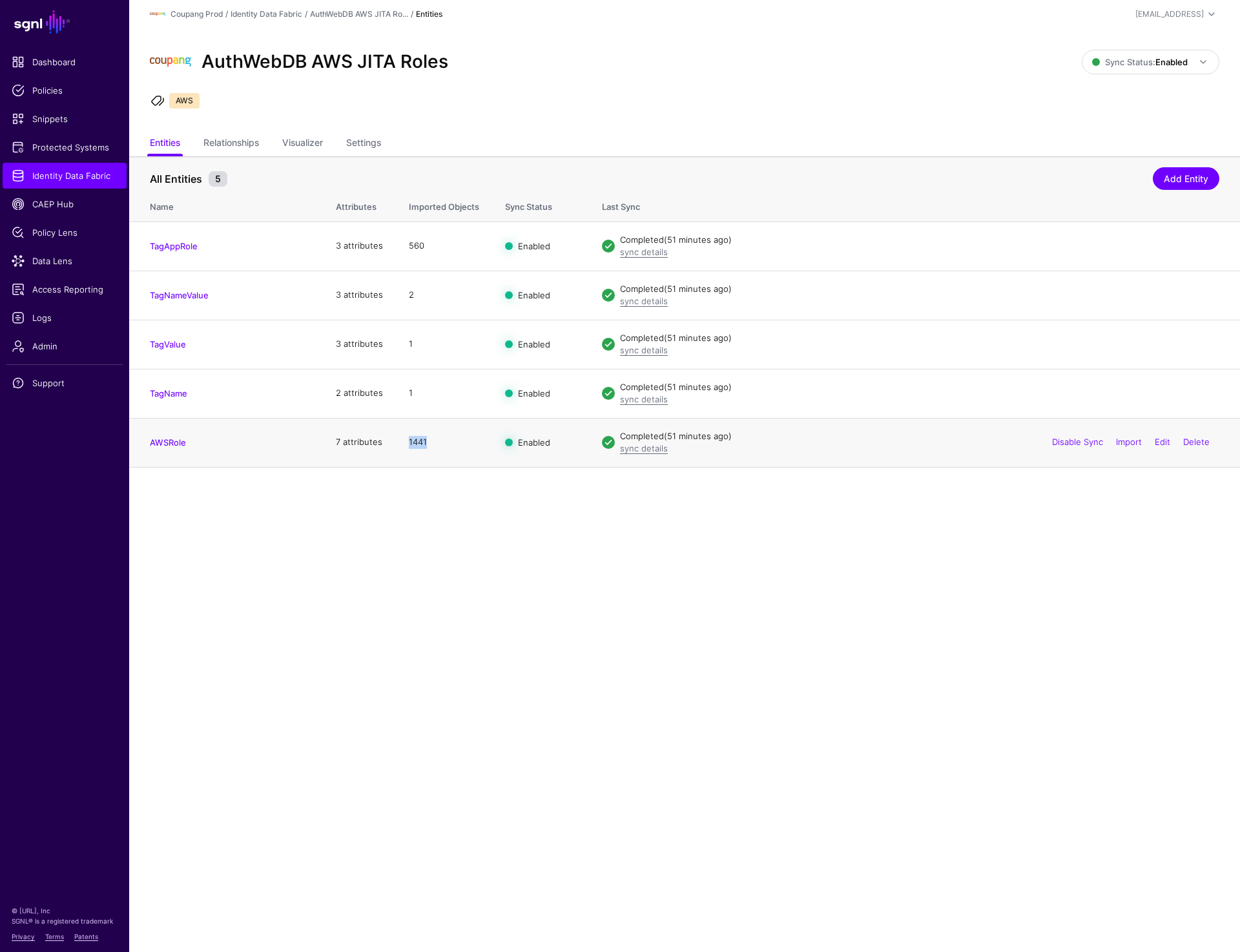
click at [435, 444] on td "1441" at bounding box center [444, 442] width 96 height 49
click at [806, 52] on div "AuthWebDB AWS JITA Roles" at bounding box center [615, 62] width 942 height 41
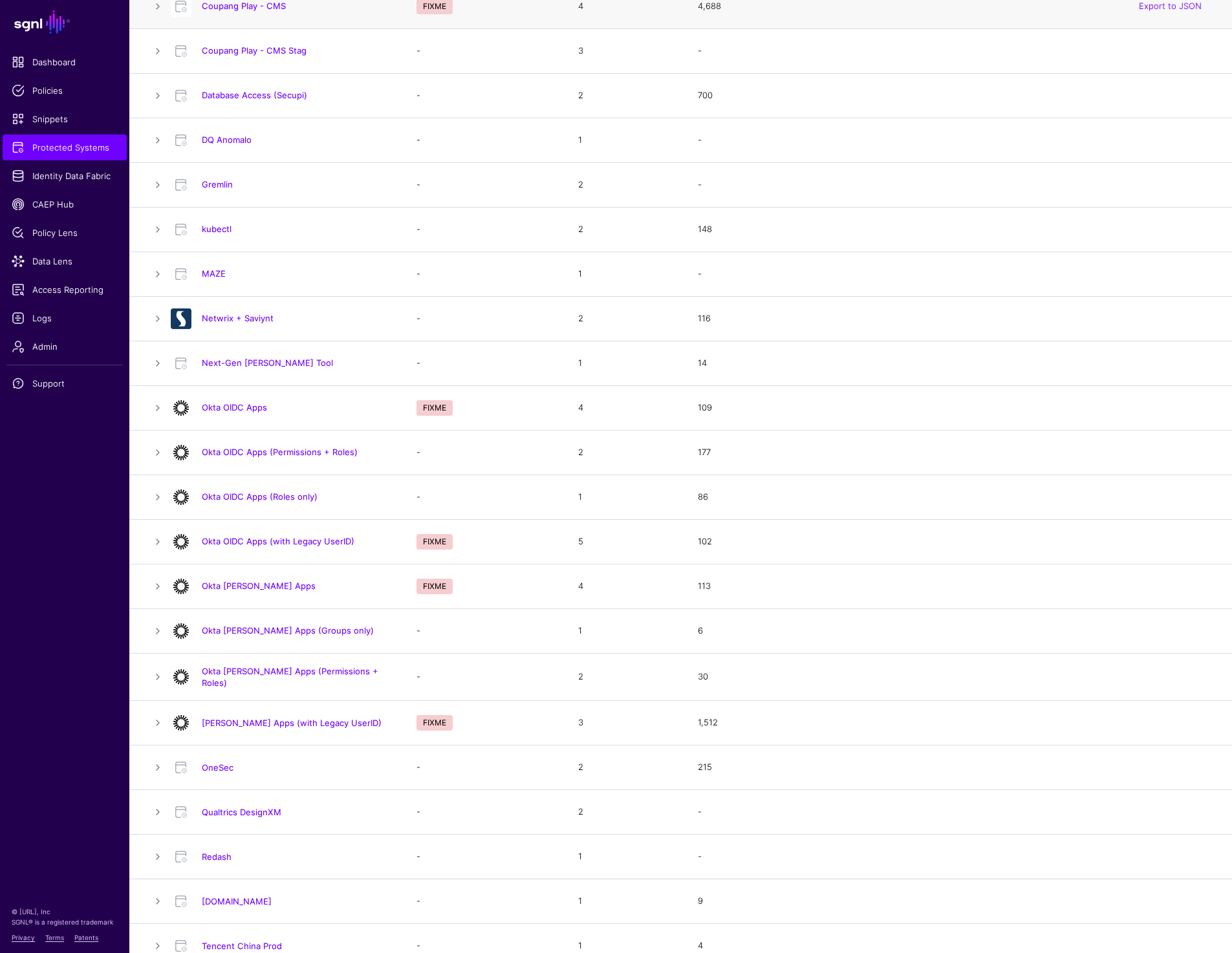
scroll to position [464, 0]
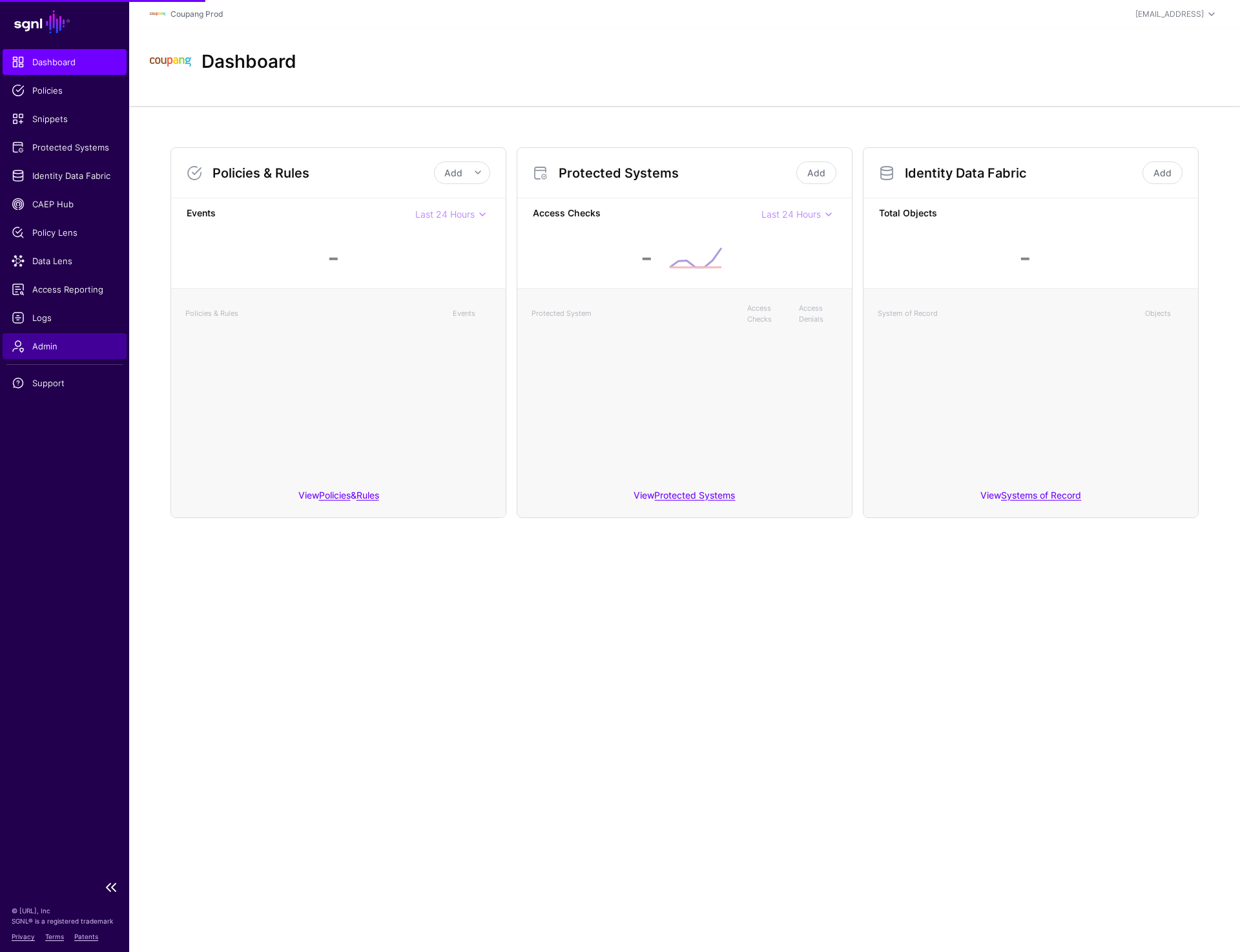
click at [49, 342] on span "Admin" at bounding box center [64, 346] width 106 height 13
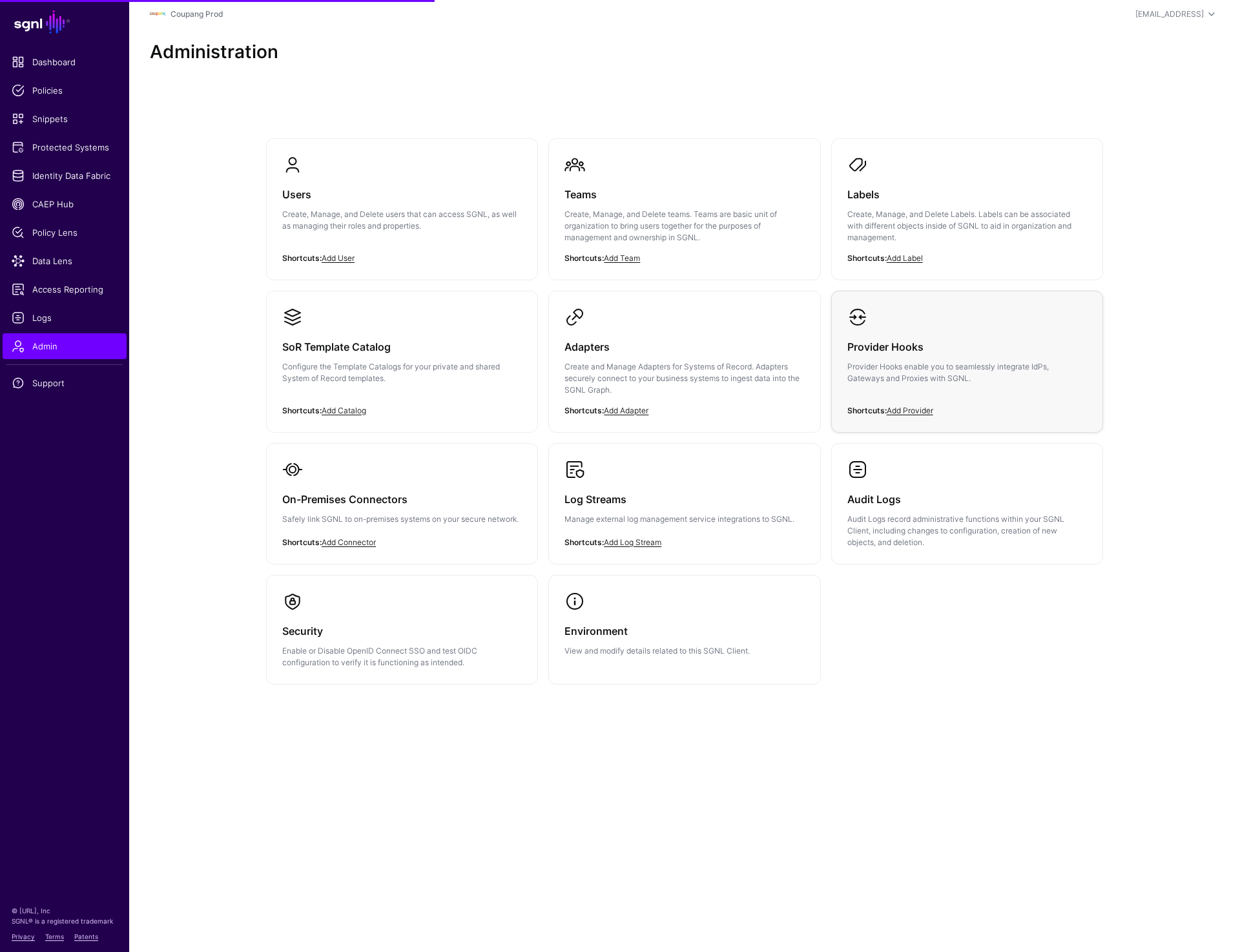
click at [919, 361] on p "Provider Hooks enable you to seamlessly integrate IdPs, Gateways and Proxies wi…" at bounding box center [967, 372] width 239 height 23
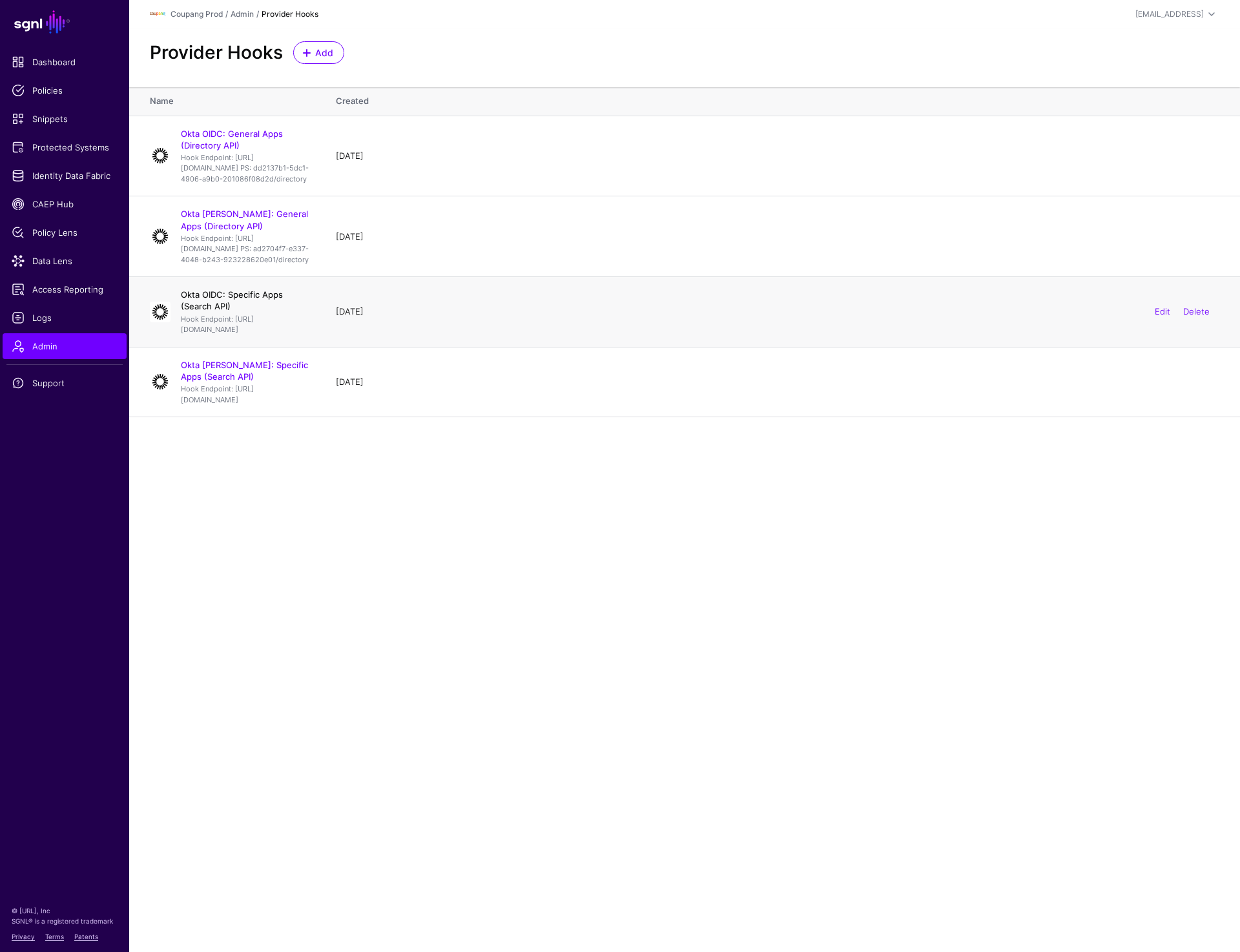
click at [233, 312] on link "Okta OIDC: Specific Apps (Search API)" at bounding box center [231, 300] width 102 height 22
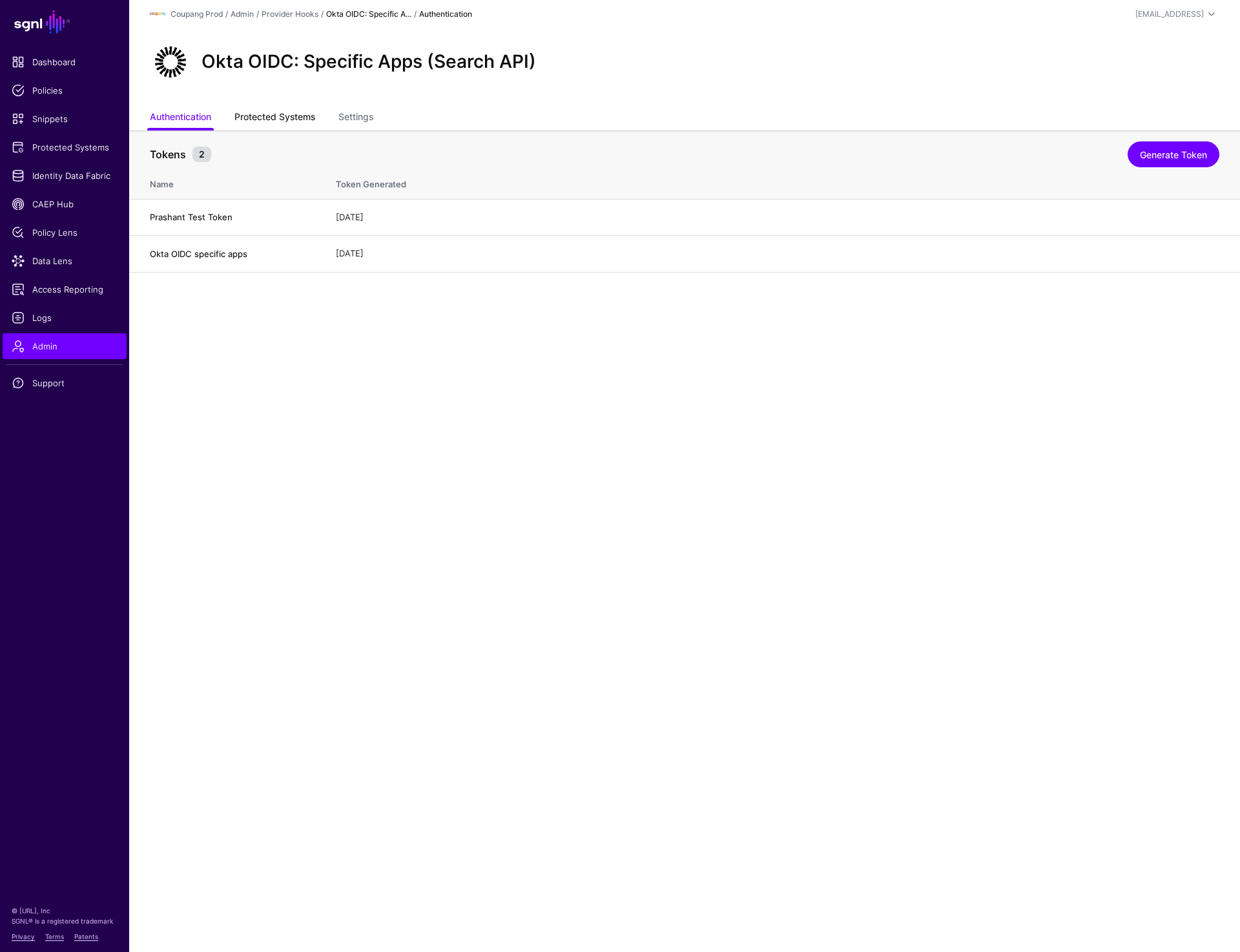
click at [276, 107] on link "Protected Systems" at bounding box center [275, 118] width 81 height 25
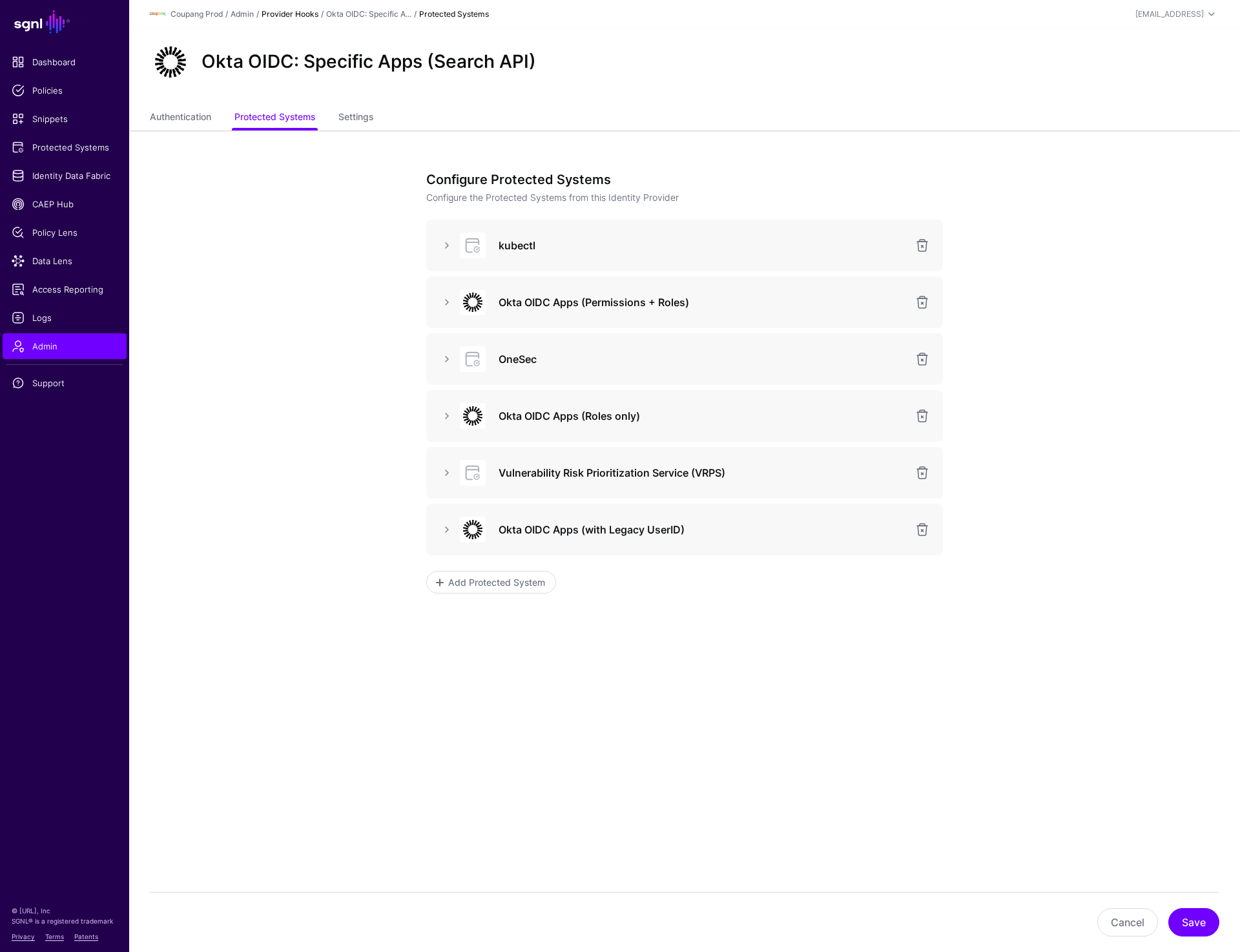
click at [298, 11] on link "Provider Hooks" at bounding box center [290, 14] width 57 height 9
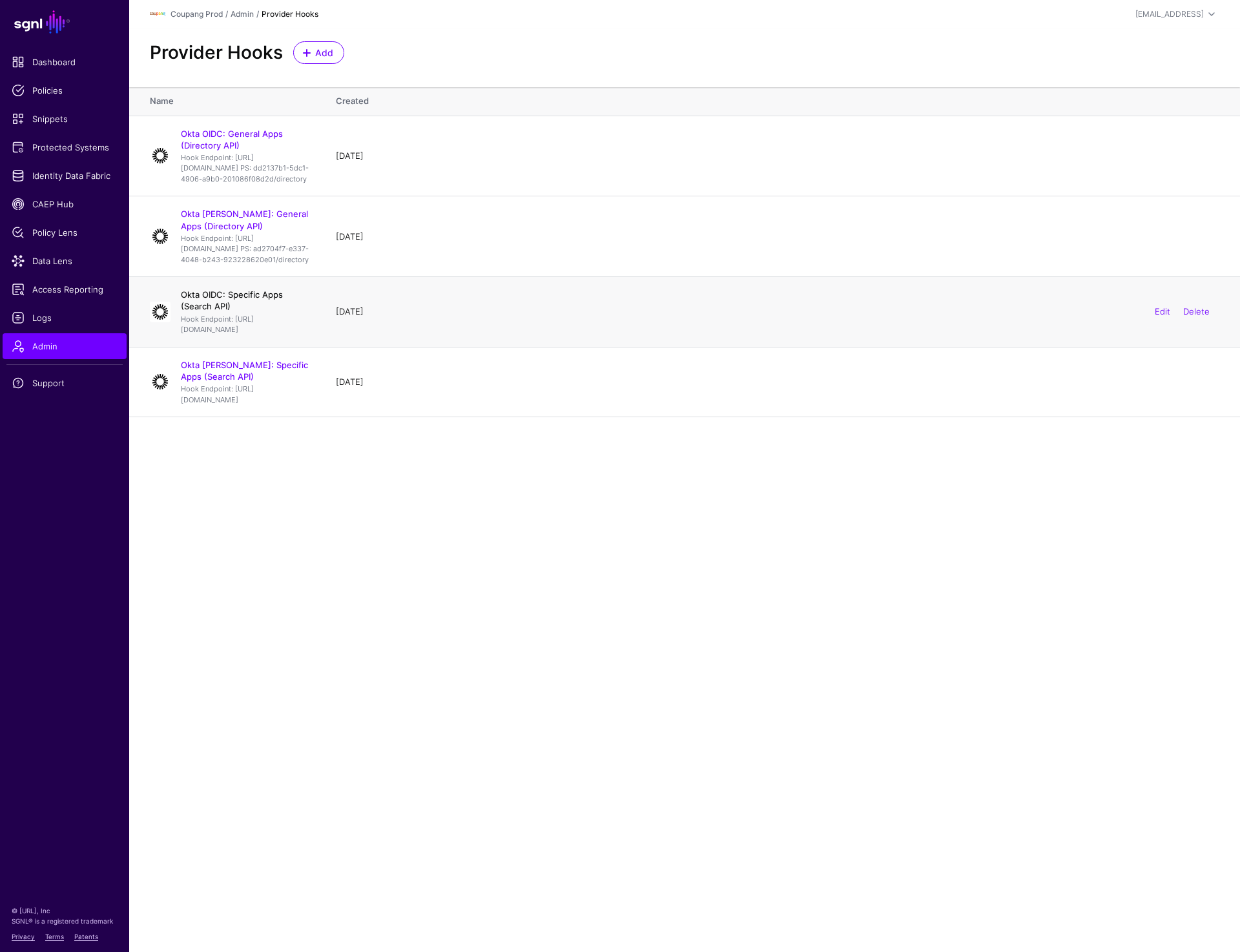
click at [283, 312] on link "Okta OIDC: Specific Apps (Search API)" at bounding box center [231, 300] width 102 height 22
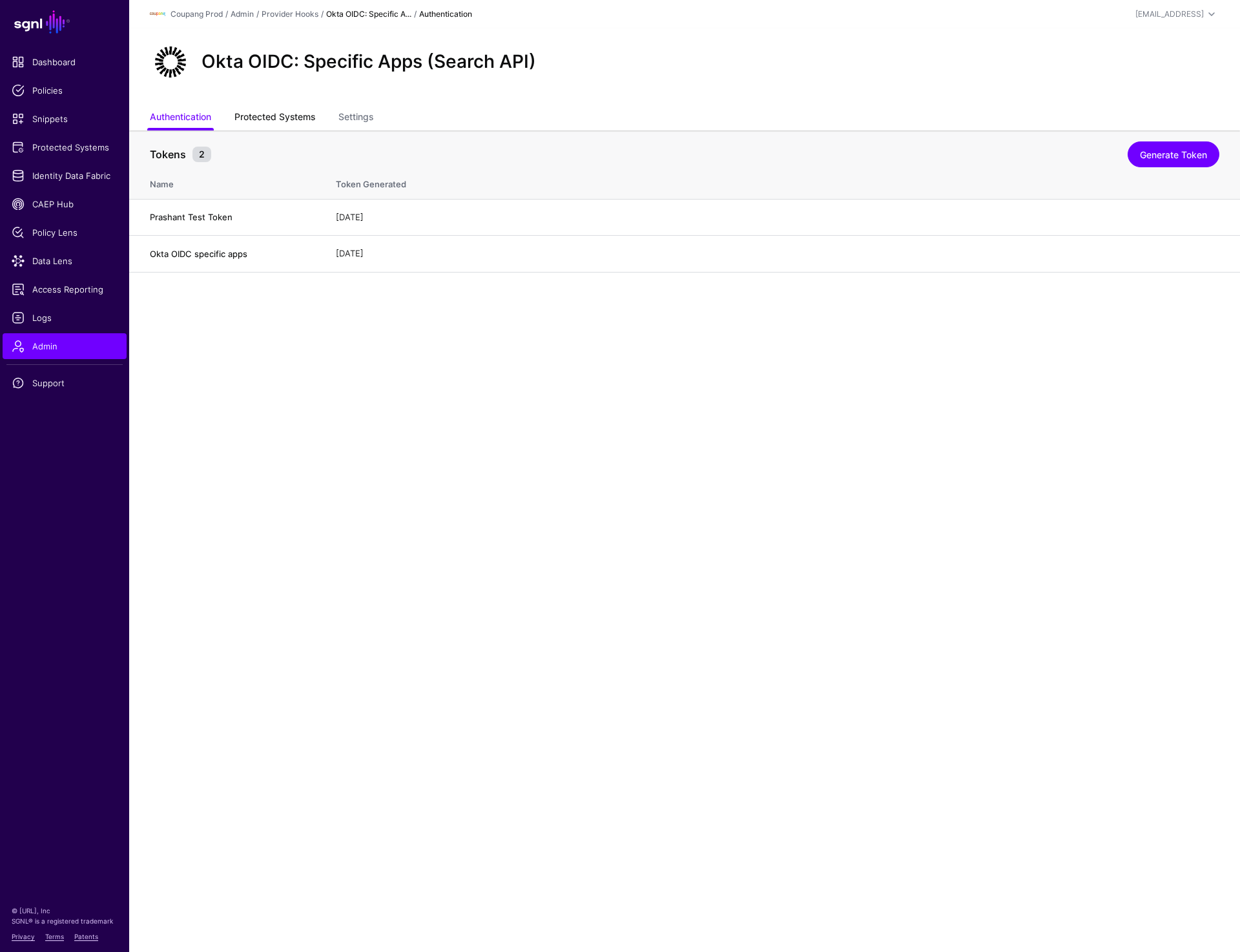
click at [303, 116] on link "Protected Systems" at bounding box center [275, 118] width 81 height 25
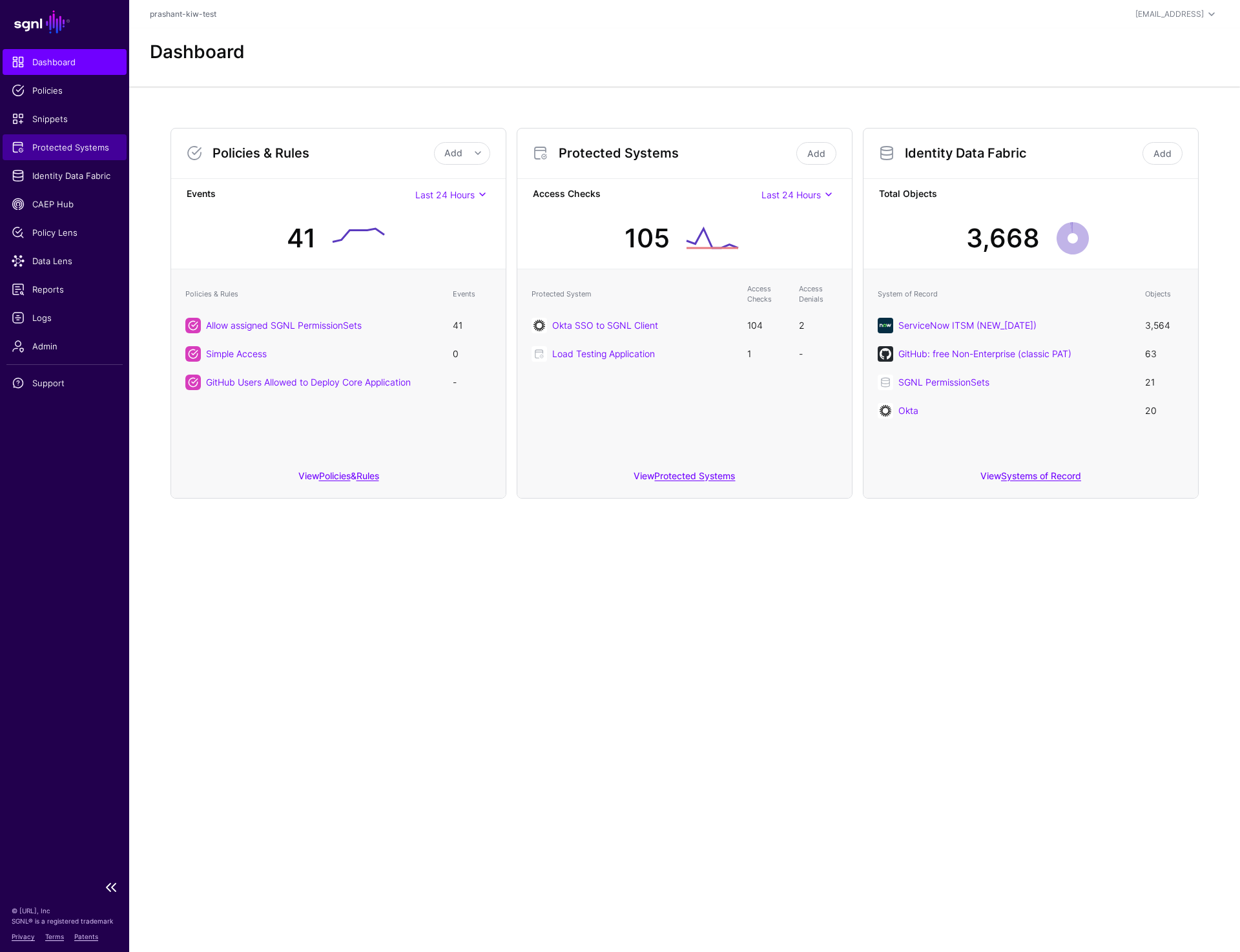
click at [79, 149] on span "Protected Systems" at bounding box center [64, 147] width 106 height 13
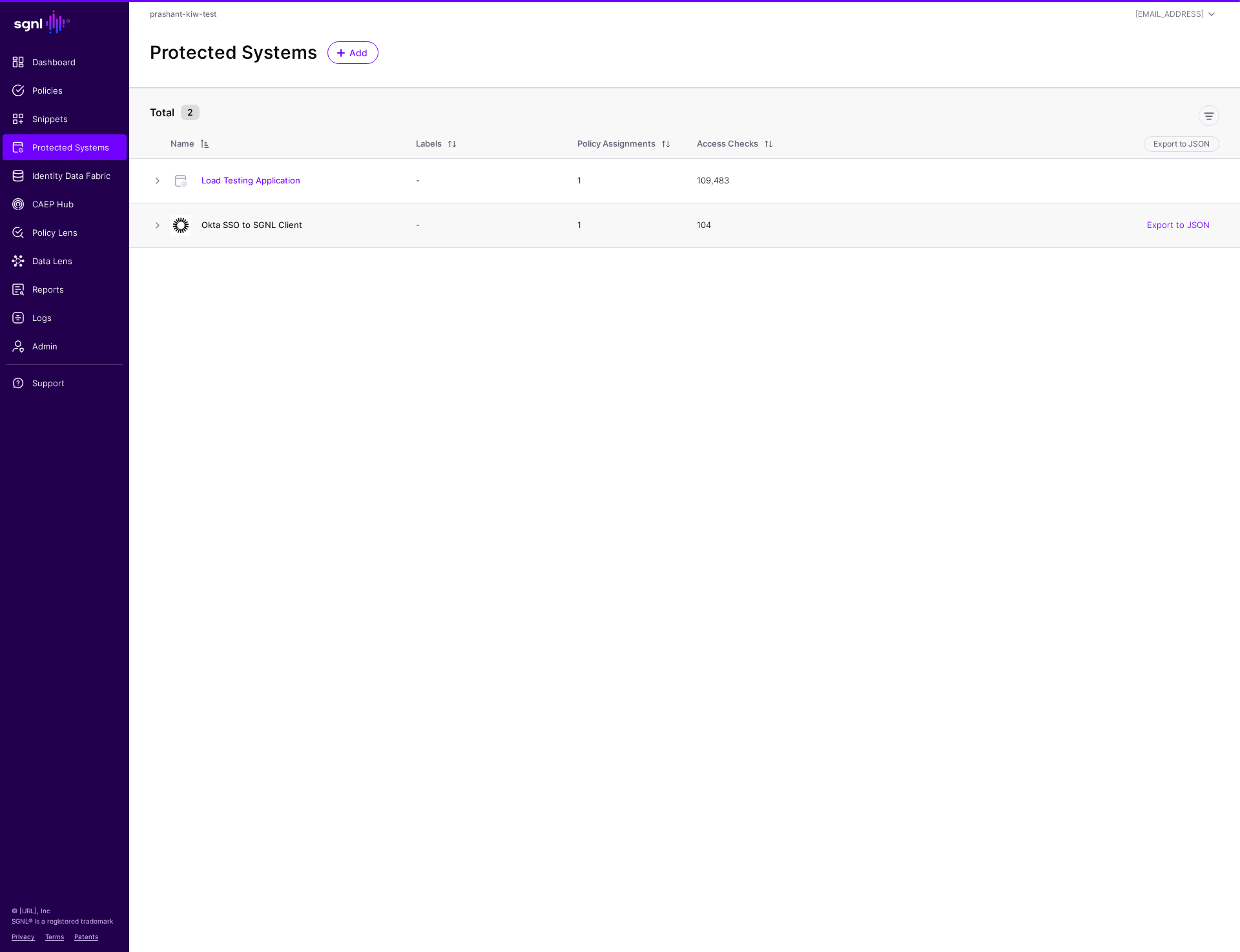
click at [262, 228] on link "Okta SSO to SGNL Client" at bounding box center [251, 224] width 101 height 10
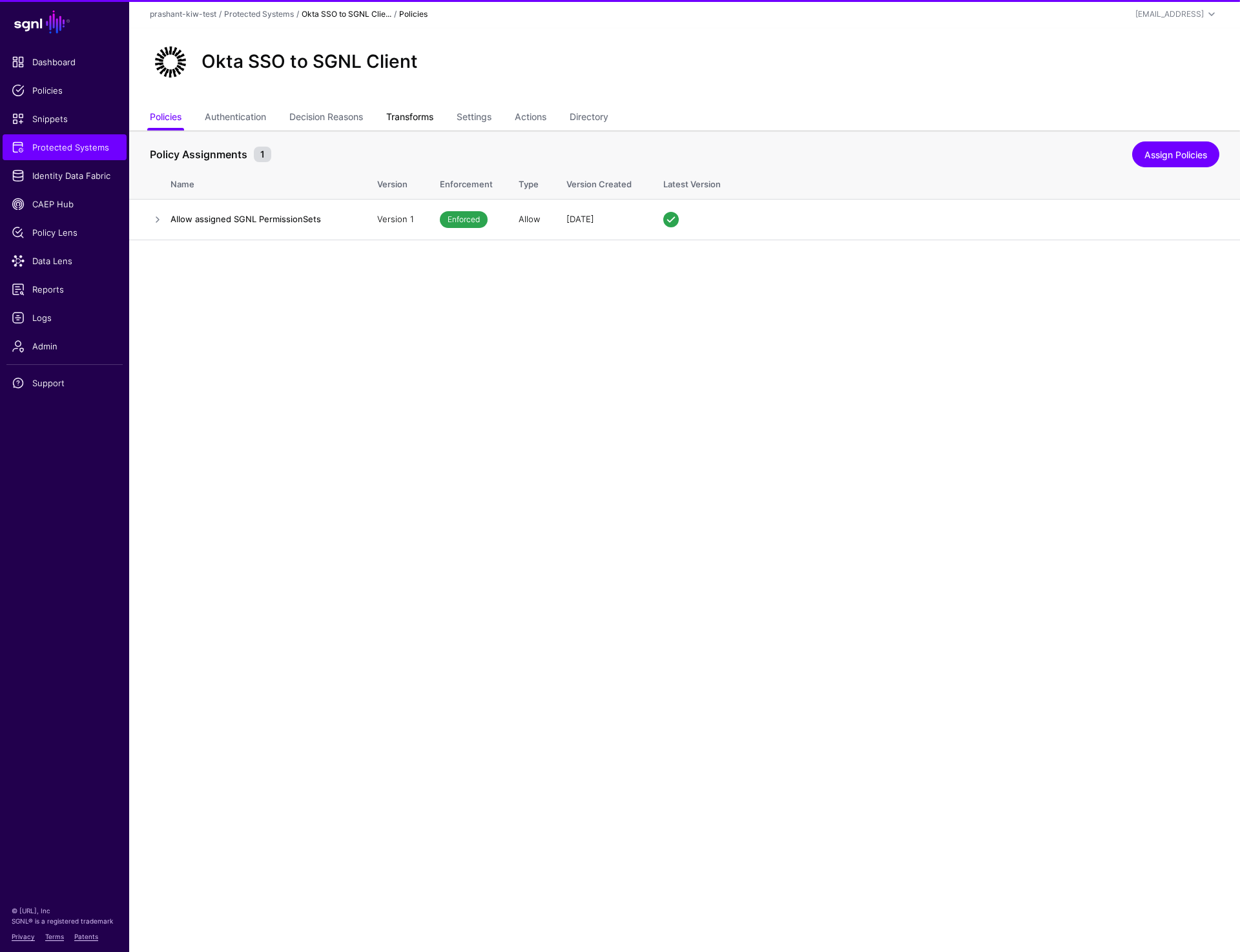
click at [422, 123] on link "Transforms" at bounding box center [410, 118] width 47 height 25
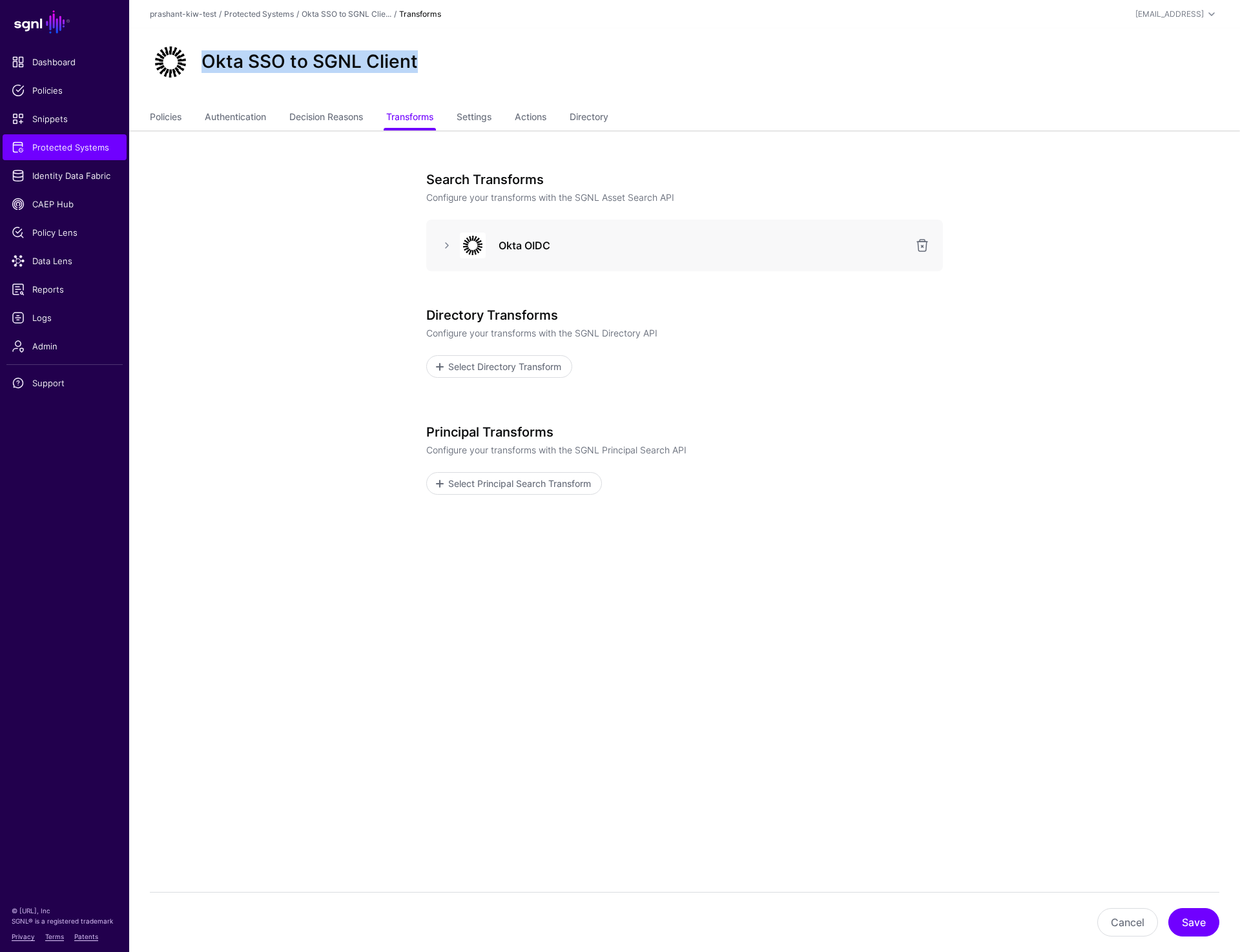
drag, startPoint x: 201, startPoint y: 62, endPoint x: 486, endPoint y: 62, distance: 285.0
click at [486, 62] on div "Okta SSO to SGNL Client" at bounding box center [684, 62] width 1080 height 41
click at [443, 244] on link at bounding box center [447, 245] width 15 height 15
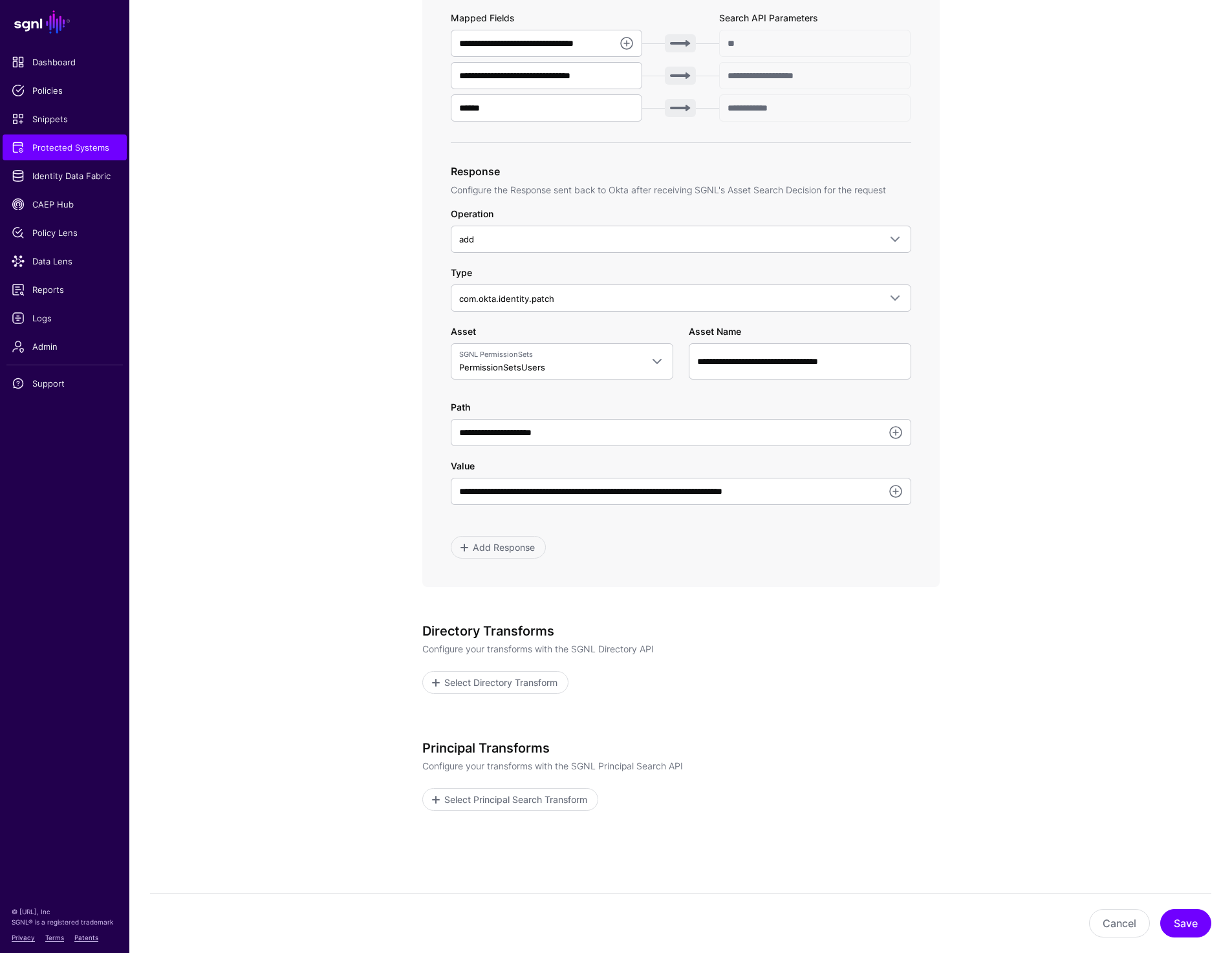
scroll to position [524, 0]
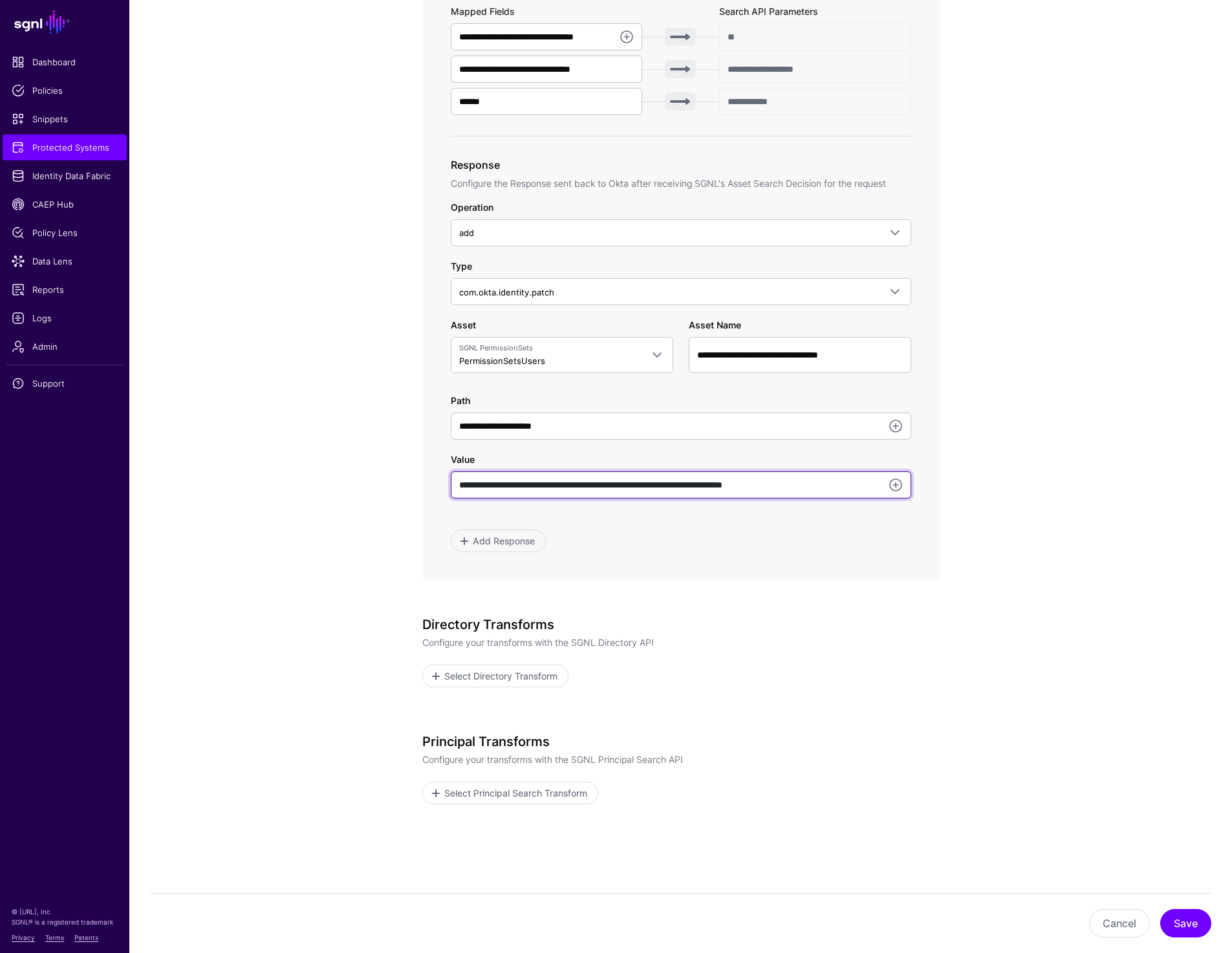
click at [564, 480] on input "**********" at bounding box center [681, 485] width 461 height 27
click at [481, 488] on input "**********" at bounding box center [681, 485] width 461 height 27
click at [532, 481] on input "**********" at bounding box center [681, 485] width 461 height 27
type input "**********"
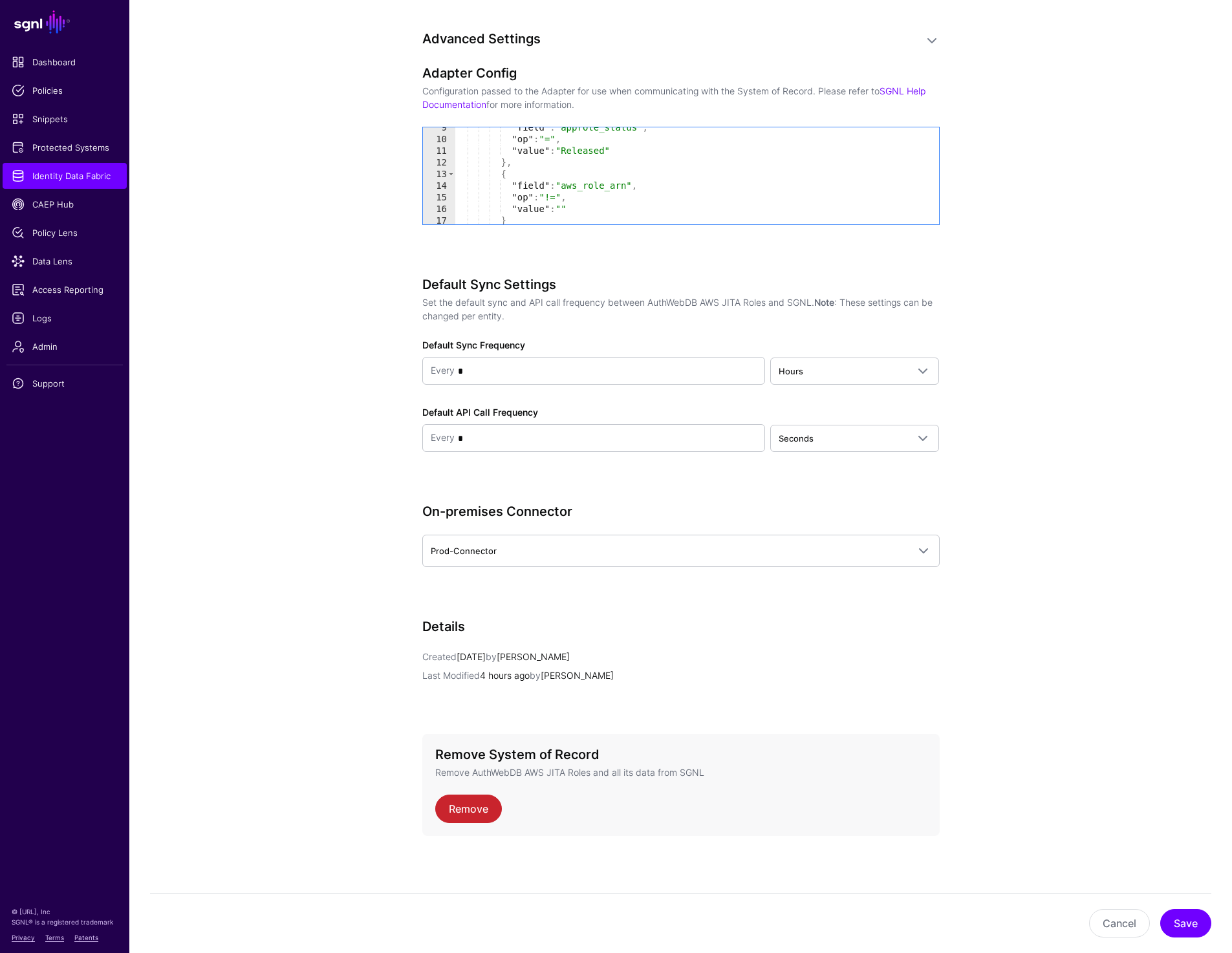
scroll to position [99, 0]
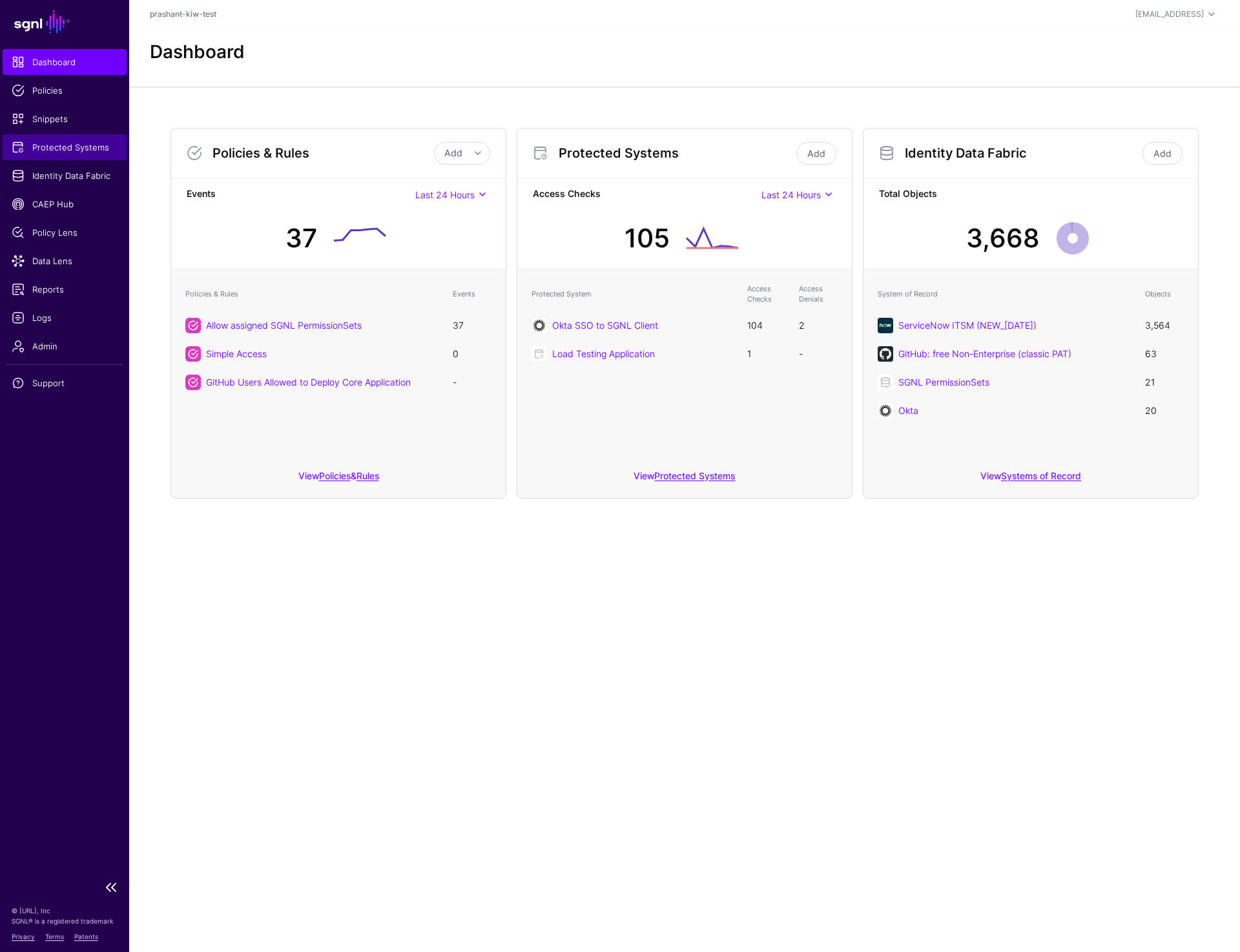
click at [54, 142] on span "Protected Systems" at bounding box center [64, 147] width 106 height 13
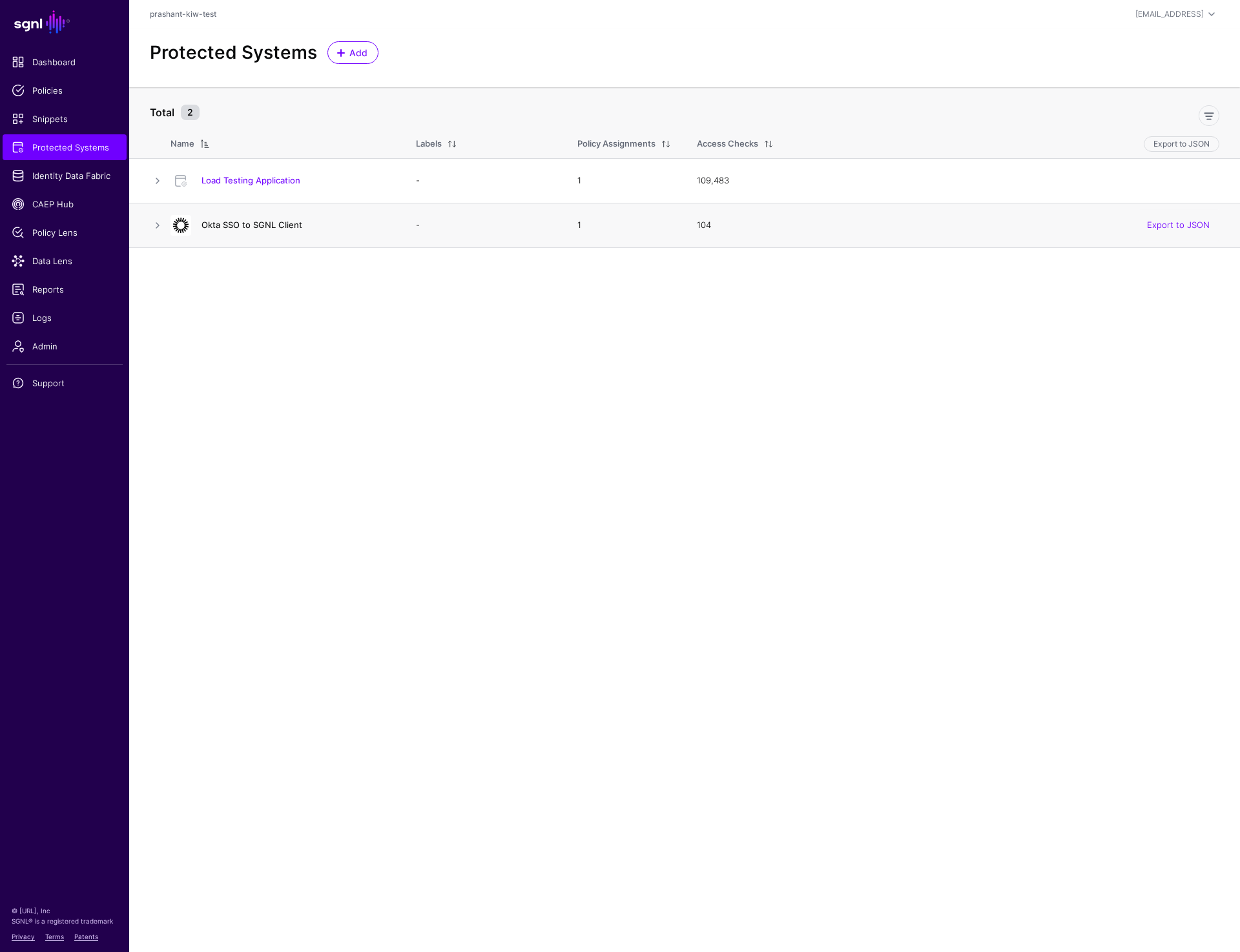
click at [235, 225] on link "Okta SSO to SGNL Client" at bounding box center [251, 224] width 101 height 10
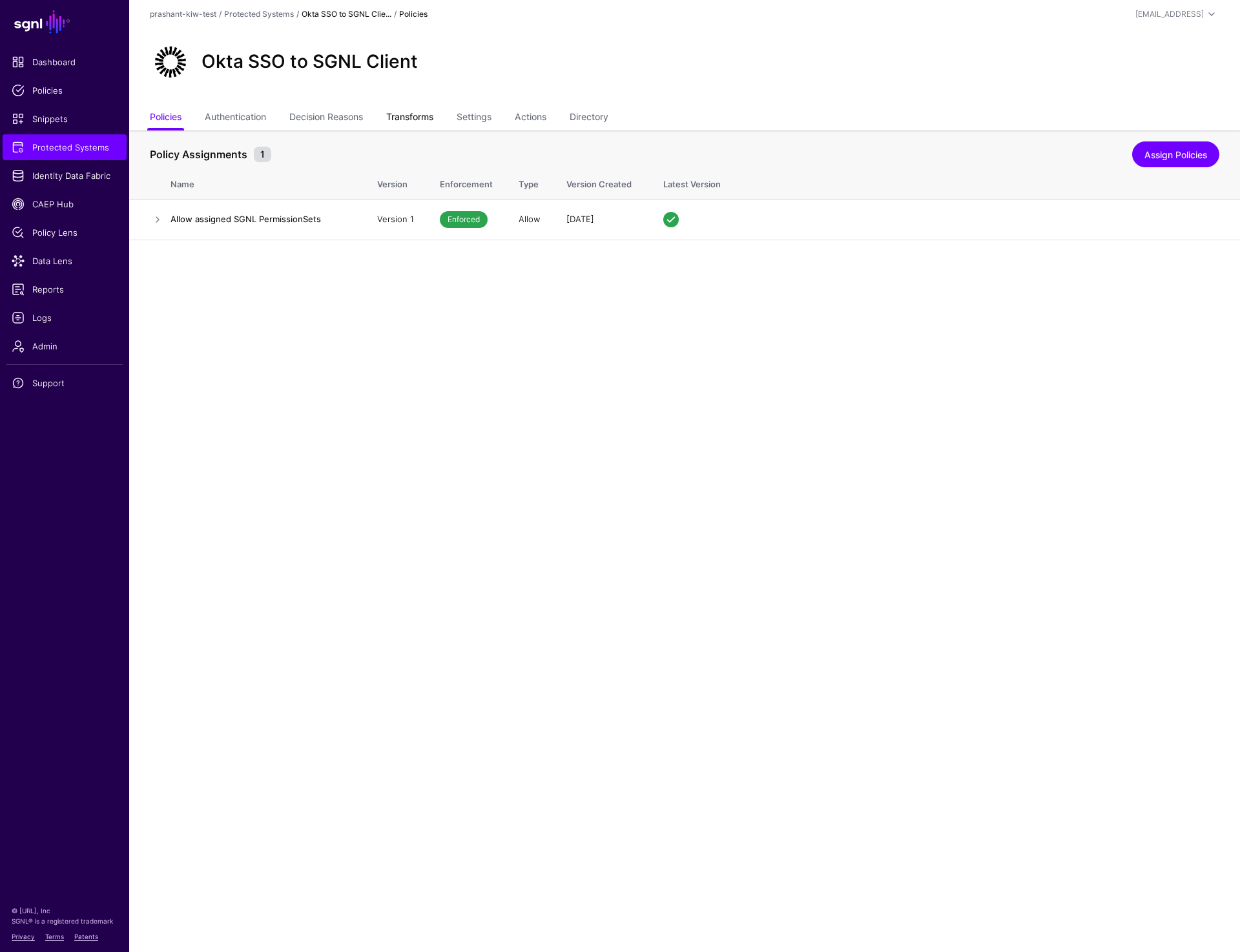
click at [413, 116] on link "Transforms" at bounding box center [410, 118] width 47 height 25
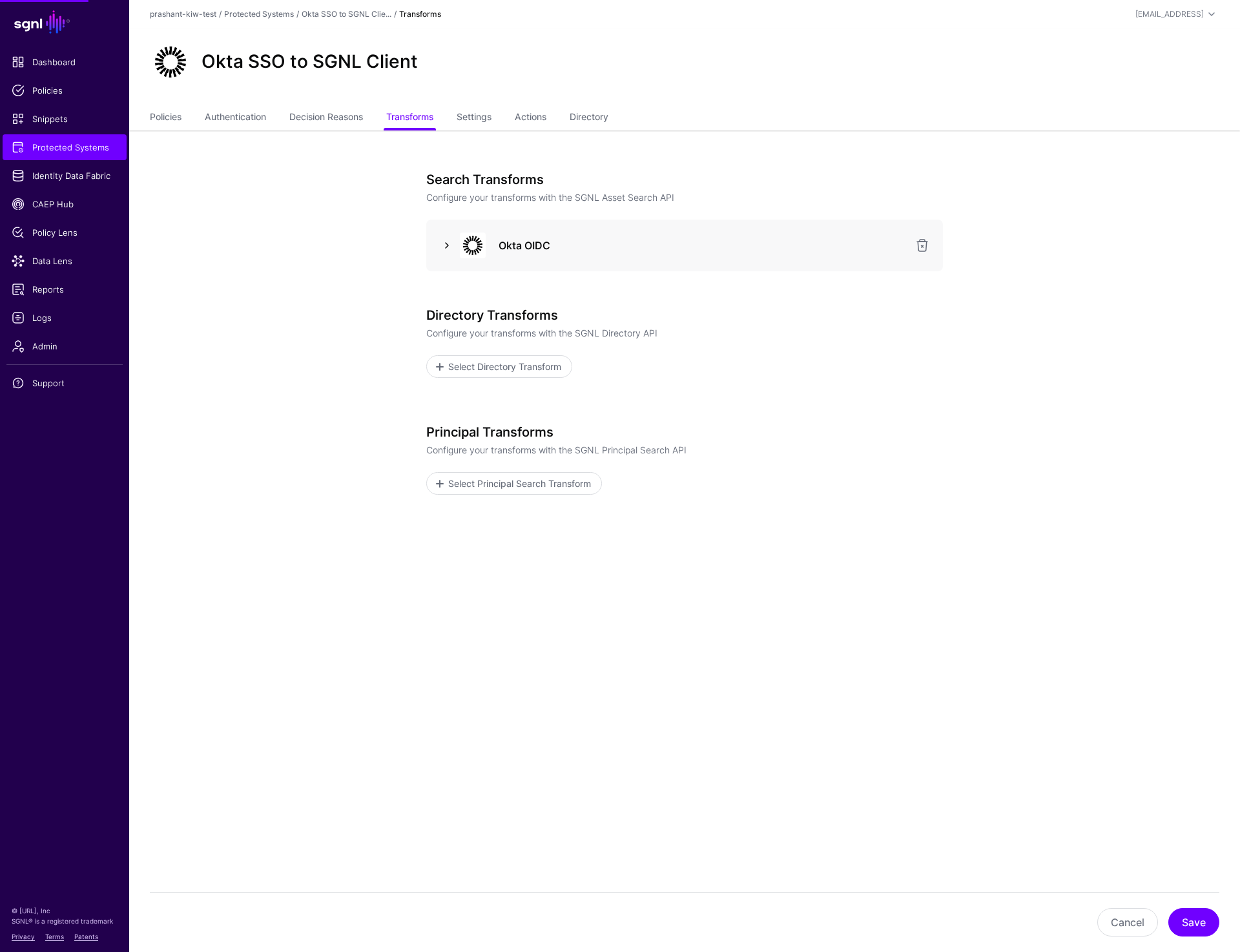
click at [443, 248] on link at bounding box center [447, 245] width 15 height 15
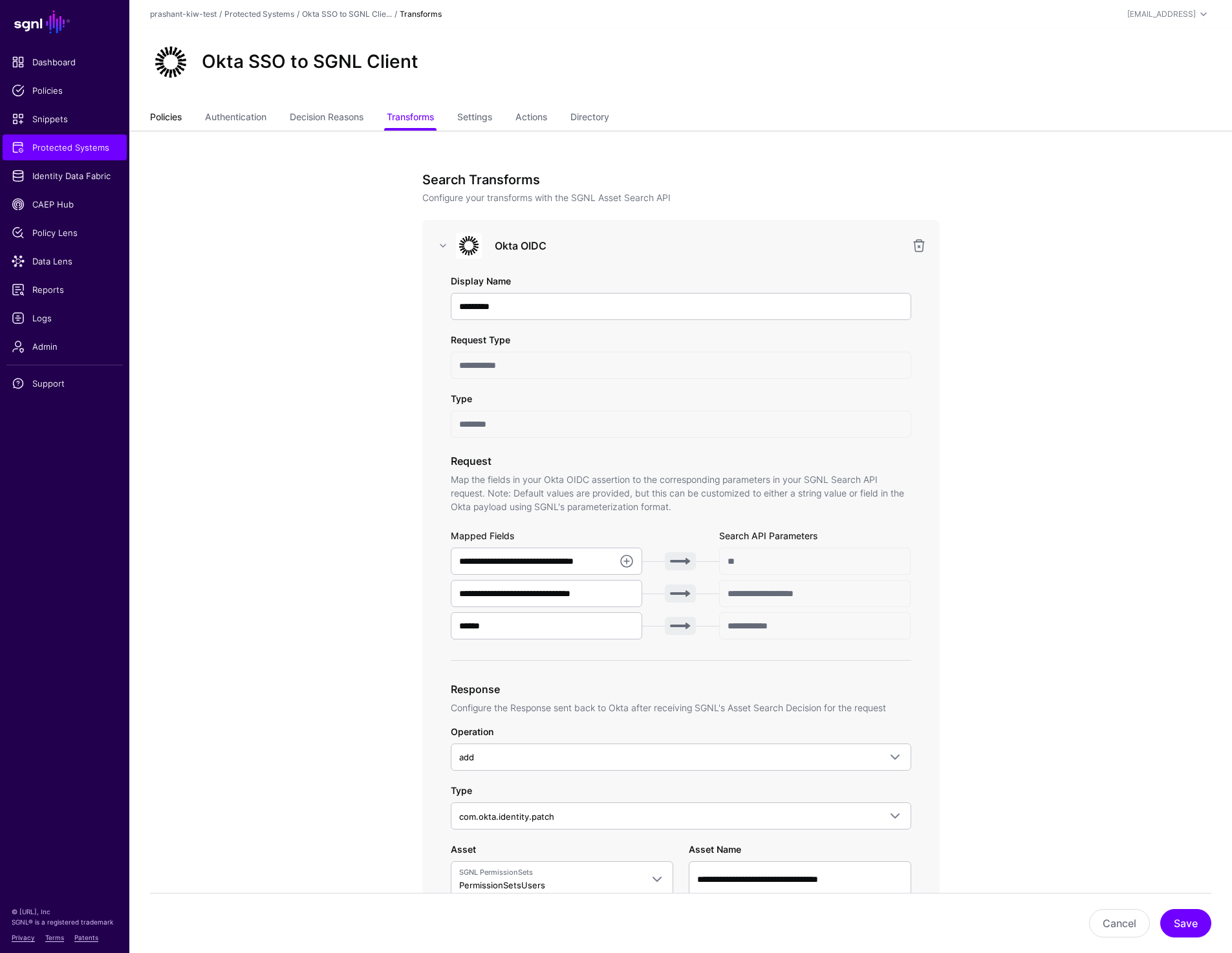
click at [164, 122] on link "Policies" at bounding box center [165, 118] width 31 height 25
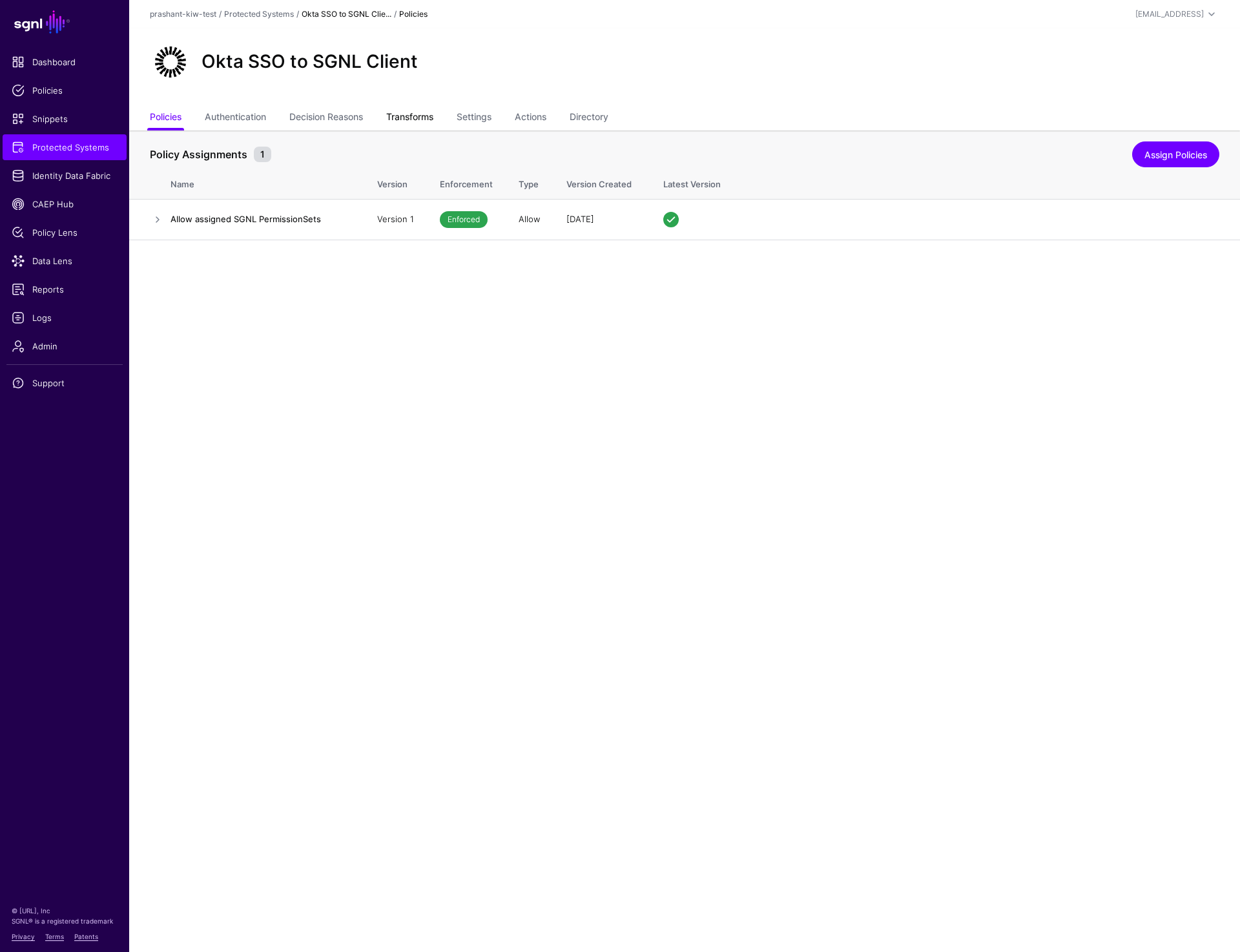
click at [409, 122] on link "Transforms" at bounding box center [410, 118] width 47 height 25
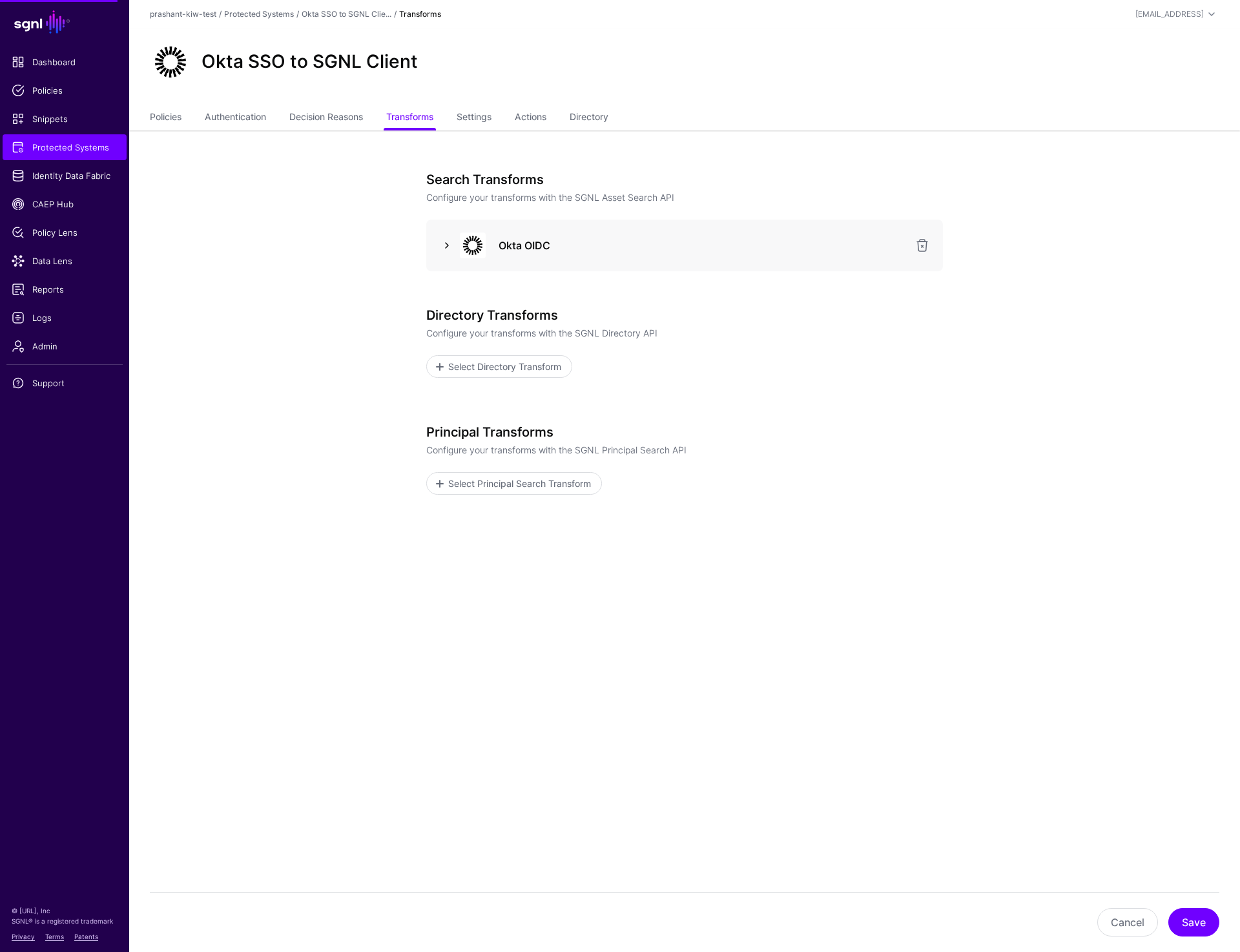
click at [439, 247] on link at bounding box center [447, 245] width 15 height 15
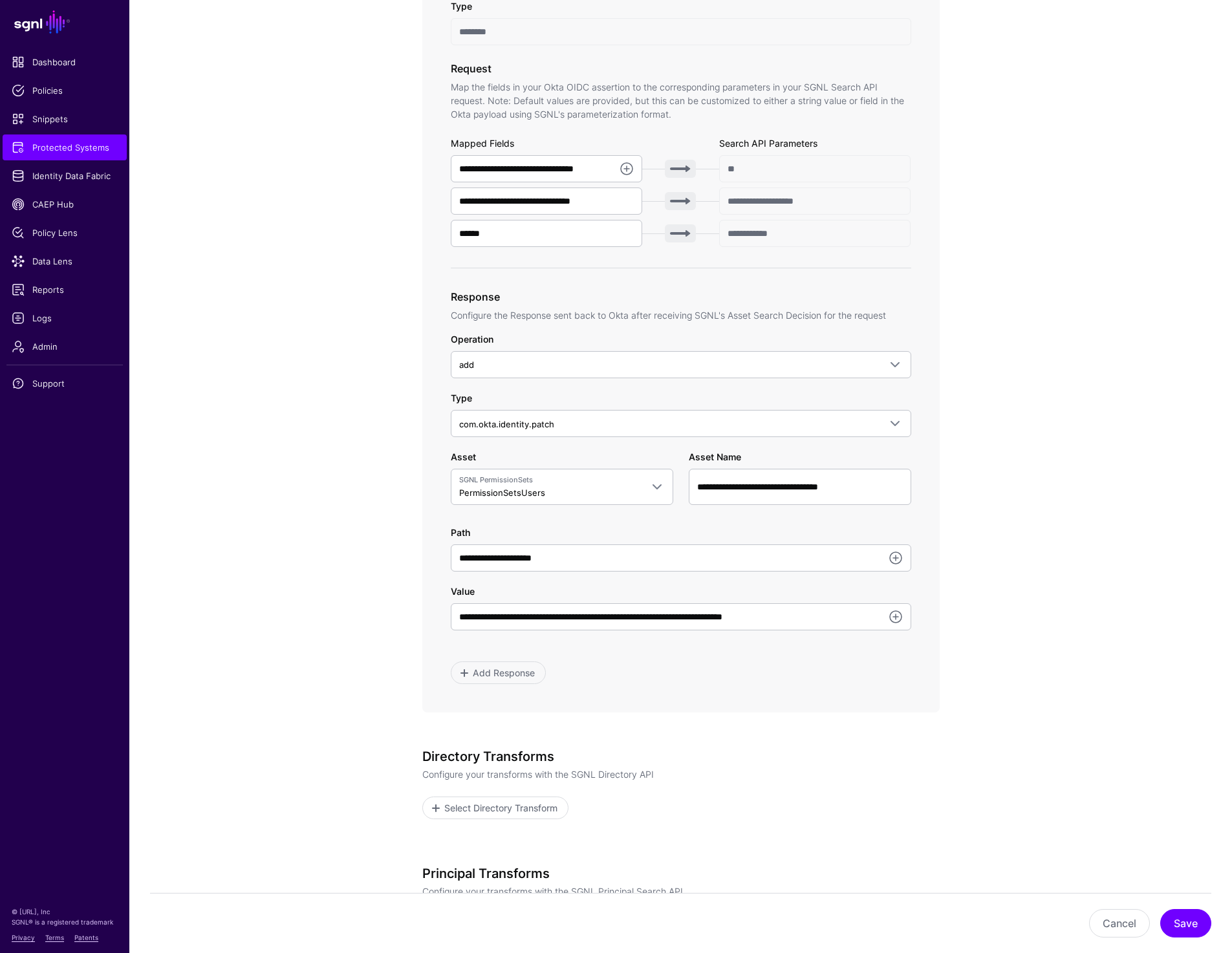
scroll to position [393, 0]
click at [55, 335] on link "Admin" at bounding box center [64, 346] width 124 height 26
click at [307, 651] on app-integrations-item-transforms "**********" at bounding box center [680, 432] width 1103 height 1389
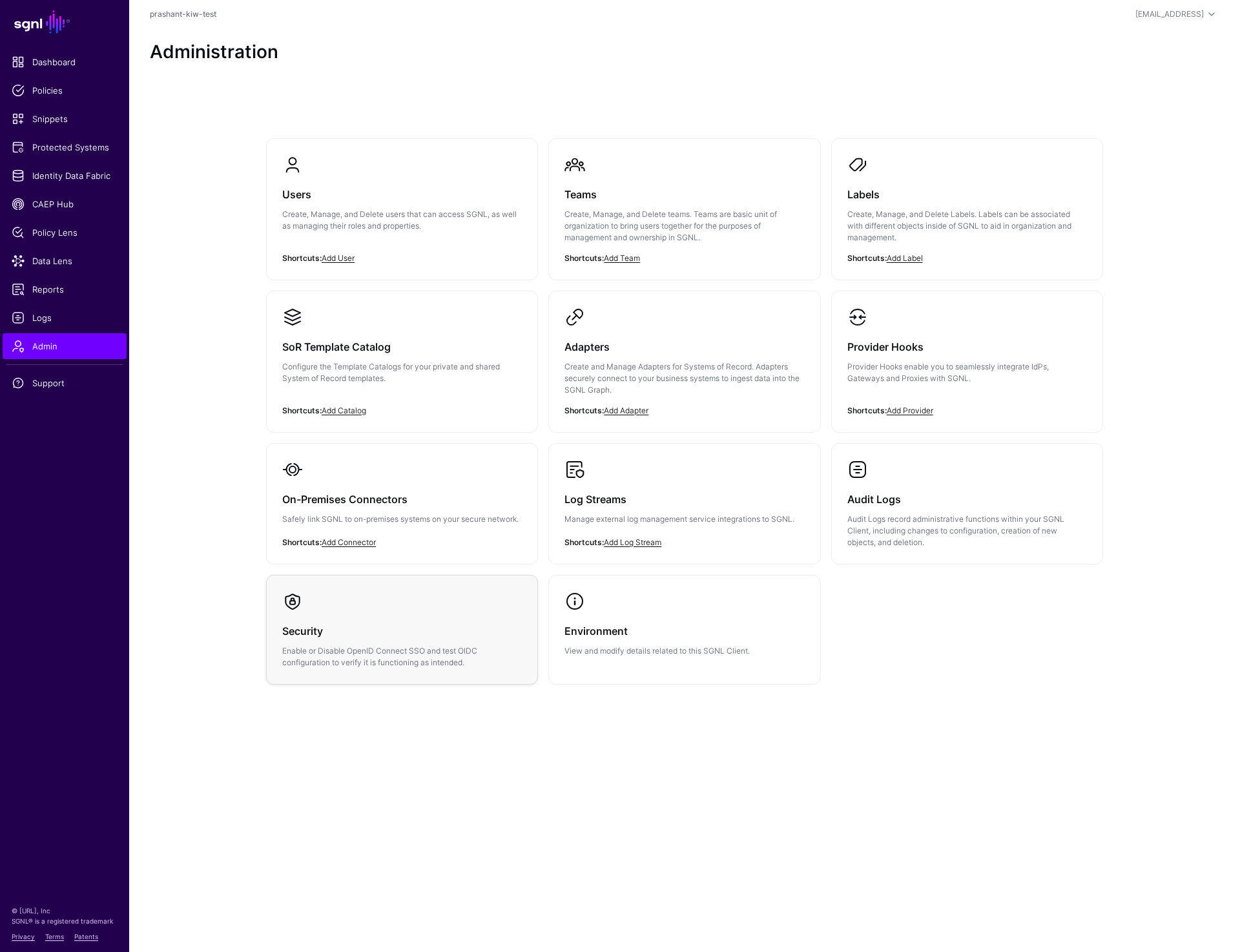
click at [323, 631] on h3 "Security" at bounding box center [402, 630] width 239 height 18
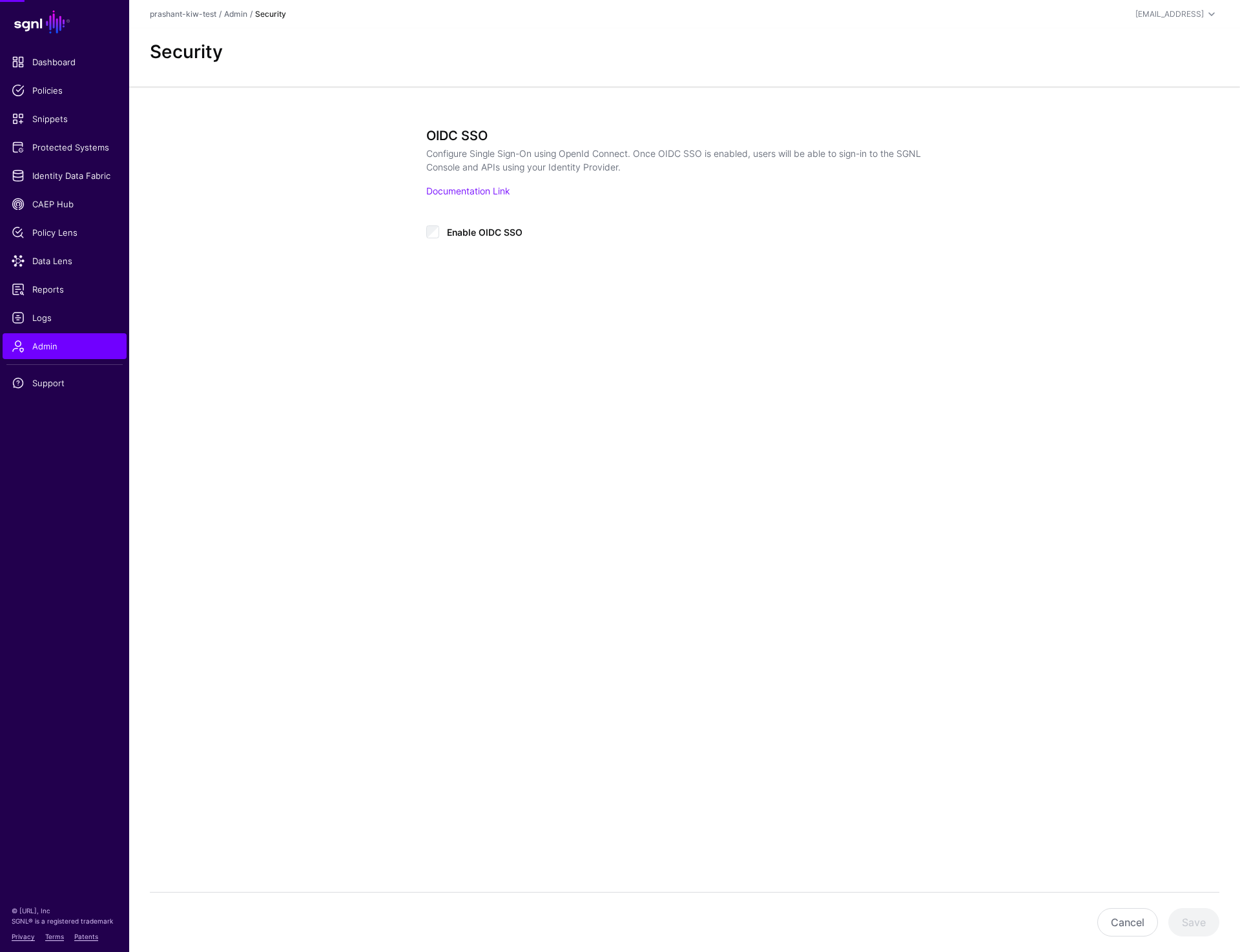
type input "**********"
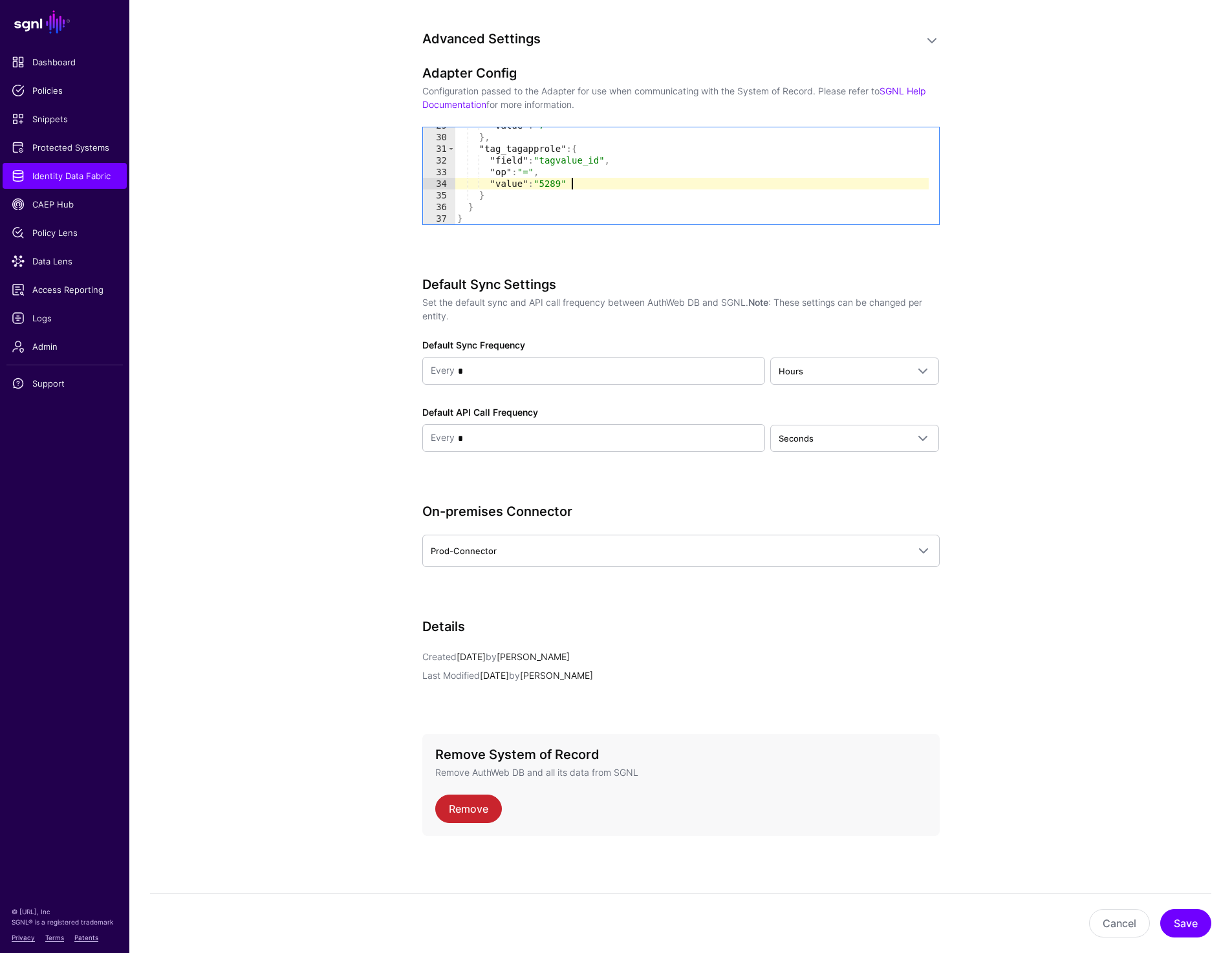
scroll to position [333, 0]
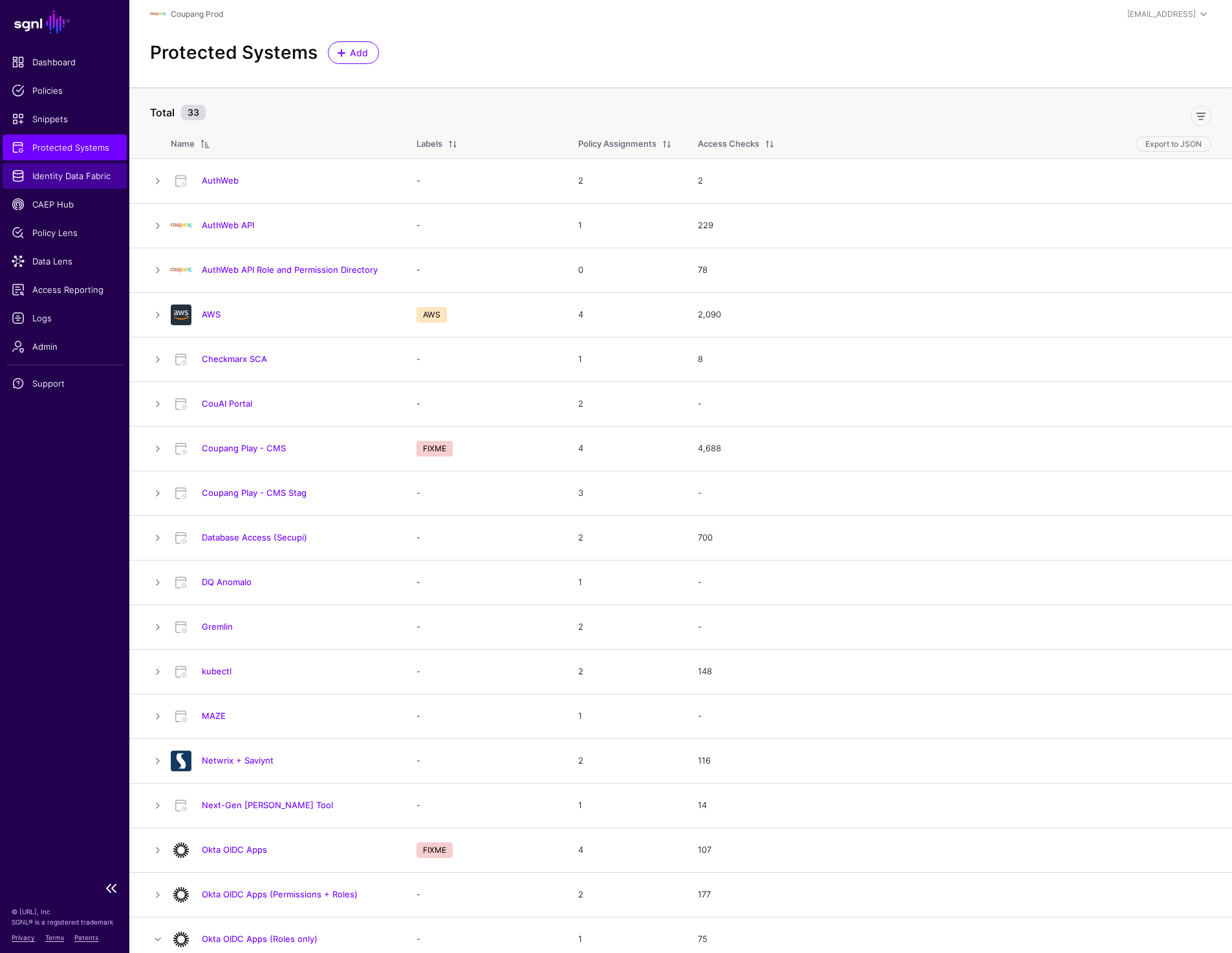
scroll to position [540, 0]
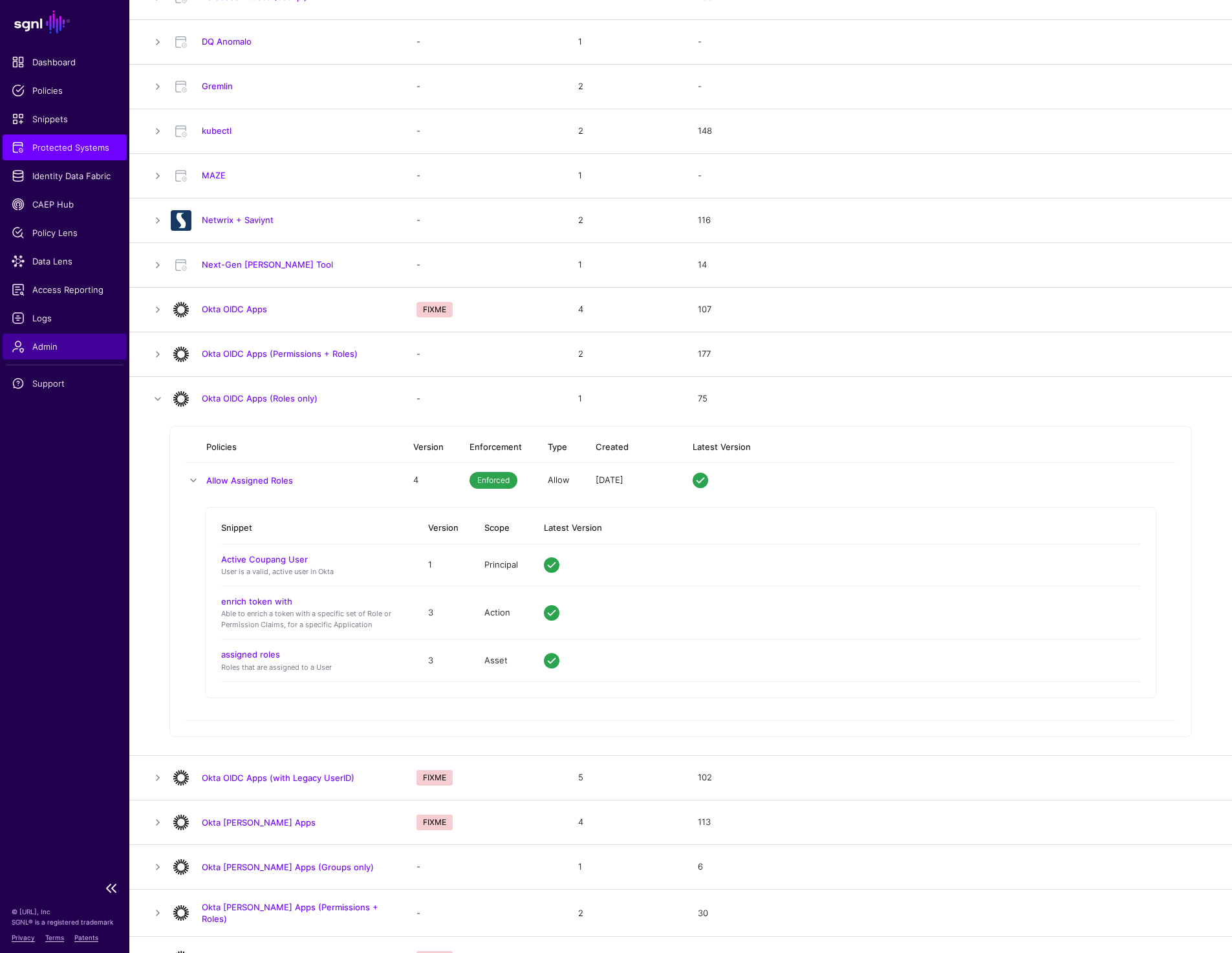
click at [66, 346] on span "Admin" at bounding box center [64, 346] width 106 height 13
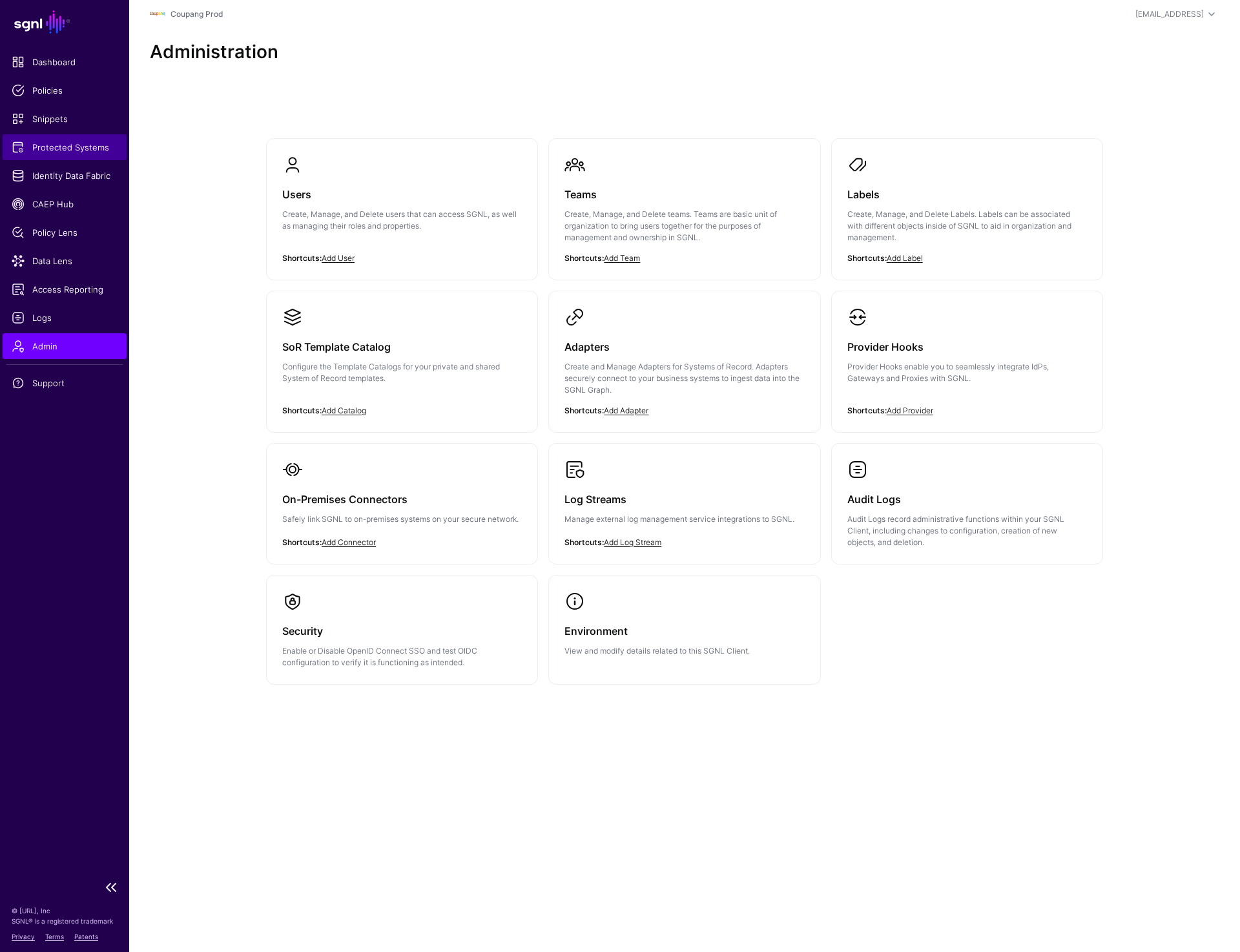
click at [82, 153] on span "Protected Systems" at bounding box center [64, 147] width 106 height 13
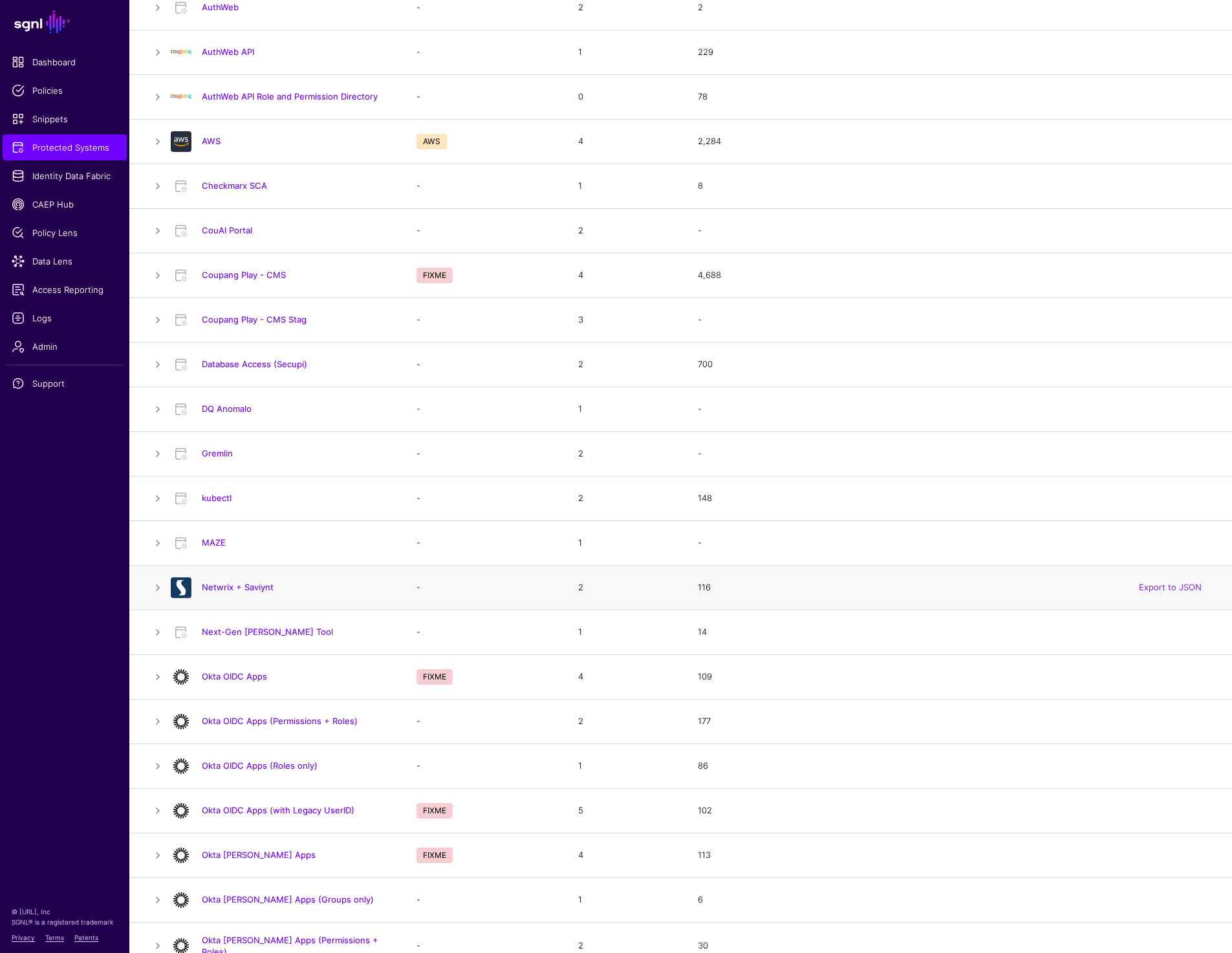
scroll to position [185, 0]
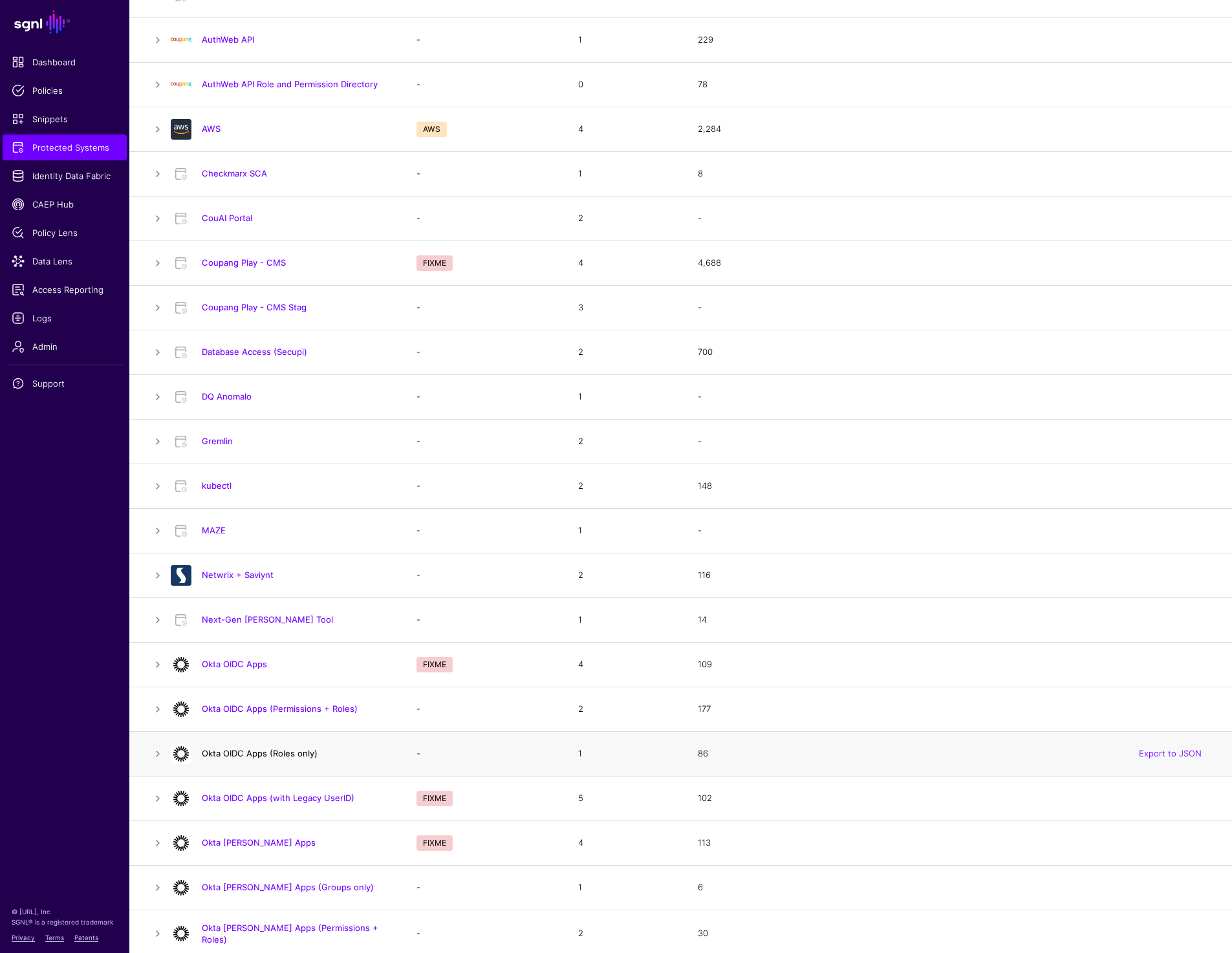
click at [296, 753] on link "Okta OIDC Apps (Roles only)" at bounding box center [259, 752] width 116 height 10
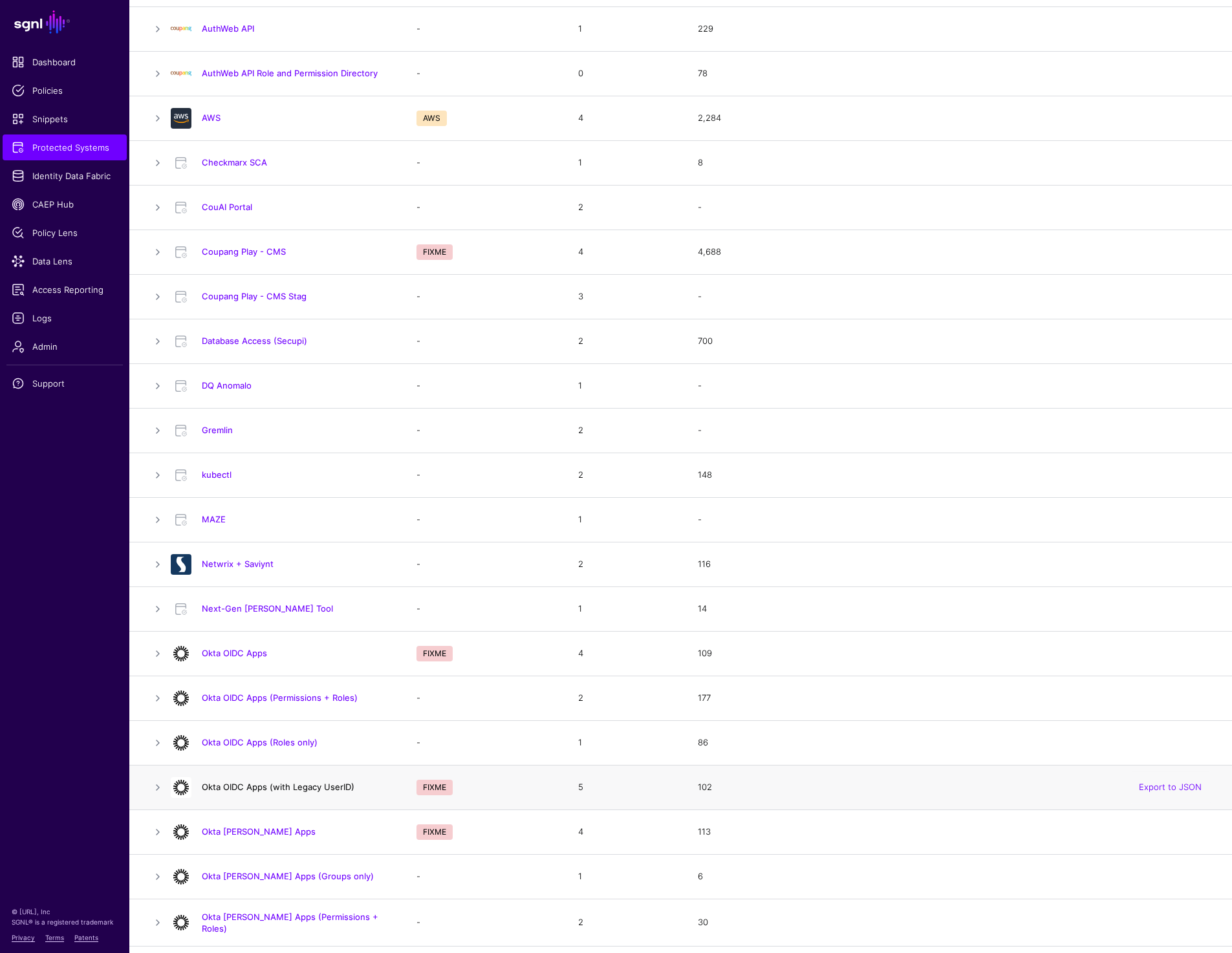
click at [250, 787] on link "Okta OIDC Apps (with Legacy UserID)" at bounding box center [278, 786] width 153 height 10
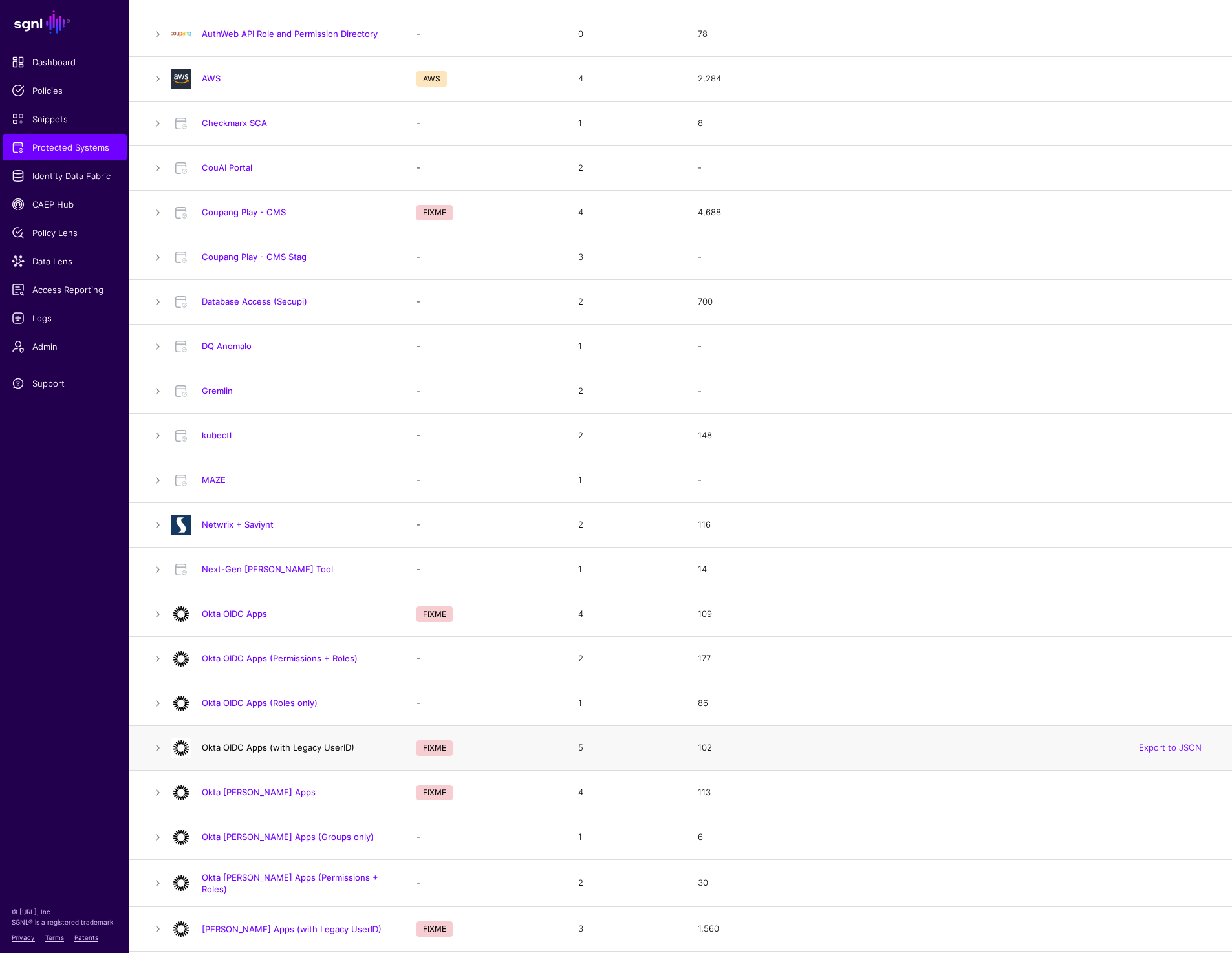
scroll to position [256, 0]
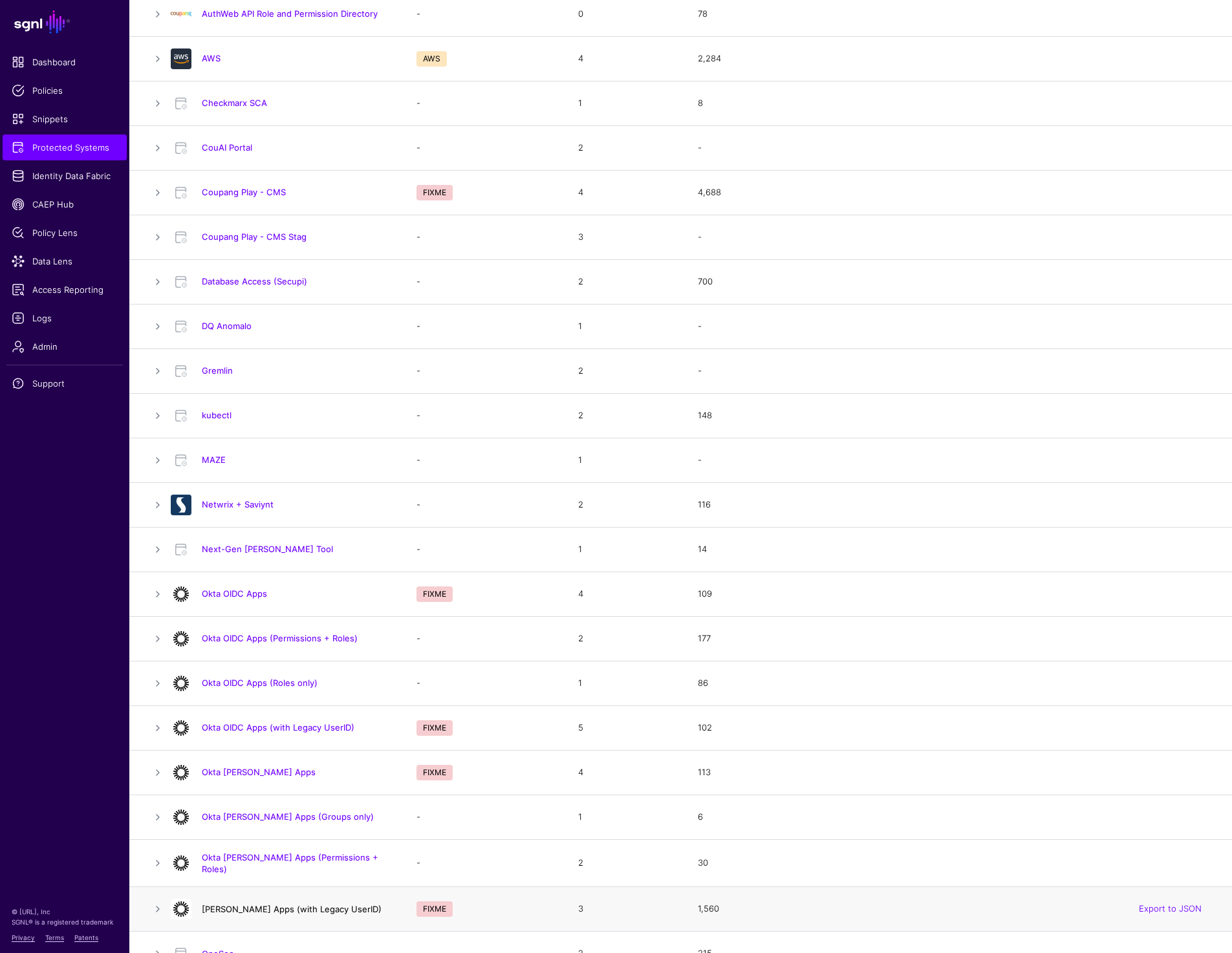
click at [266, 908] on link "Okta SAML Apps (with Legacy UserID)" at bounding box center [291, 908] width 179 height 10
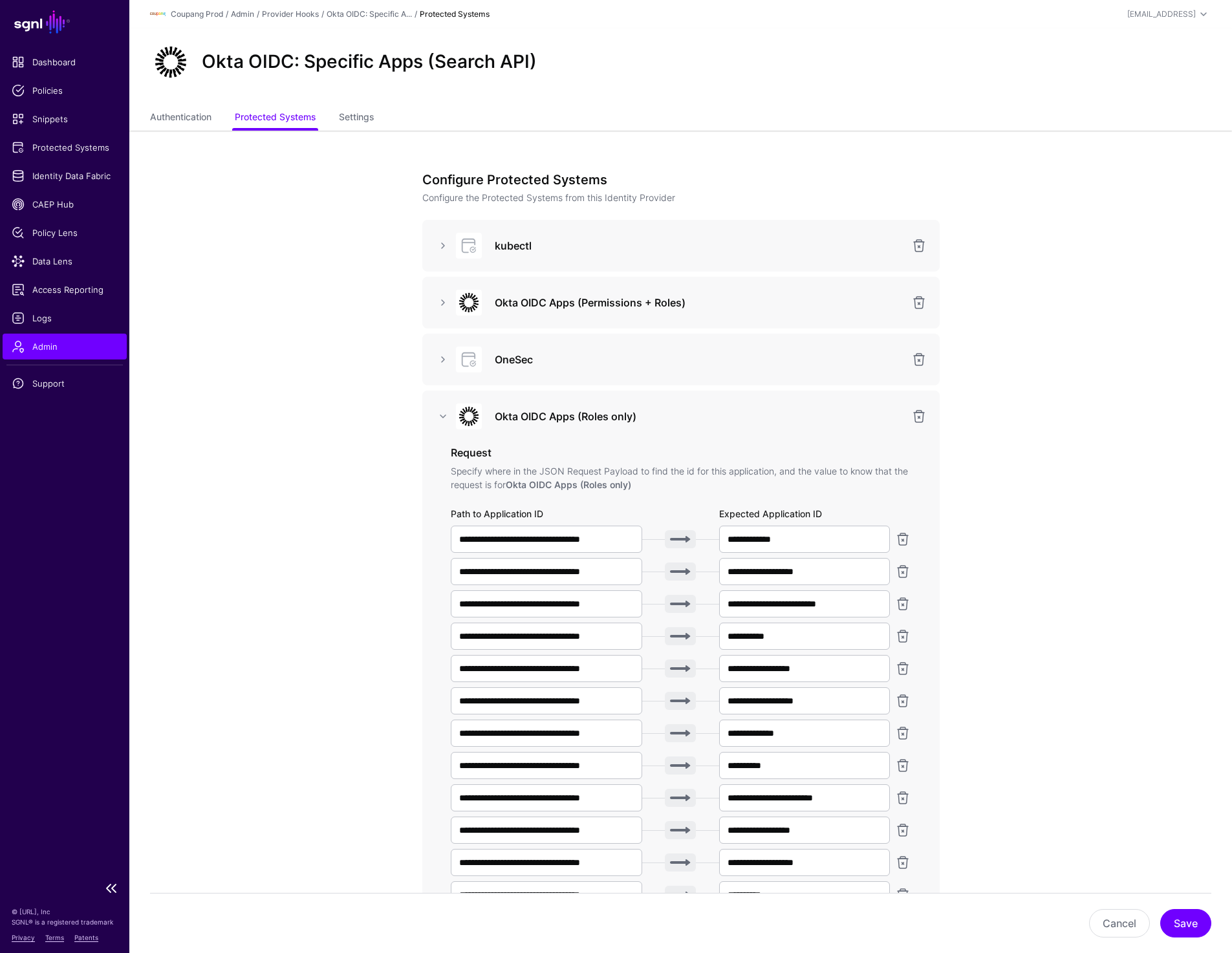
click at [46, 345] on span "Admin" at bounding box center [64, 346] width 106 height 13
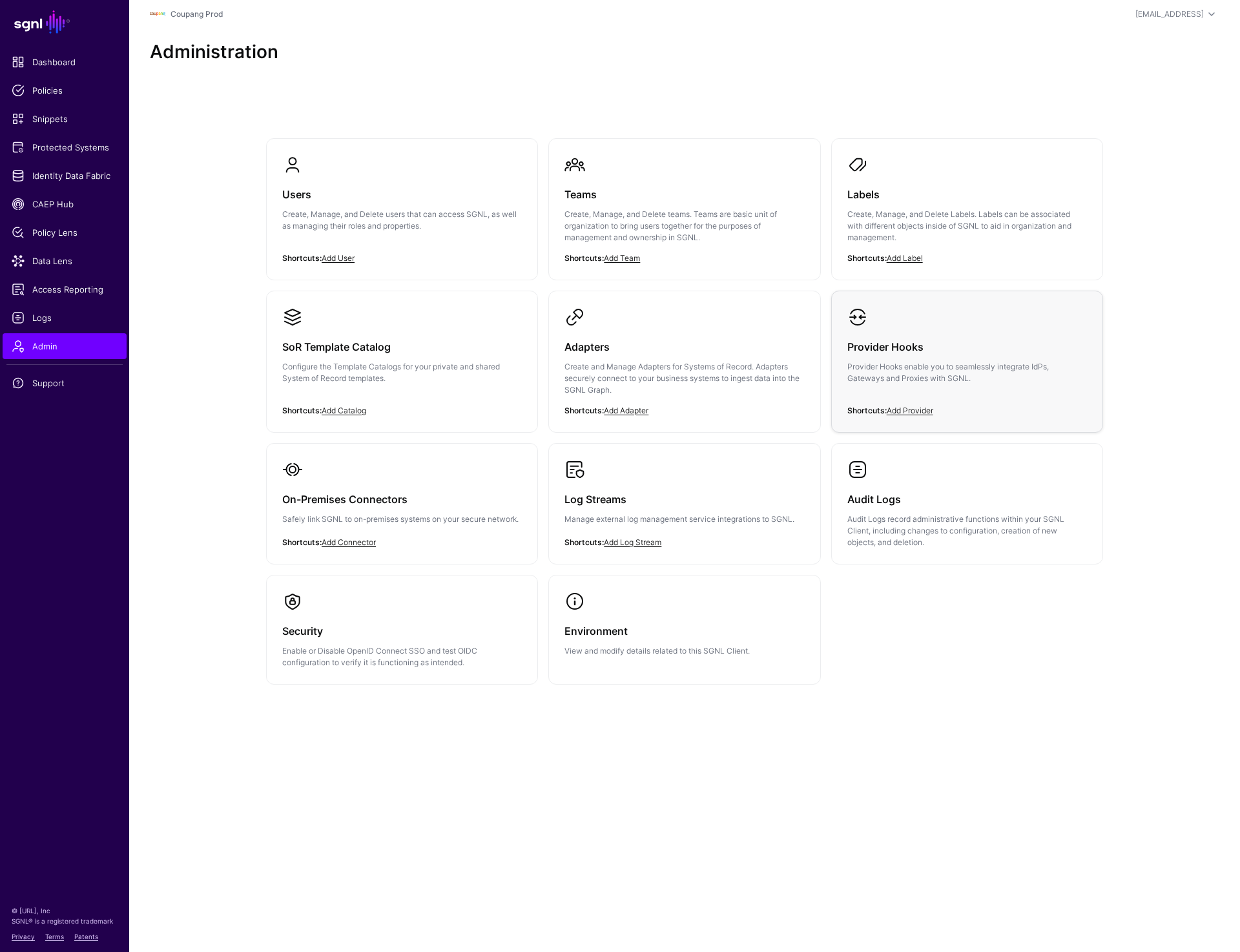
click at [948, 354] on h3 "Provider Hooks" at bounding box center [967, 346] width 239 height 18
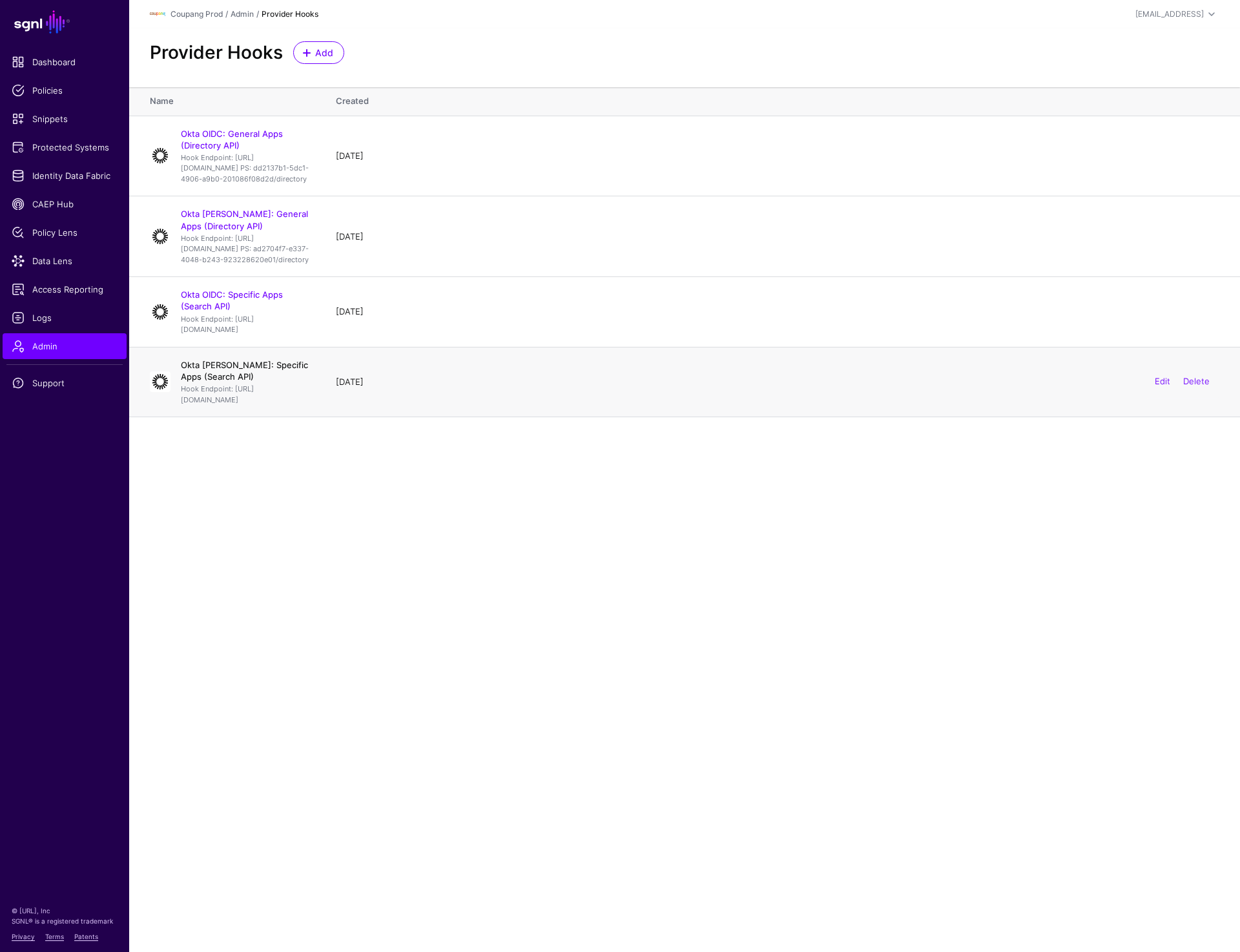
click at [223, 382] on link "Okta [PERSON_NAME]: Specific Apps (Search API)" at bounding box center [244, 370] width 127 height 22
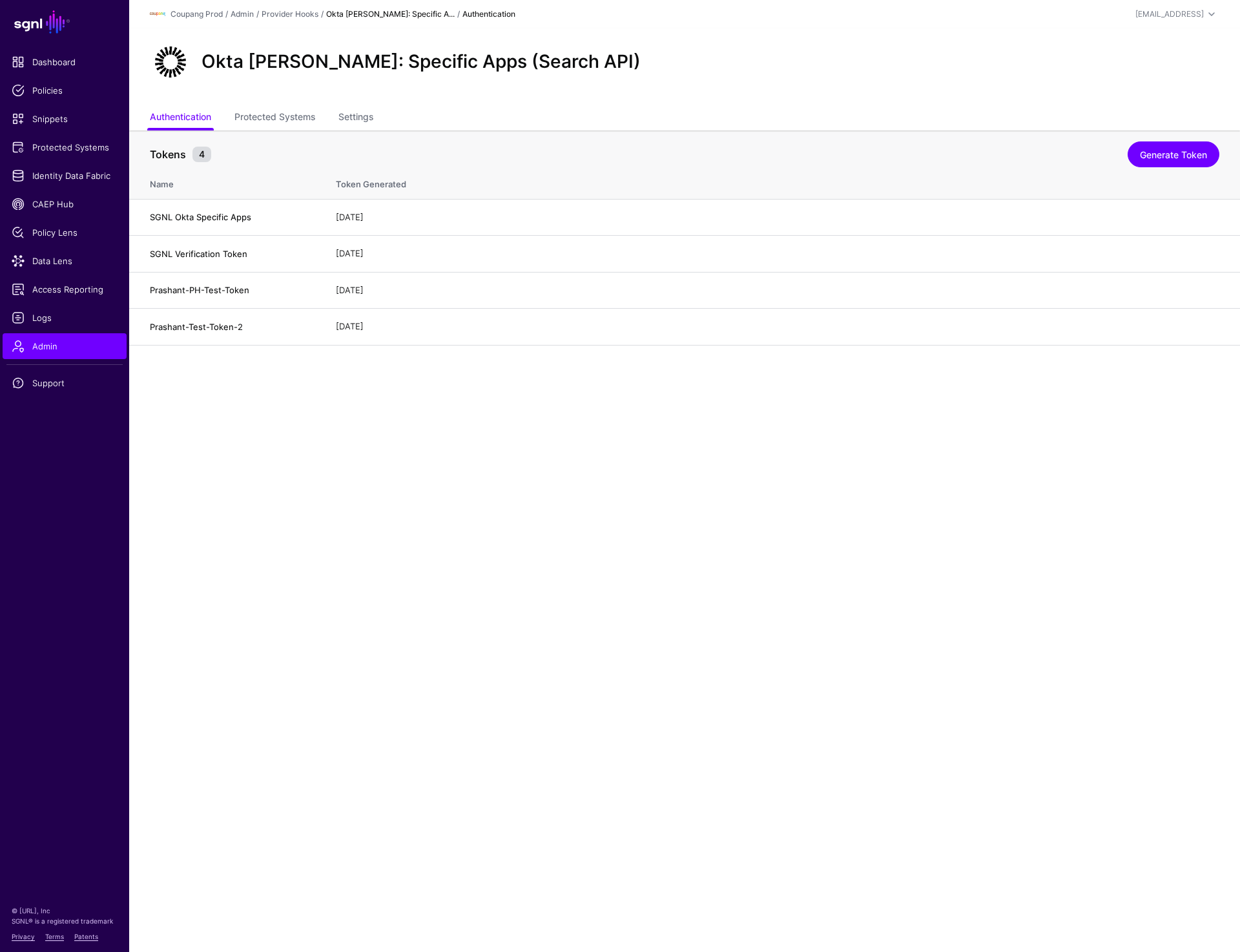
click at [272, 104] on div "Okta [PERSON_NAME]: Specific Apps (Search API)" at bounding box center [684, 67] width 1111 height 78
click at [272, 112] on link "Protected Systems" at bounding box center [275, 118] width 81 height 25
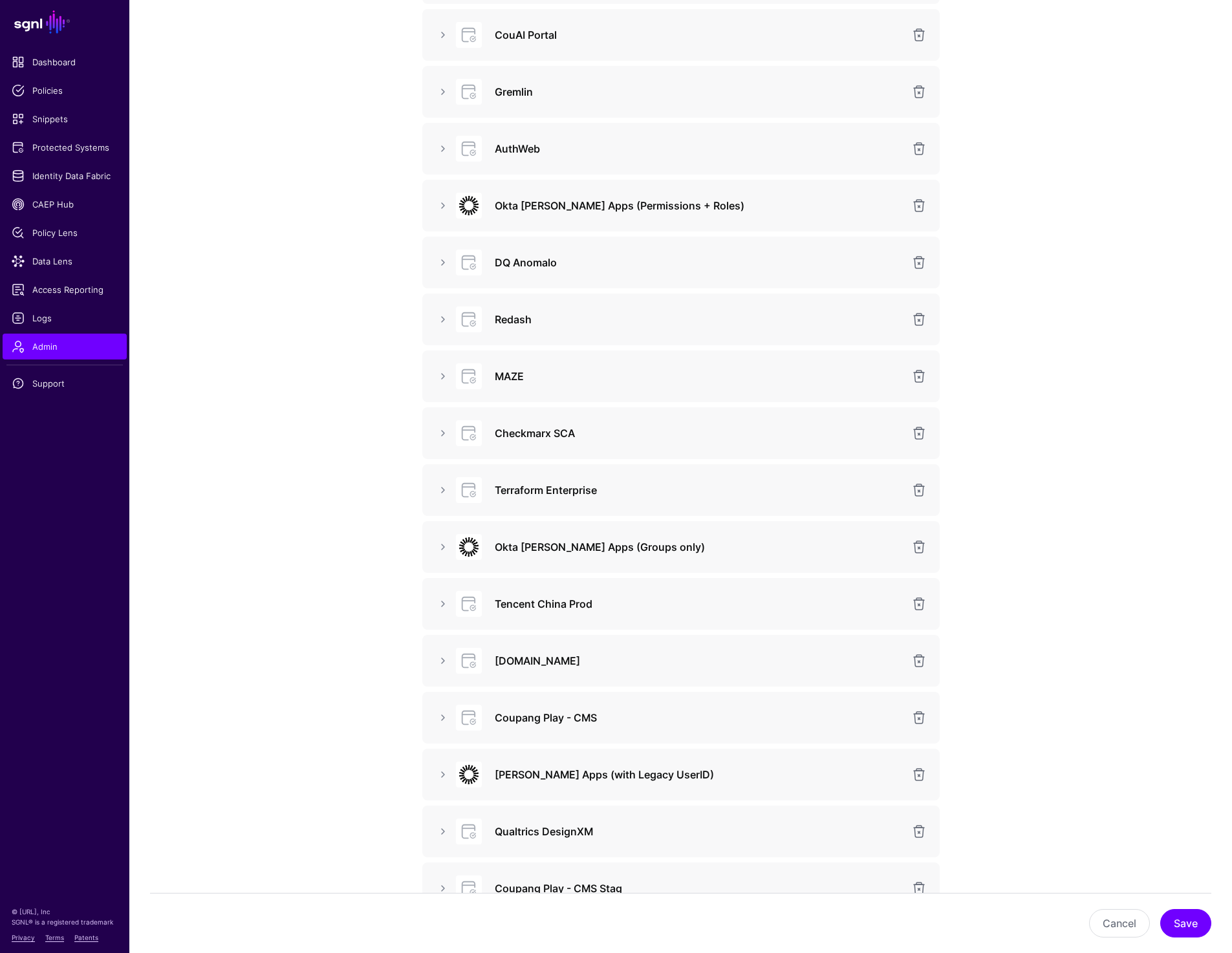
scroll to position [321, 0]
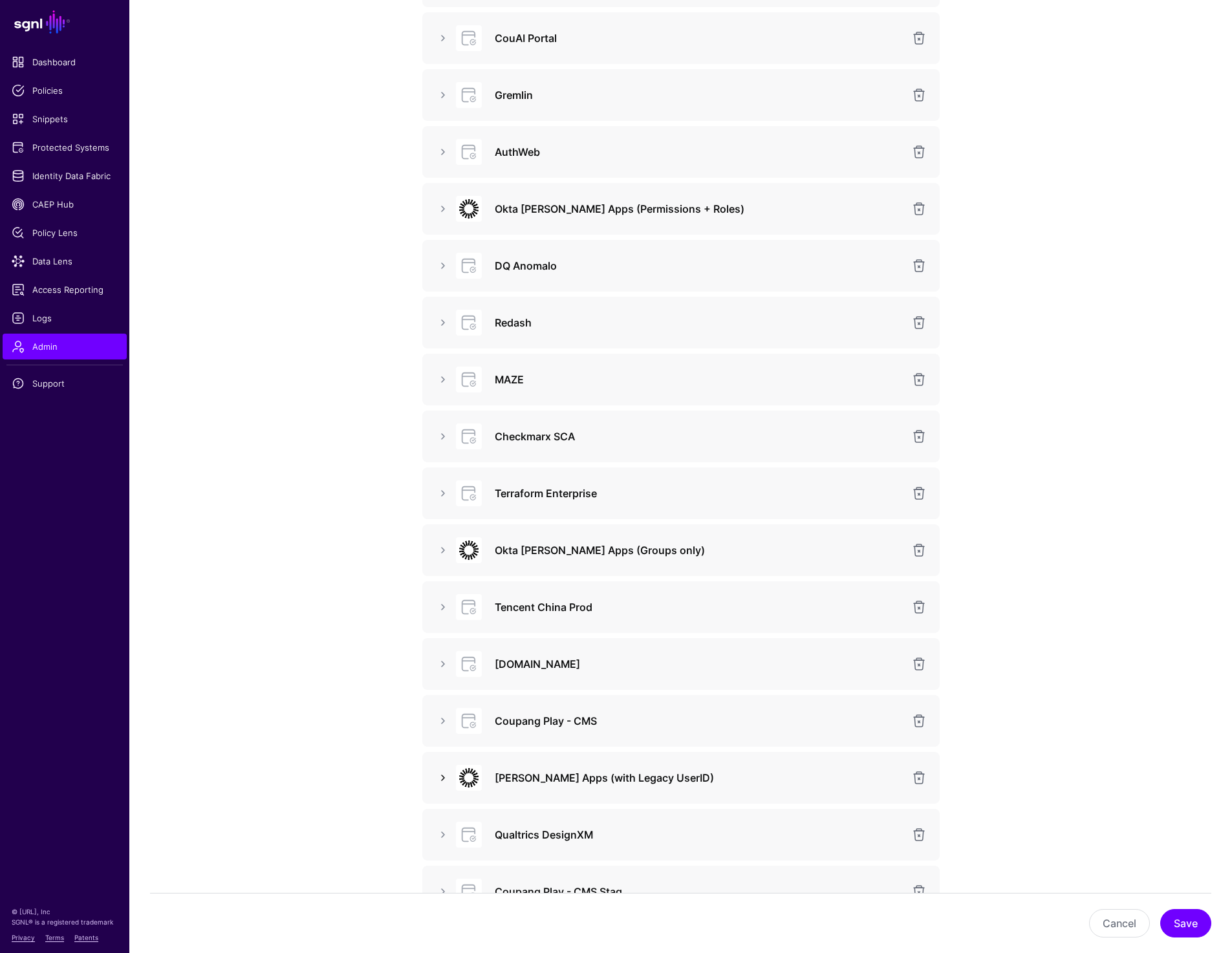
click at [445, 772] on link at bounding box center [443, 777] width 15 height 15
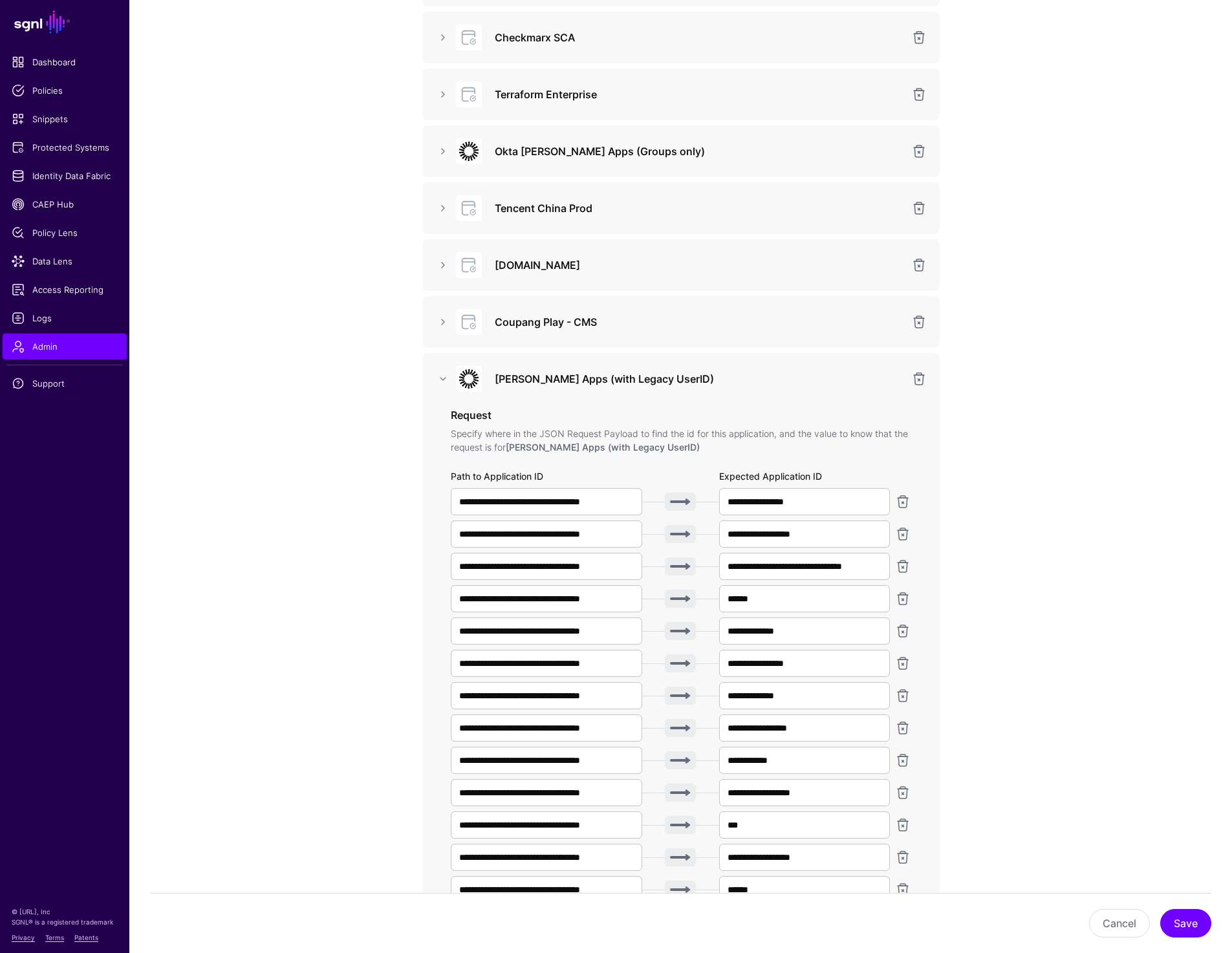
scroll to position [717, 0]
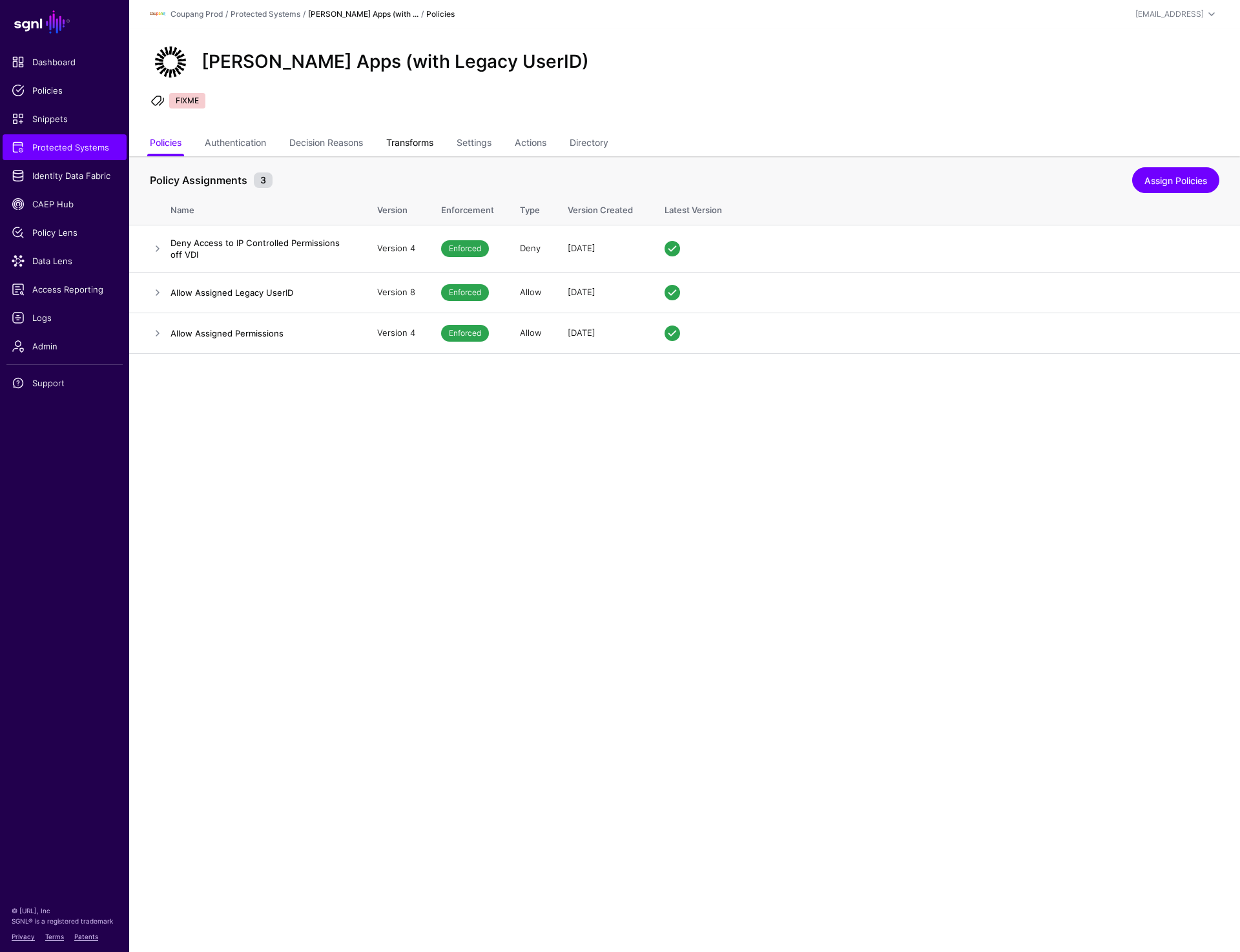
click at [427, 132] on link "Transforms" at bounding box center [410, 144] width 47 height 25
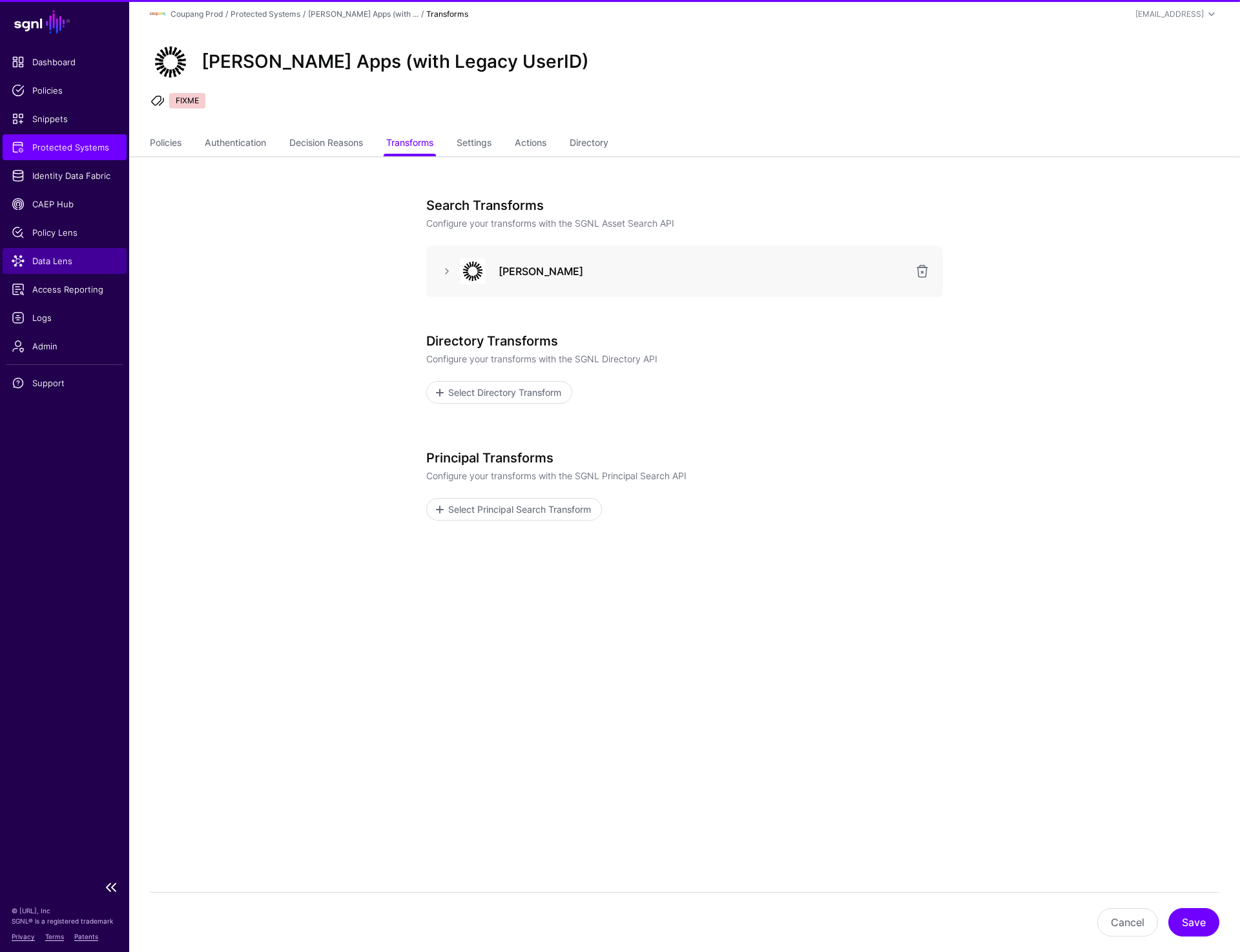
click at [66, 258] on span "Data Lens" at bounding box center [64, 261] width 106 height 13
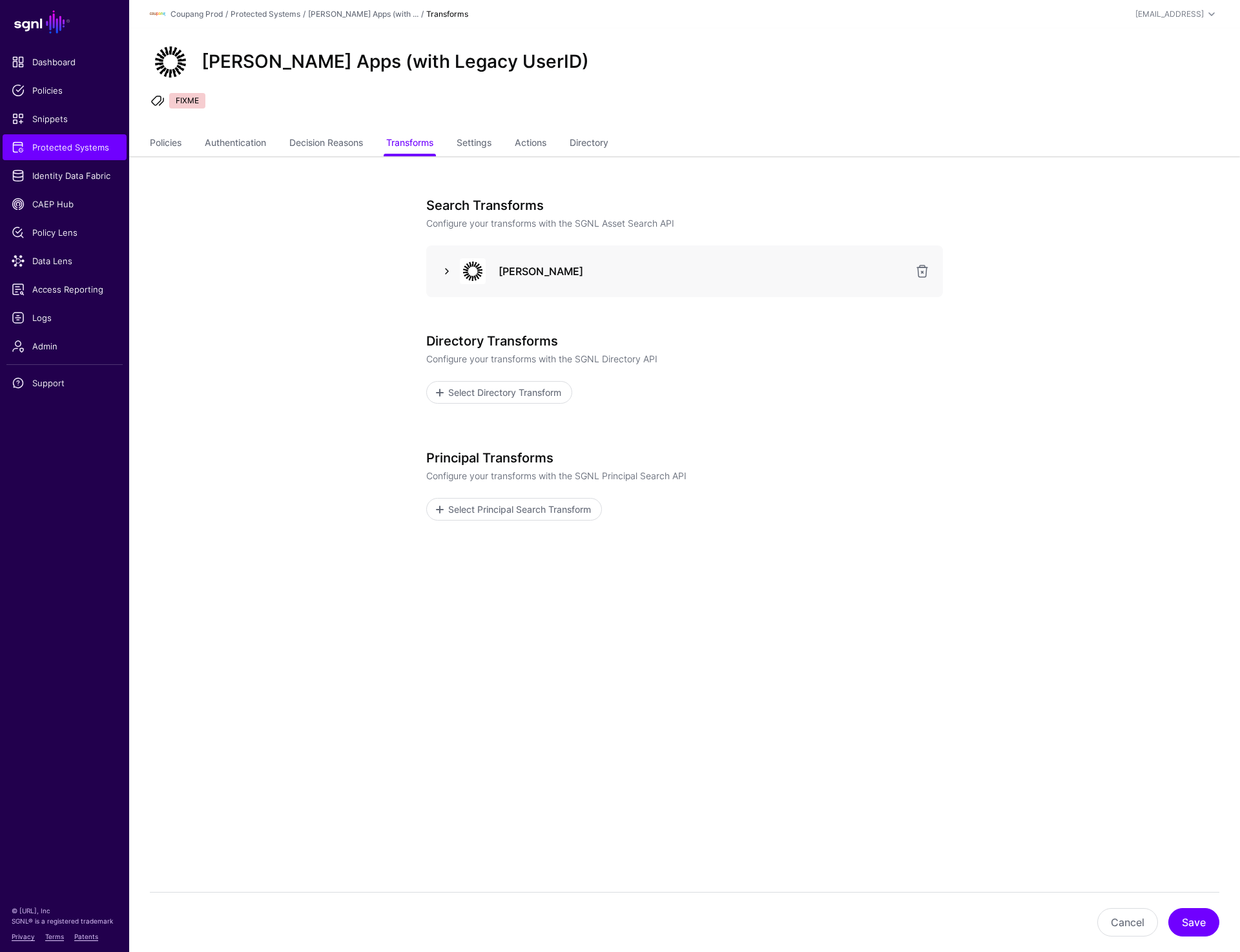
click at [448, 268] on link at bounding box center [447, 271] width 15 height 15
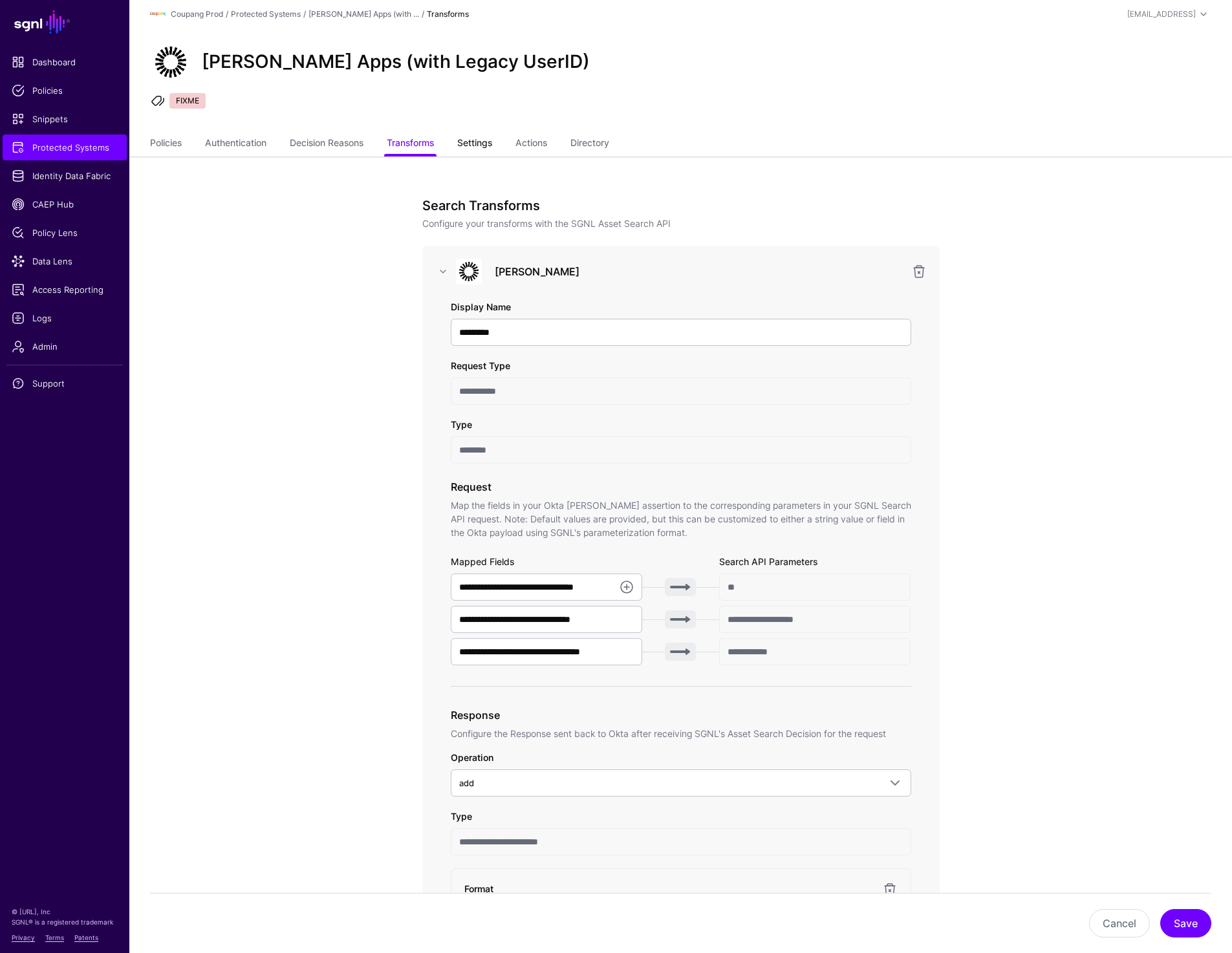
click at [483, 145] on link "Settings" at bounding box center [475, 144] width 35 height 25
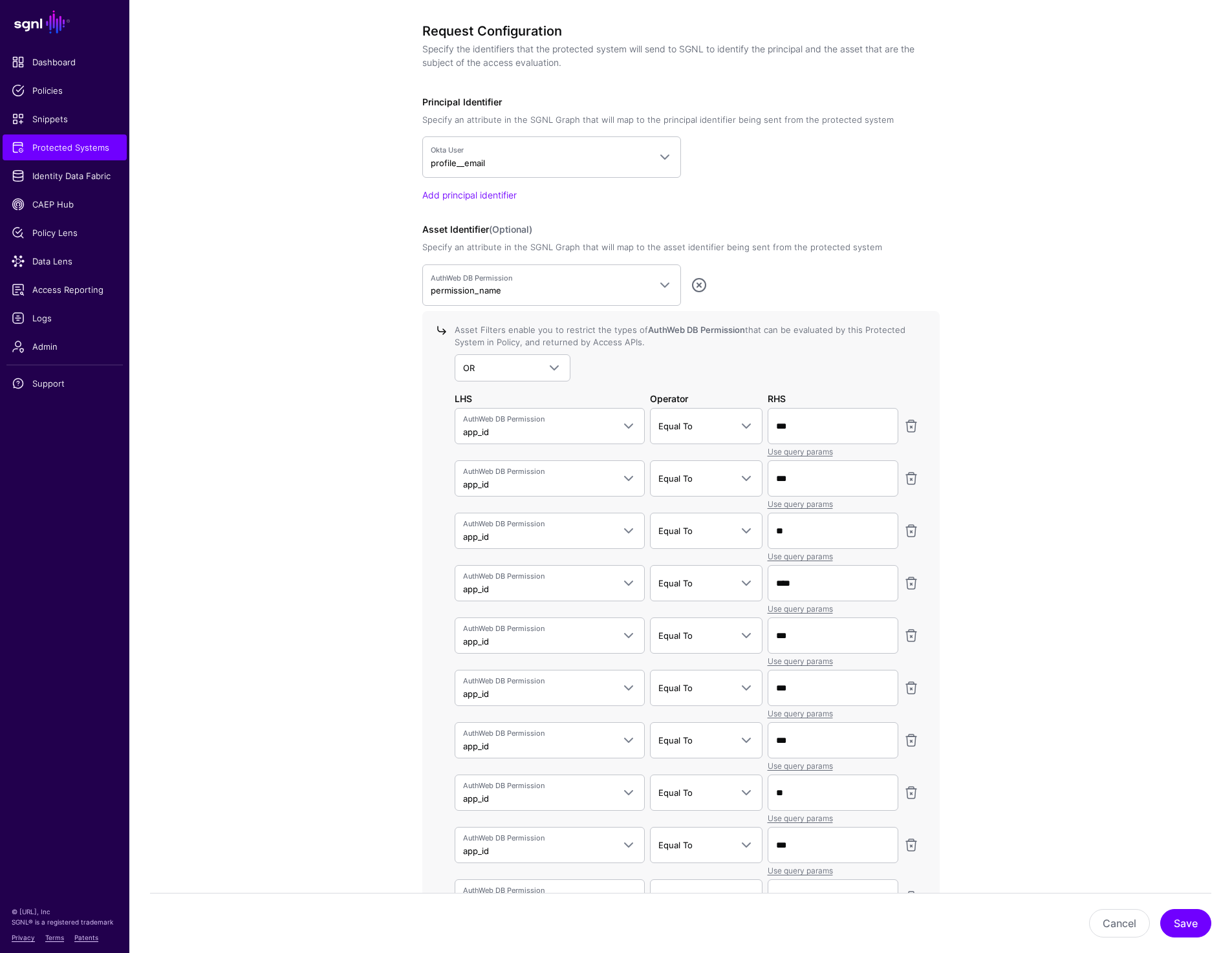
scroll to position [2223, 0]
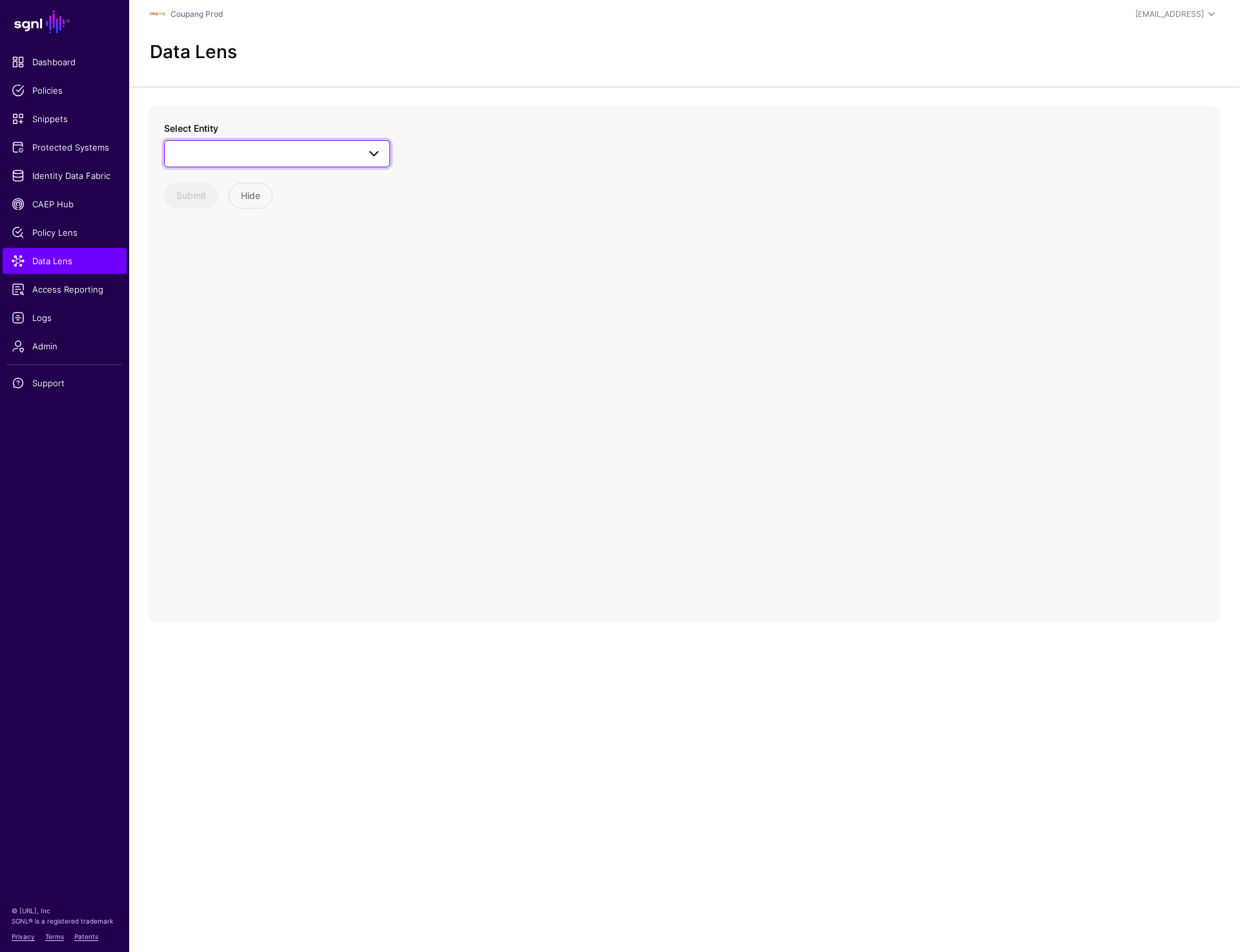
click at [356, 155] on span at bounding box center [277, 153] width 209 height 15
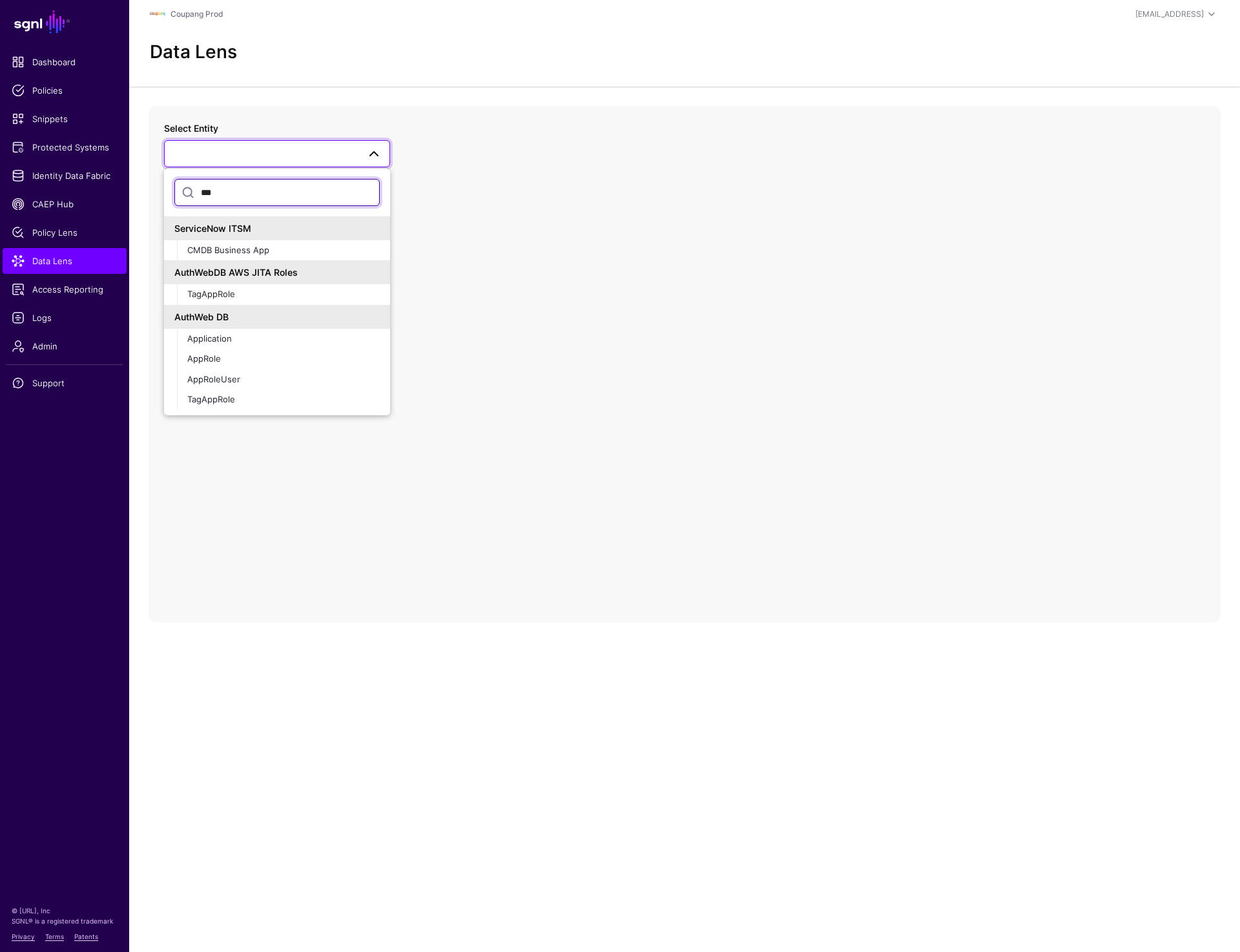
type input "***"
click at [177, 329] on button "Application" at bounding box center [284, 339] width 213 height 21
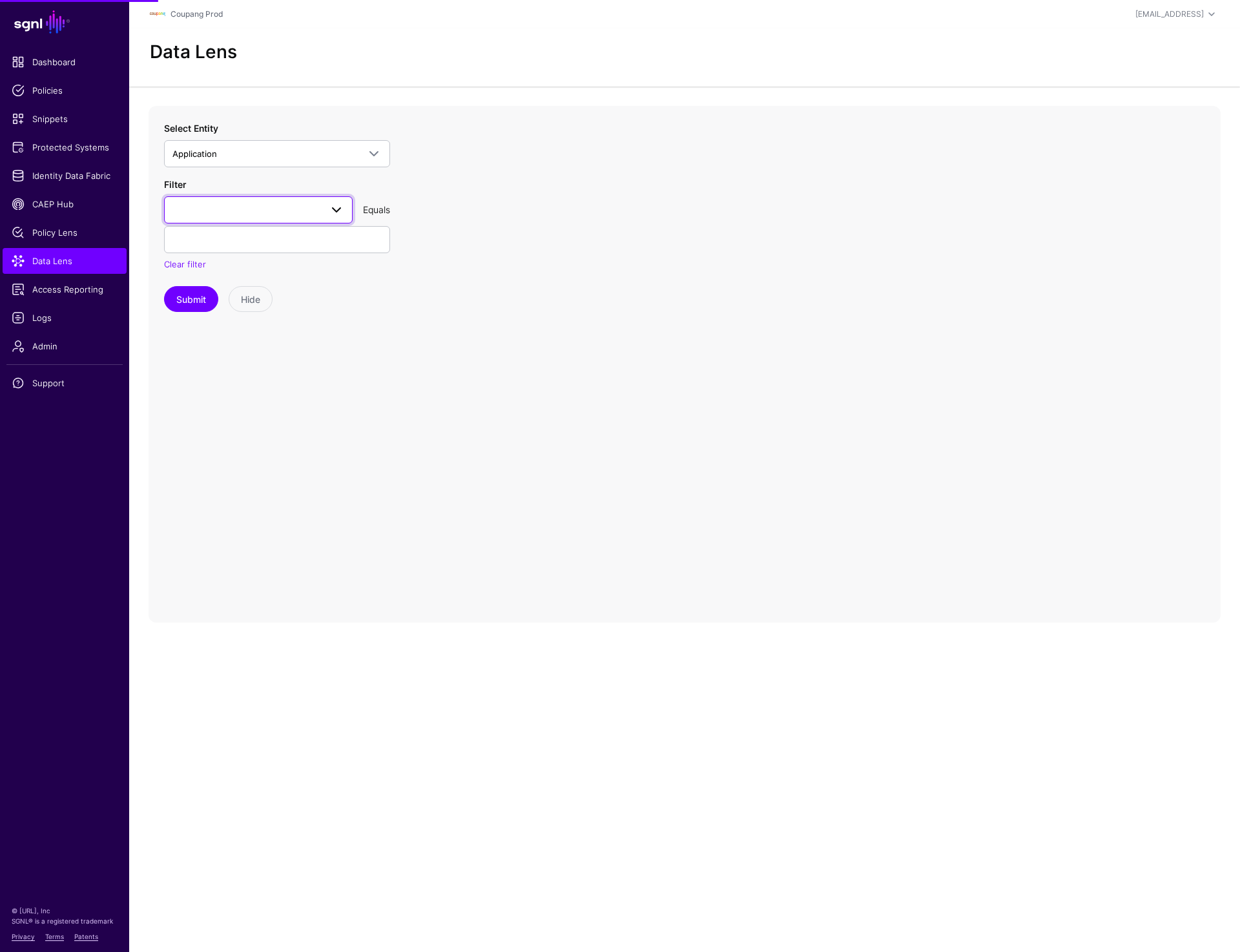
click at [263, 219] on link at bounding box center [258, 210] width 189 height 27
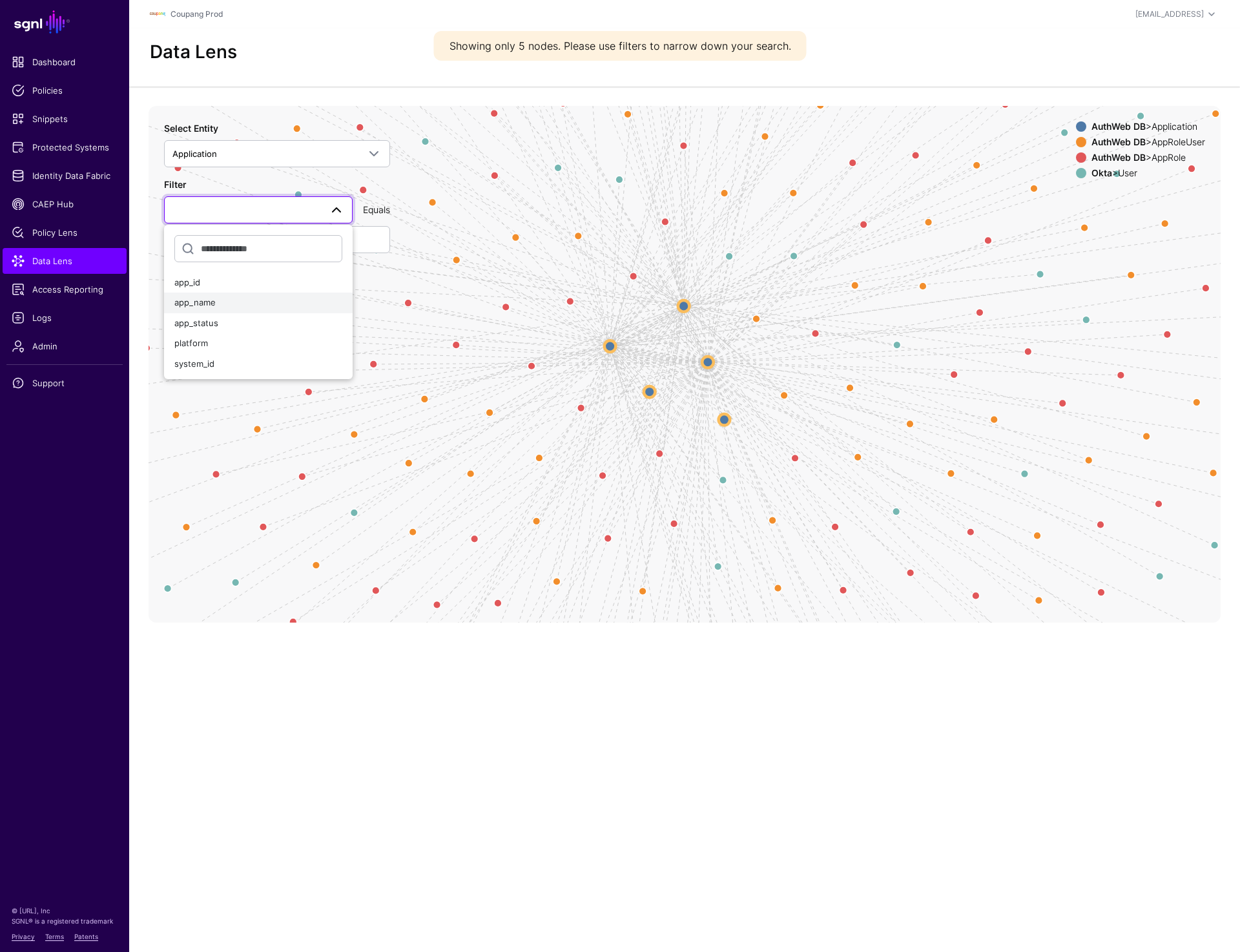
click at [223, 308] on div "app_name" at bounding box center [258, 302] width 168 height 13
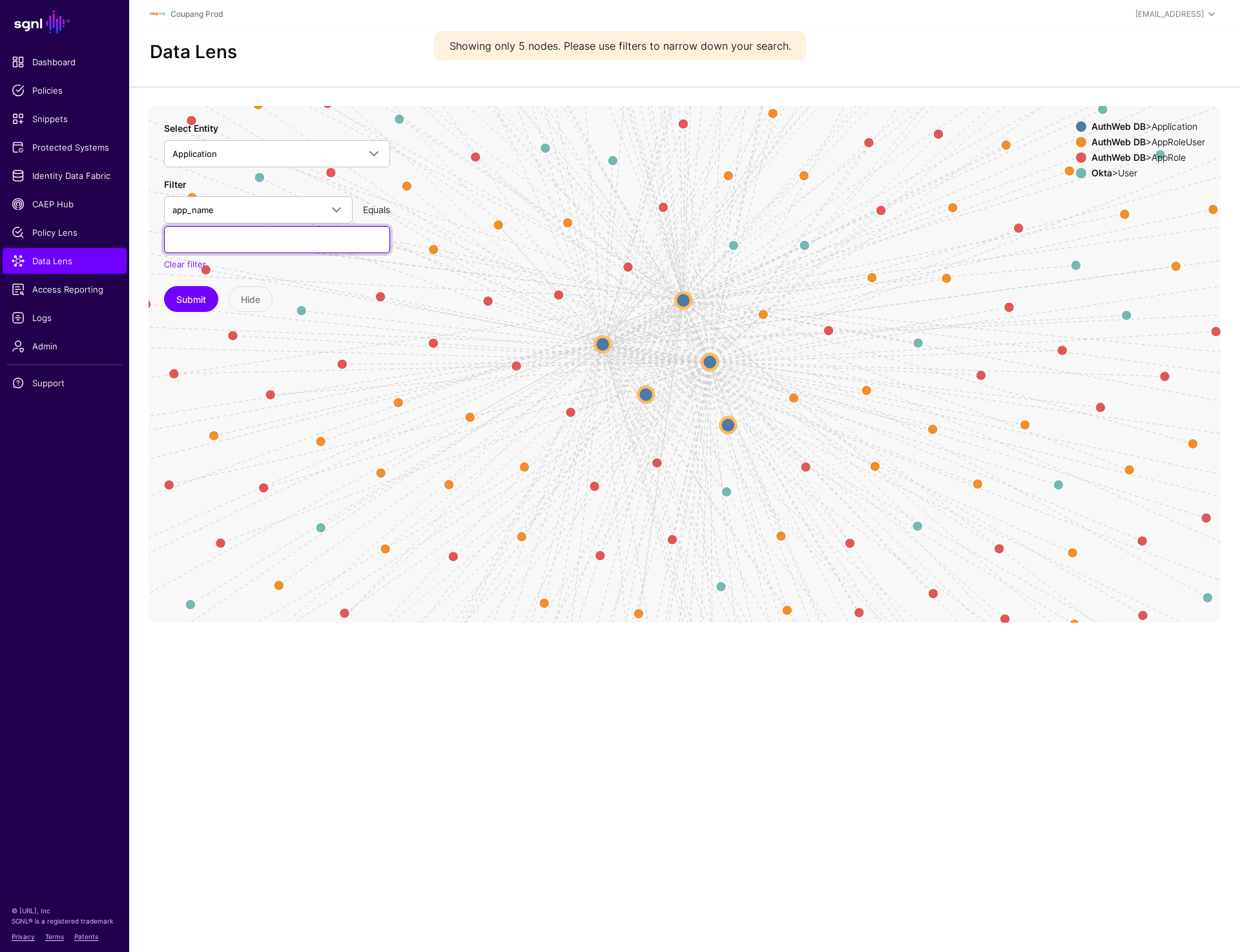
click at [225, 247] on input "text" at bounding box center [277, 239] width 226 height 27
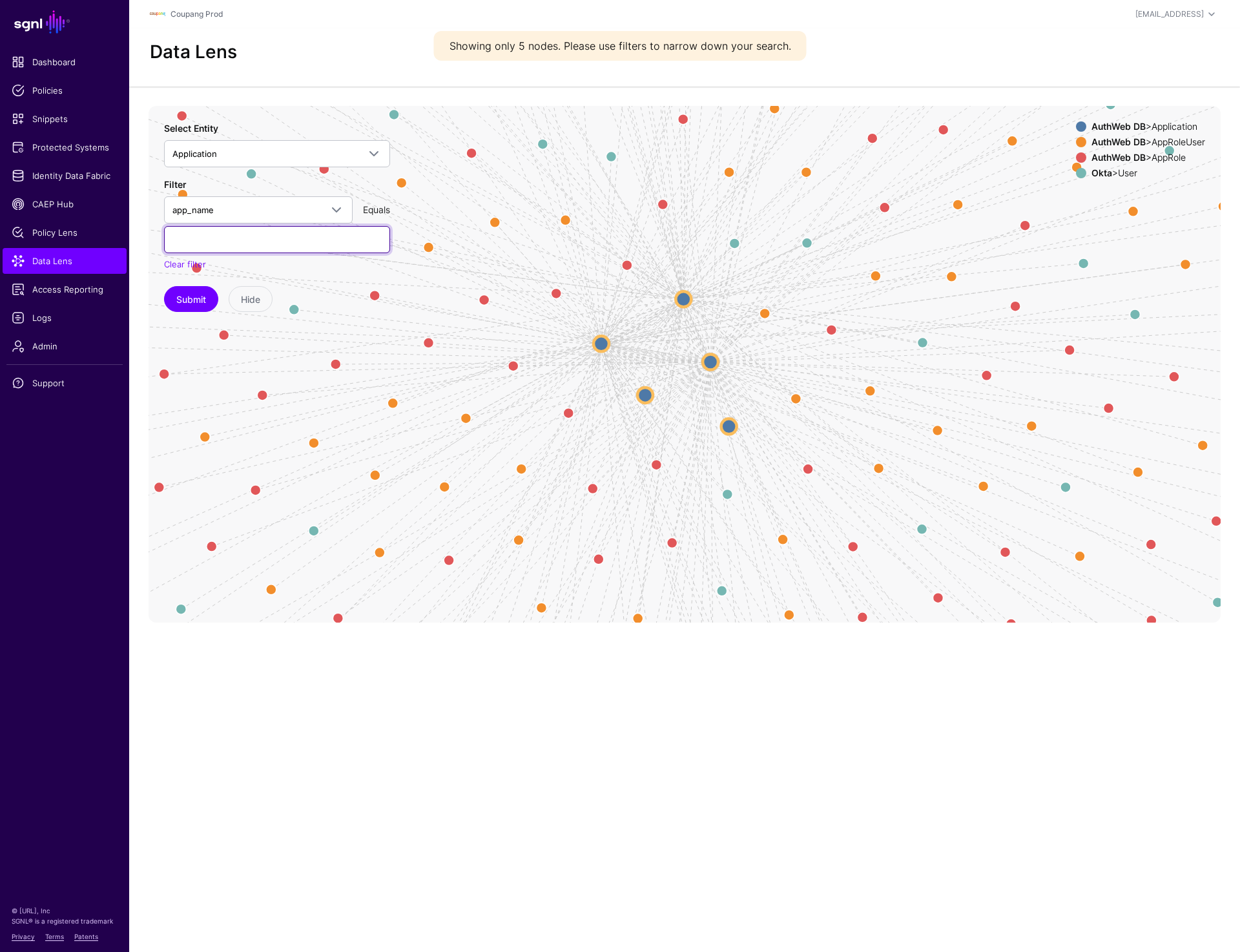
paste input "*********"
type input "*********"
click at [190, 304] on button "Submit" at bounding box center [191, 299] width 54 height 26
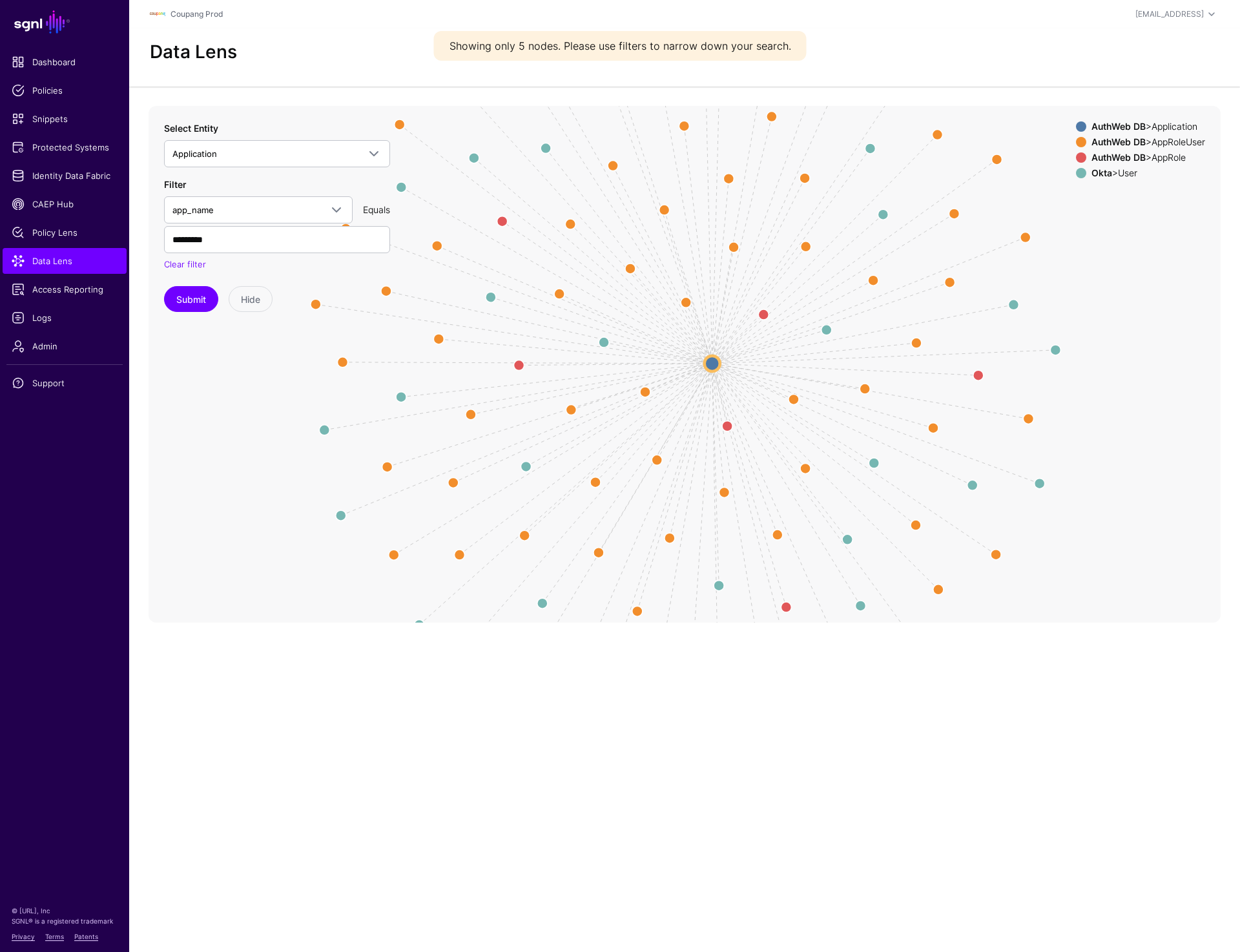
click at [714, 366] on circle at bounding box center [712, 363] width 15 height 15
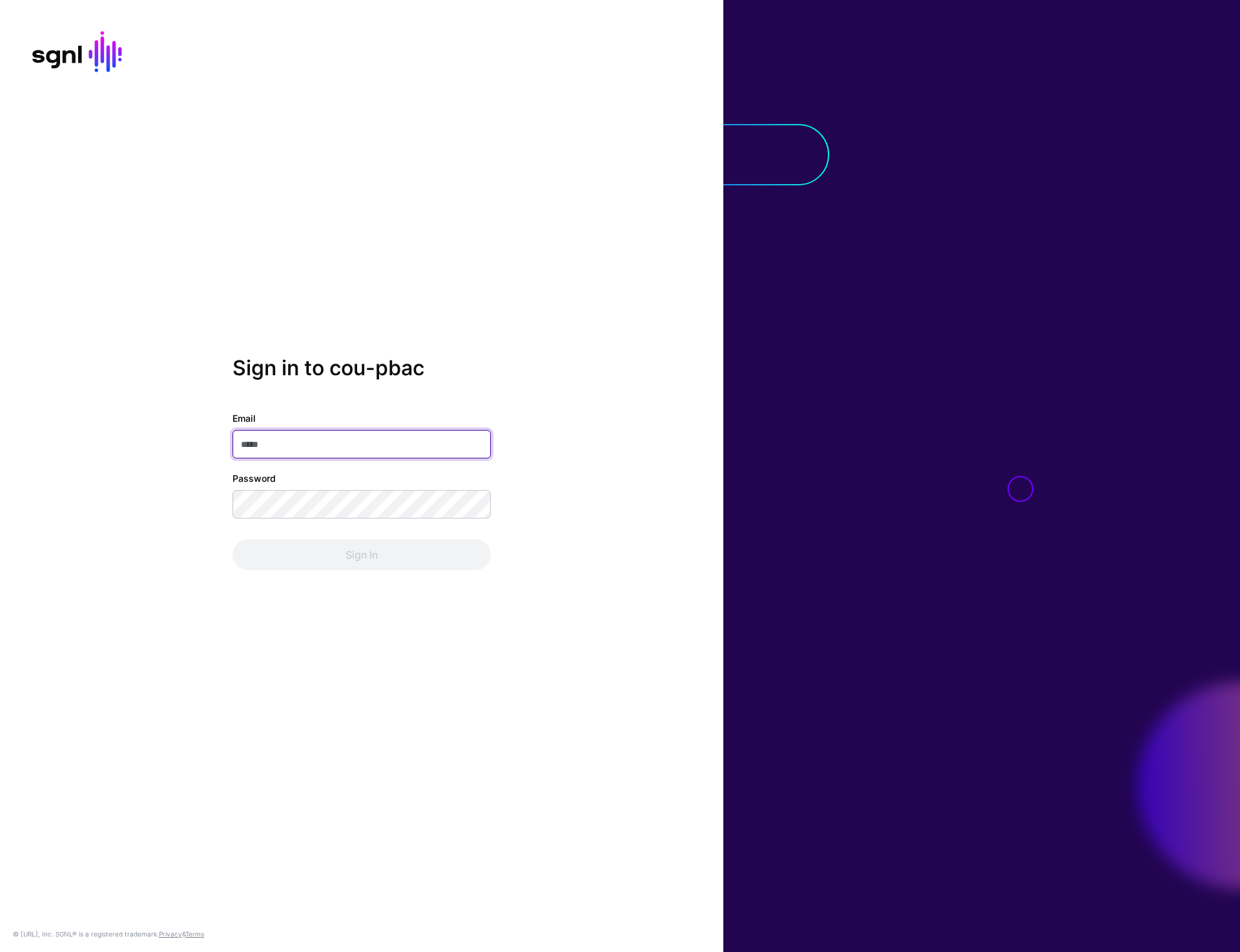
type input "**********"
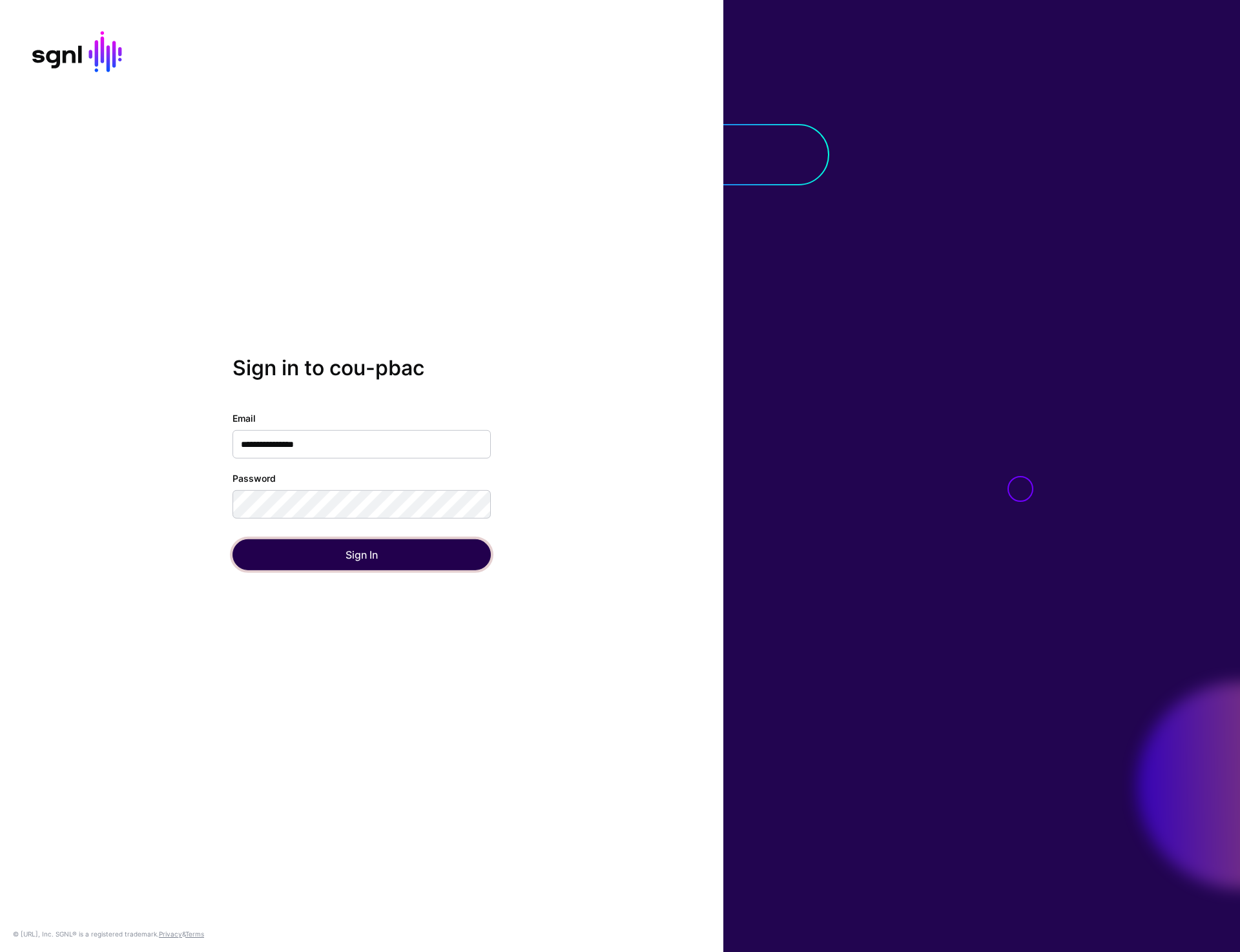
click at [346, 556] on button "Sign In" at bounding box center [362, 554] width 258 height 31
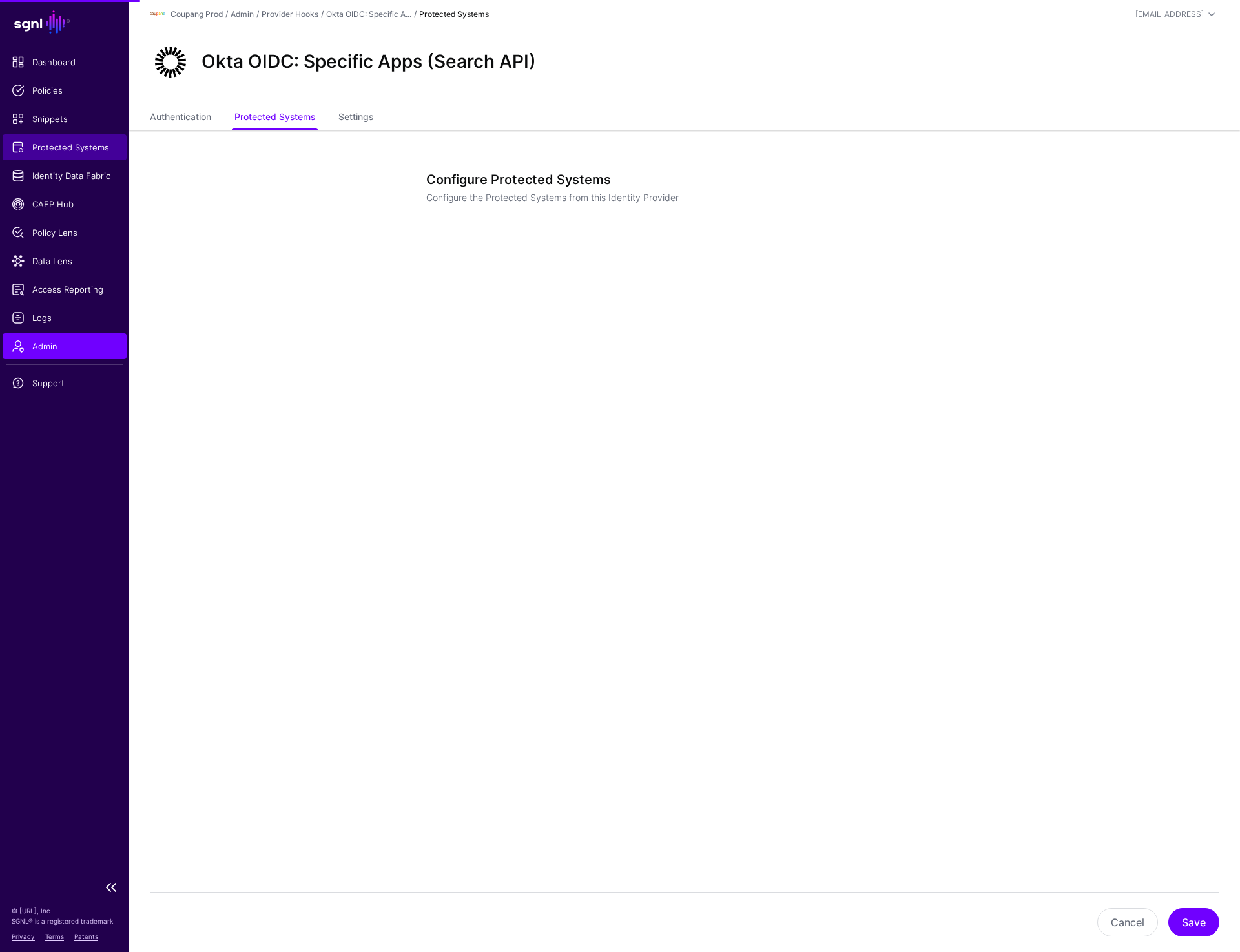
click at [62, 151] on span "Protected Systems" at bounding box center [64, 147] width 106 height 13
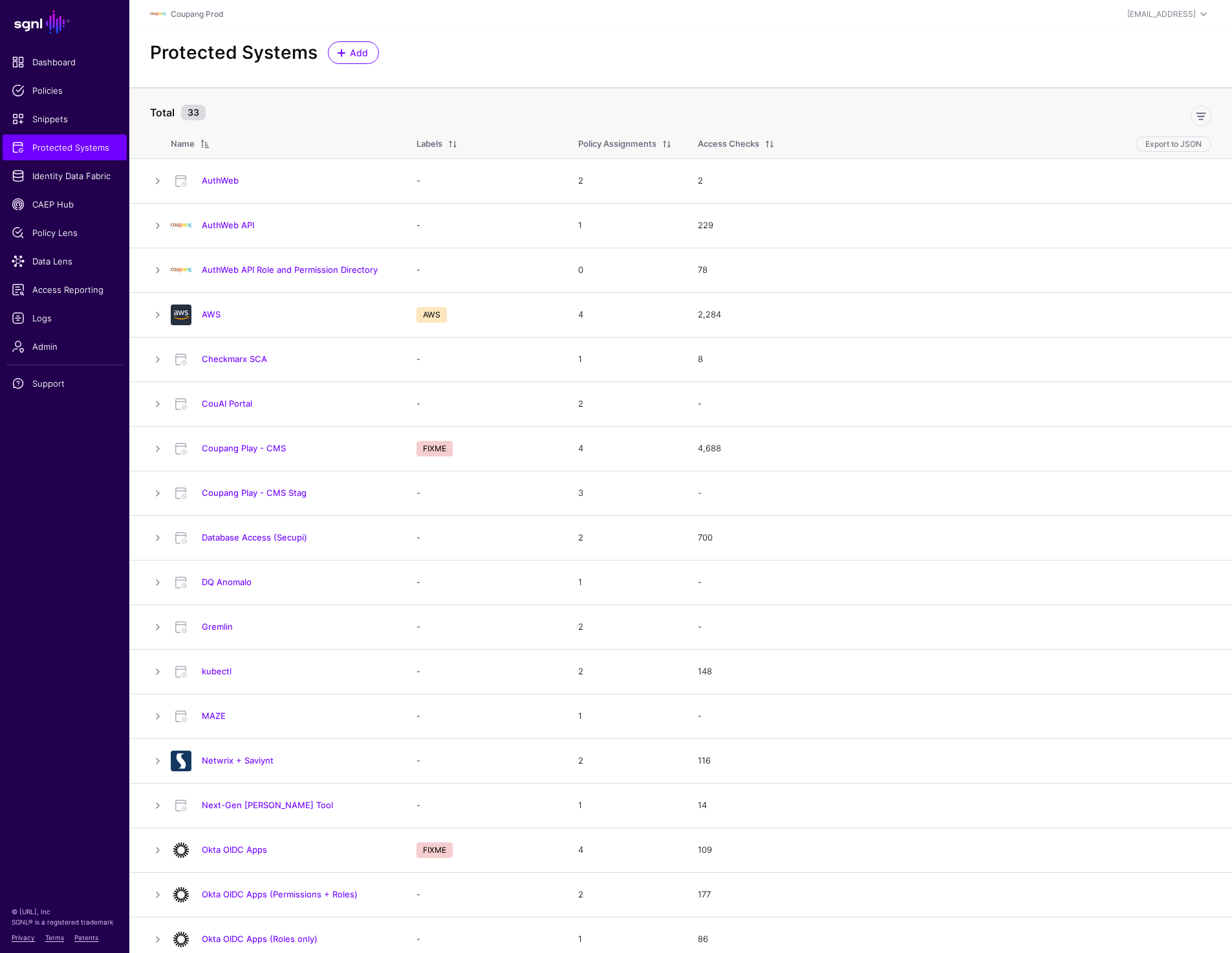
scroll to position [507, 0]
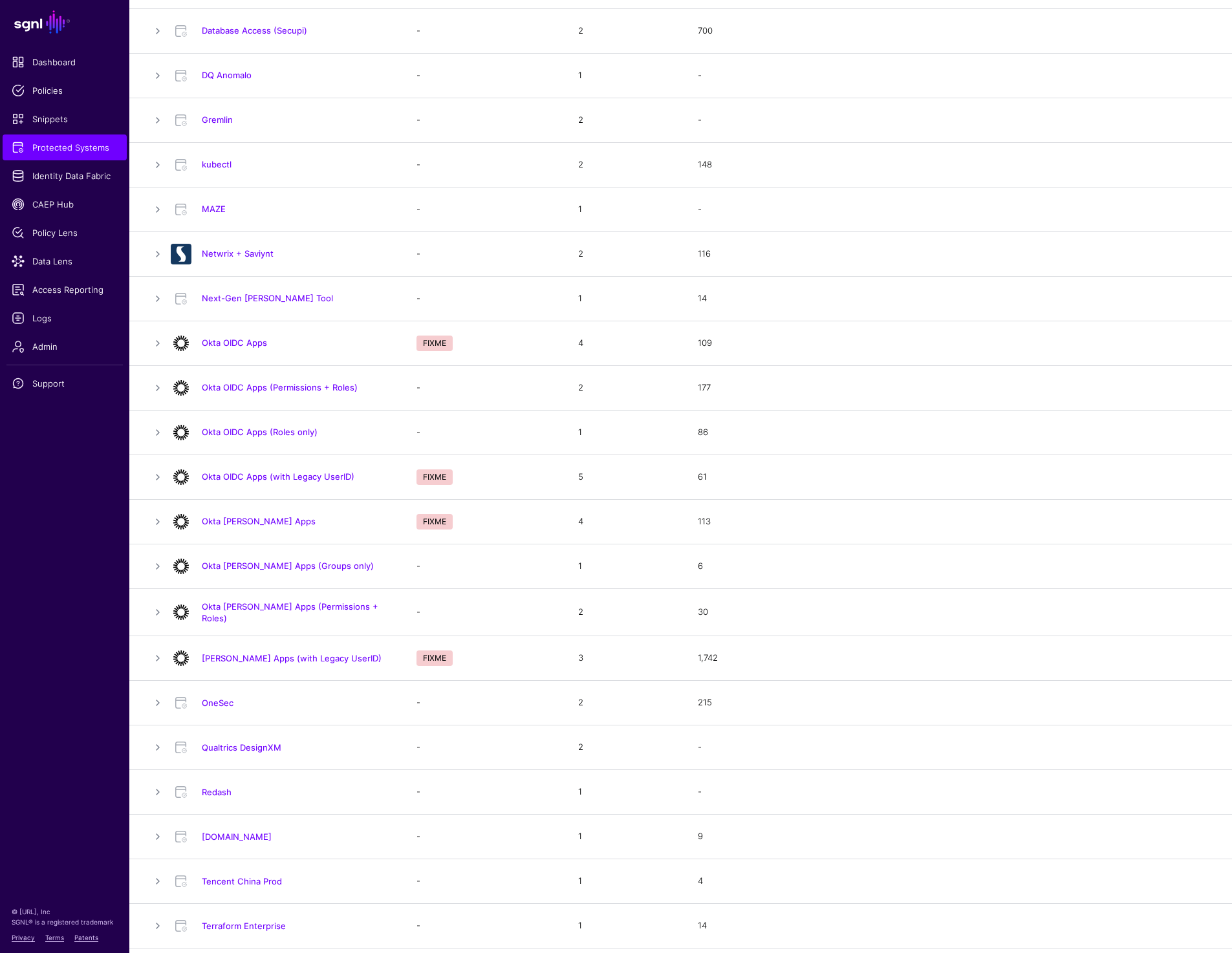
click at [331, 500] on td "Okta SAML Apps" at bounding box center [287, 521] width 233 height 45
click at [294, 661] on div "Okta SAML Apps (with Legacy UserID)" at bounding box center [281, 658] width 230 height 21
click at [294, 653] on link "Okta SAML Apps (with Legacy UserID)" at bounding box center [291, 657] width 179 height 10
click at [301, 478] on link "Okta OIDC Apps (with Legacy UserID)" at bounding box center [278, 476] width 153 height 10
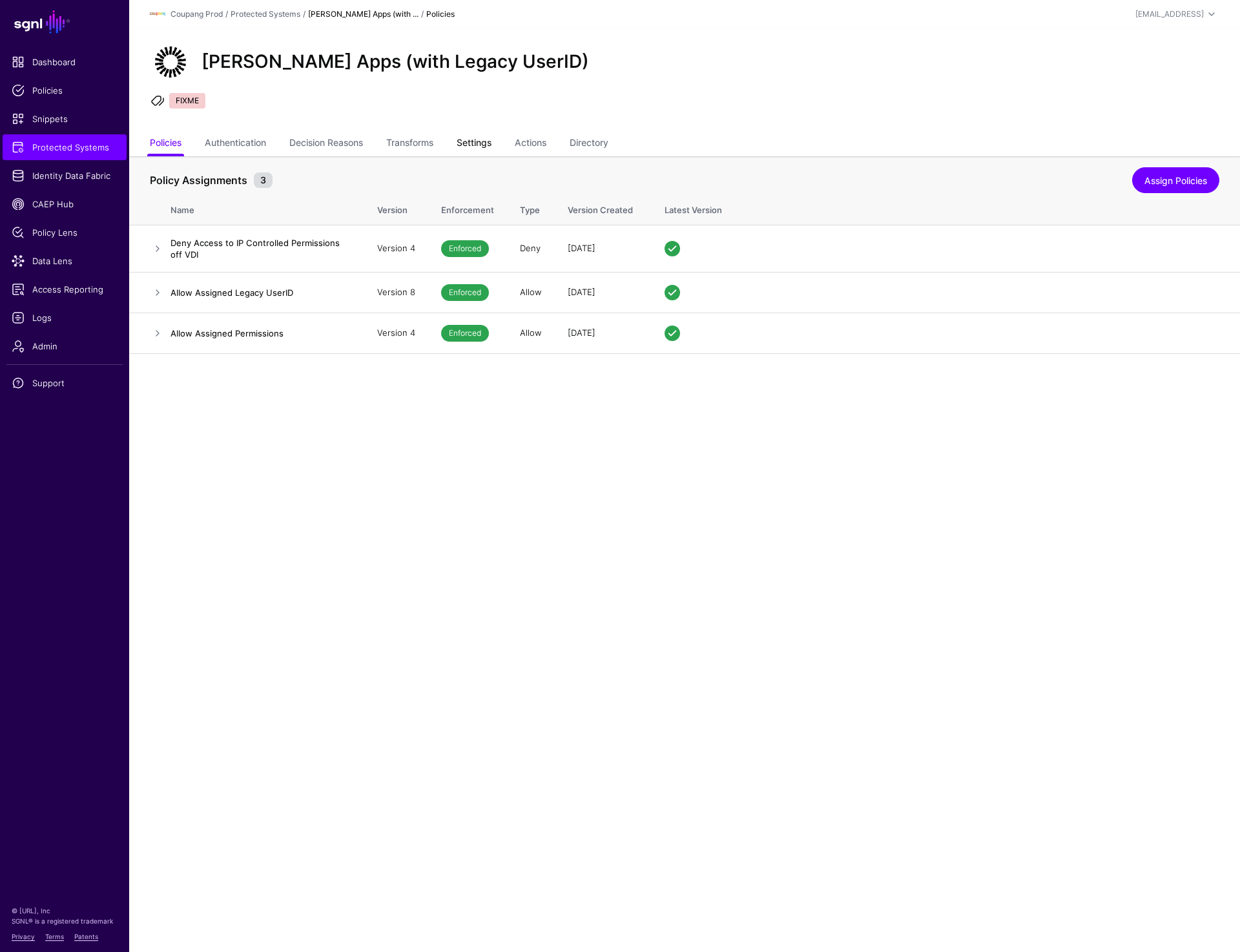
click at [484, 145] on link "Settings" at bounding box center [474, 144] width 35 height 25
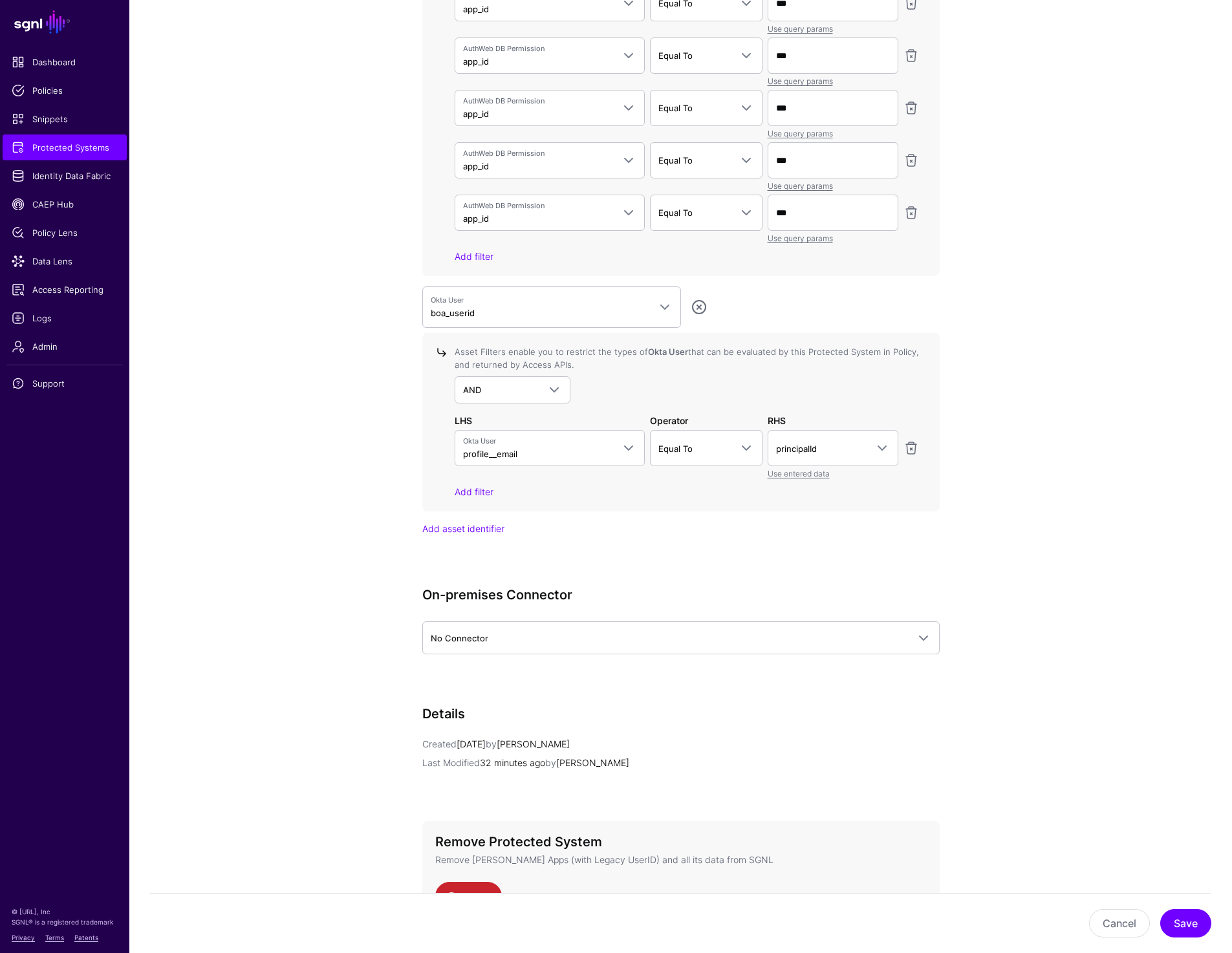
scroll to position [4460, 0]
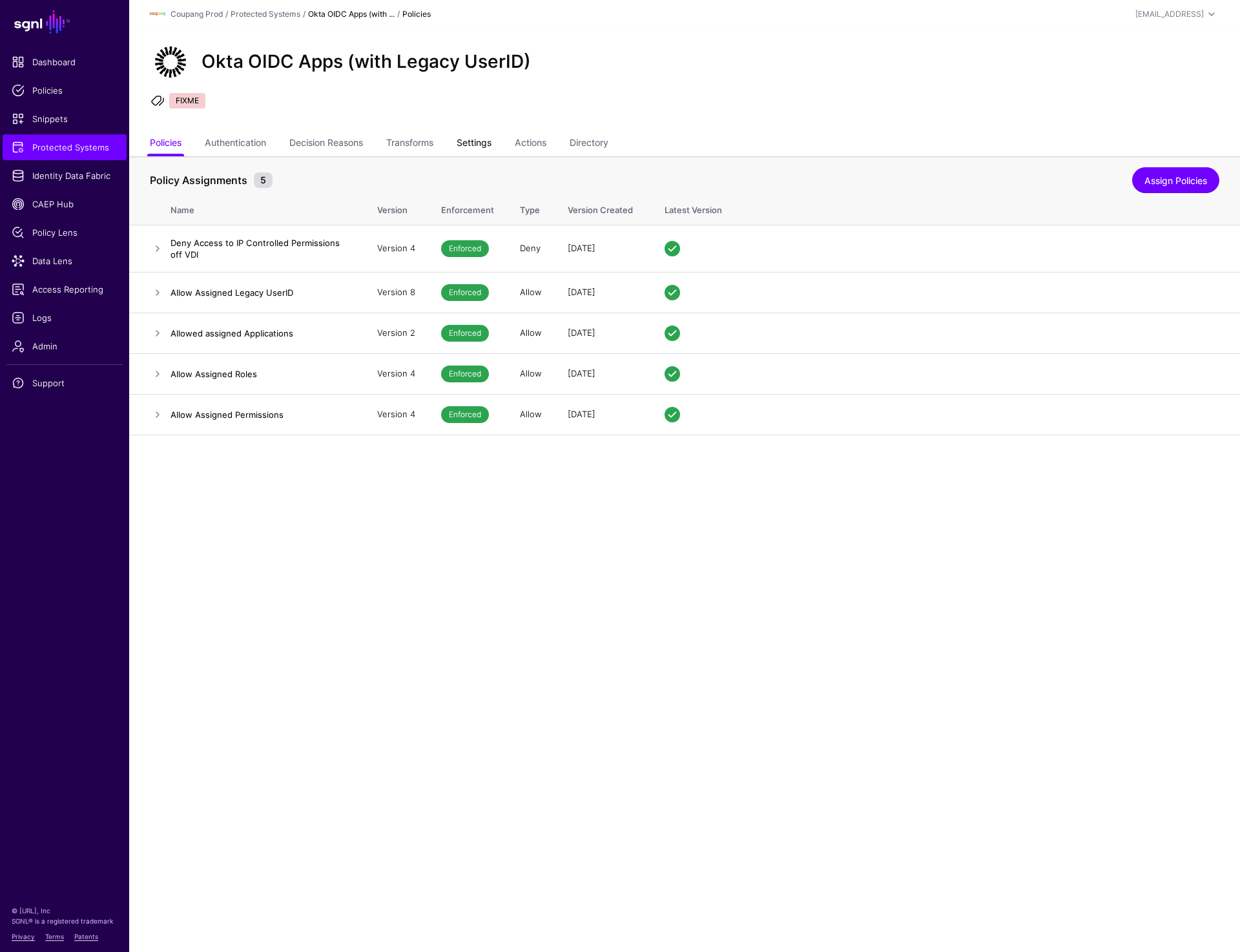
click at [483, 145] on link "Settings" at bounding box center [474, 144] width 35 height 25
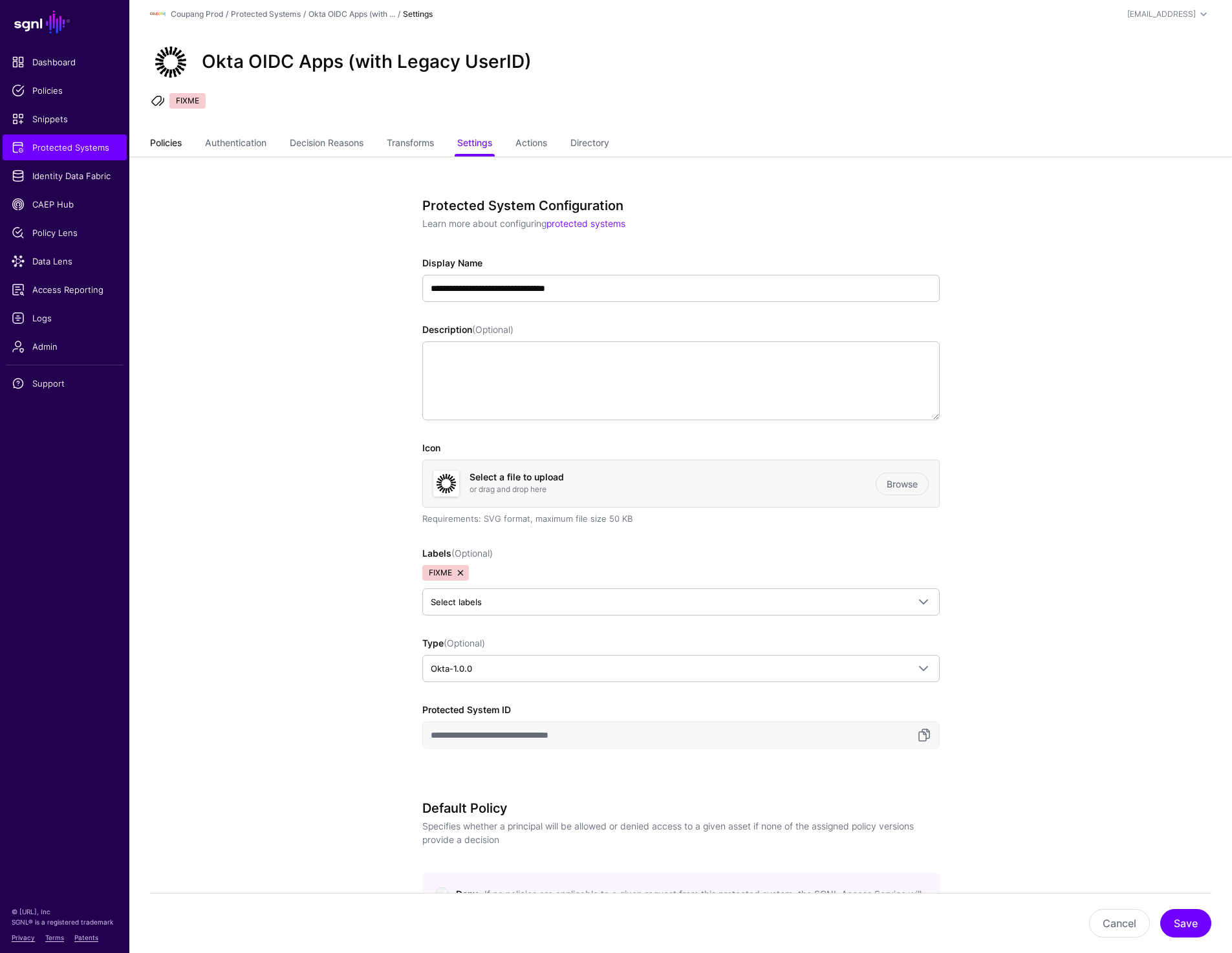
click at [175, 147] on link "Policies" at bounding box center [165, 144] width 31 height 25
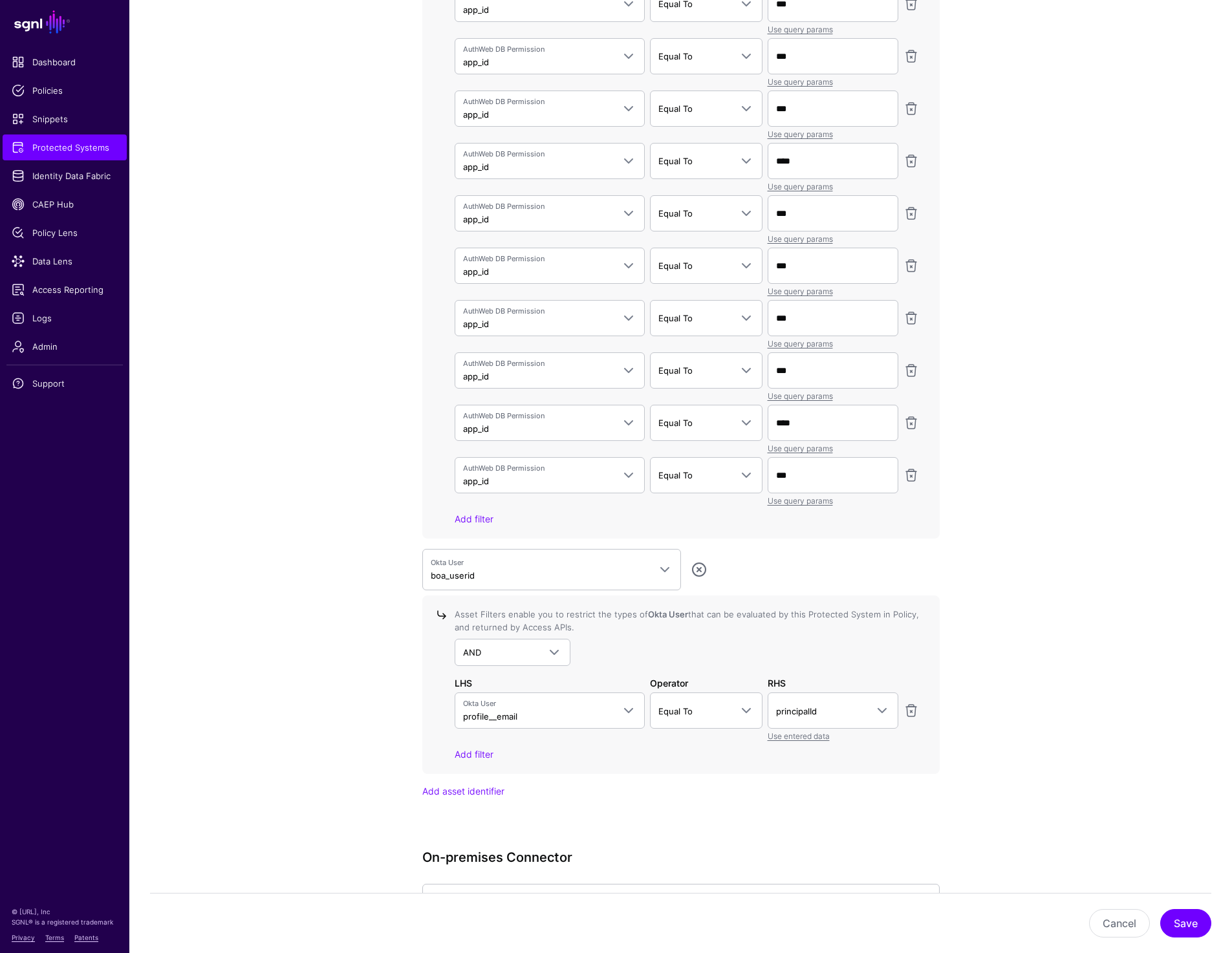
scroll to position [2702, 0]
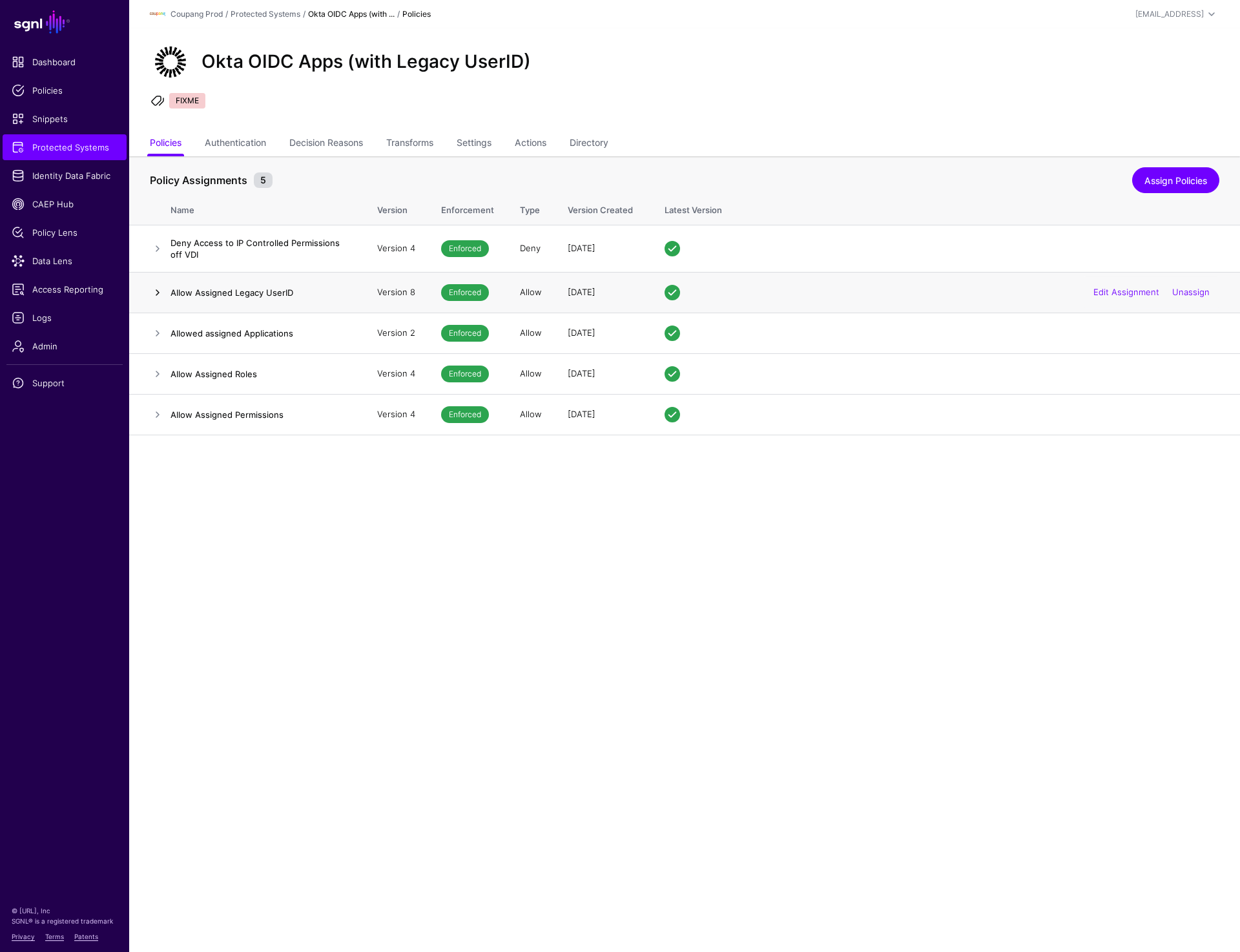
click at [151, 293] on link at bounding box center [157, 292] width 15 height 15
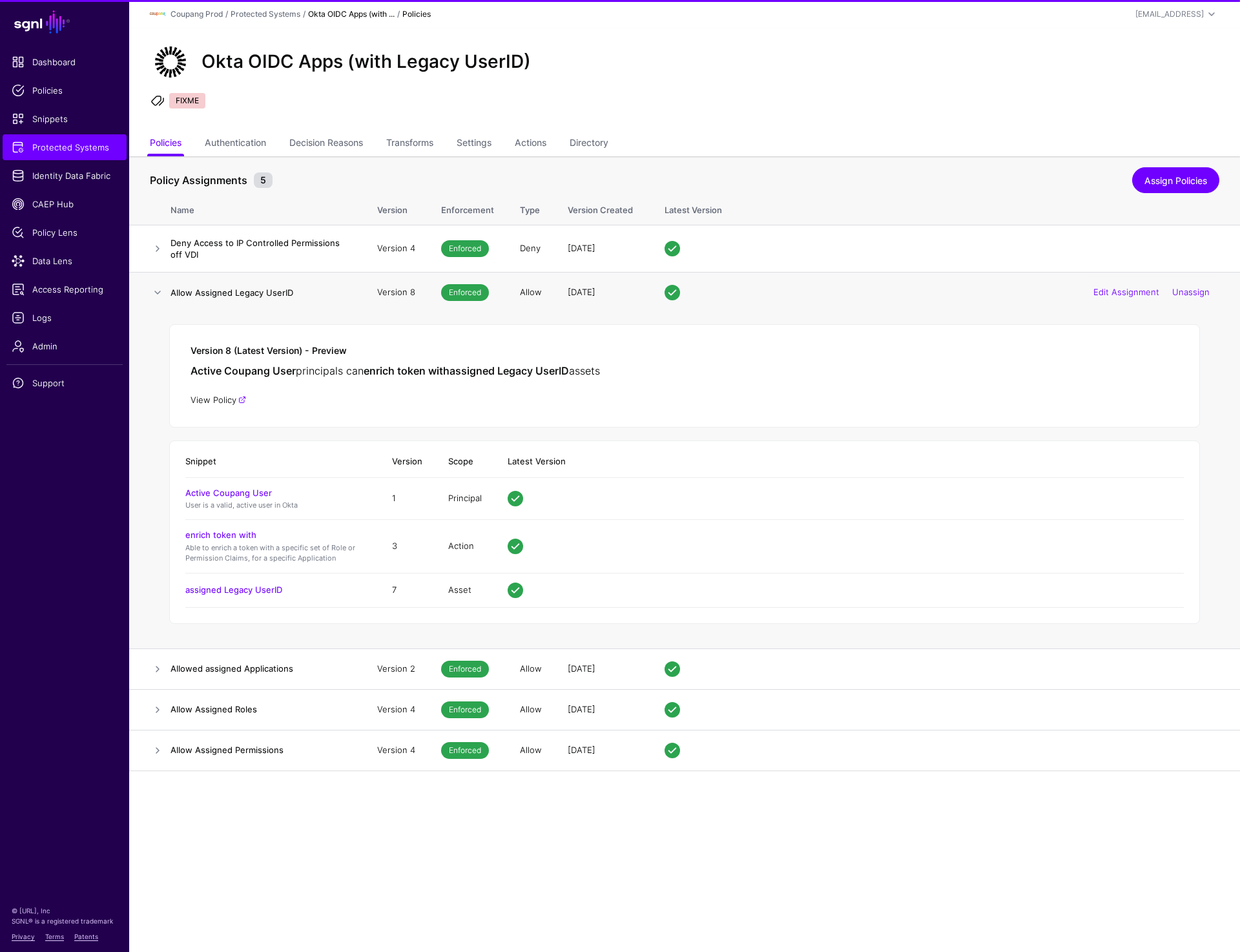
click at [217, 397] on link "View Policy" at bounding box center [218, 399] width 56 height 10
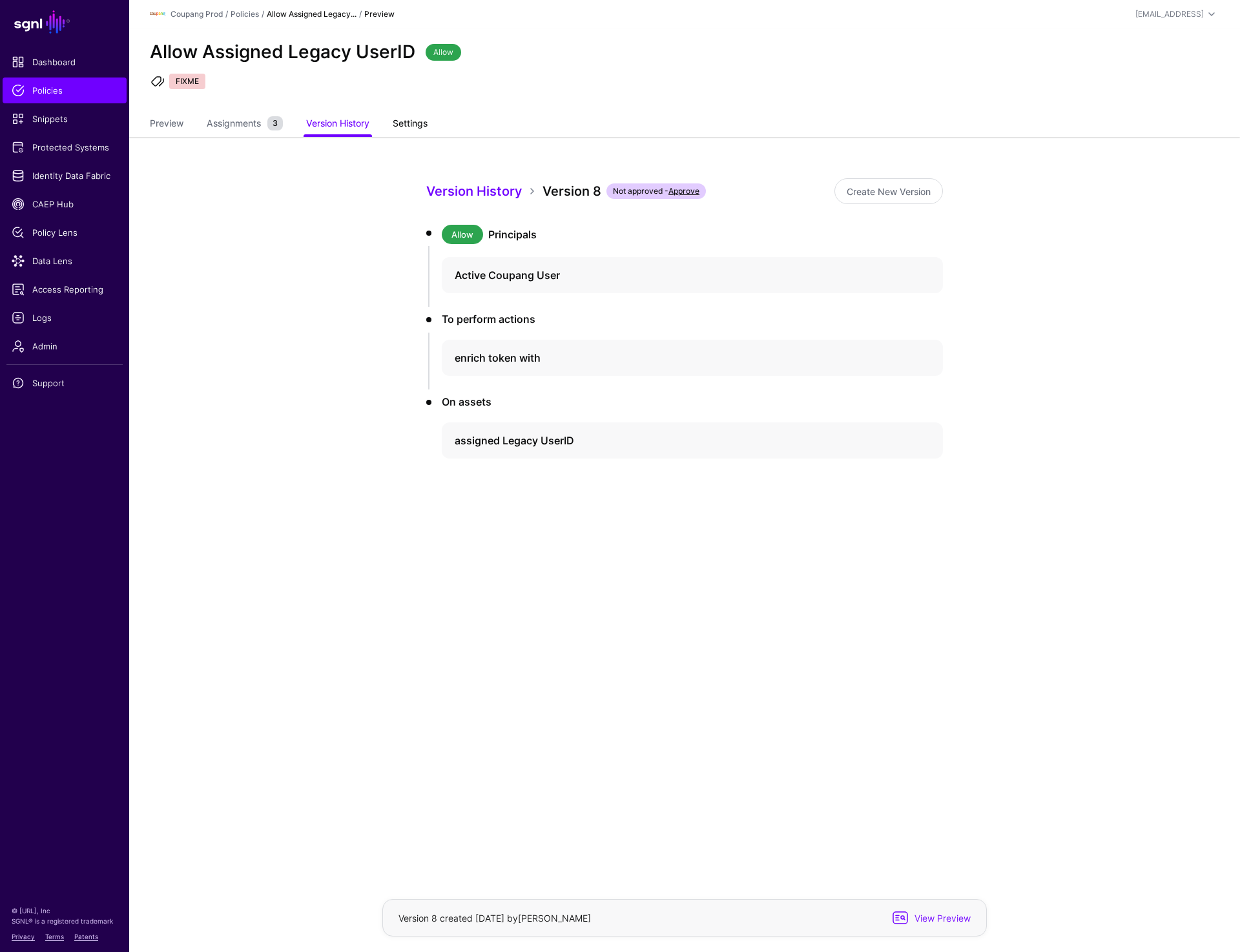
click at [405, 125] on link "Settings" at bounding box center [410, 124] width 35 height 25
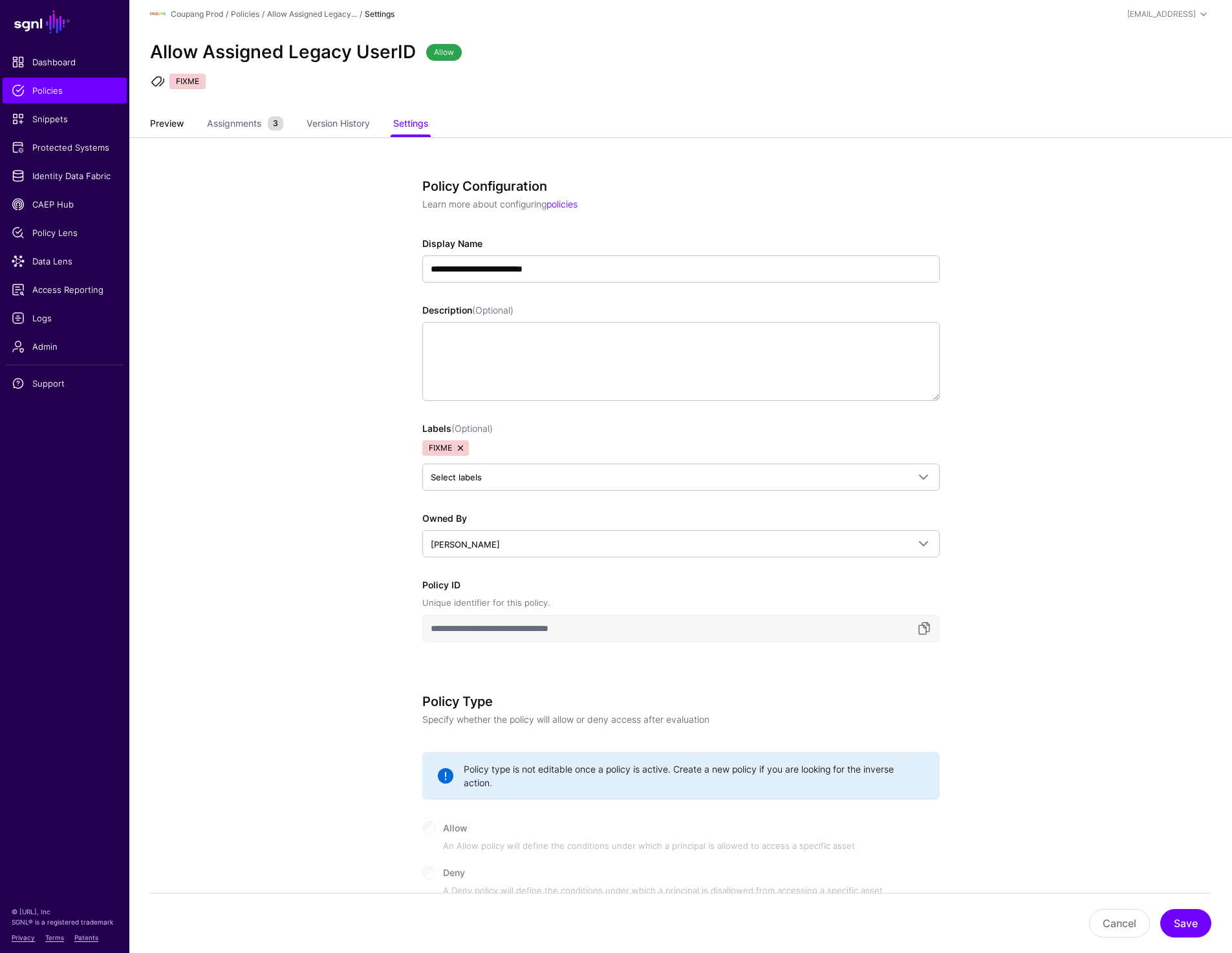
click at [162, 124] on link "Preview" at bounding box center [167, 124] width 33 height 25
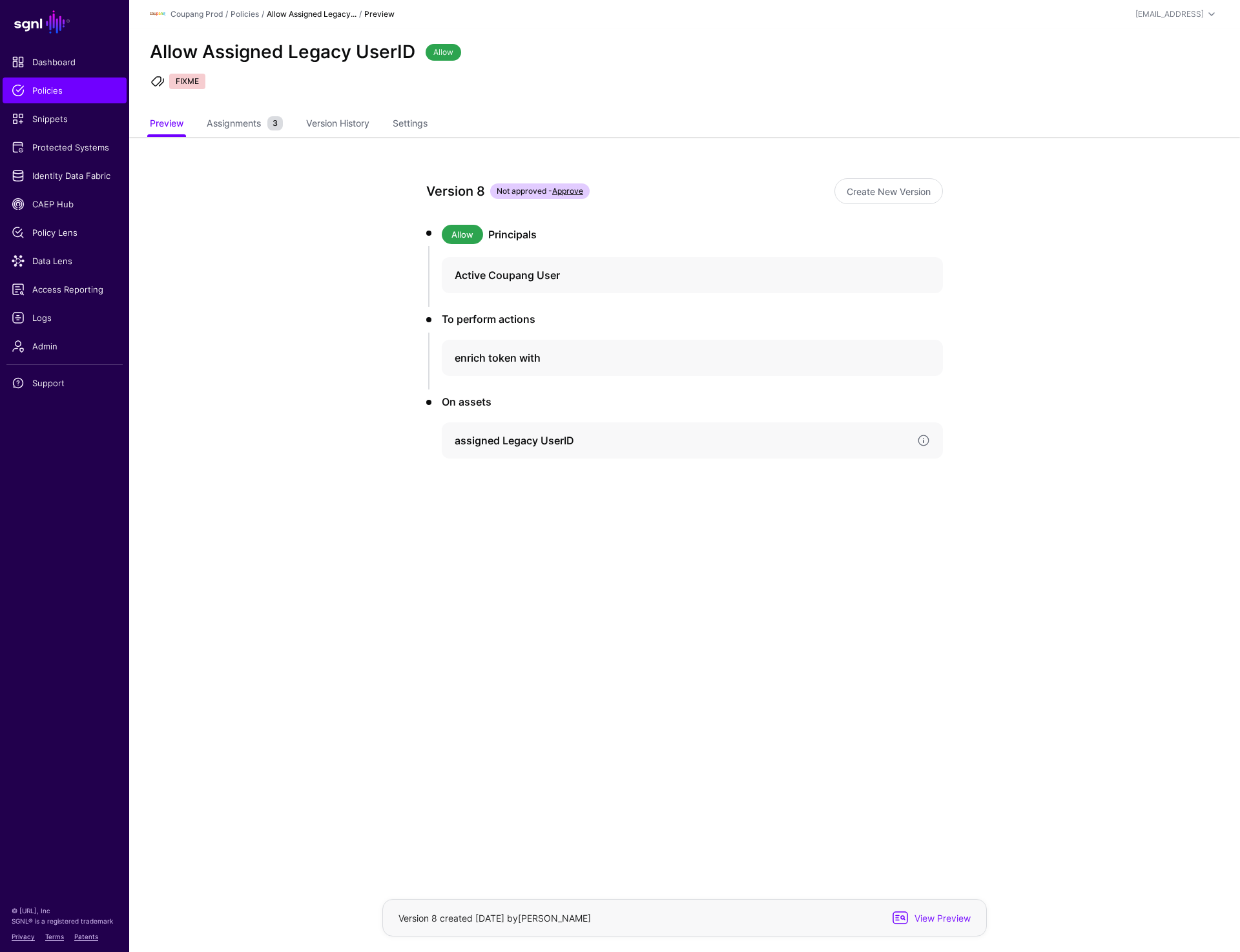
click at [545, 443] on h4 "assigned Legacy UserID" at bounding box center [681, 440] width 452 height 15
click at [506, 519] on link "Version 7" at bounding box center [498, 517] width 32 height 9
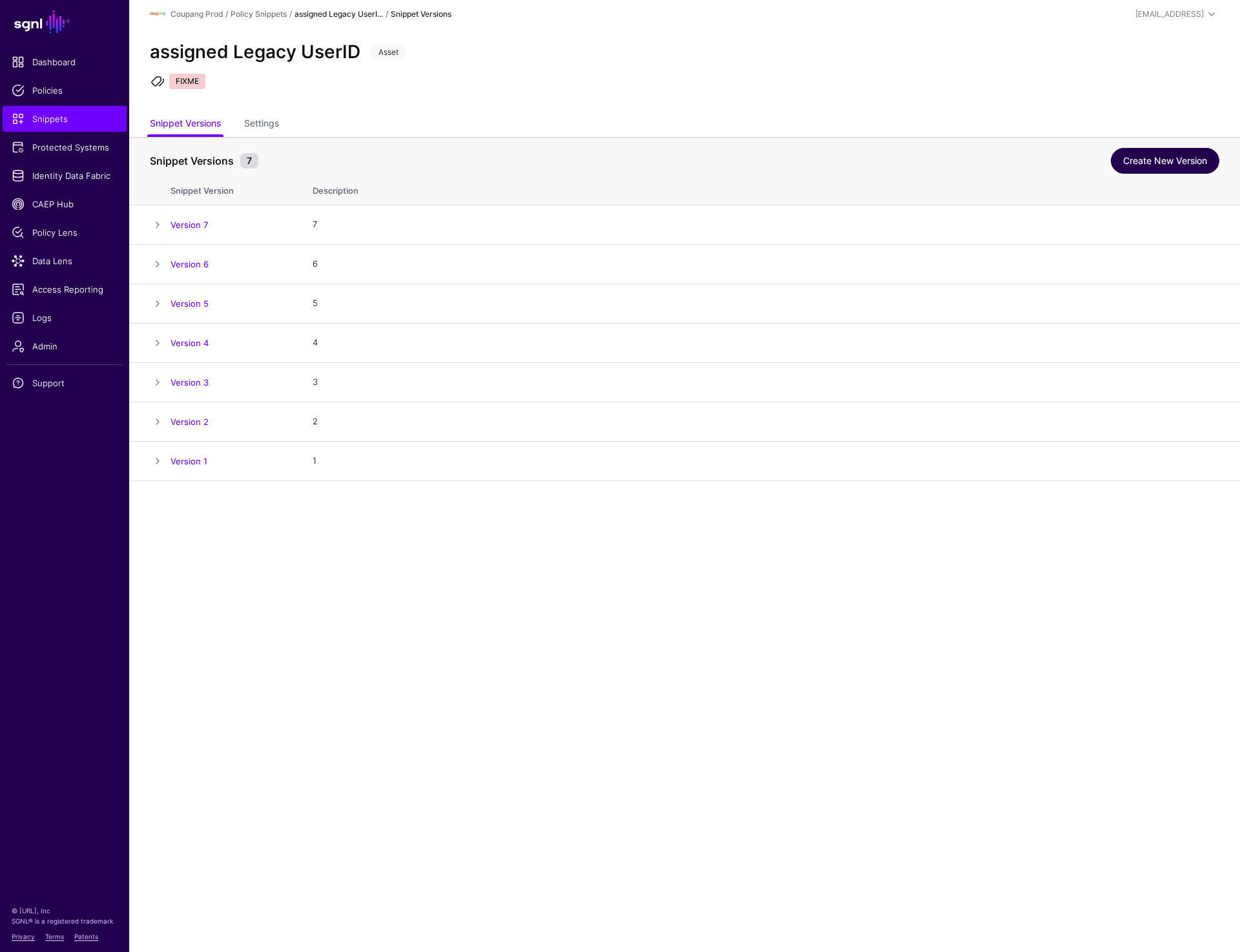
click at [1176, 156] on link "Create New Version" at bounding box center [1165, 160] width 108 height 26
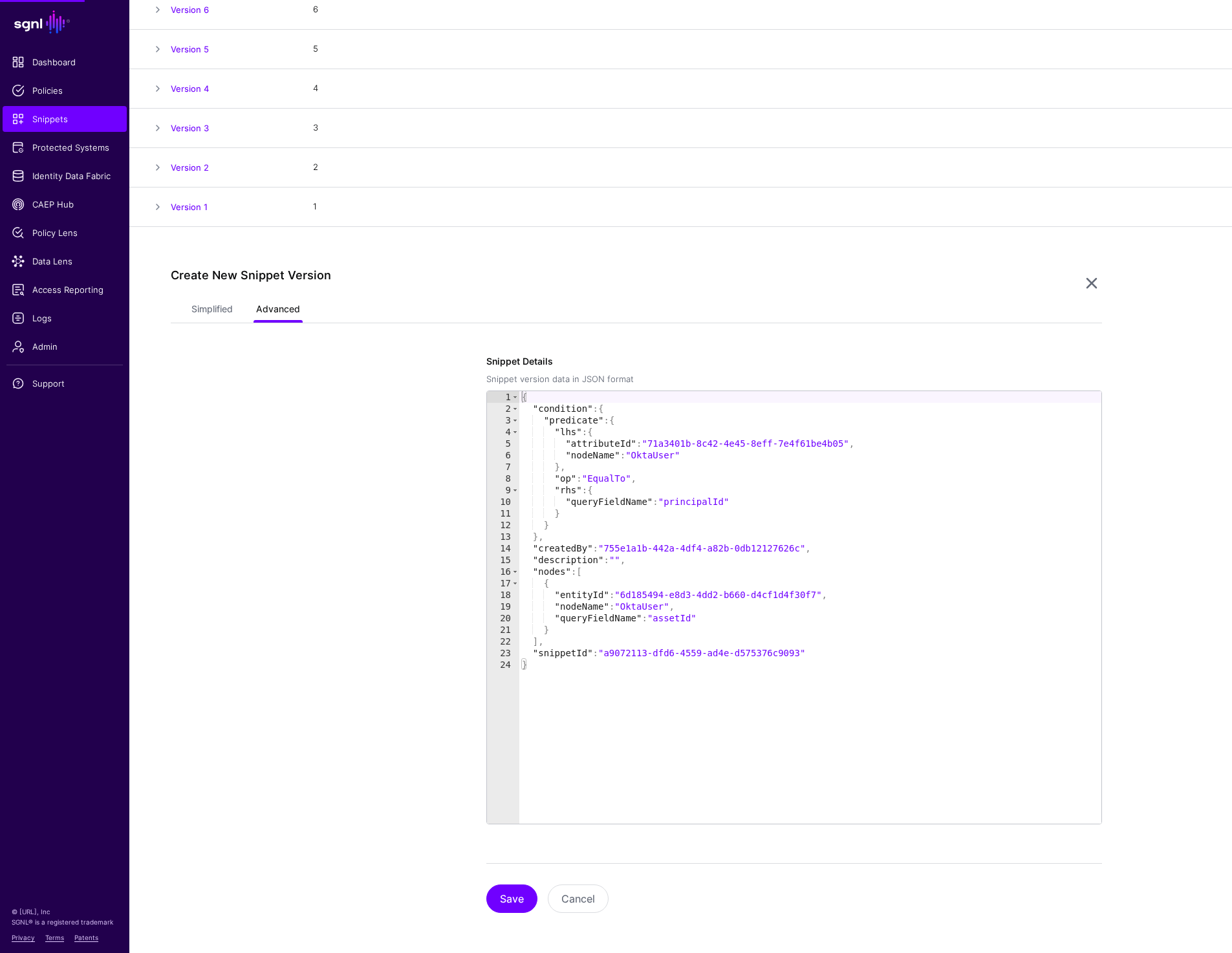
scroll to position [256, 0]
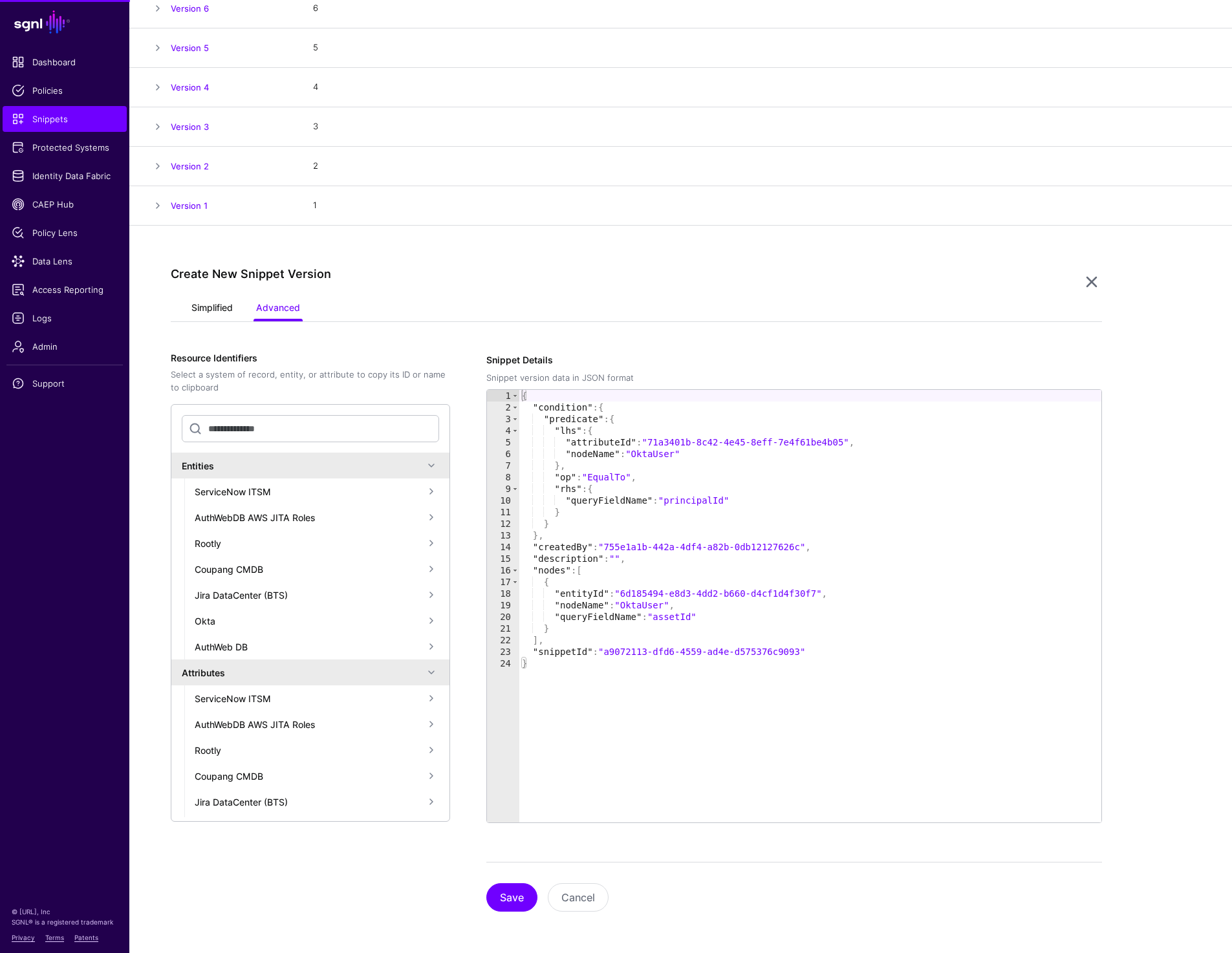
click at [210, 312] on link "Simplified" at bounding box center [212, 309] width 42 height 25
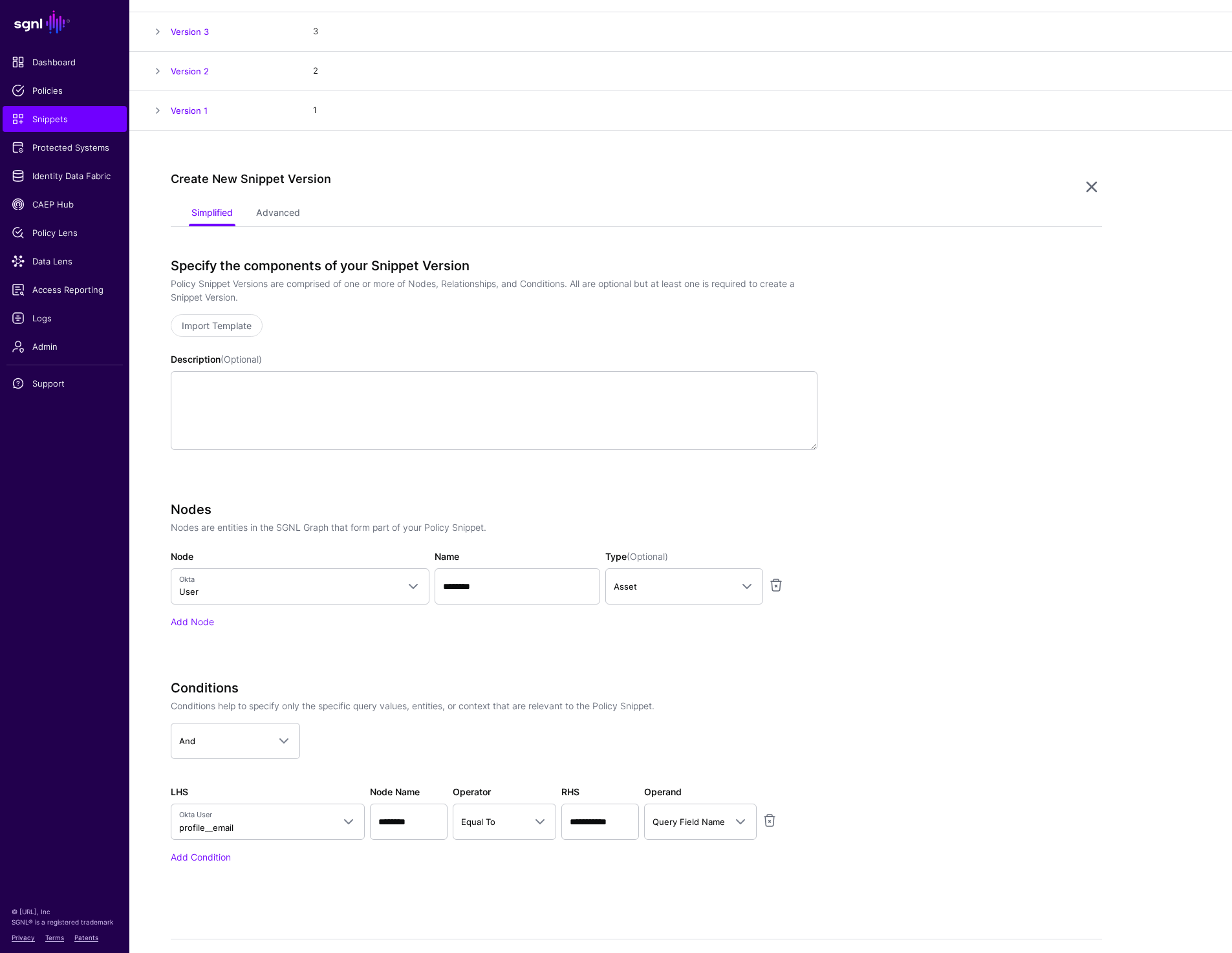
scroll to position [427, 0]
